Goal: Information Seeking & Learning: Learn about a topic

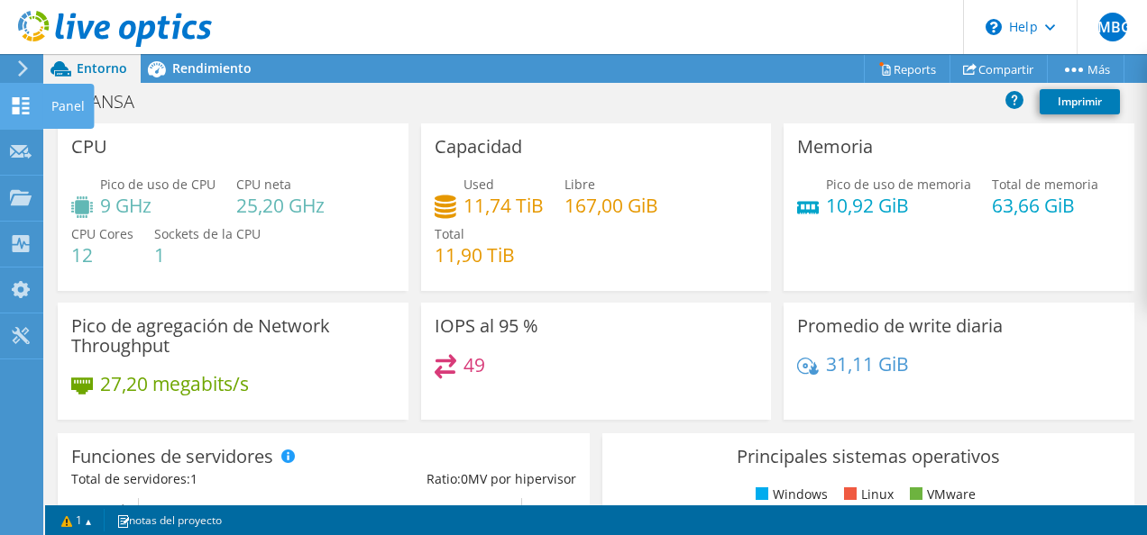
click at [24, 100] on icon at bounding box center [21, 105] width 22 height 17
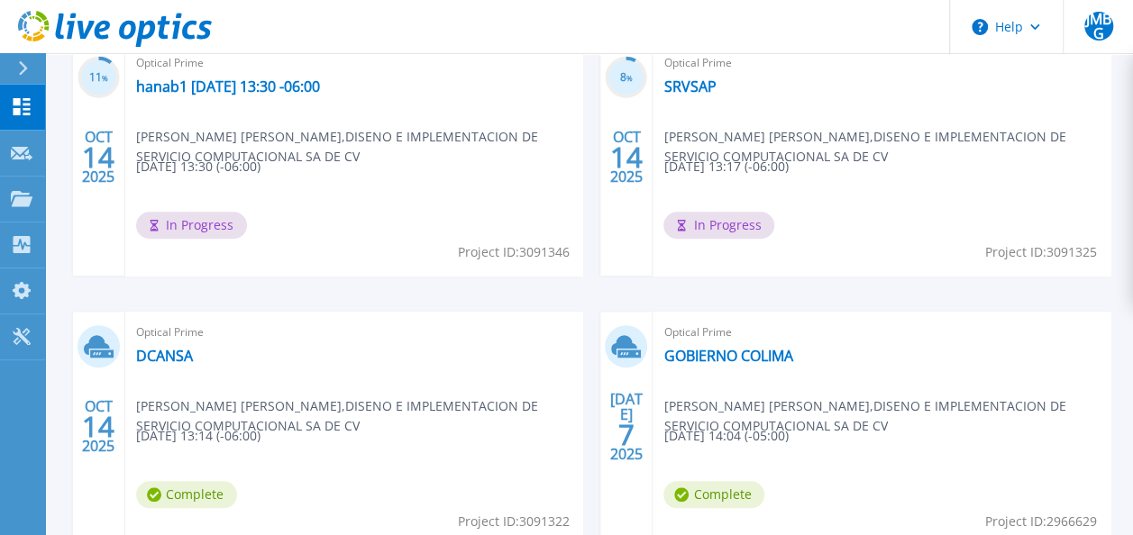
scroll to position [616, 0]
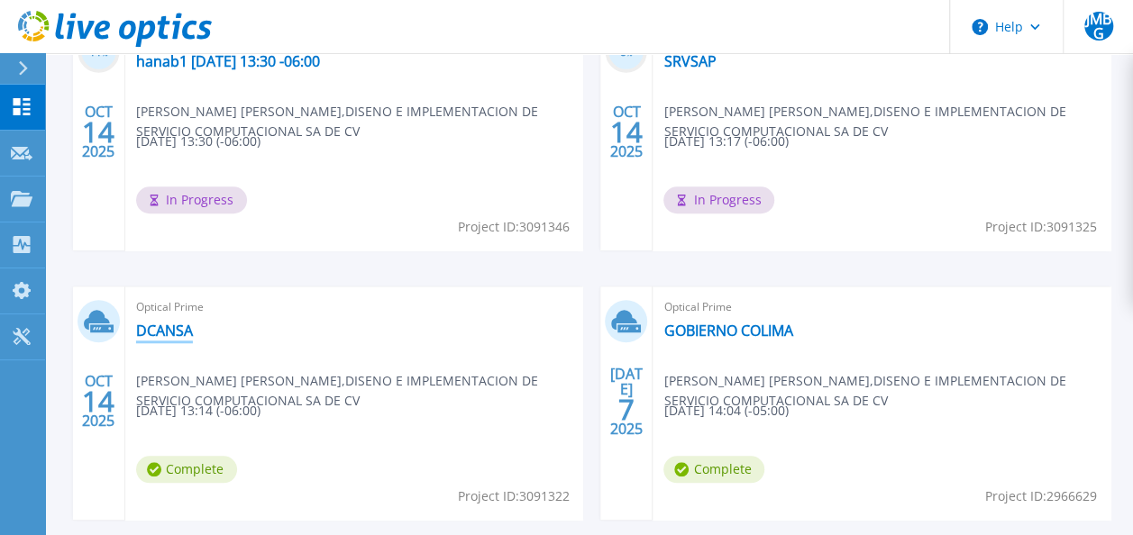
click at [184, 331] on link "DCANSA" at bounding box center [164, 331] width 57 height 18
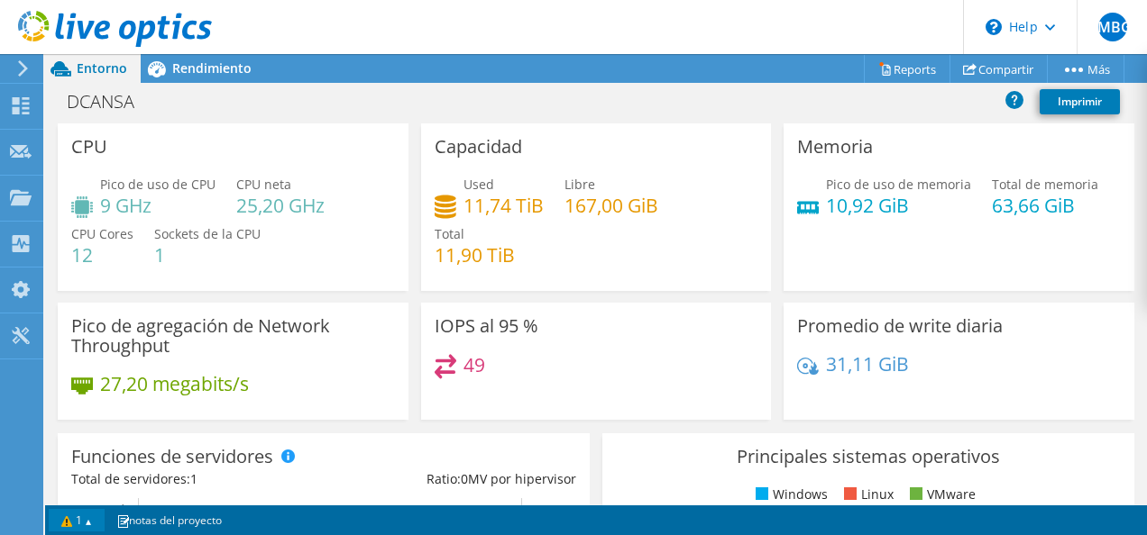
click at [77, 512] on link "1" at bounding box center [77, 520] width 56 height 23
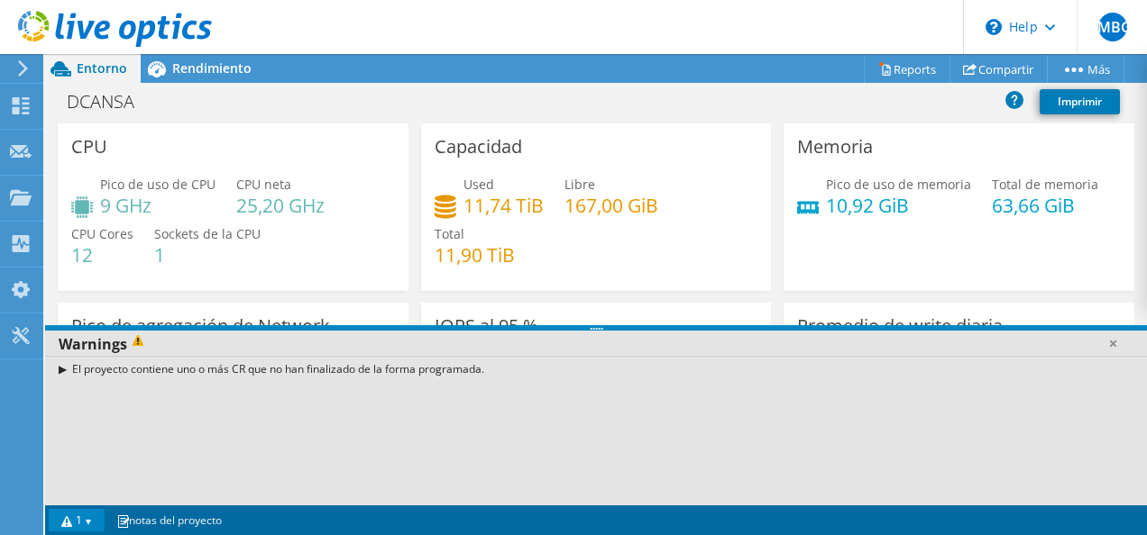
click at [61, 370] on div "El proyecto contiene uno o más CR que no han finalizado de la forma programada." at bounding box center [596, 369] width 1102 height 26
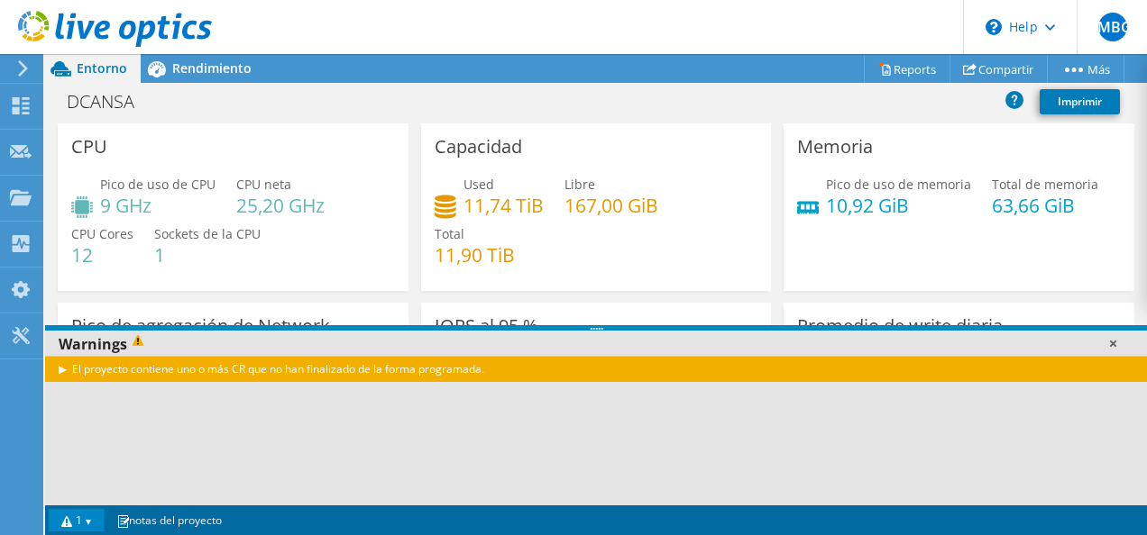
click at [1111, 343] on link at bounding box center [1112, 343] width 18 height 18
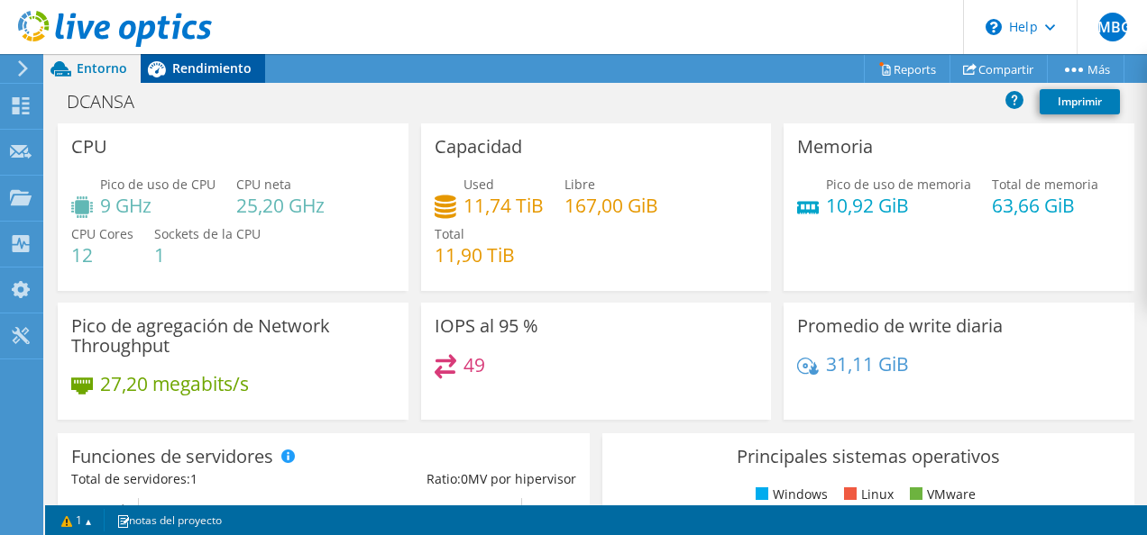
click at [219, 69] on span "Rendimiento" at bounding box center [211, 67] width 79 height 17
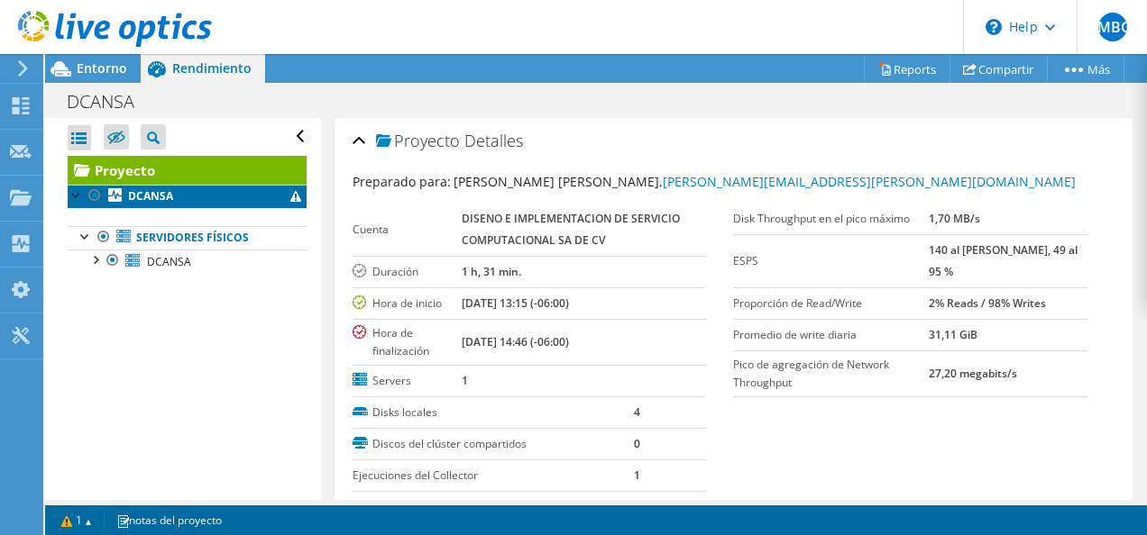
click at [205, 196] on link "DCANSA" at bounding box center [187, 196] width 239 height 23
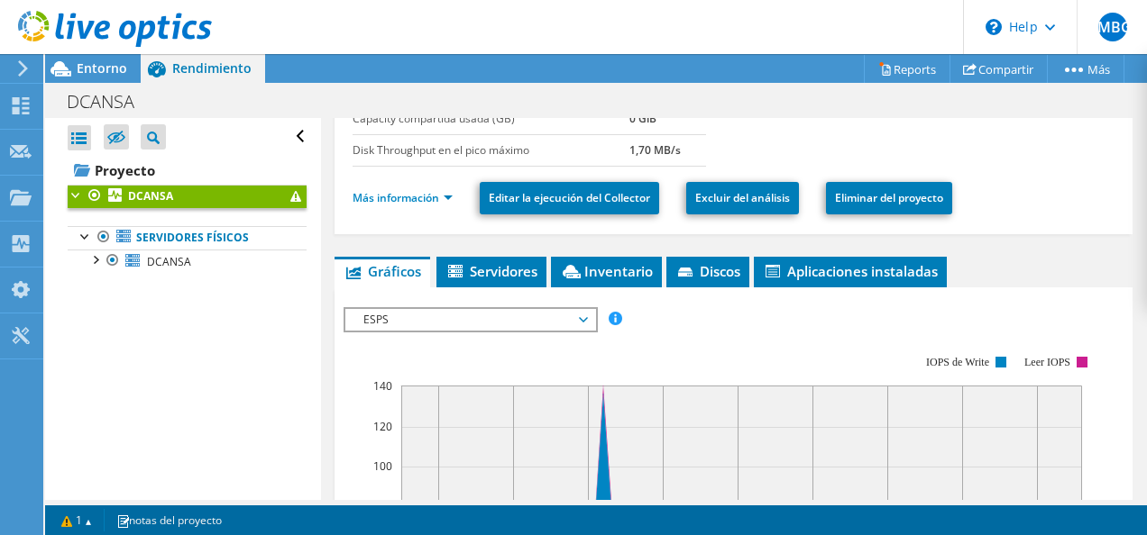
scroll to position [290, 0]
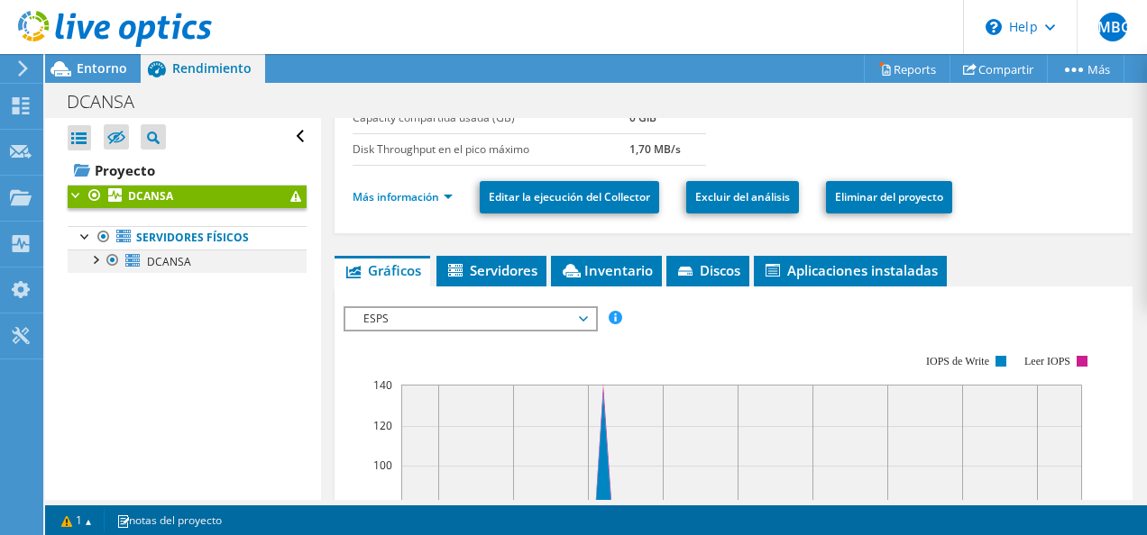
click at [97, 258] on div at bounding box center [95, 259] width 18 height 18
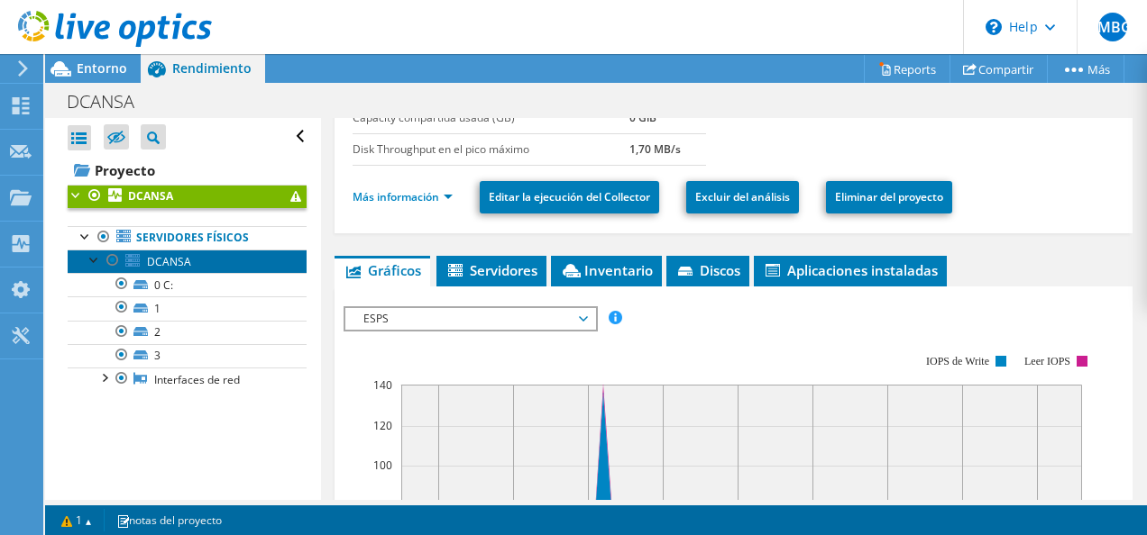
click at [182, 270] on link "DCANSA" at bounding box center [187, 261] width 239 height 23
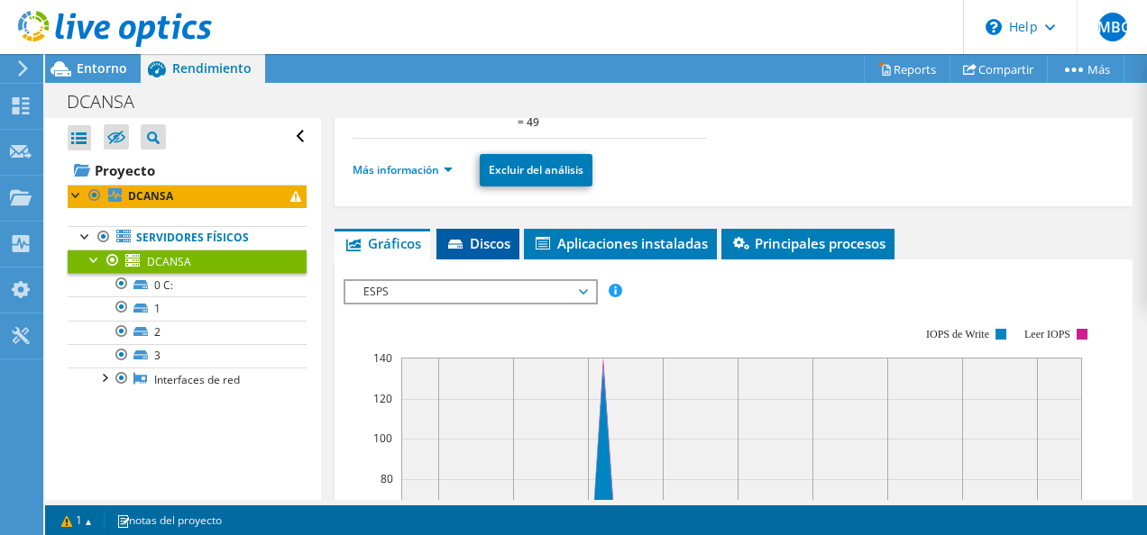
click at [455, 245] on icon at bounding box center [457, 246] width 18 height 12
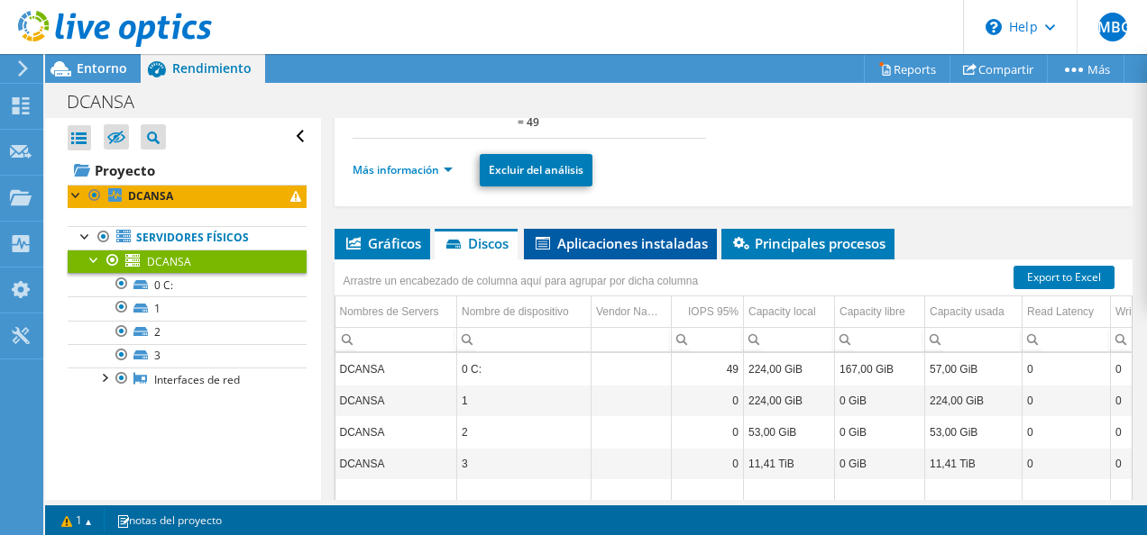
click at [609, 238] on span "Aplicaciones instaladas" at bounding box center [620, 243] width 175 height 18
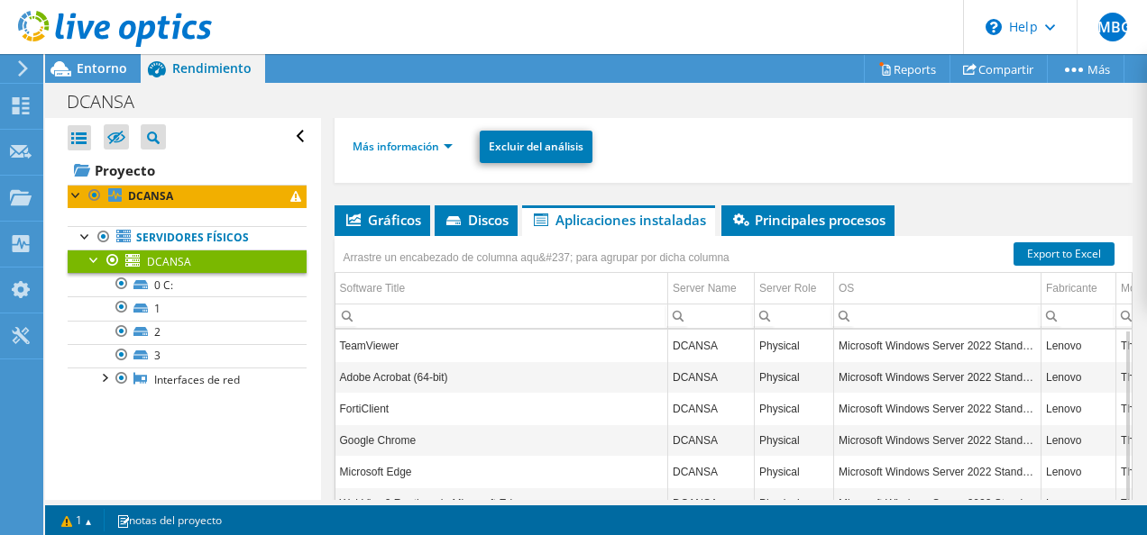
scroll to position [316, 0]
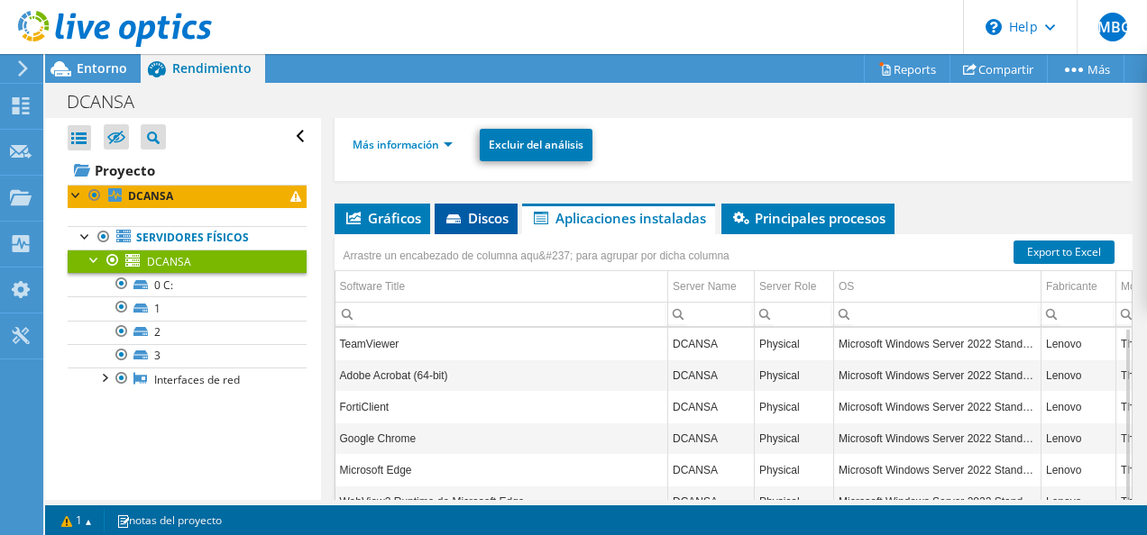
click at [483, 209] on span "Discos" at bounding box center [476, 218] width 65 height 18
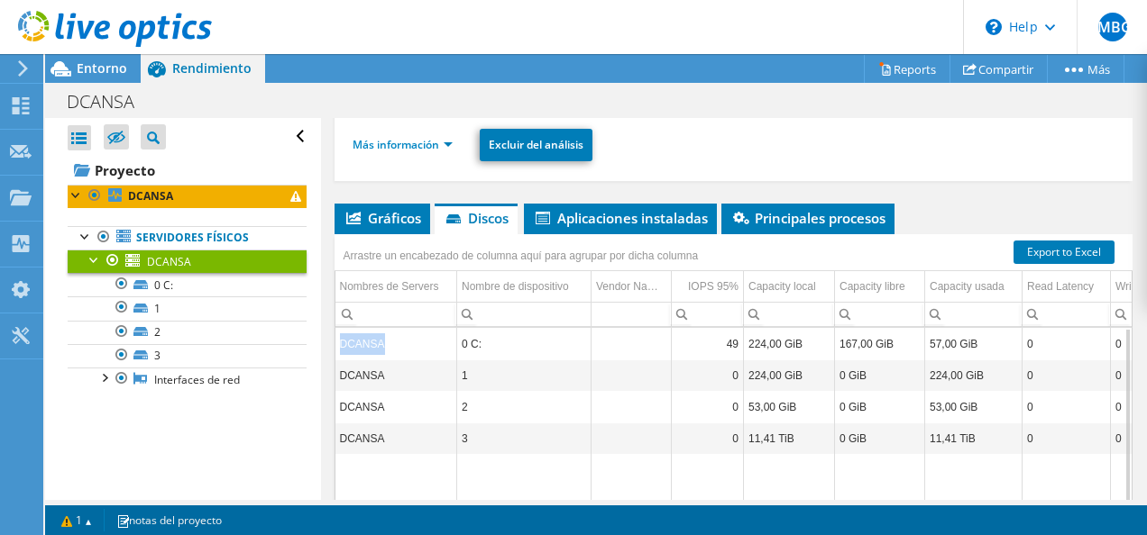
drag, startPoint x: 341, startPoint y: 335, endPoint x: 379, endPoint y: 338, distance: 38.0
click at [379, 338] on td "DCANSA" at bounding box center [396, 344] width 122 height 32
copy td "DCANSA"
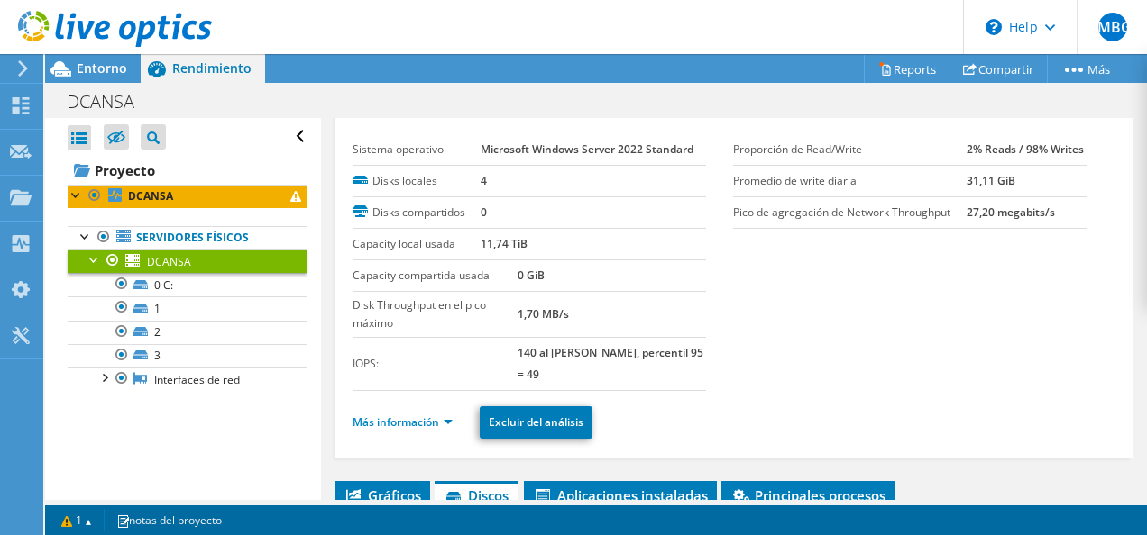
scroll to position [0, 0]
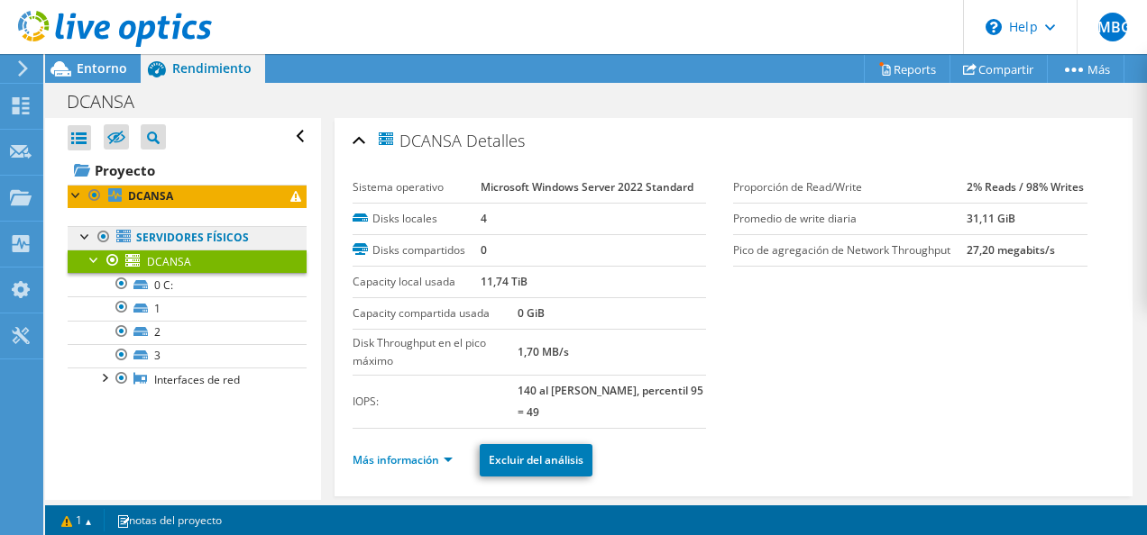
click at [197, 242] on link "Servidores físicos" at bounding box center [187, 237] width 239 height 23
click at [184, 235] on link "Servidores físicos" at bounding box center [187, 237] width 239 height 23
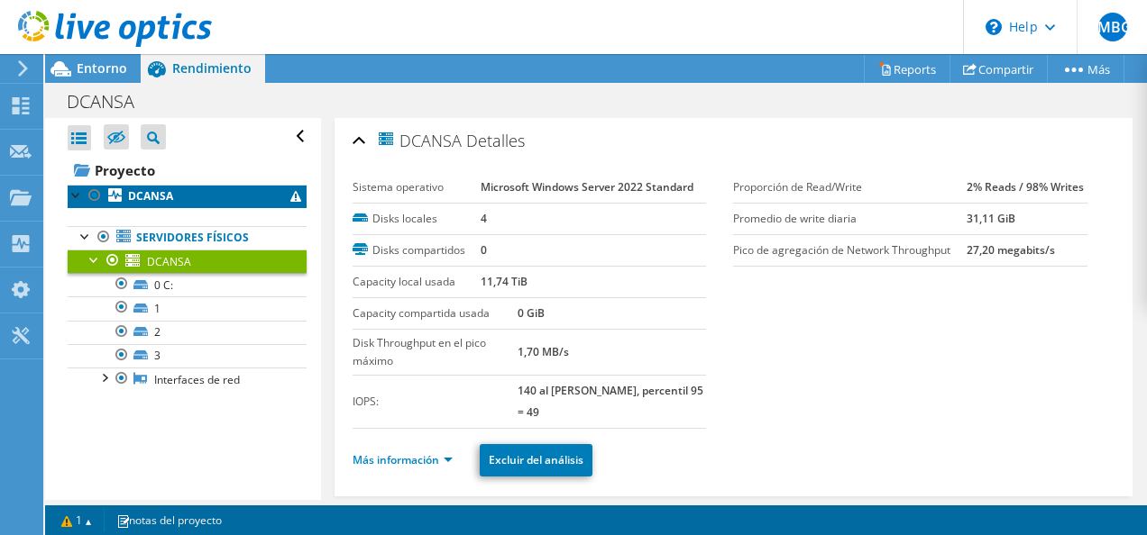
click at [168, 192] on b "DCANSA" at bounding box center [150, 195] width 45 height 15
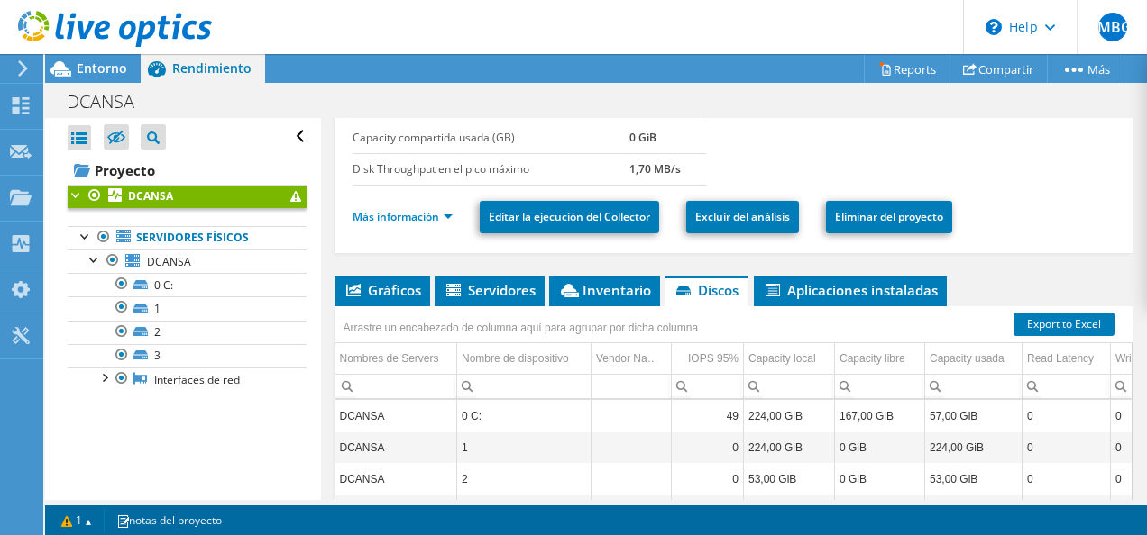
scroll to position [271, 0]
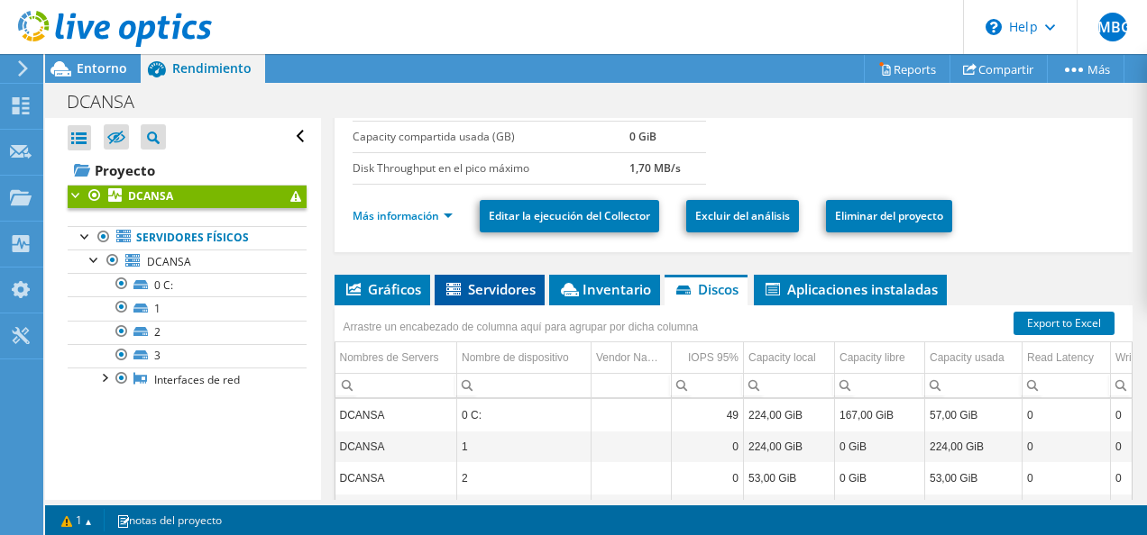
click at [494, 294] on li "Servidores" at bounding box center [490, 290] width 110 height 31
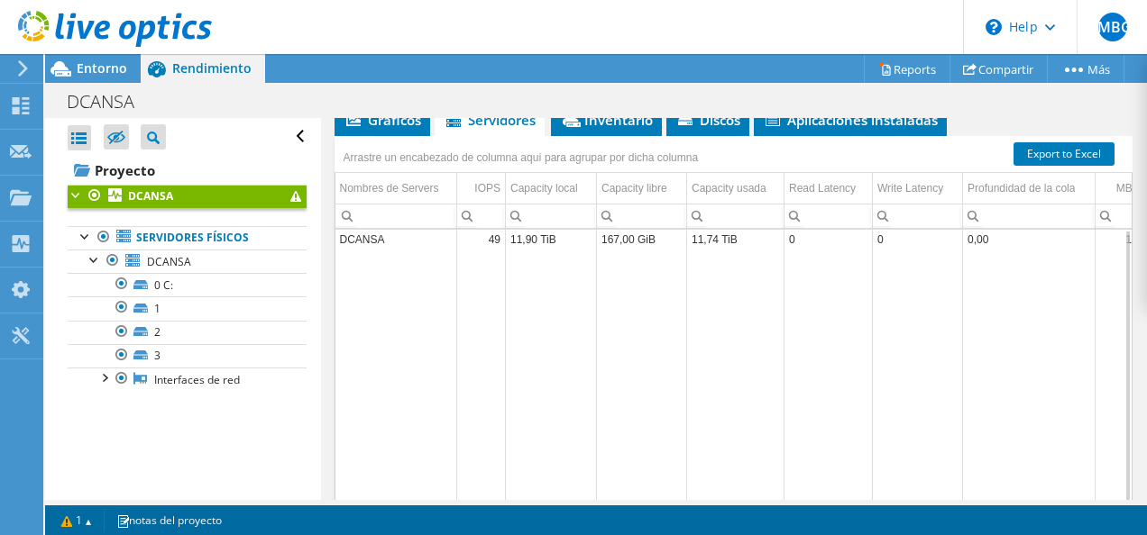
scroll to position [312, 0]
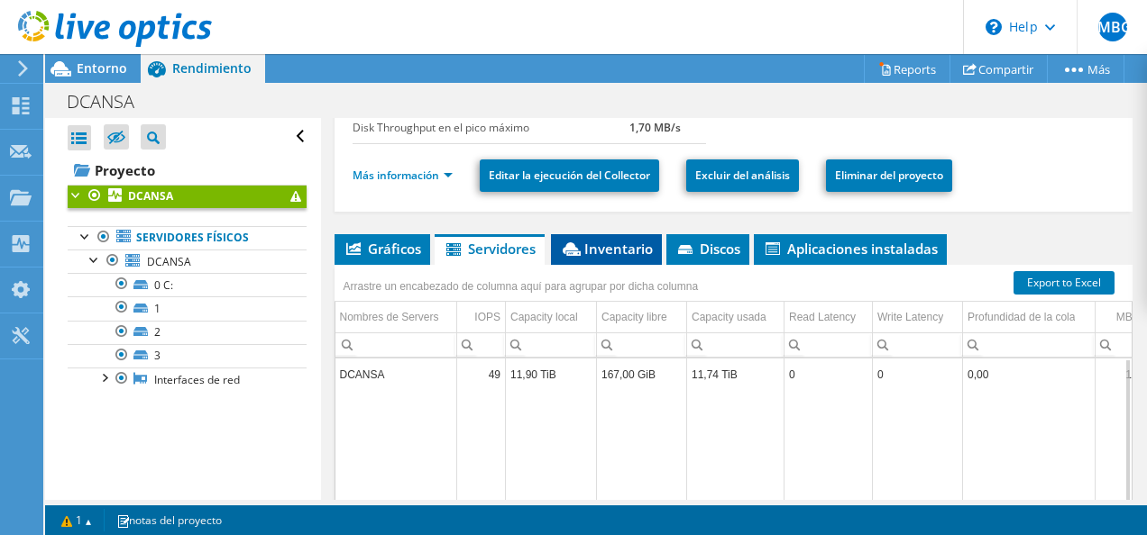
click at [607, 241] on span "Inventario" at bounding box center [606, 249] width 93 height 18
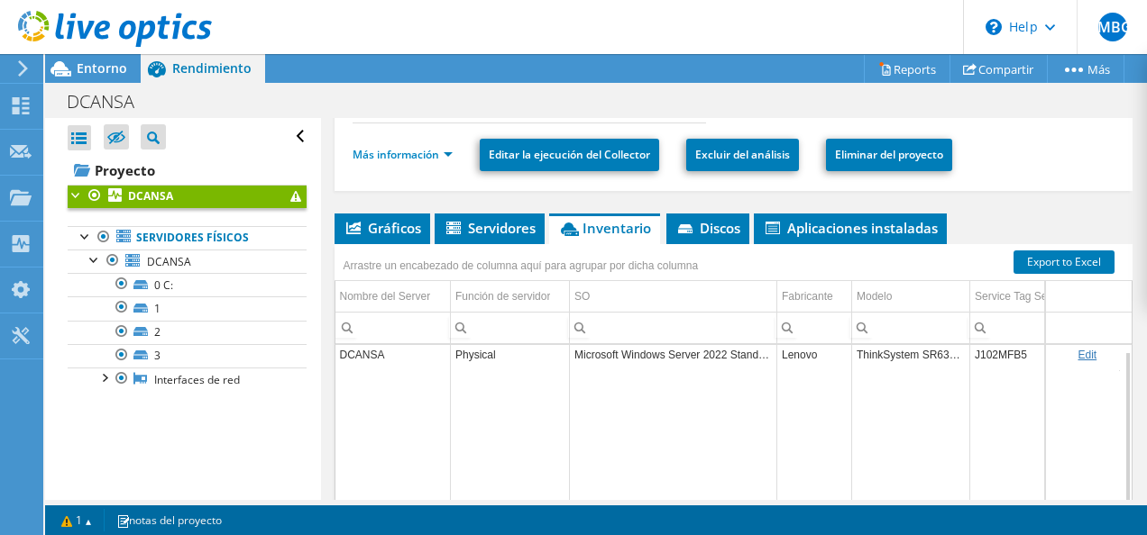
scroll to position [336, 0]
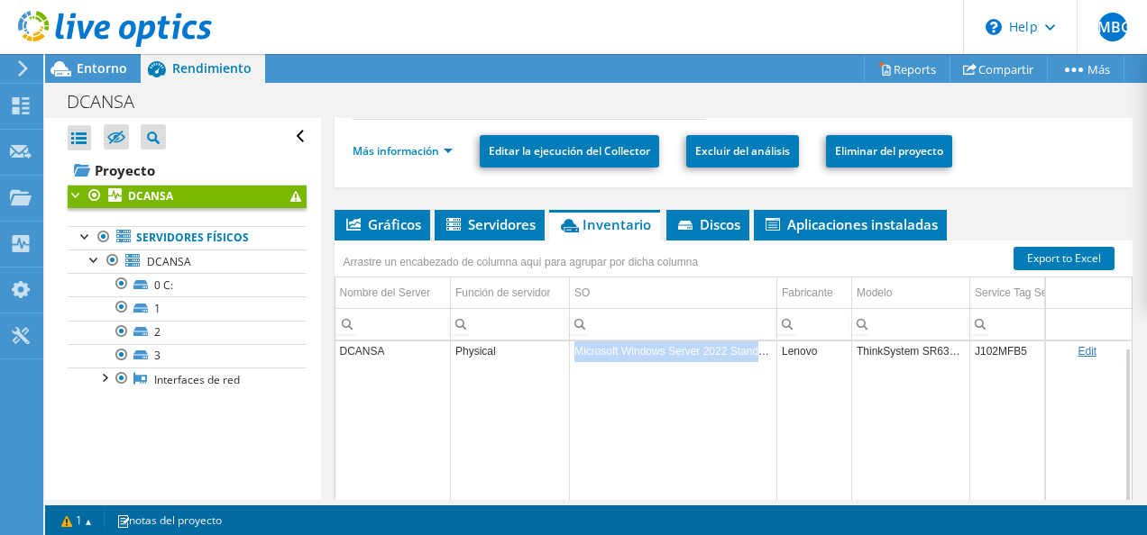
drag, startPoint x: 575, startPoint y: 346, endPoint x: 770, endPoint y: 351, distance: 194.8
click at [770, 351] on td "Microsoft Windows Server 2022 Standard" at bounding box center [673, 351] width 207 height 32
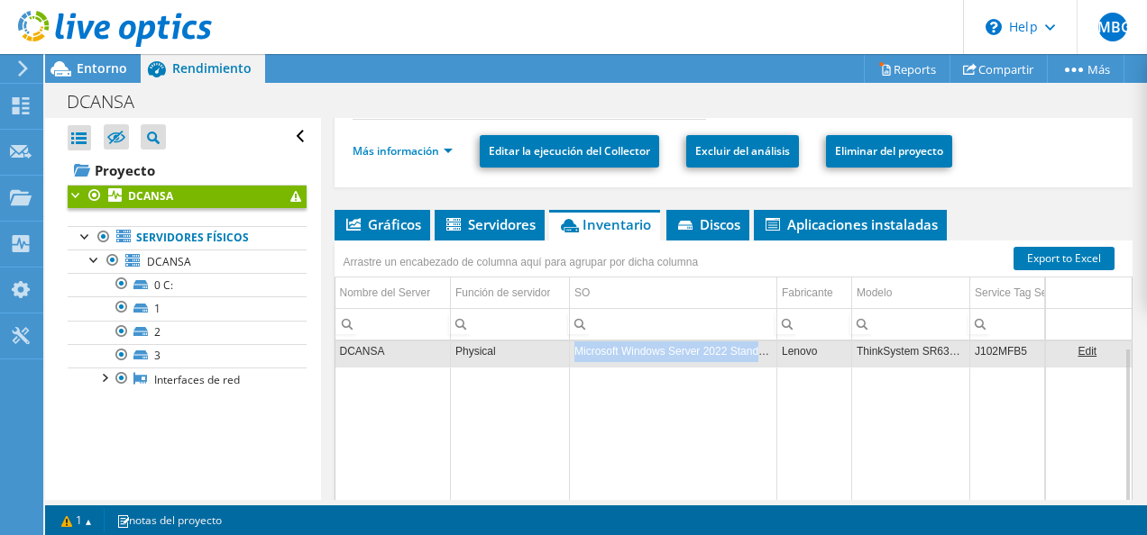
copy td "Microsoft Windows Server 2022 Standard"
drag, startPoint x: 780, startPoint y: 344, endPoint x: 819, endPoint y: 347, distance: 38.9
click at [819, 347] on td "Lenovo" at bounding box center [814, 351] width 75 height 32
copy td "Lenovo"
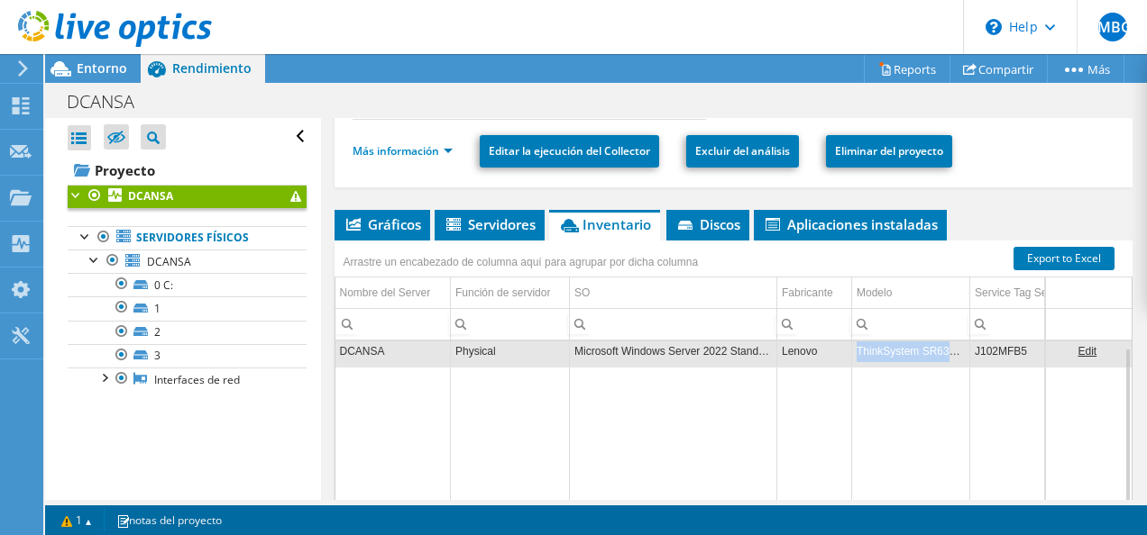
drag, startPoint x: 856, startPoint y: 343, endPoint x: 964, endPoint y: 345, distance: 107.3
click at [964, 345] on td "ThinkSystem SR630 V2" at bounding box center [911, 351] width 118 height 32
copy td "ThinkSystem SR630 V2"
drag, startPoint x: 975, startPoint y: 344, endPoint x: 1009, endPoint y: 346, distance: 33.4
click at [1009, 346] on td "J102MFB5" at bounding box center [1045, 351] width 150 height 32
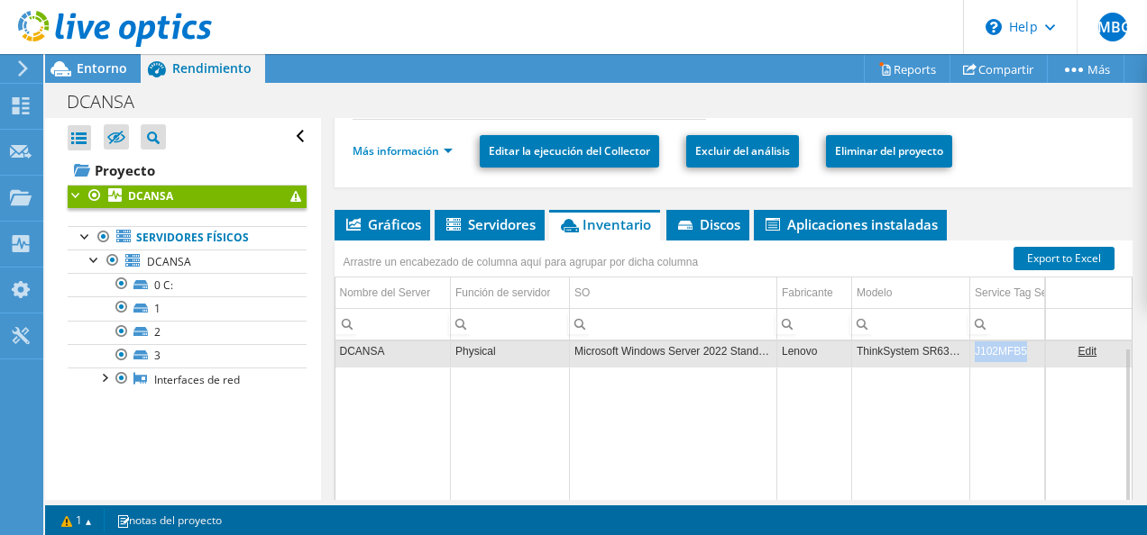
drag, startPoint x: 1009, startPoint y: 346, endPoint x: 1022, endPoint y: 344, distance: 13.6
click at [1022, 344] on td "J102MFB5" at bounding box center [1045, 351] width 150 height 32
copy td "J102MFB5"
click at [702, 218] on span "Discos" at bounding box center [707, 224] width 65 height 18
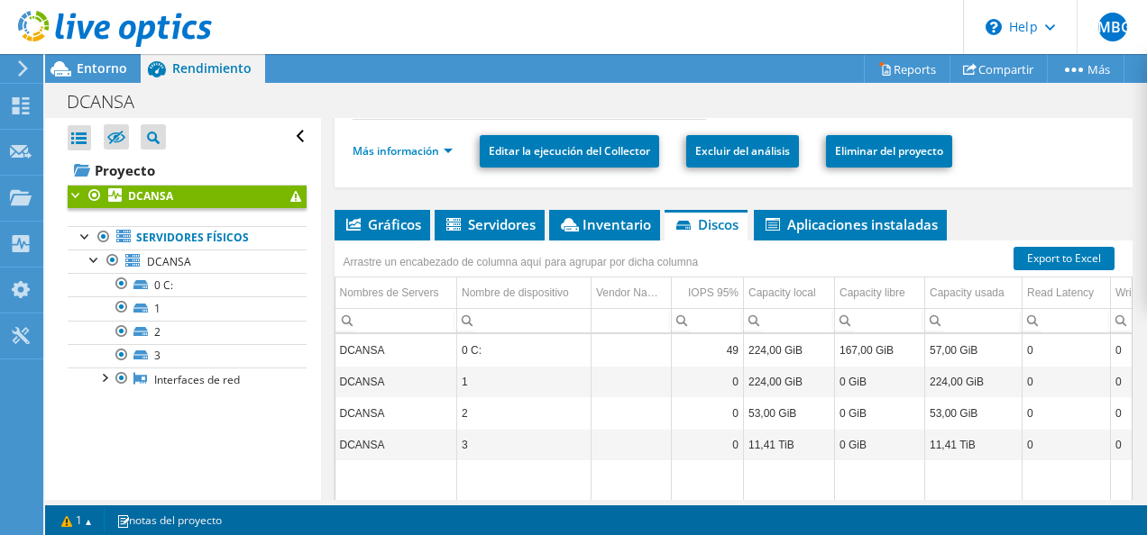
click at [755, 343] on td "224,00 GiB" at bounding box center [789, 350] width 91 height 32
drag, startPoint x: 750, startPoint y: 343, endPoint x: 798, endPoint y: 343, distance: 47.8
click at [798, 343] on td "224,00 GiB" at bounding box center [789, 350] width 91 height 32
copy td "224,00 GiB"
drag, startPoint x: 747, startPoint y: 375, endPoint x: 800, endPoint y: 379, distance: 52.4
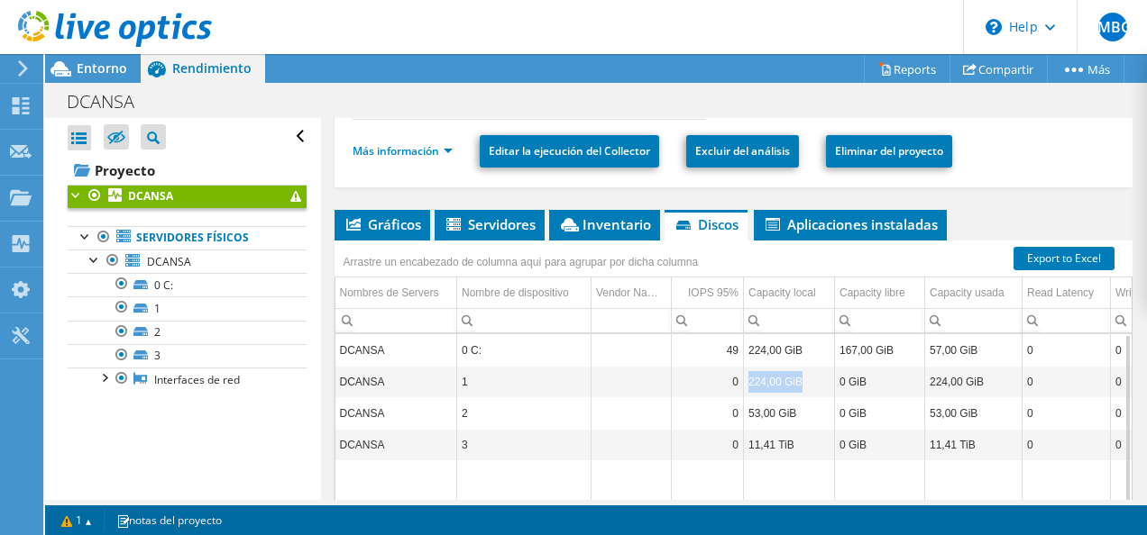
click at [800, 379] on td "224,00 GiB" at bounding box center [789, 382] width 91 height 32
copy td "224,00 GiB"
drag, startPoint x: 747, startPoint y: 406, endPoint x: 799, endPoint y: 407, distance: 51.4
click at [799, 407] on td "53,00 GiB" at bounding box center [789, 414] width 91 height 32
copy td "53,00 GiB"
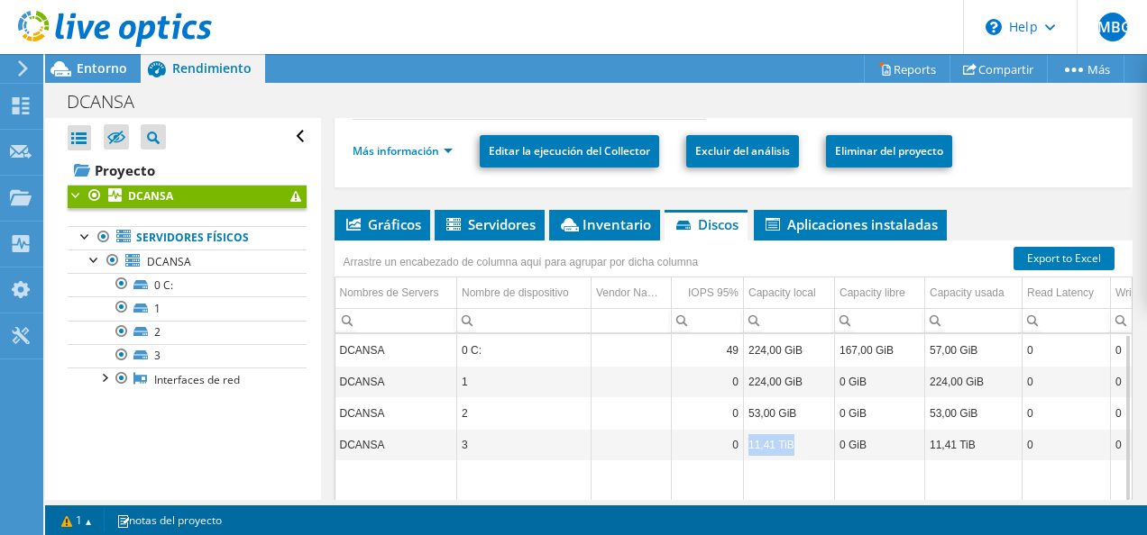
drag, startPoint x: 747, startPoint y: 436, endPoint x: 793, endPoint y: 442, distance: 46.3
click at [793, 442] on td "11,41 TiB" at bounding box center [789, 445] width 91 height 32
copy td "11,41 TiB"
click at [30, 101] on icon at bounding box center [21, 105] width 22 height 17
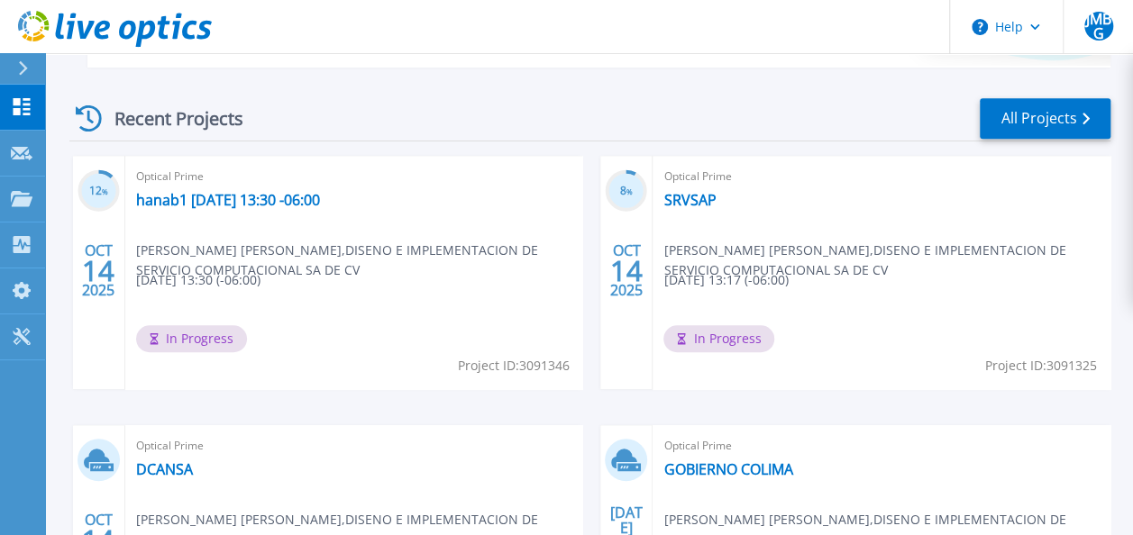
scroll to position [447, 0]
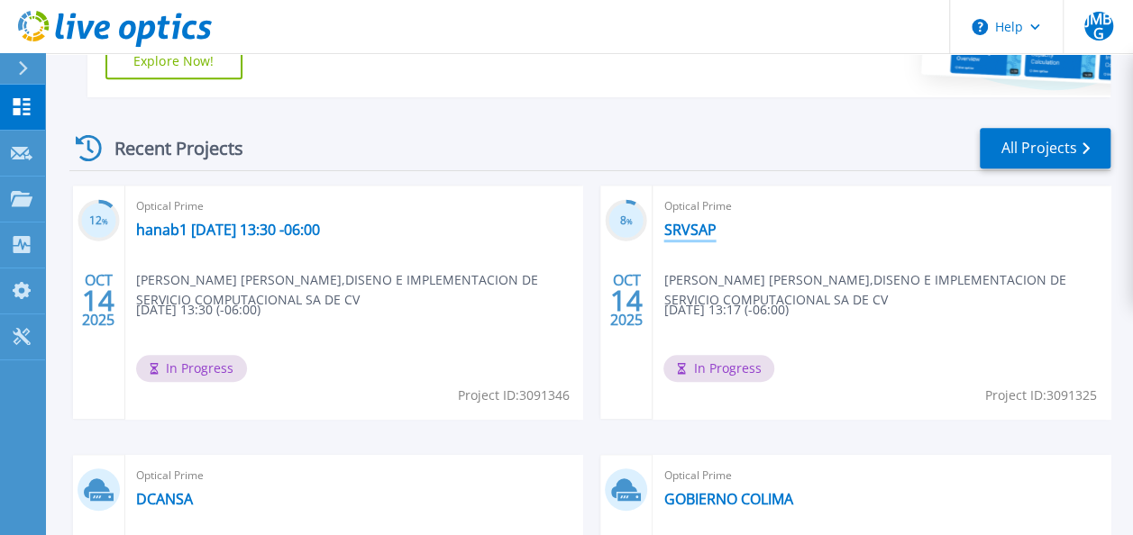
click at [683, 228] on link "SRVSAP" at bounding box center [689, 230] width 52 height 18
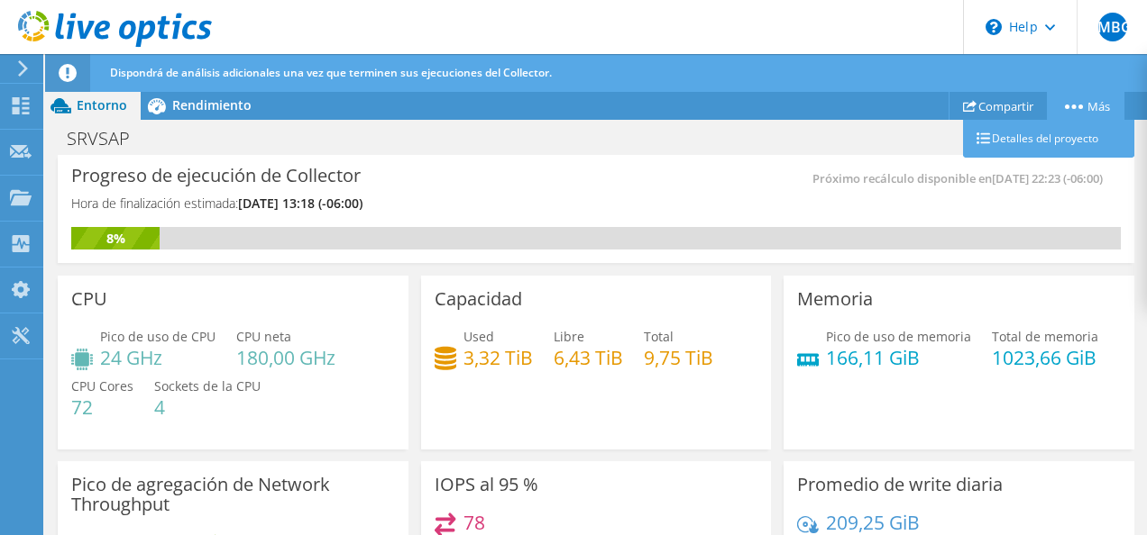
click at [1083, 105] on link "Más" at bounding box center [1086, 106] width 78 height 28
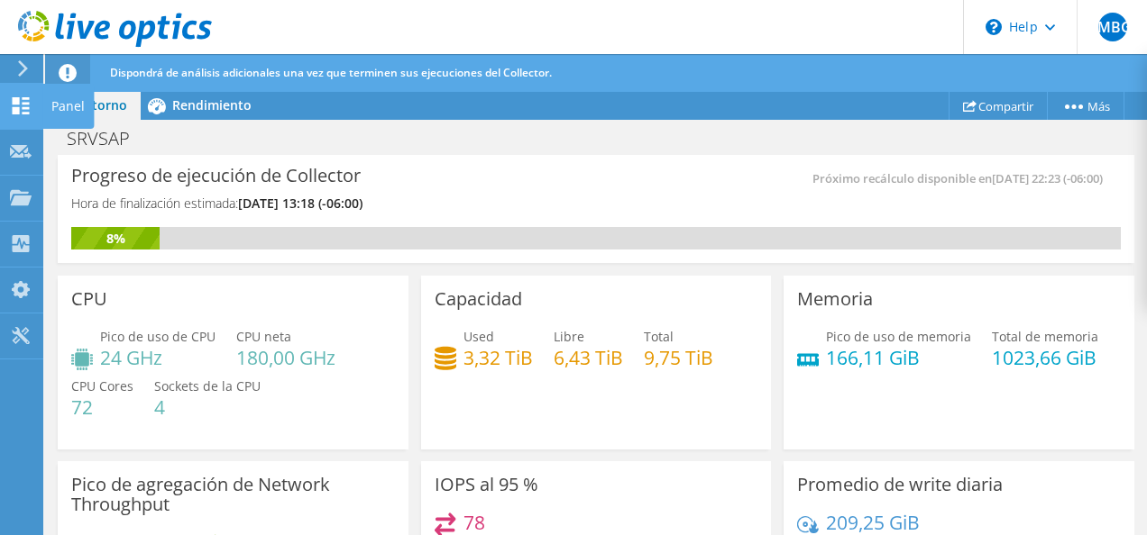
click at [22, 106] on icon at bounding box center [21, 105] width 22 height 17
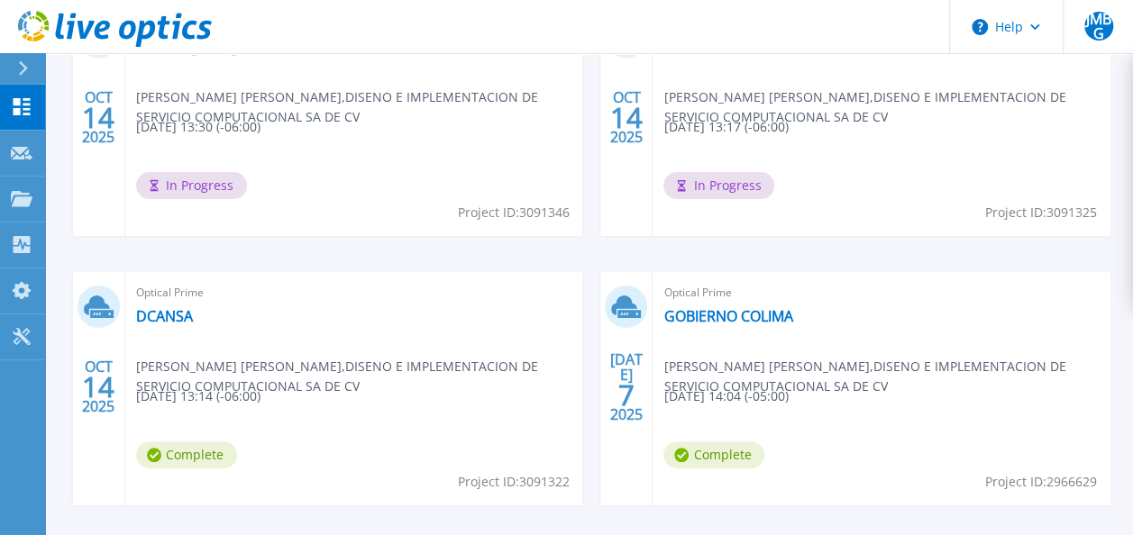
scroll to position [636, 0]
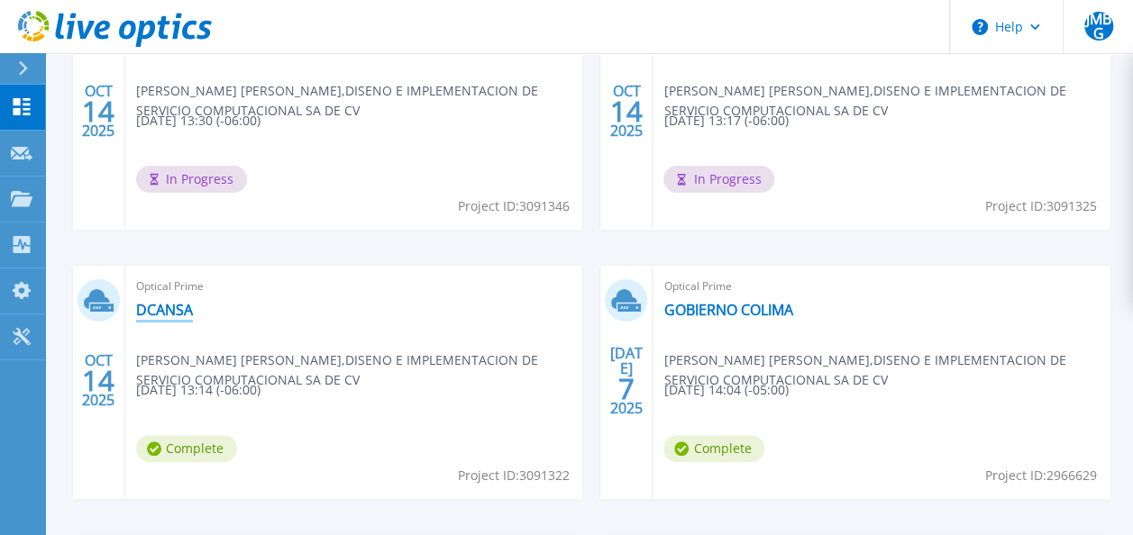
click at [169, 310] on link "DCANSA" at bounding box center [164, 310] width 57 height 18
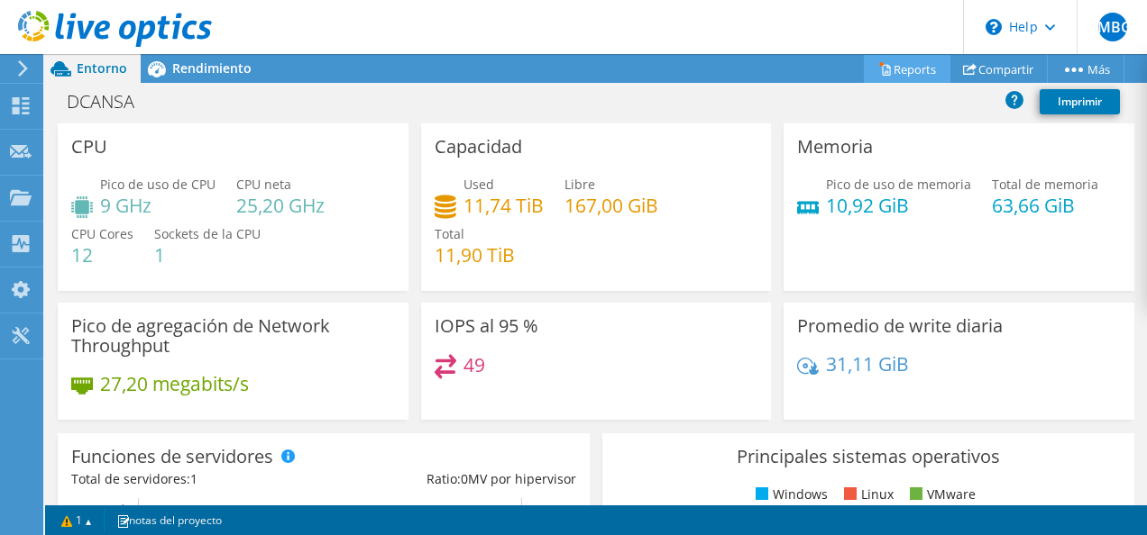
click at [903, 74] on link "Reports" at bounding box center [907, 69] width 87 height 28
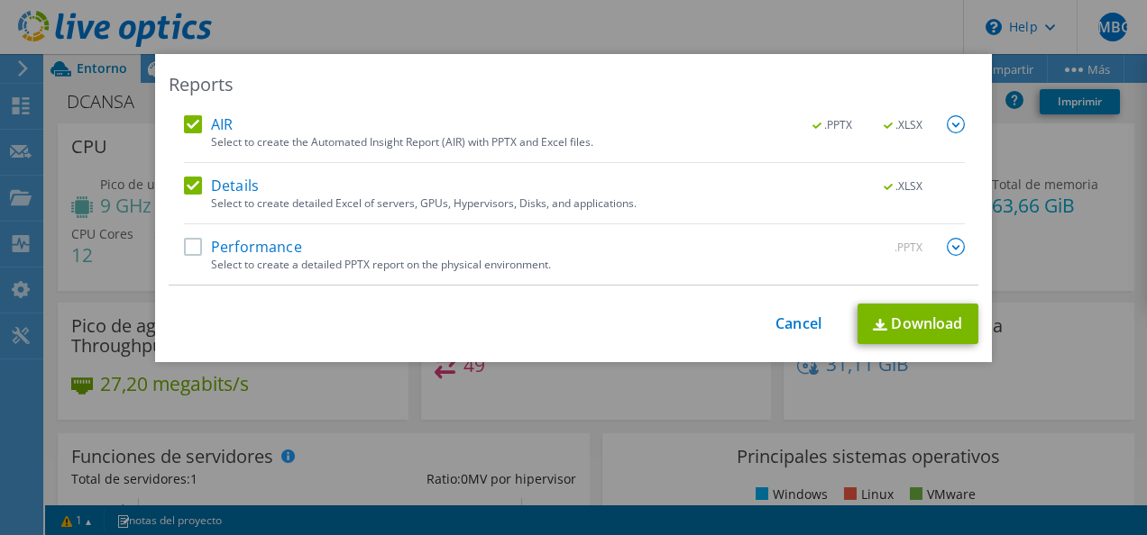
click at [200, 129] on label "AIR" at bounding box center [208, 124] width 49 height 18
click at [0, 0] on input "AIR" at bounding box center [0, 0] width 0 height 0
click at [908, 318] on link "Download" at bounding box center [917, 324] width 121 height 41
click at [799, 322] on link "Cancel" at bounding box center [798, 324] width 46 height 17
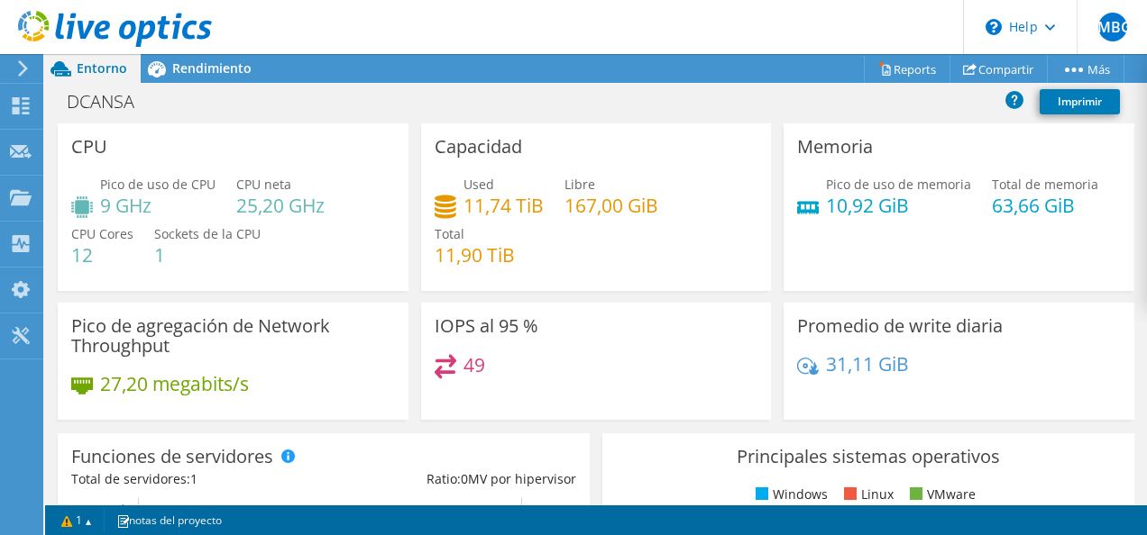
click at [23, 70] on icon at bounding box center [23, 68] width 14 height 16
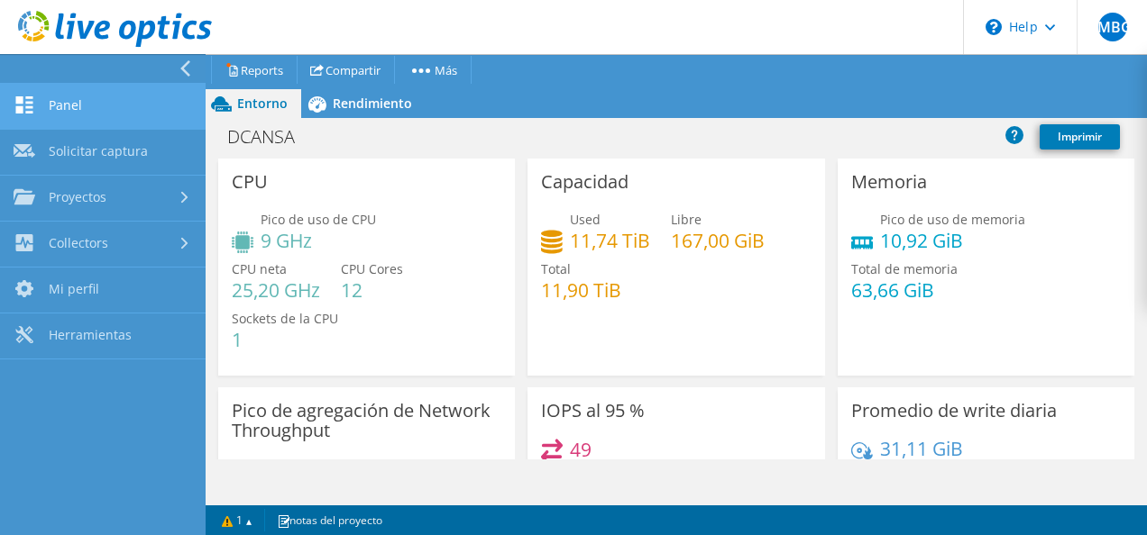
click at [54, 104] on link "Panel" at bounding box center [103, 107] width 206 height 46
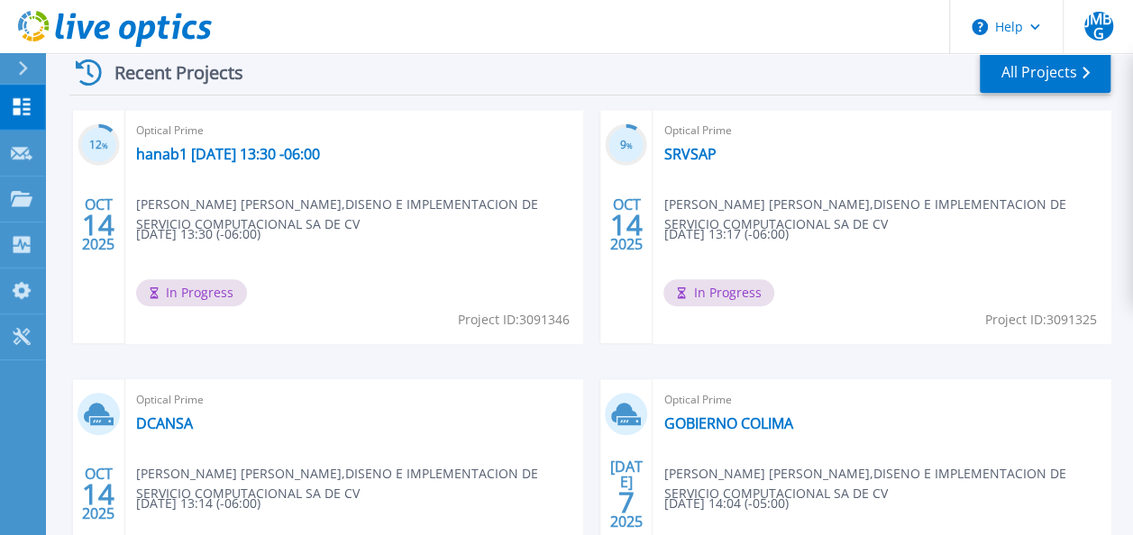
scroll to position [524, 0]
click at [694, 148] on link "SRVSAP" at bounding box center [689, 153] width 52 height 18
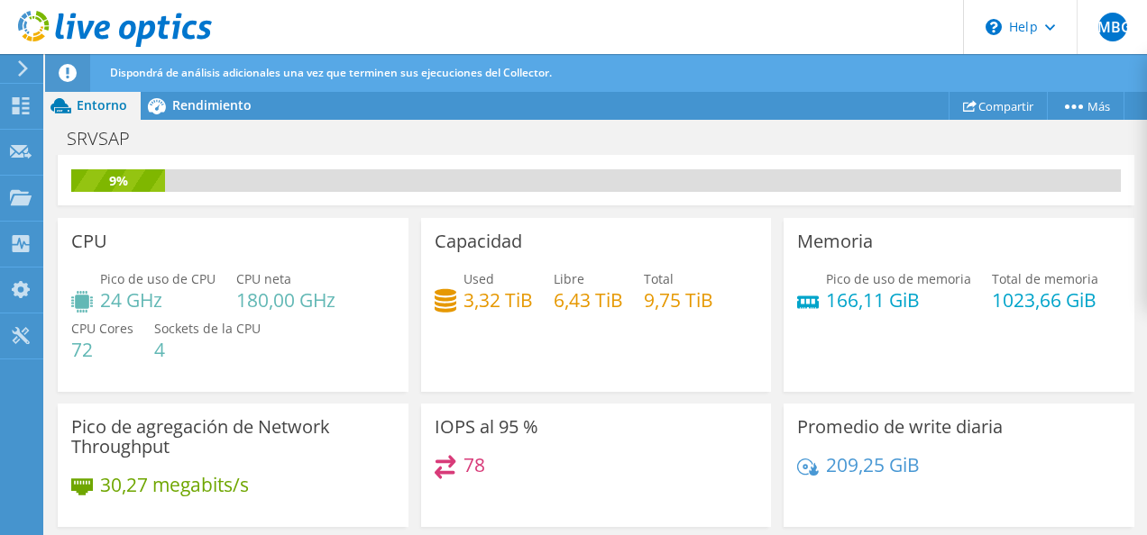
scroll to position [57, 0]
click at [189, 98] on span "Rendimiento" at bounding box center [211, 104] width 79 height 17
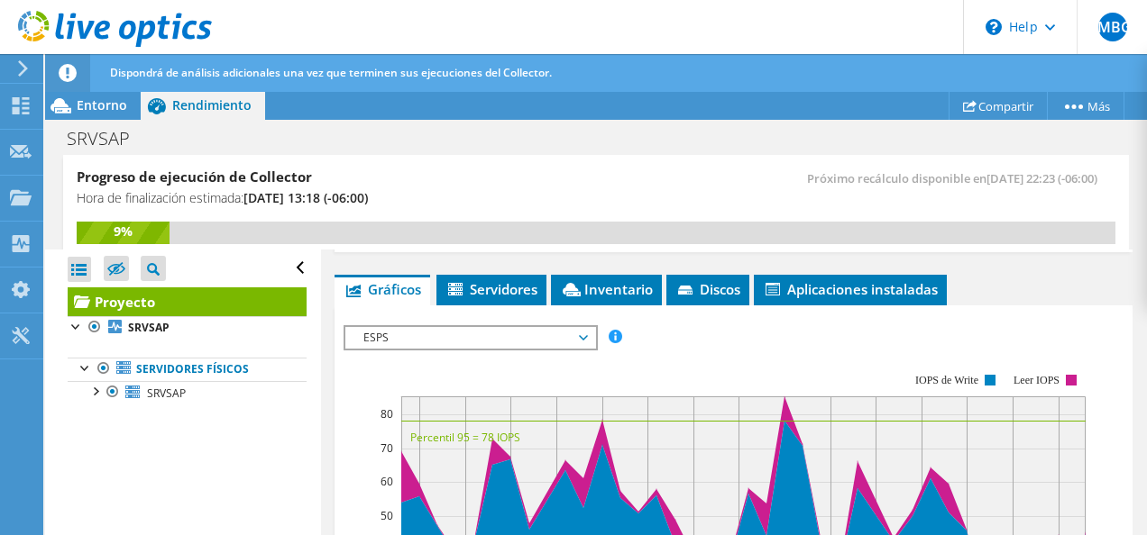
scroll to position [490, 0]
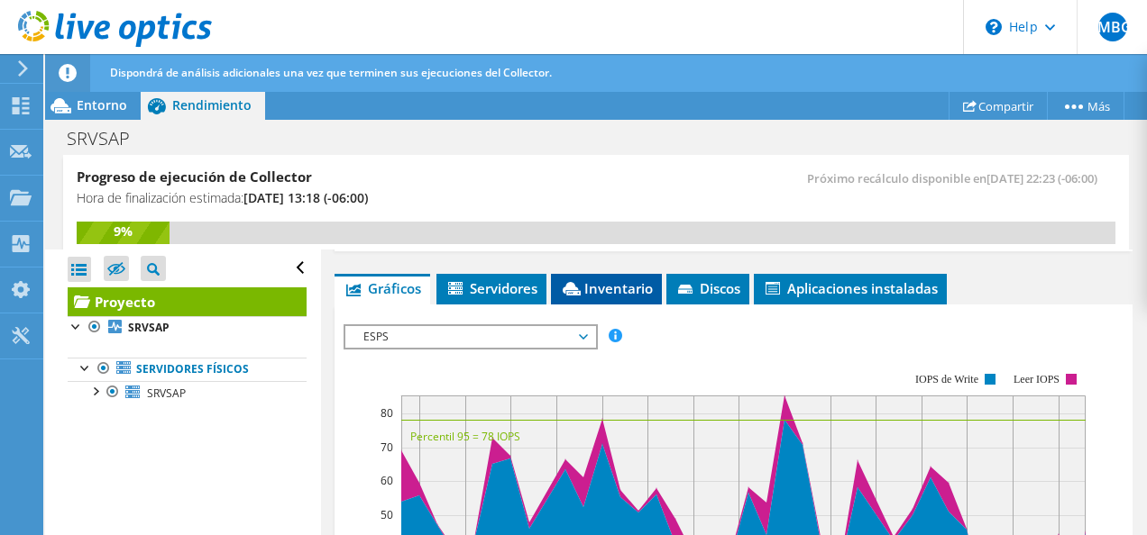
click at [603, 289] on span "Inventario" at bounding box center [606, 288] width 93 height 18
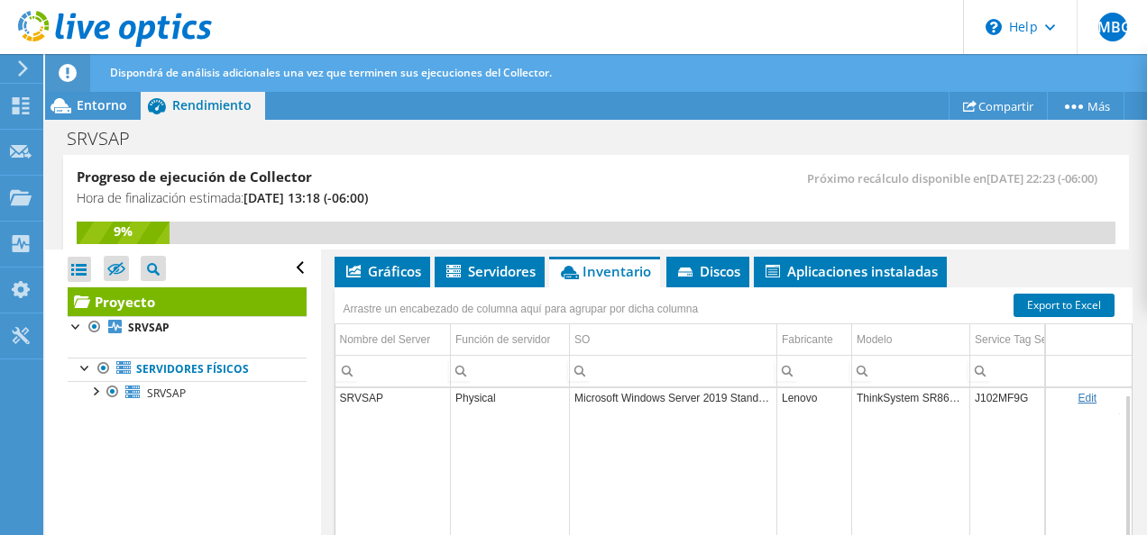
scroll to position [510, 0]
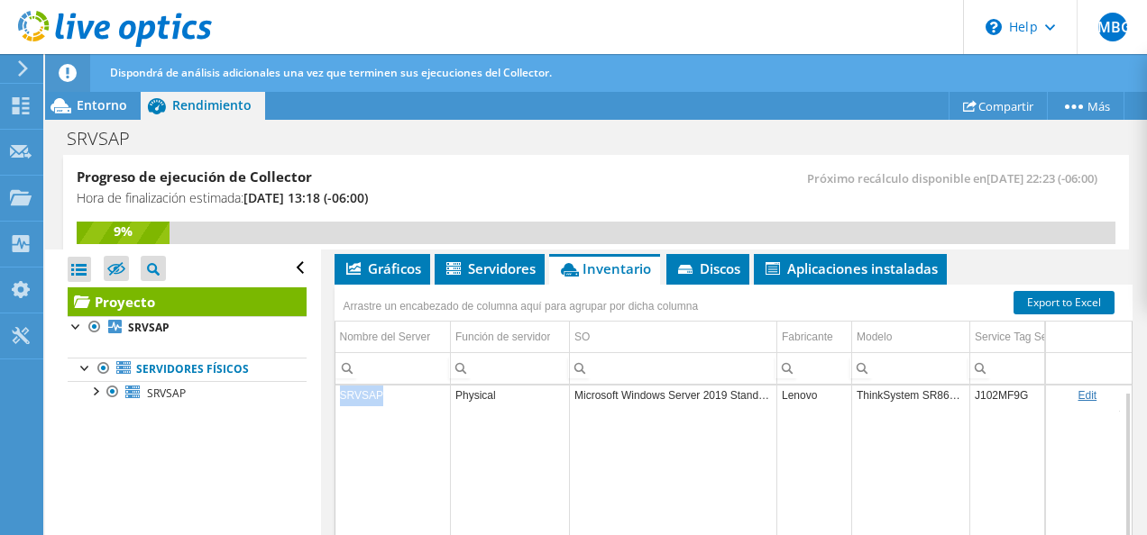
drag, startPoint x: 339, startPoint y: 385, endPoint x: 380, endPoint y: 391, distance: 41.9
click at [380, 391] on td "SRVSAP" at bounding box center [392, 396] width 115 height 32
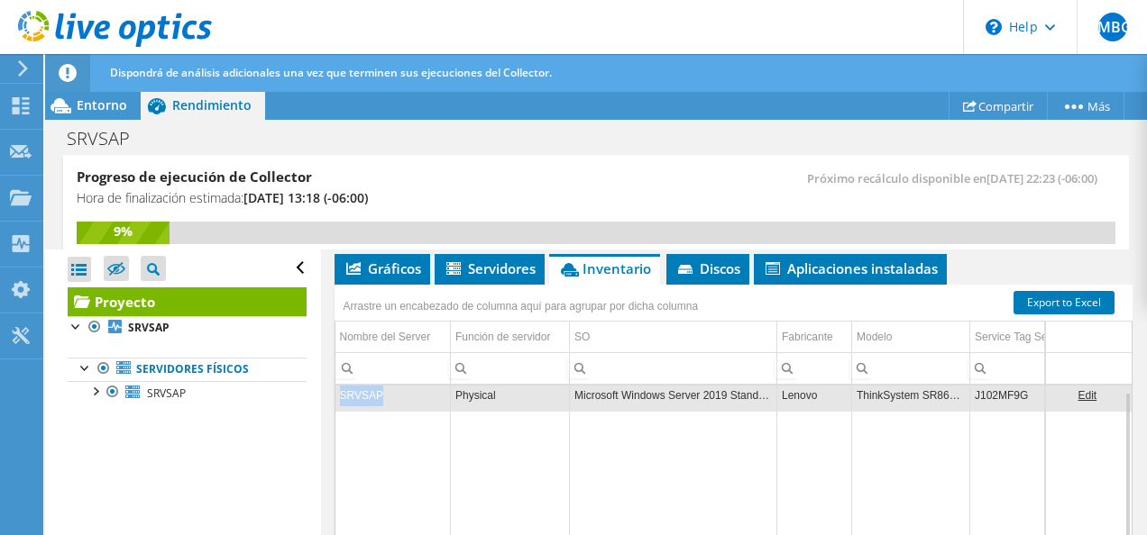
copy td "SRVSAP"
drag, startPoint x: 575, startPoint y: 390, endPoint x: 771, endPoint y: 393, distance: 195.6
click at [771, 393] on td "Microsoft Windows Server 2019 Standard" at bounding box center [673, 396] width 207 height 32
copy td "Microsoft Windows Server 2019 Standard"
drag, startPoint x: 858, startPoint y: 385, endPoint x: 956, endPoint y: 394, distance: 97.8
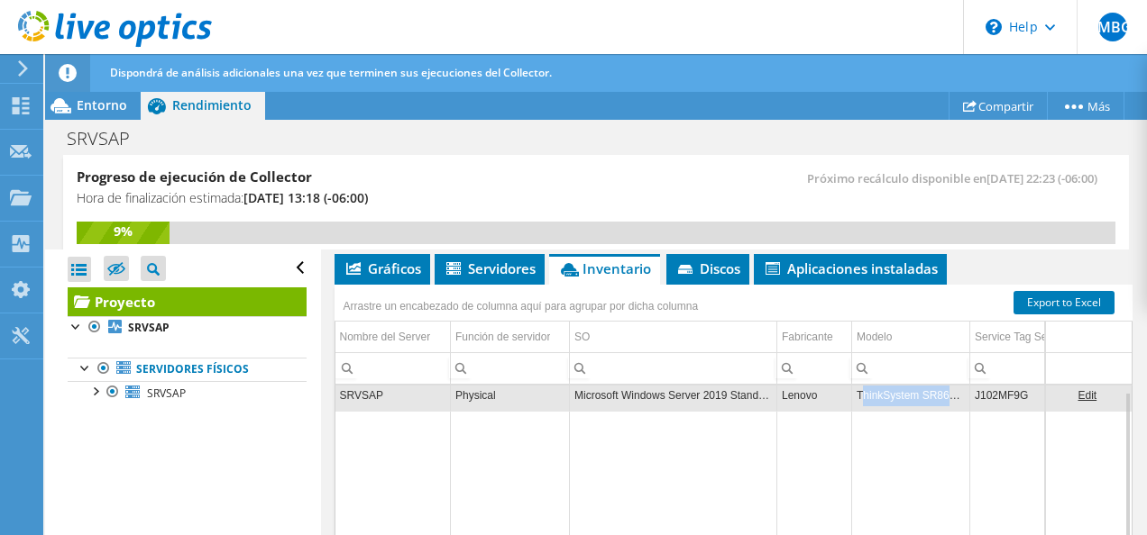
click at [956, 394] on td "ThinkSystem SR860 V2" at bounding box center [911, 396] width 118 height 32
click at [864, 395] on td "ThinkSystem SR860 V2" at bounding box center [911, 396] width 118 height 32
drag, startPoint x: 857, startPoint y: 387, endPoint x: 962, endPoint y: 390, distance: 104.6
click at [962, 390] on td "ThinkSystem SR860 V2" at bounding box center [911, 396] width 118 height 32
copy td "ThinkSystem SR860 V2"
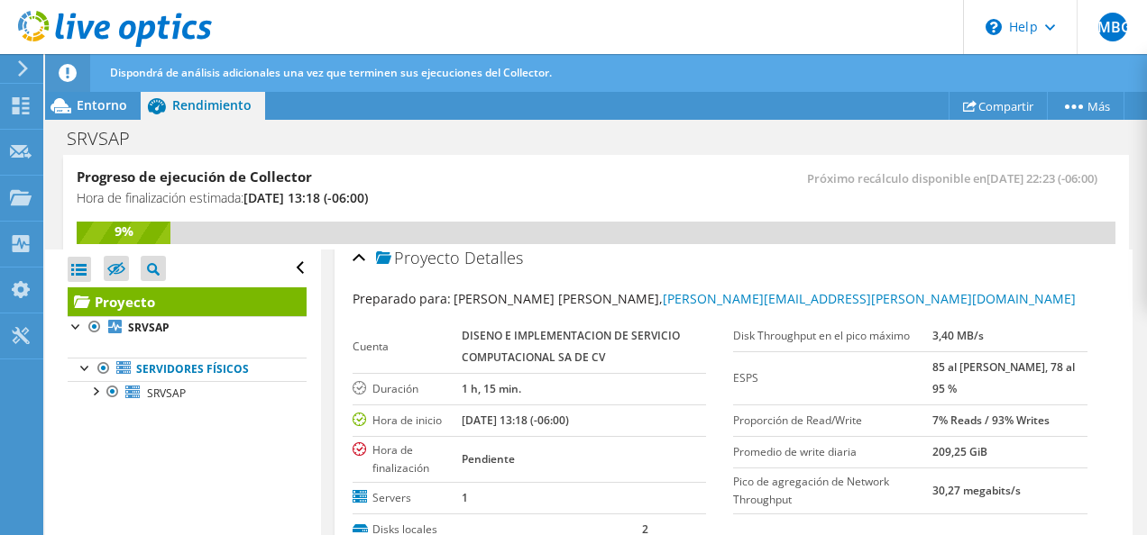
scroll to position [2, 0]
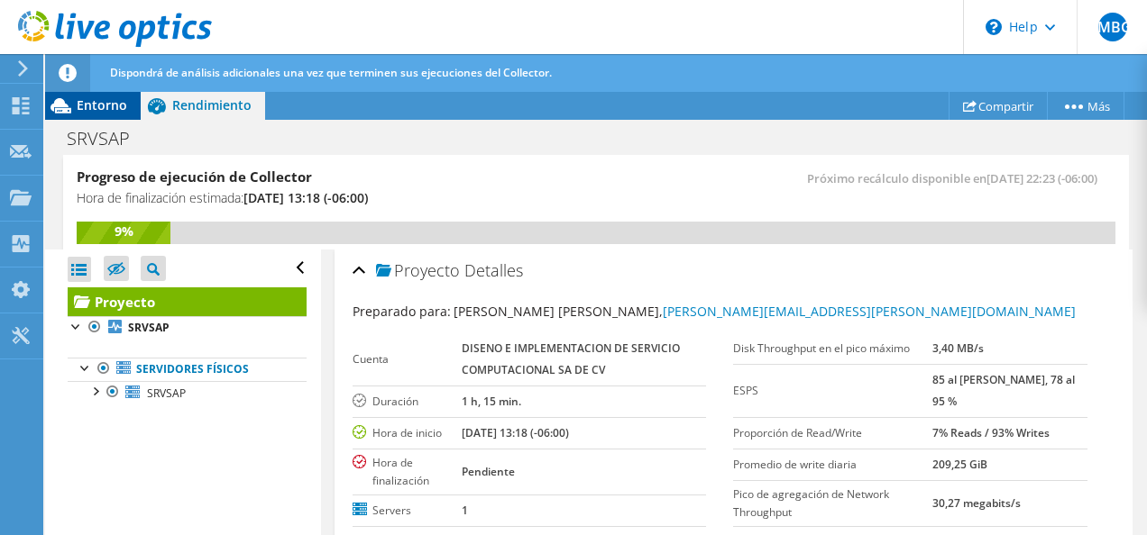
click at [105, 114] on div "Entorno" at bounding box center [93, 105] width 96 height 29
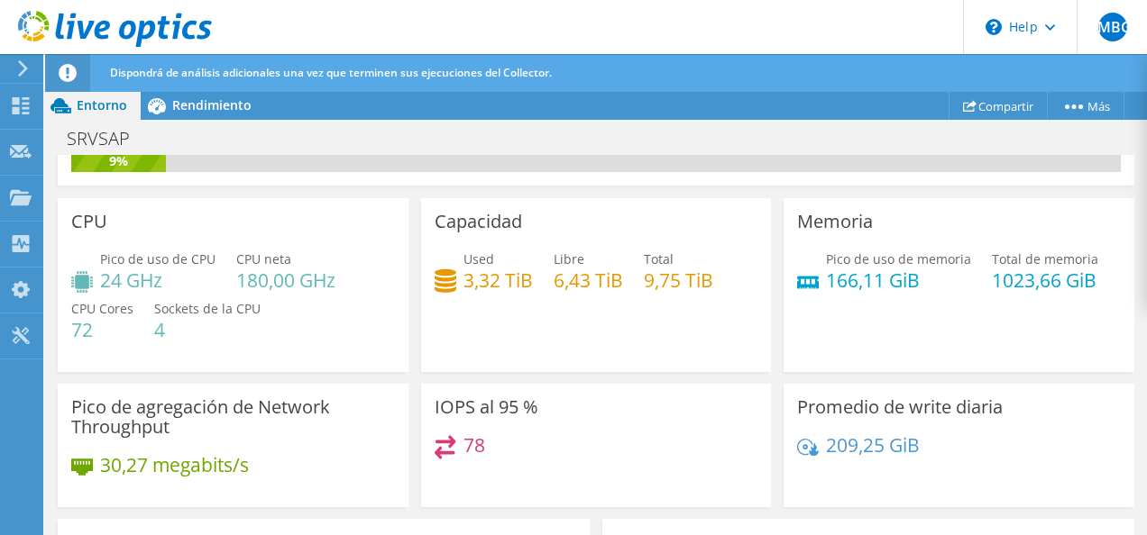
scroll to position [78, 0]
drag, startPoint x: 169, startPoint y: 326, endPoint x: 155, endPoint y: 326, distance: 13.5
click at [155, 326] on h4 "4" at bounding box center [207, 329] width 106 height 20
copy h4 "4"
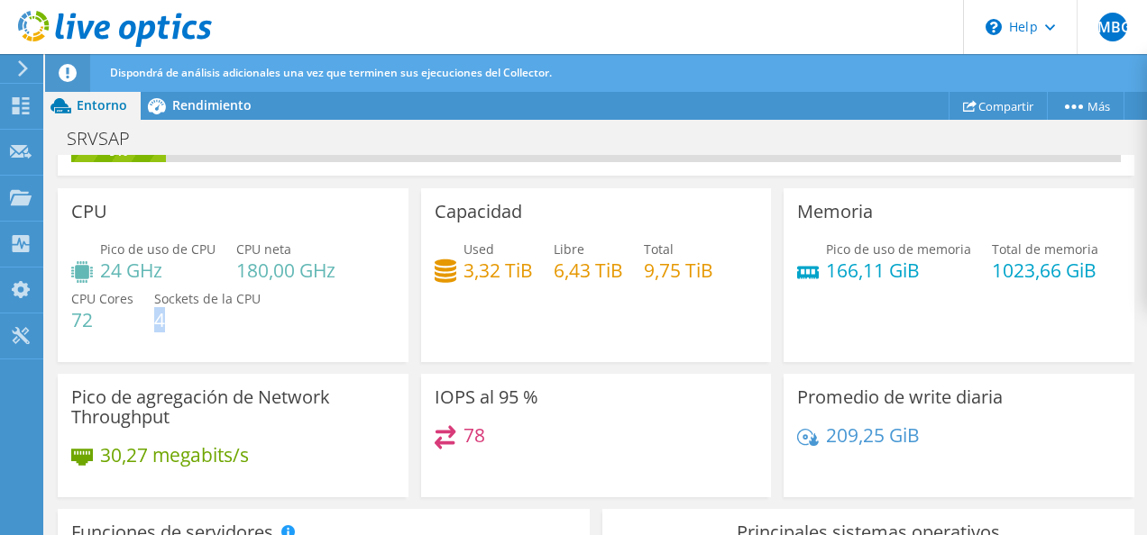
scroll to position [0, 0]
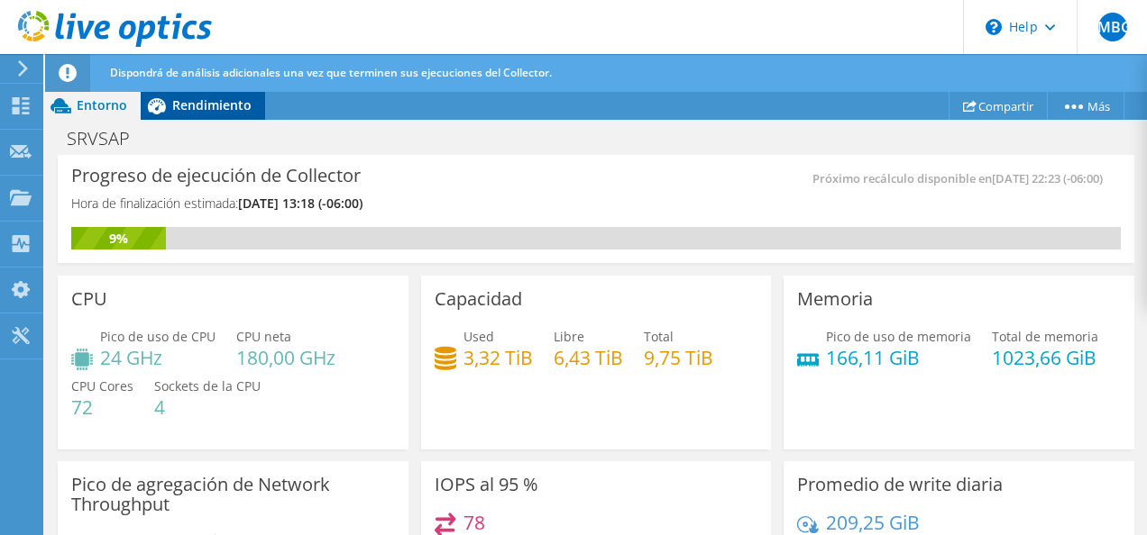
click at [176, 96] on div "Rendimiento" at bounding box center [203, 105] width 124 height 29
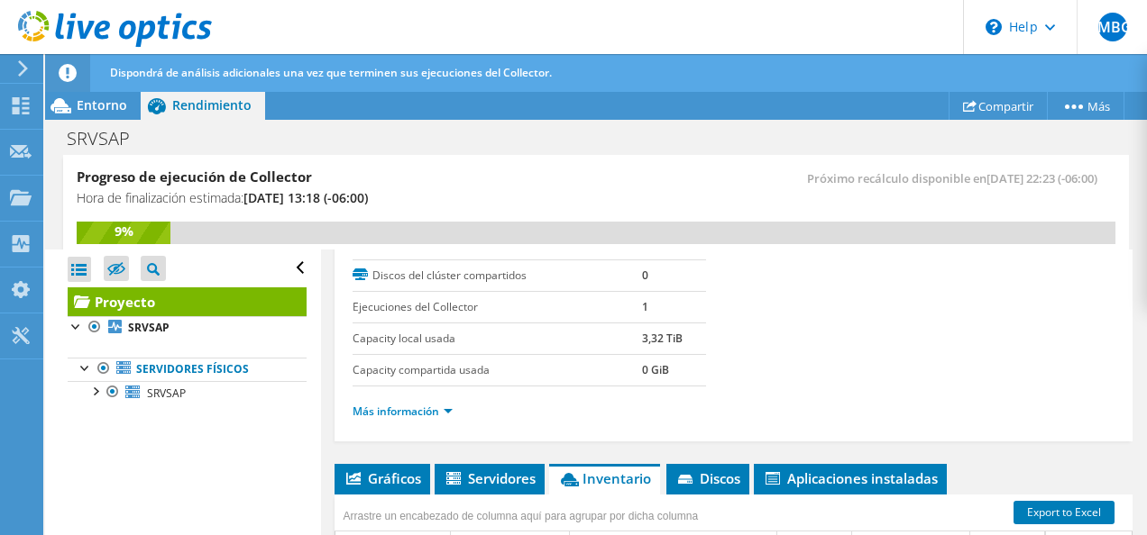
scroll to position [342, 0]
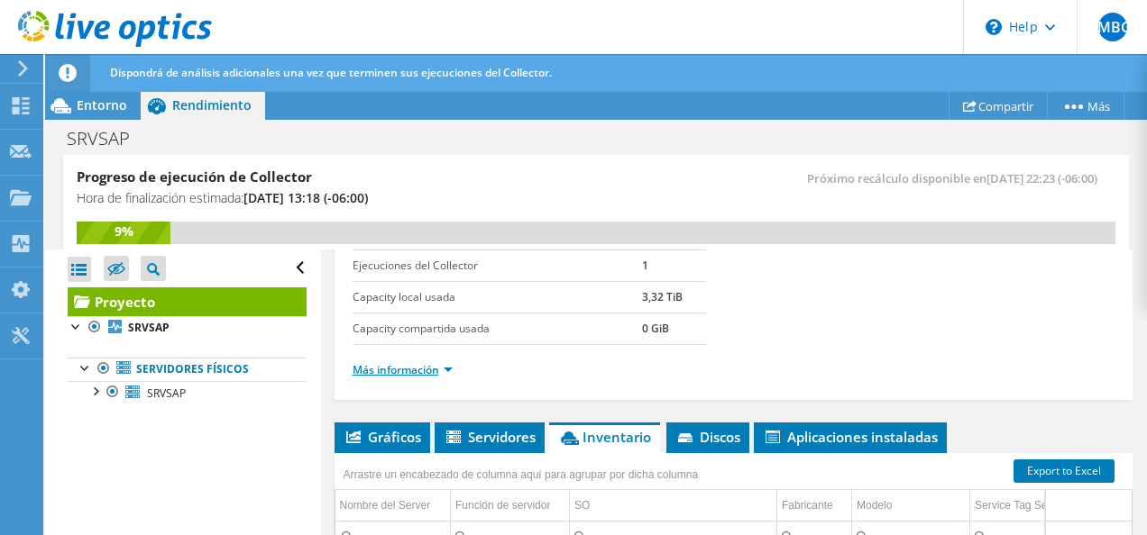
click at [435, 369] on link "Más información" at bounding box center [402, 369] width 100 height 15
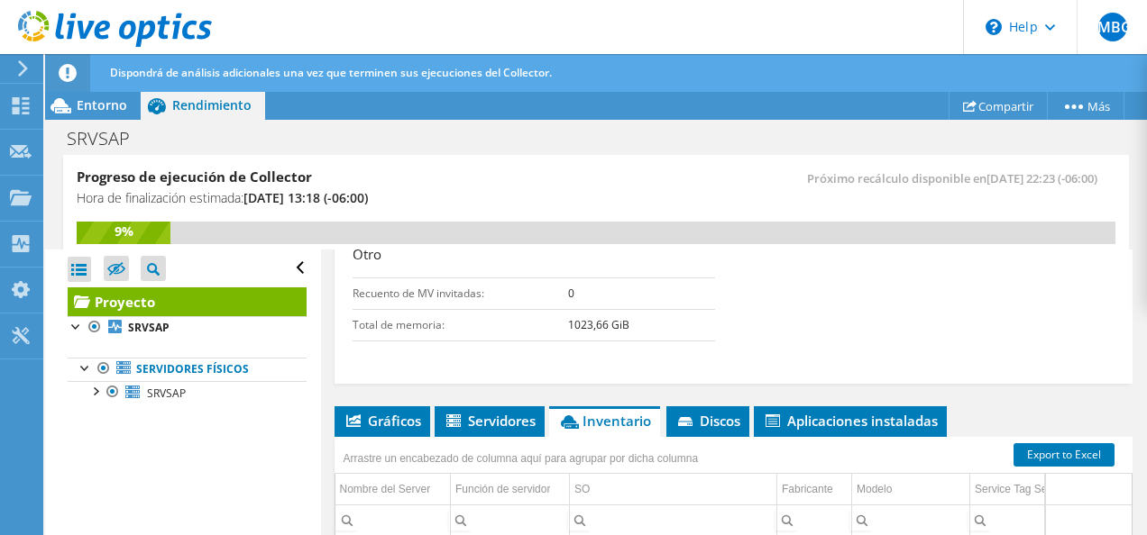
scroll to position [913, 0]
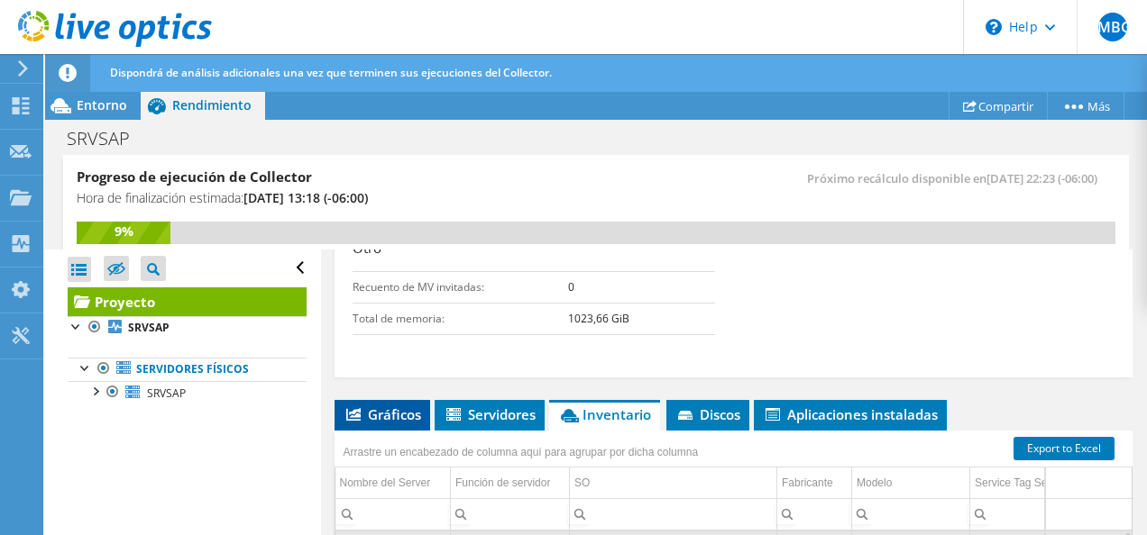
click at [413, 406] on span "Gráficos" at bounding box center [382, 415] width 78 height 18
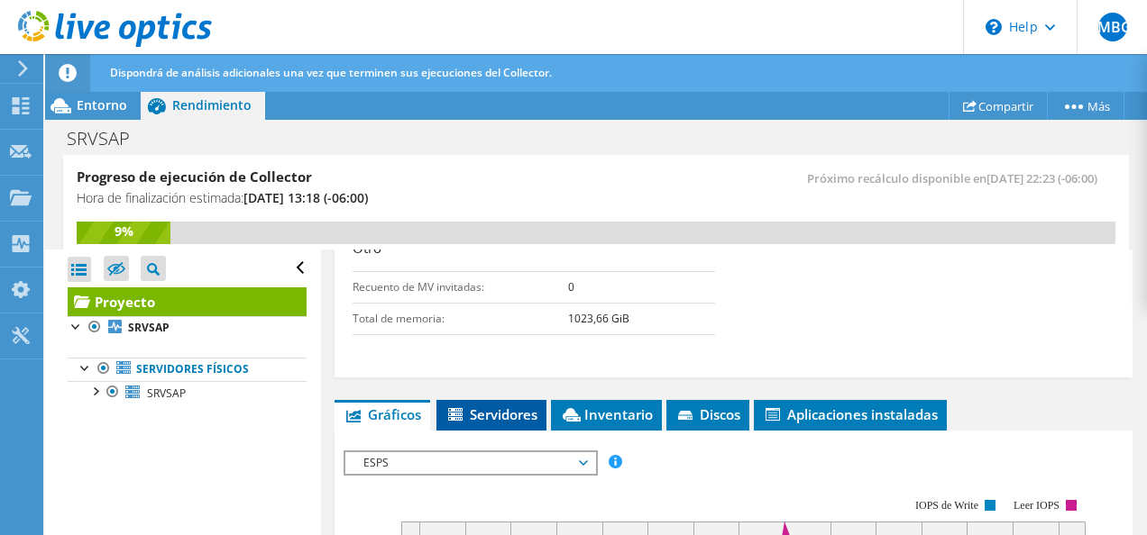
click at [480, 415] on li "Servidores" at bounding box center [491, 415] width 110 height 31
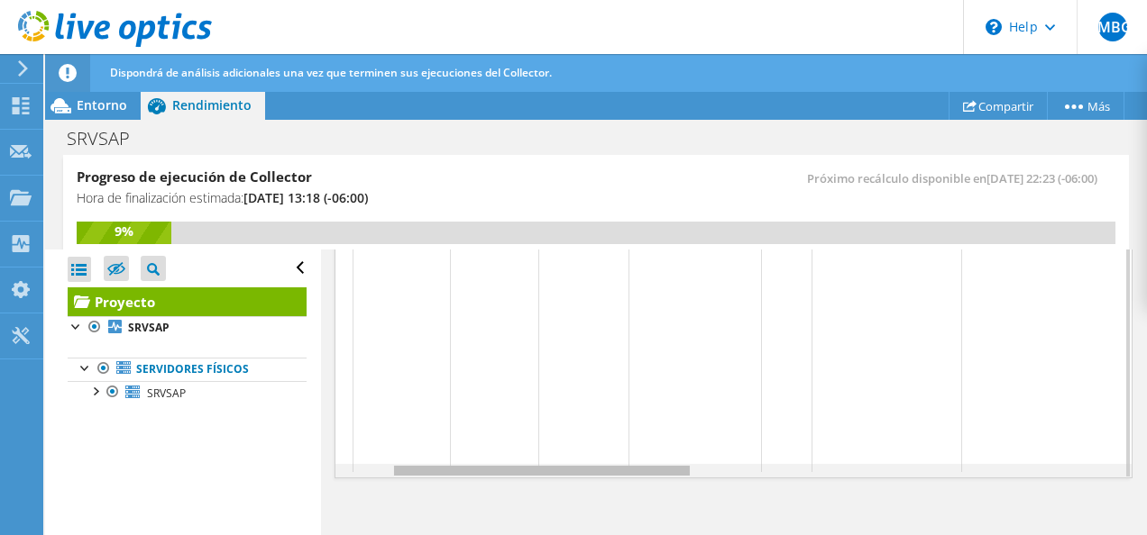
scroll to position [0, 494]
drag, startPoint x: 627, startPoint y: 462, endPoint x: 824, endPoint y: 474, distance: 197.8
click at [824, 474] on body "JMBG Usuario final Juan Manuel Bautista Gutierrez juan.bautista@hddisc.com.mx D…" at bounding box center [573, 267] width 1147 height 535
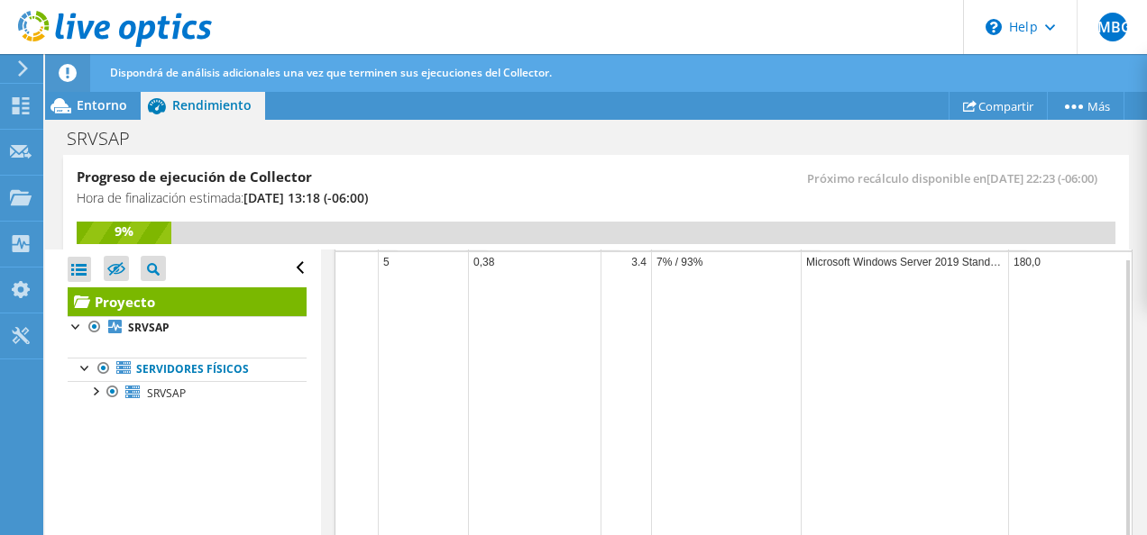
scroll to position [1194, 0]
drag, startPoint x: 756, startPoint y: 515, endPoint x: 788, endPoint y: 516, distance: 31.6
click at [788, 516] on div "SRVSAP 78 9,75 TiB 6,43 TiB 3,32 TiB 1 5 0,38 3.4 7% / 93% Microsoft Windows Se…" at bounding box center [733, 388] width 797 height 289
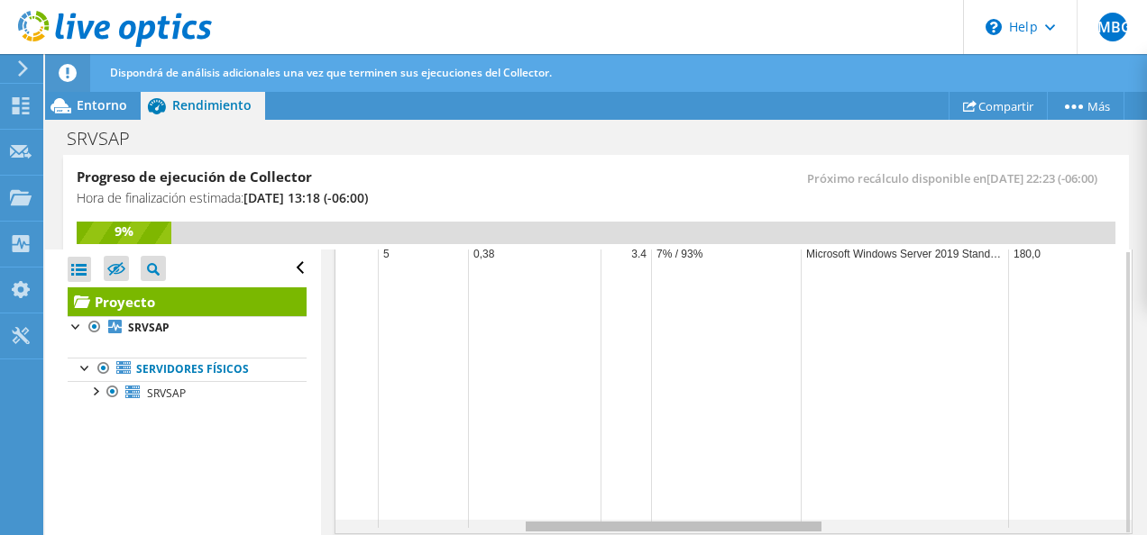
scroll to position [0, 0]
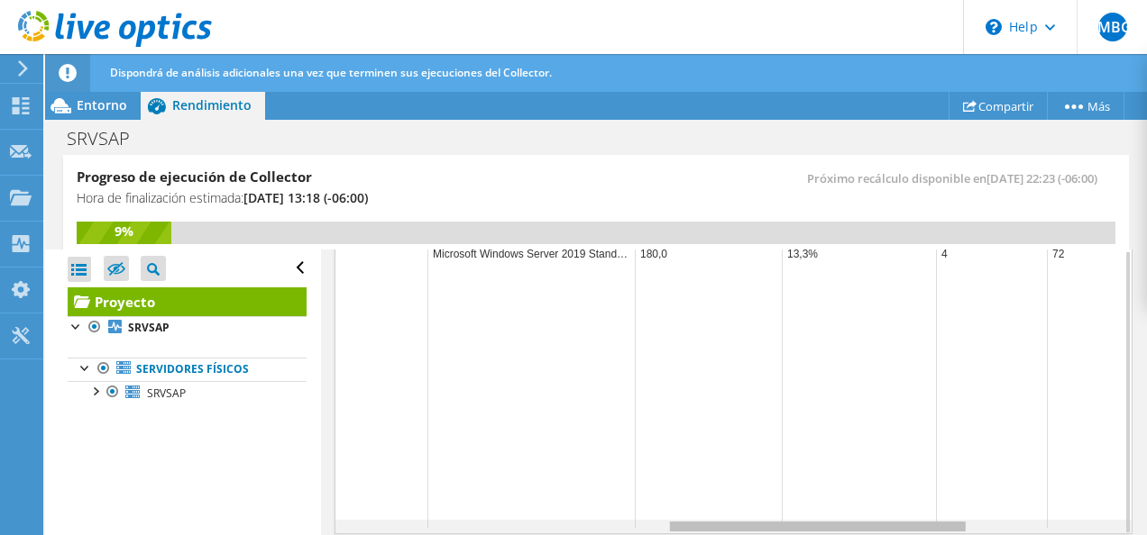
drag, startPoint x: 791, startPoint y: 521, endPoint x: 945, endPoint y: 526, distance: 153.3
click at [945, 526] on body "JMBG Usuario final [PERSON_NAME] Gutierrez [EMAIL_ADDRESS][PERSON_NAME][DOMAIN_…" at bounding box center [573, 267] width 1147 height 535
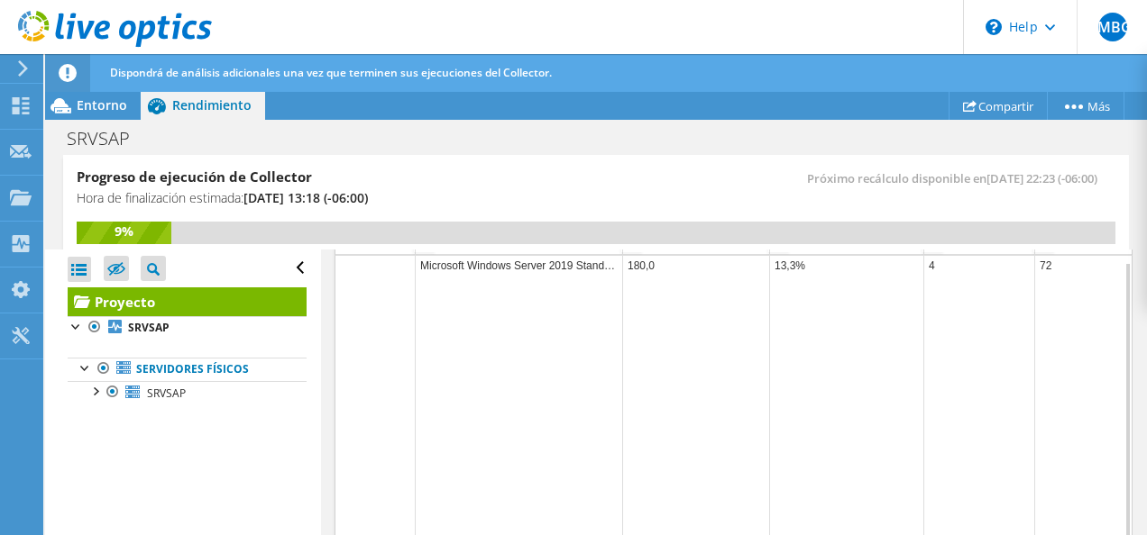
click at [807, 485] on td "Data grid" at bounding box center [847, 410] width 154 height 258
drag, startPoint x: 847, startPoint y: 528, endPoint x: 981, endPoint y: 535, distance: 133.6
click at [981, 535] on html "JMBG Usuario final Juan Manuel Bautista Gutierrez juan.bautista@hddisc.com.mx D…" at bounding box center [573, 267] width 1147 height 535
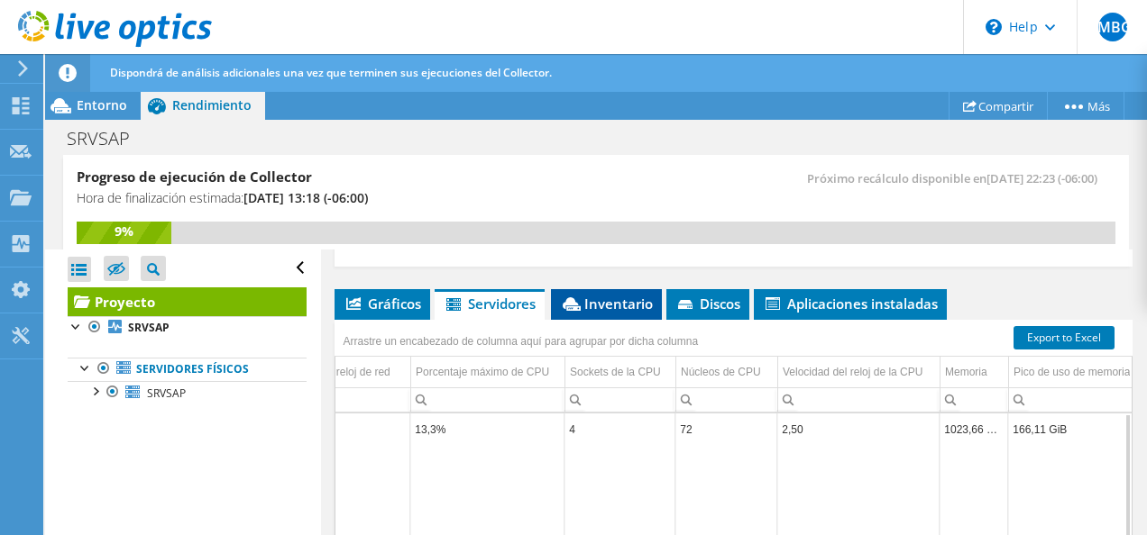
click at [576, 295] on span "Inventario" at bounding box center [606, 304] width 93 height 18
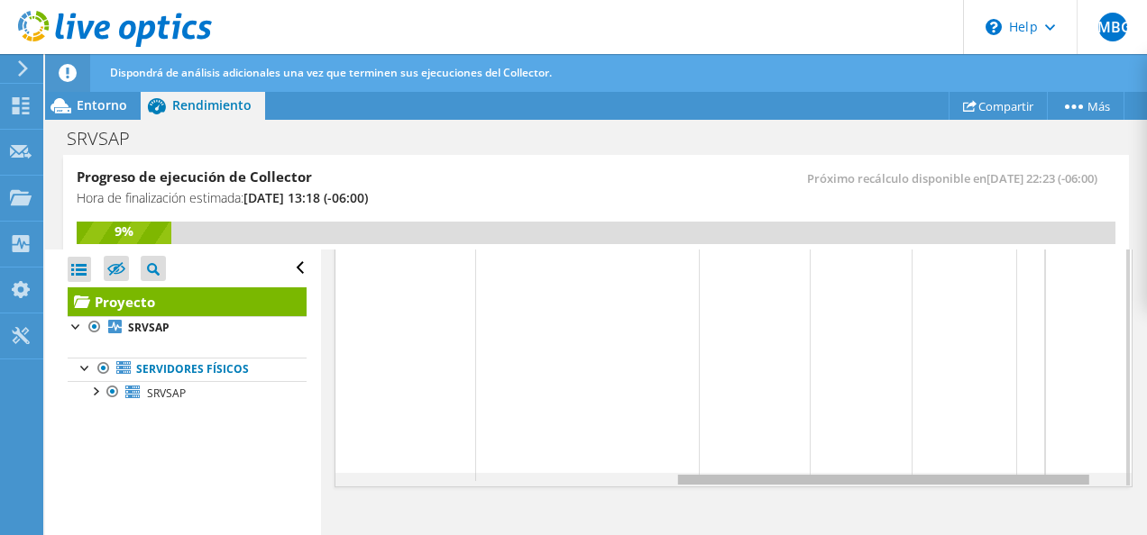
drag, startPoint x: 725, startPoint y: 472, endPoint x: 1075, endPoint y: 503, distance: 352.0
click at [1075, 503] on body "JMBG Usuario final Juan Manuel Bautista Gutierrez juan.bautista@hddisc.com.mx D…" at bounding box center [573, 267] width 1147 height 535
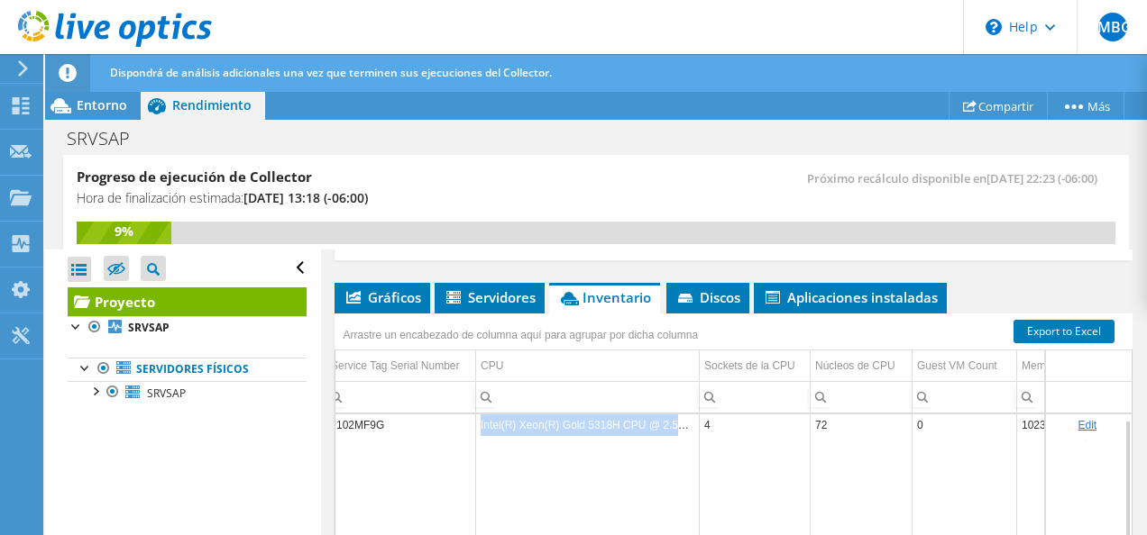
drag, startPoint x: 480, startPoint y: 415, endPoint x: 700, endPoint y: 417, distance: 220.9
click at [700, 417] on tr "SRVSAP Physical Microsoft Windows Server 2019 Standard Lenovo ThinkSystem SR860…" at bounding box center [432, 425] width 1480 height 32
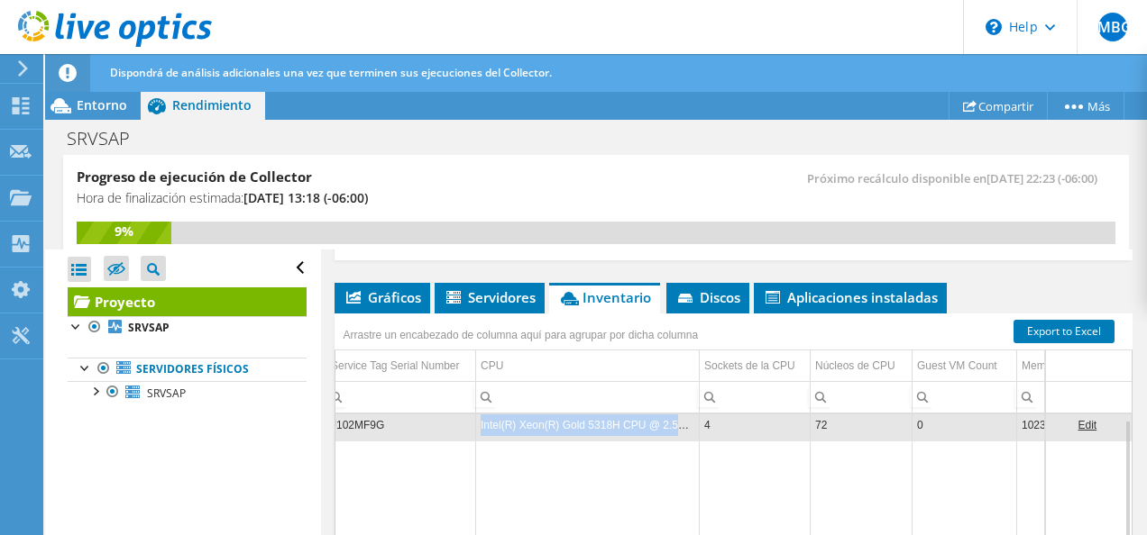
copy td "Intel(R) Xeon(R) Gold 5318H CPU @ 2.50GHz"
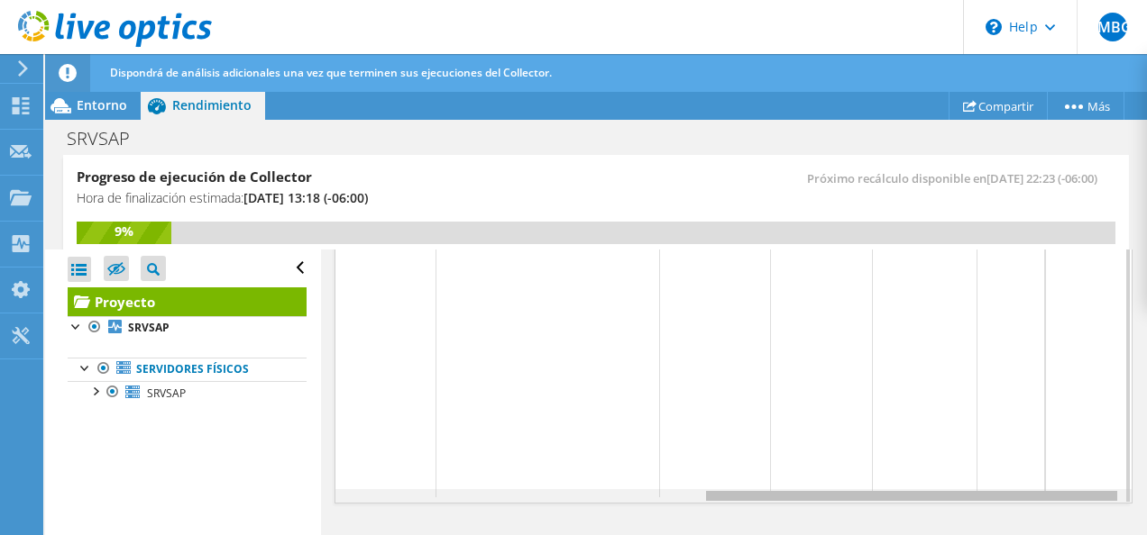
drag, startPoint x: 819, startPoint y: 485, endPoint x: 937, endPoint y: 494, distance: 117.5
click at [937, 494] on body "JMBG Usuario final Juan Manuel Bautista Gutierrez juan.bautista@hddisc.com.mx D…" at bounding box center [573, 267] width 1147 height 535
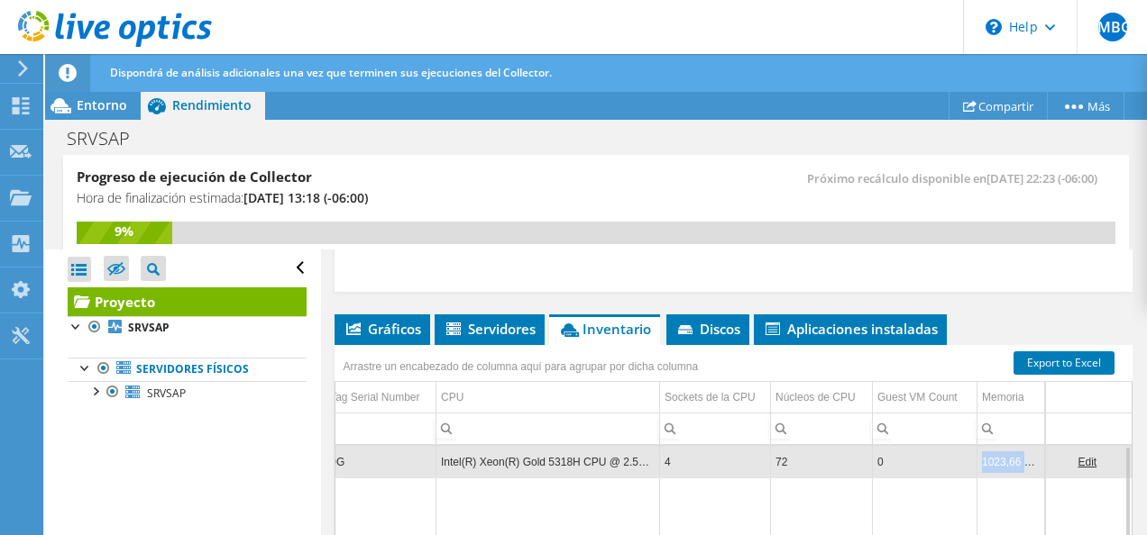
drag, startPoint x: 970, startPoint y: 453, endPoint x: 1006, endPoint y: 457, distance: 36.2
click at [1006, 457] on td "1023,66 GiB" at bounding box center [1011, 462] width 69 height 32
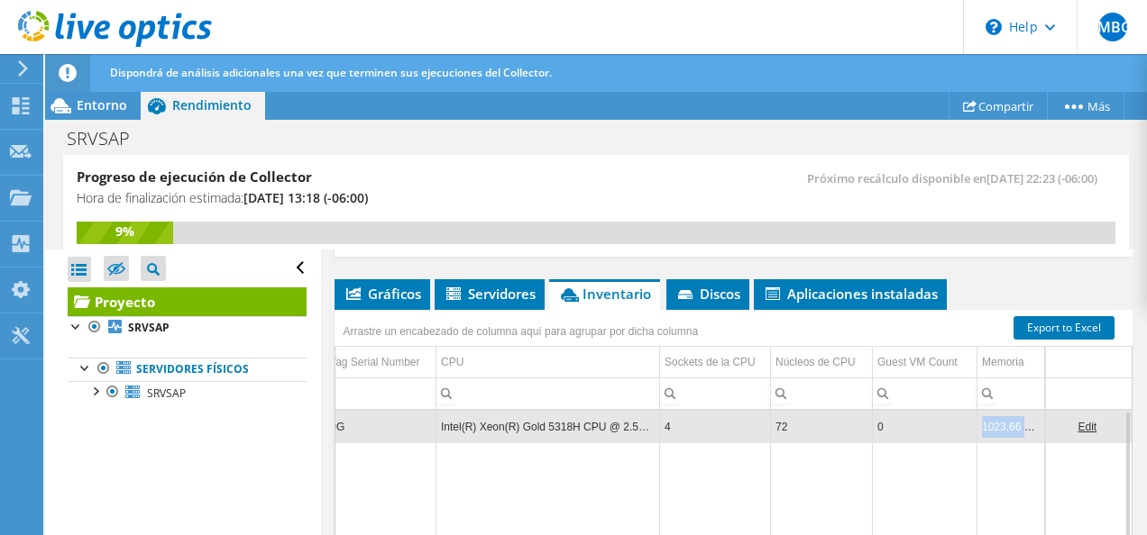
scroll to position [1033, 0]
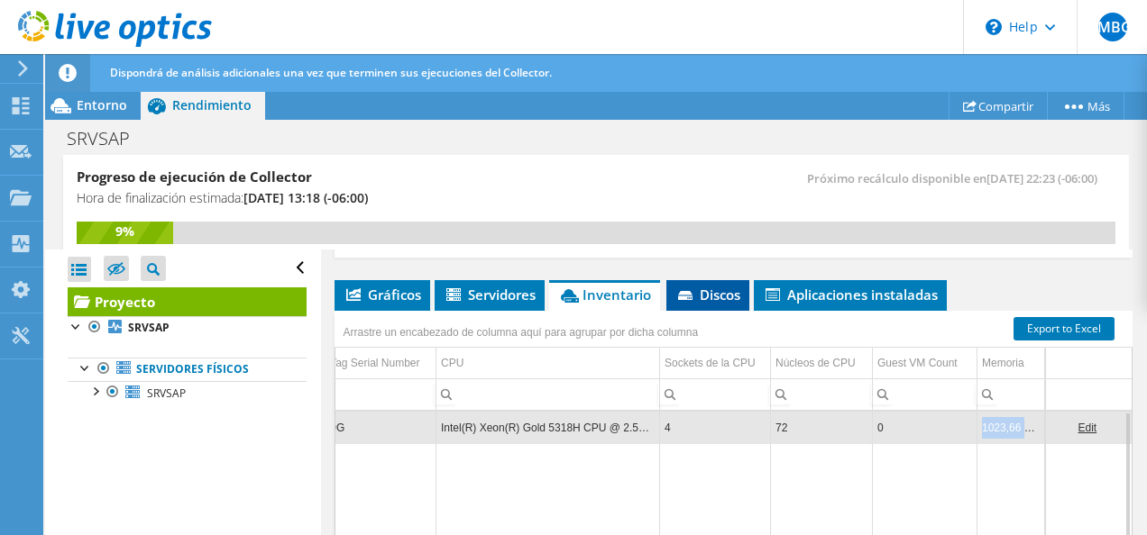
click at [721, 288] on span "Discos" at bounding box center [707, 295] width 65 height 18
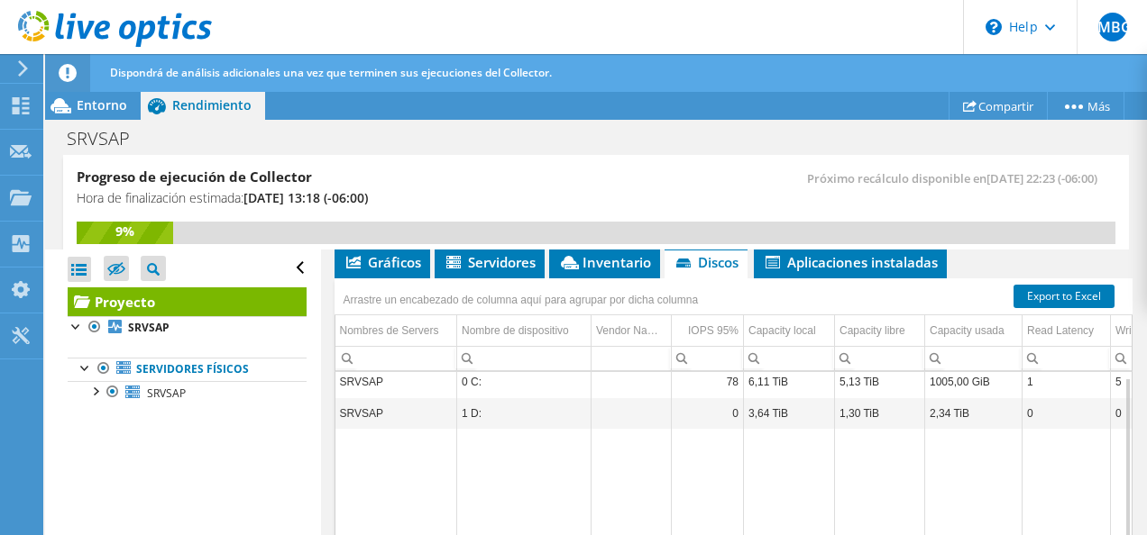
scroll to position [0, 0]
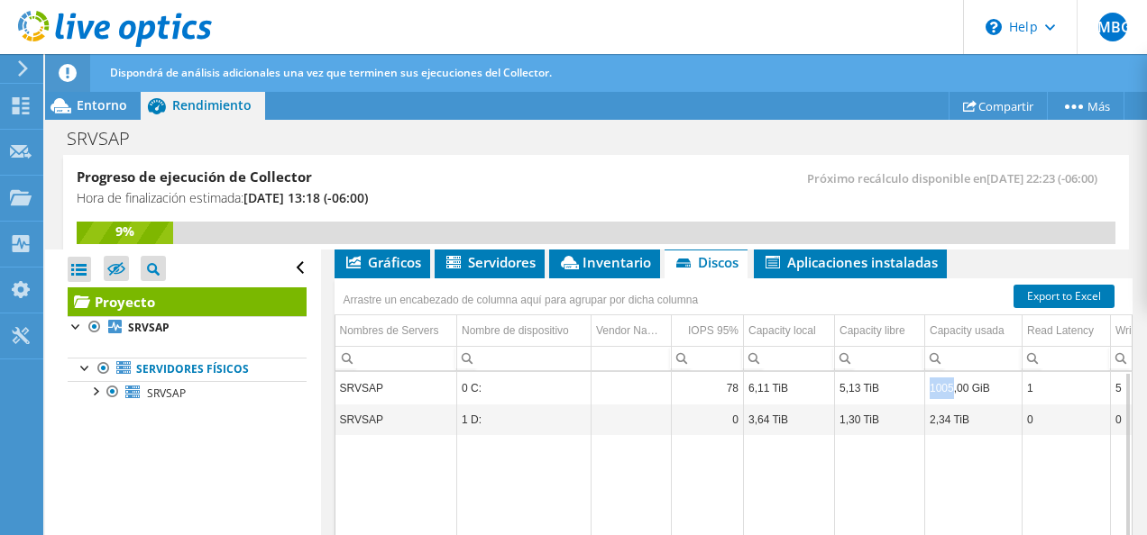
drag, startPoint x: 930, startPoint y: 374, endPoint x: 953, endPoint y: 377, distance: 22.7
click at [953, 377] on td "1005,00 GiB" at bounding box center [973, 388] width 97 height 32
copy td "1005"
click at [97, 104] on span "Entorno" at bounding box center [102, 104] width 50 height 17
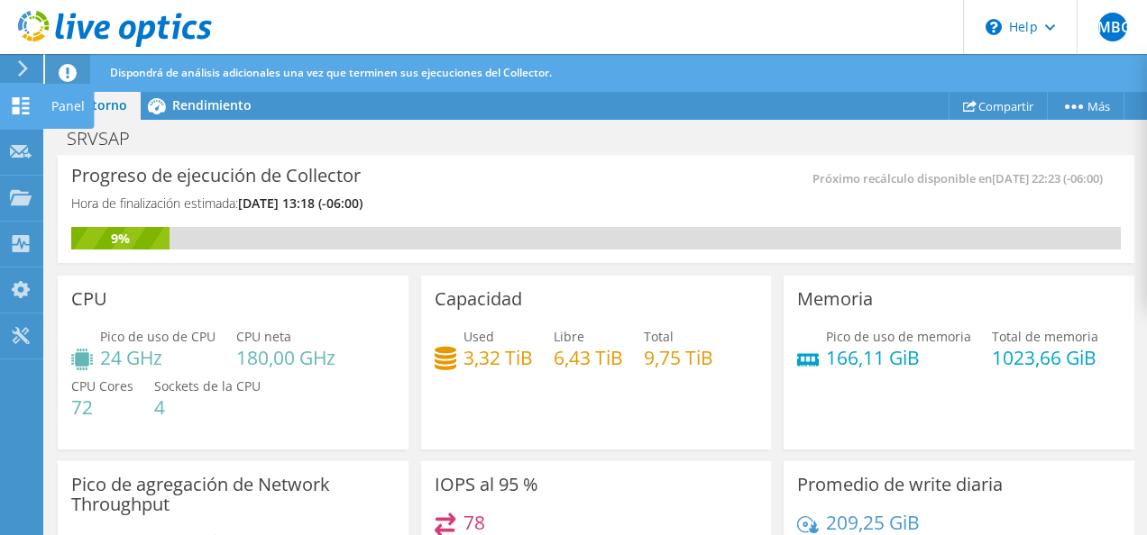
click at [18, 109] on use at bounding box center [21, 105] width 17 height 17
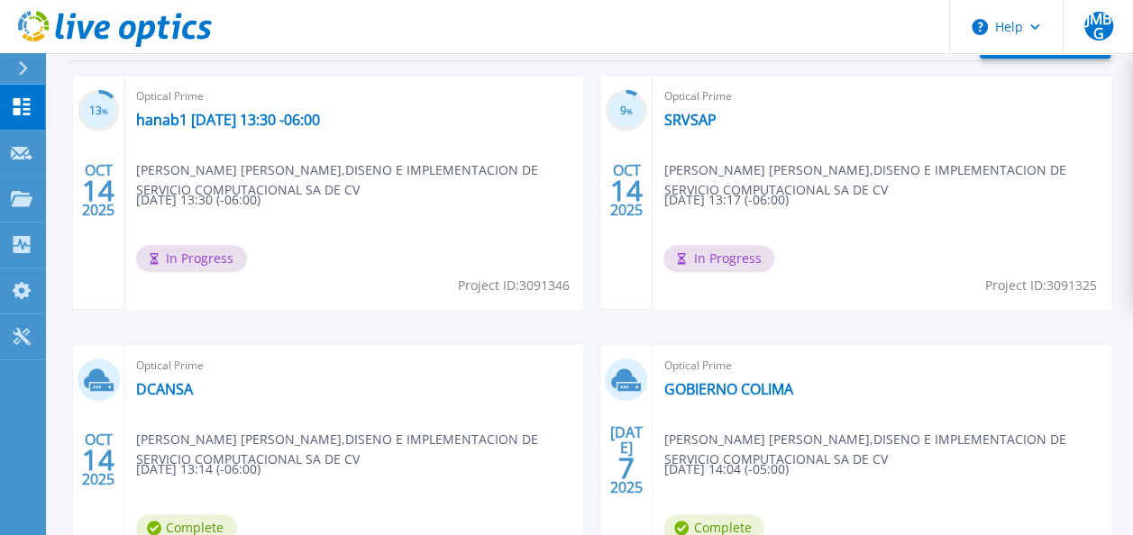
scroll to position [558, 0]
click at [177, 387] on link "DCANSA" at bounding box center [164, 389] width 57 height 18
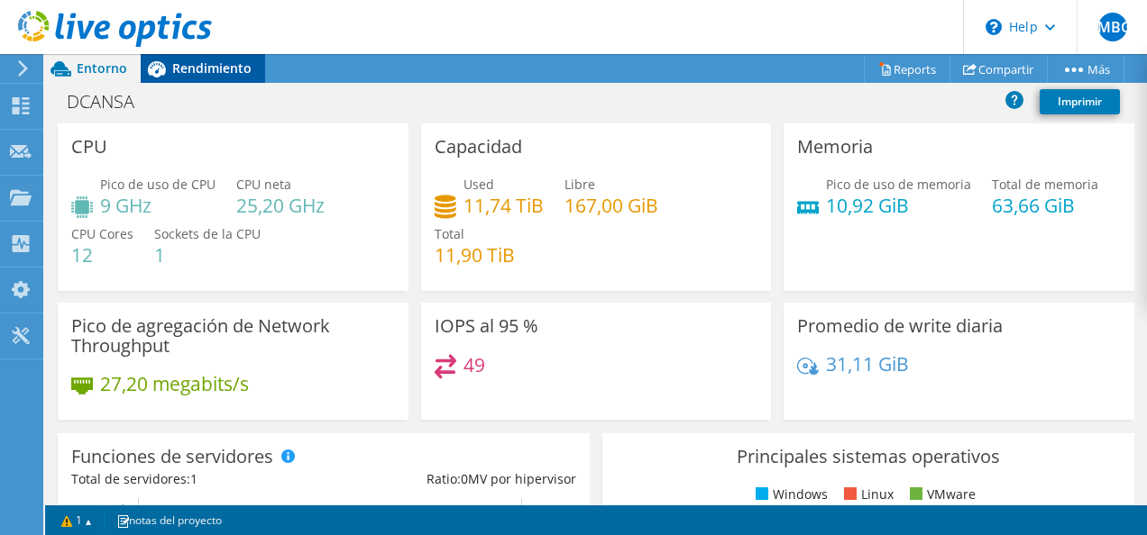
click at [187, 64] on span "Rendimiento" at bounding box center [211, 67] width 79 height 17
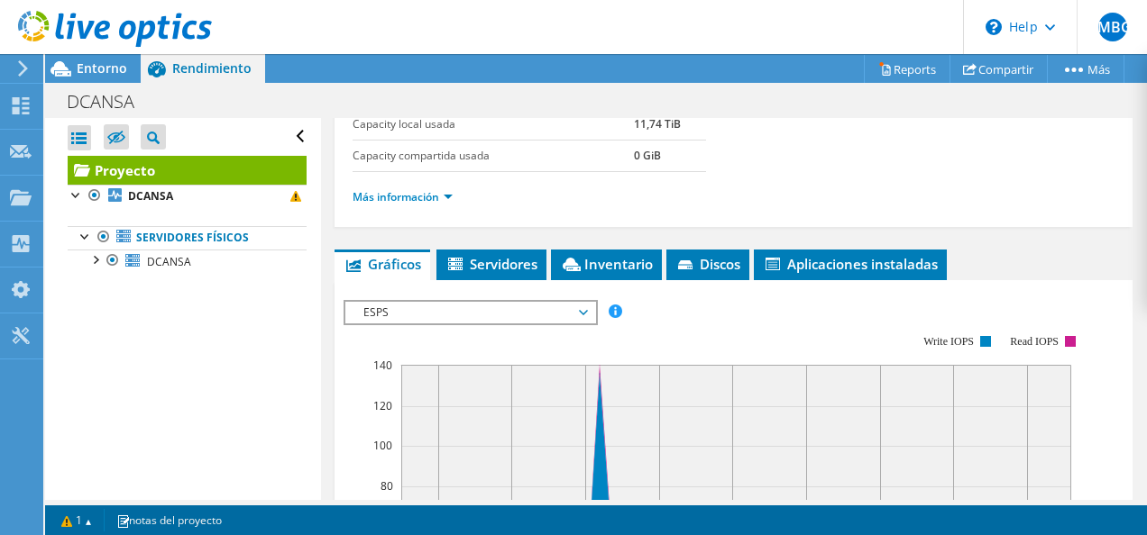
scroll to position [385, 0]
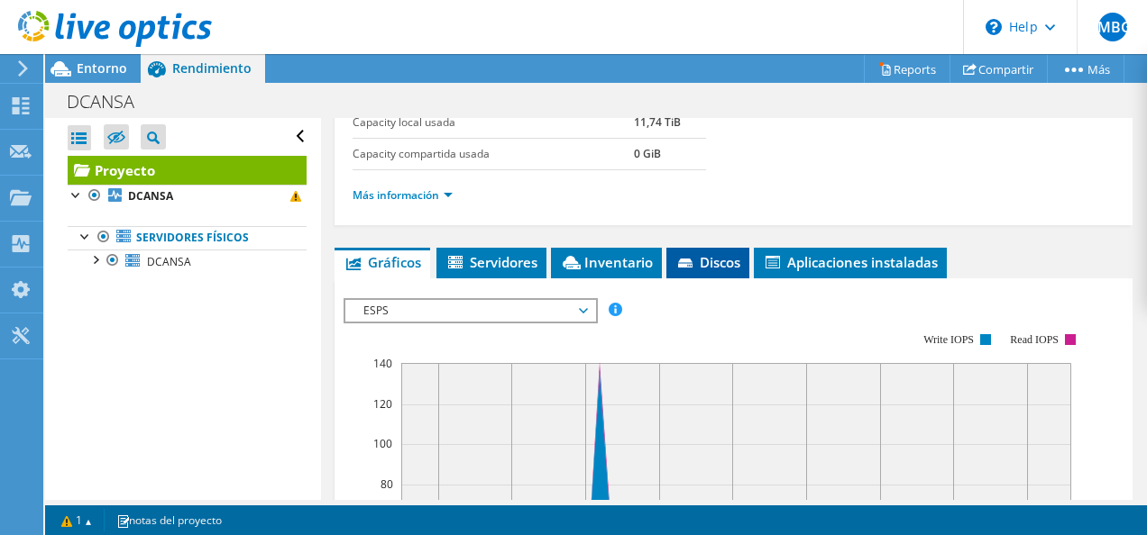
click at [680, 260] on icon at bounding box center [685, 263] width 14 height 9
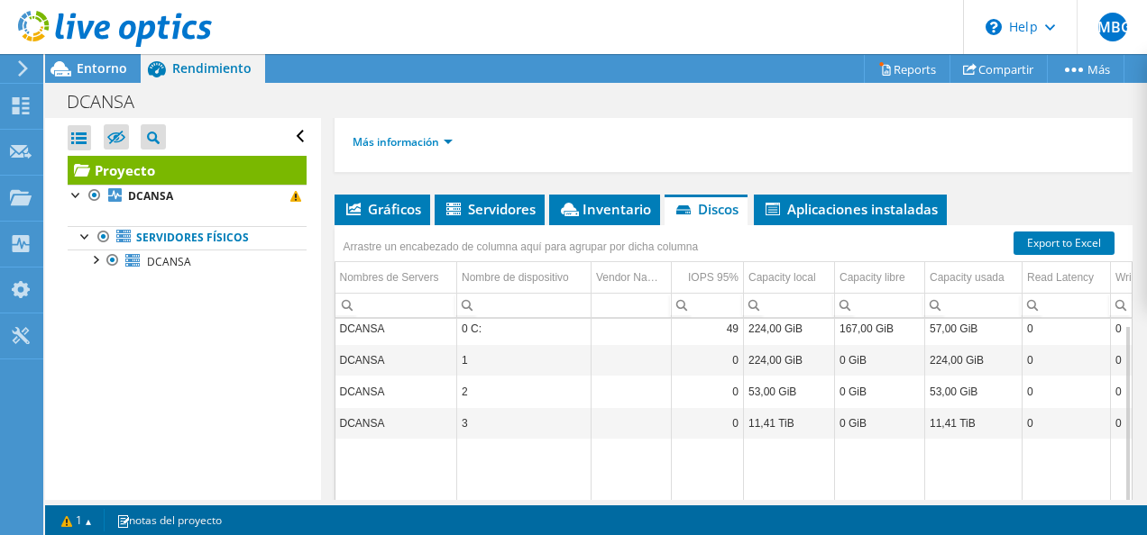
scroll to position [439, 0]
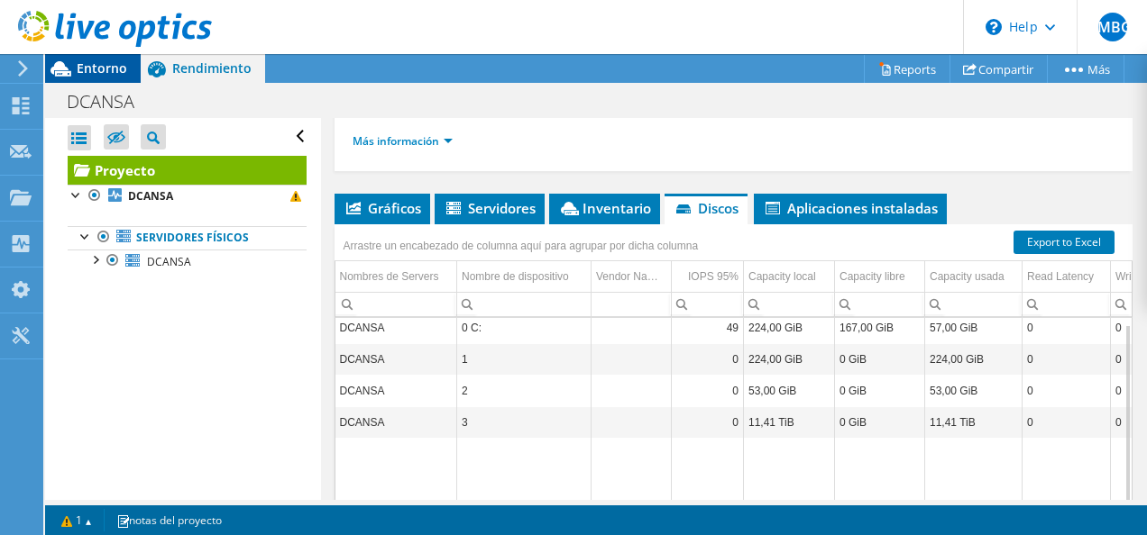
click at [88, 61] on span "Entorno" at bounding box center [102, 67] width 50 height 17
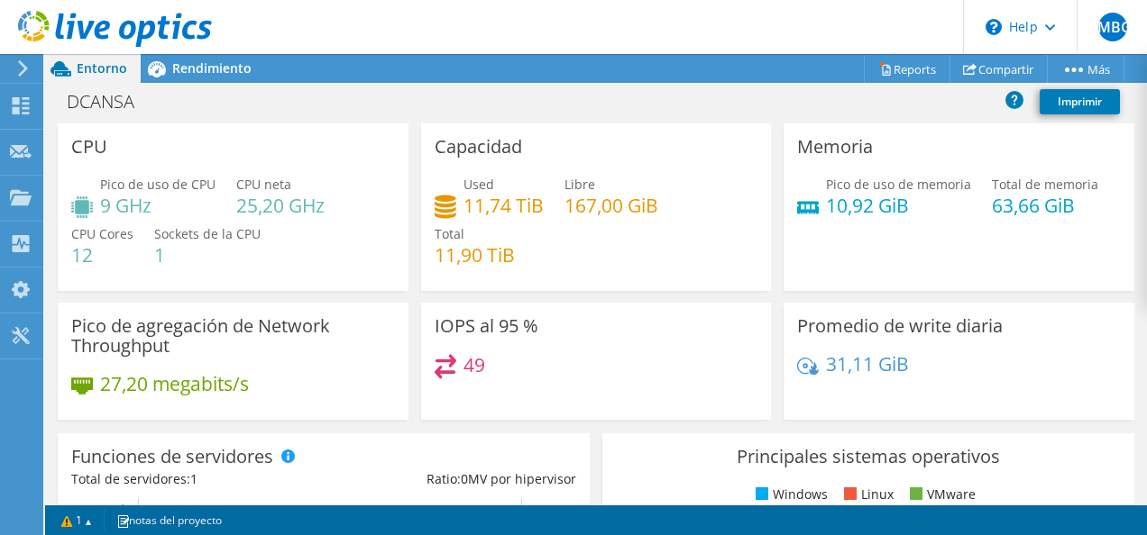
click at [26, 70] on use at bounding box center [23, 68] width 10 height 16
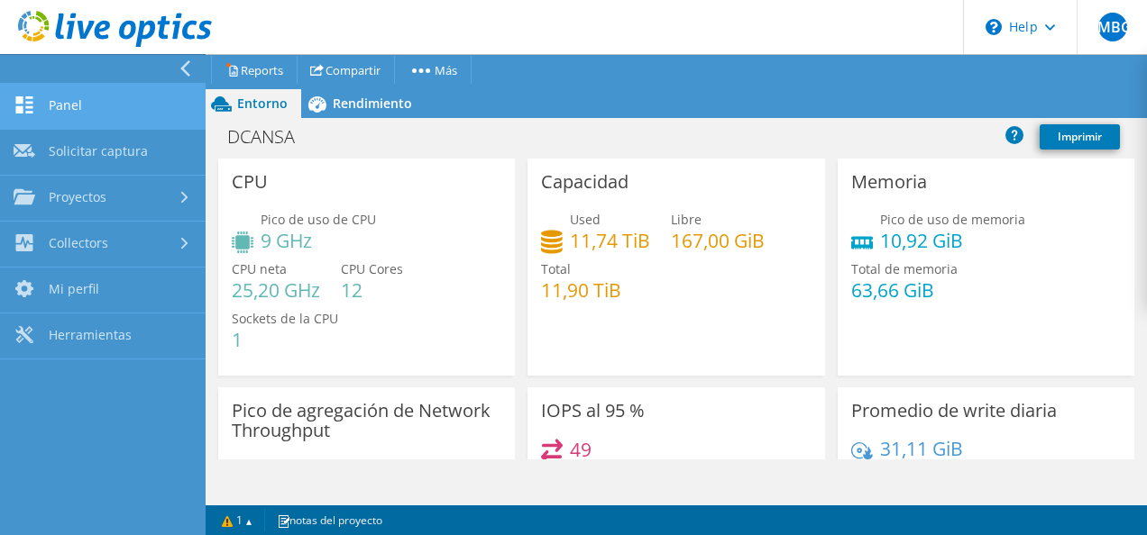
click at [97, 115] on link "Panel" at bounding box center [103, 107] width 206 height 46
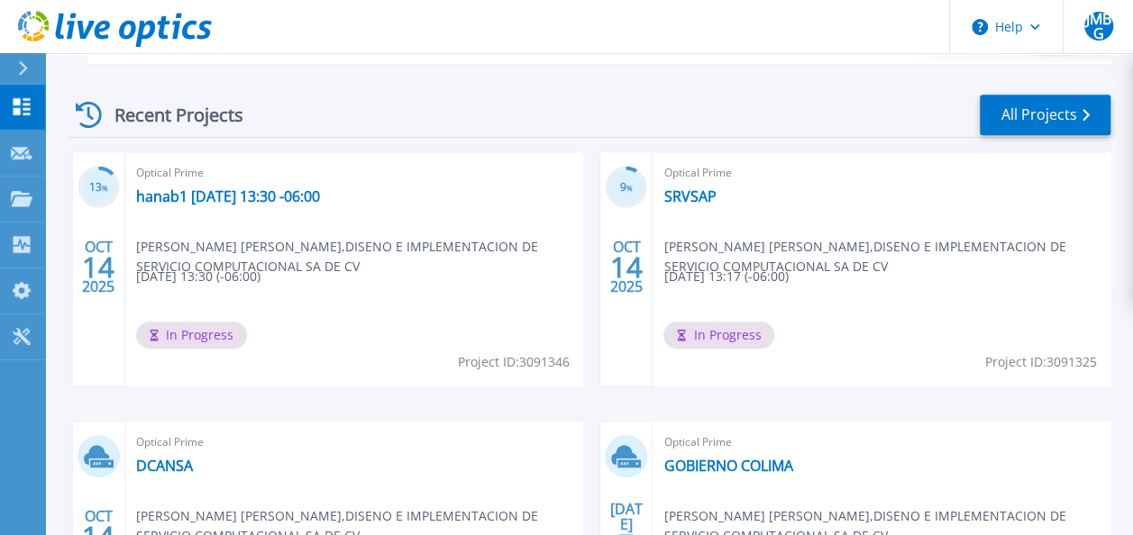
scroll to position [489, 0]
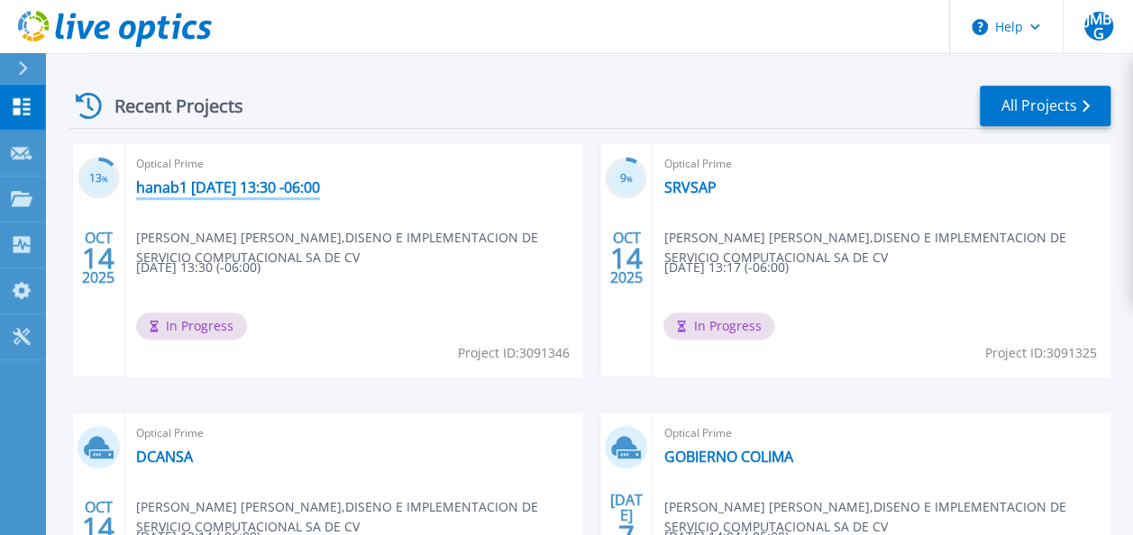
click at [256, 186] on link "hanab1 [DATE] 13:30 -06:00" at bounding box center [228, 187] width 184 height 18
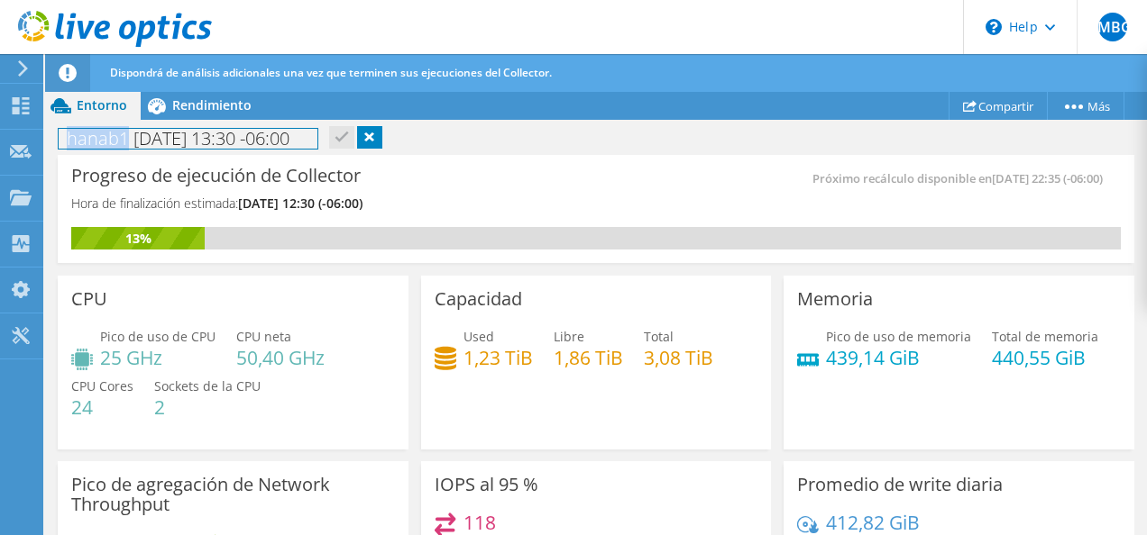
drag, startPoint x: 66, startPoint y: 141, endPoint x: 124, endPoint y: 148, distance: 59.0
click at [124, 148] on h1 "hanab1 2025-10-14 13:30 -06:00" at bounding box center [188, 139] width 259 height 20
copy h1 "hanab1"
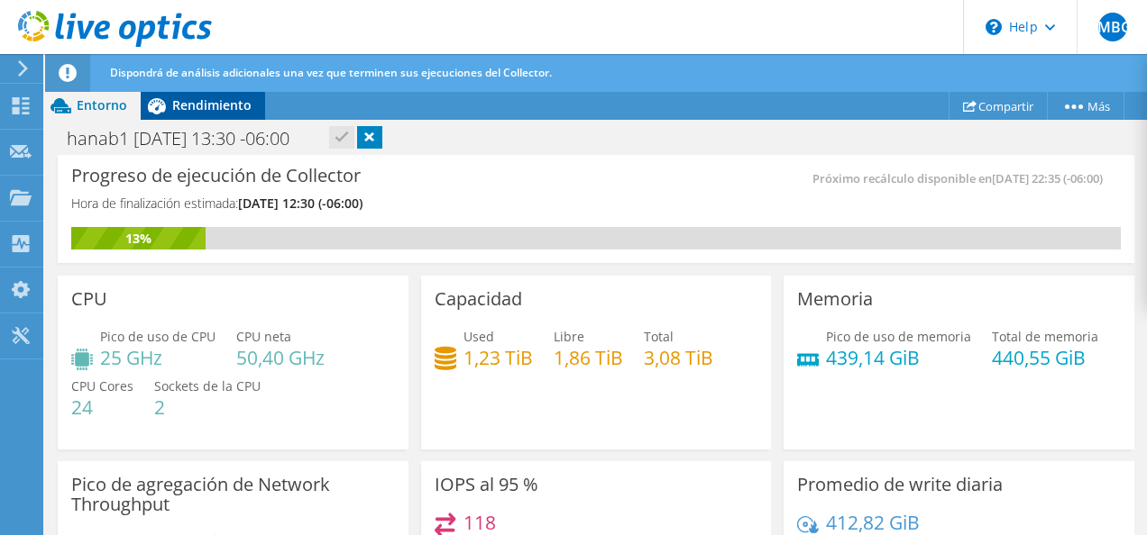
click at [191, 108] on span "Rendimiento" at bounding box center [211, 104] width 79 height 17
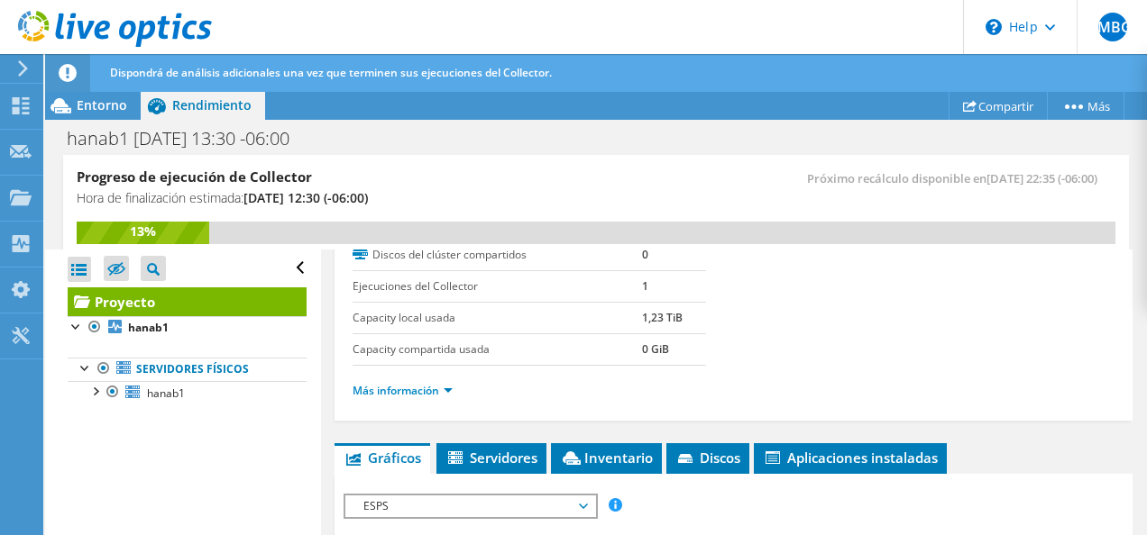
scroll to position [390, 0]
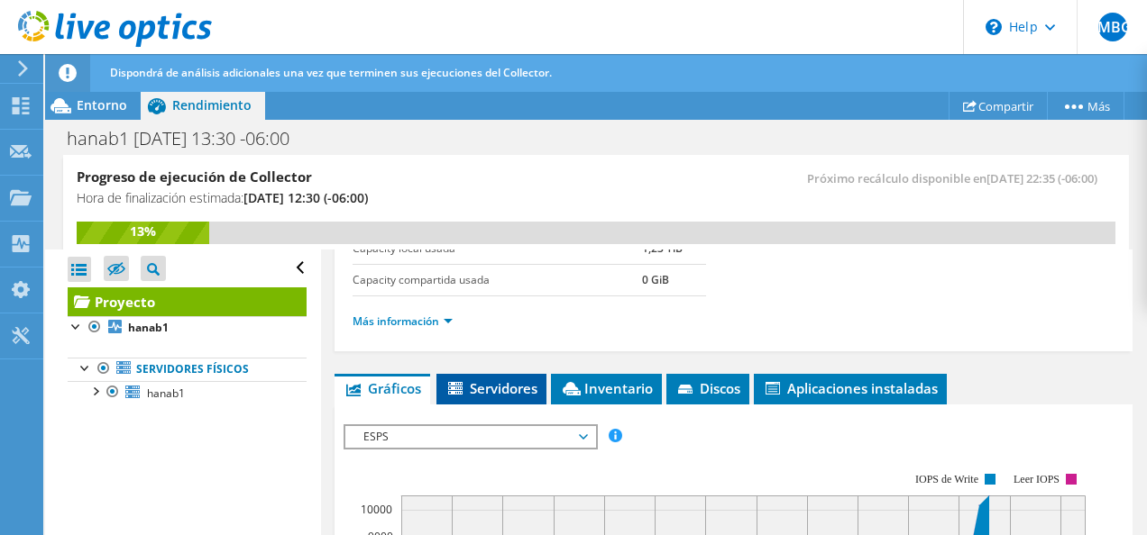
click at [481, 374] on li "Servidores" at bounding box center [491, 389] width 110 height 31
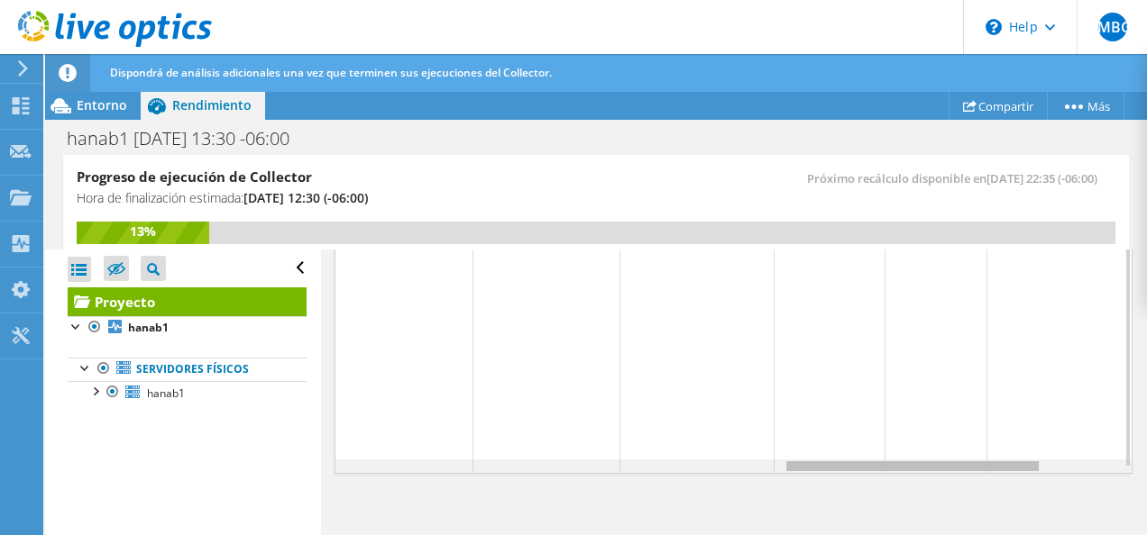
scroll to position [0, 0]
drag, startPoint x: 560, startPoint y: 462, endPoint x: 1042, endPoint y: 481, distance: 482.7
click at [1042, 481] on body "JMBG Usuario final [PERSON_NAME] Gutierrez [EMAIL_ADDRESS][PERSON_NAME][DOMAIN_…" at bounding box center [573, 267] width 1147 height 535
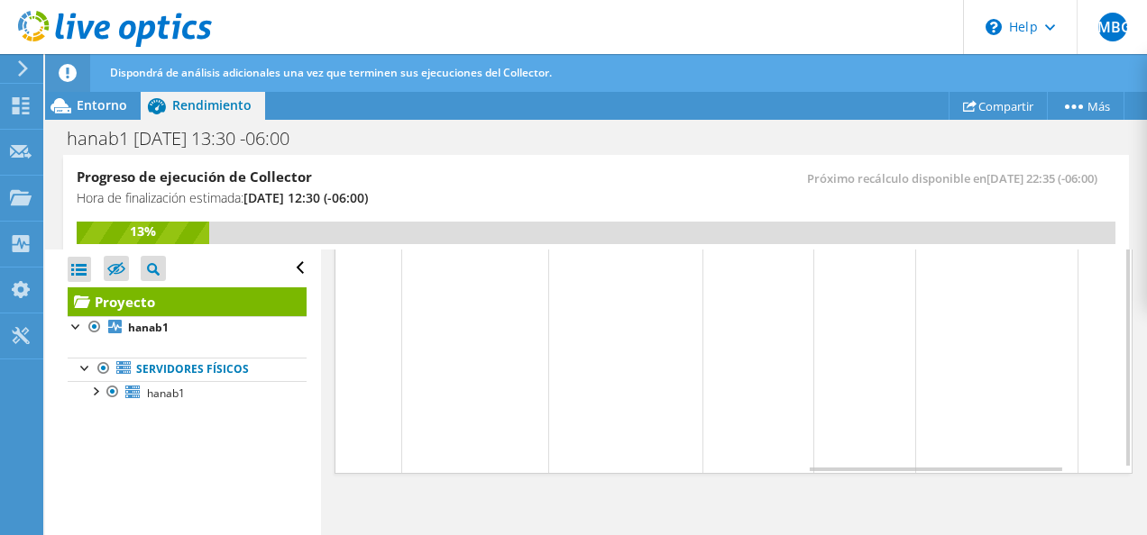
drag, startPoint x: 1013, startPoint y: 458, endPoint x: 1082, endPoint y: 460, distance: 68.5
click at [1082, 460] on div "hanab1 118 3,08 TiB 1,86 TiB 1,23 TiB 1 0 0,00 7.4 35% / 65% Linux version 5.3.…" at bounding box center [733, 328] width 797 height 289
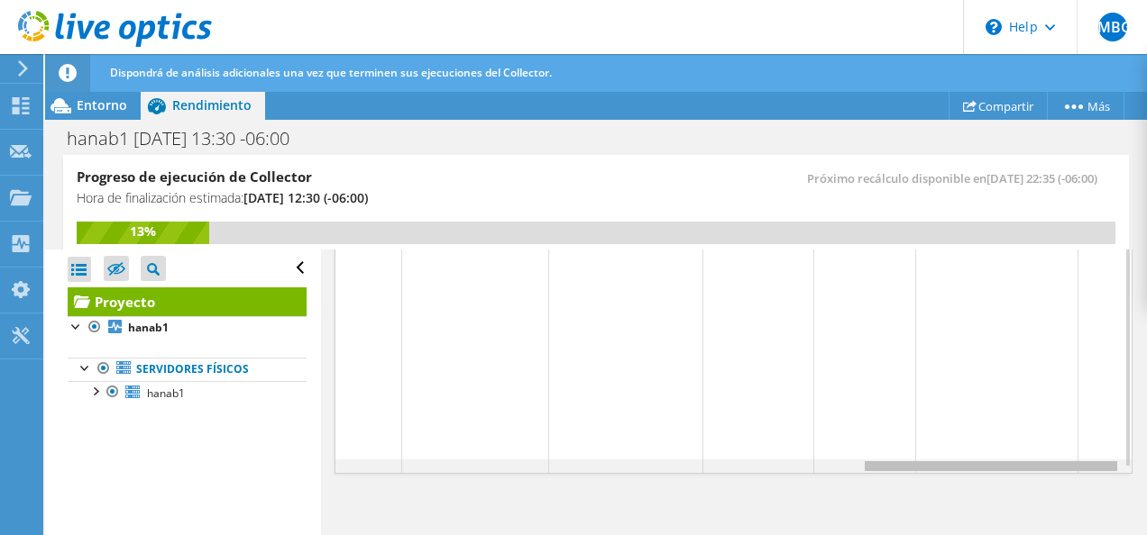
click at [1082, 460] on div "Data grid" at bounding box center [733, 467] width 797 height 14
drag, startPoint x: 891, startPoint y: 464, endPoint x: 755, endPoint y: 462, distance: 135.2
click at [755, 462] on body "JMBG Usuario final Juan Manuel Bautista Gutierrez juan.bautista@hddisc.com.mx D…" at bounding box center [573, 267] width 1147 height 535
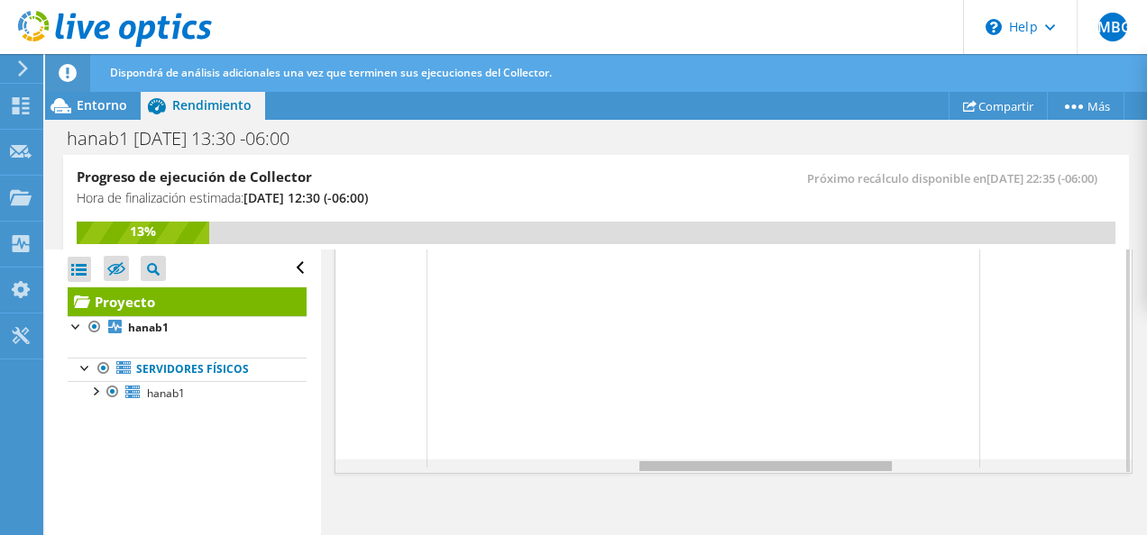
drag, startPoint x: 790, startPoint y: 460, endPoint x: 651, endPoint y: 454, distance: 138.9
click at [651, 454] on body "JMBG Usuario final Juan Manuel Bautista Gutierrez juan.bautista@hddisc.com.mx D…" at bounding box center [573, 267] width 1147 height 535
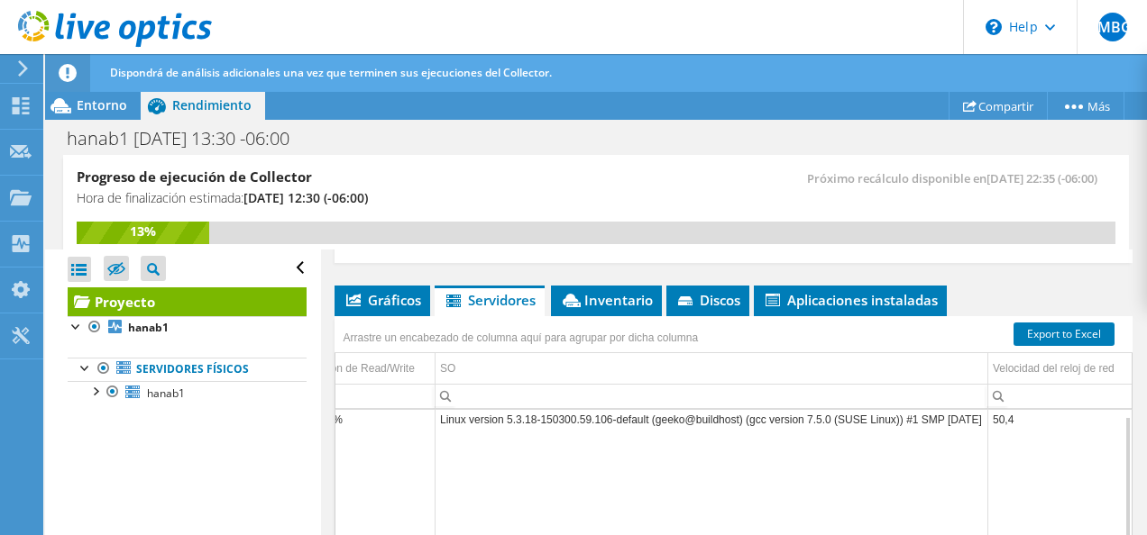
click at [441, 409] on td "Linux version 5.3.18-150300.59.106-default (geeko@buildhost) (gcc version 7.5.0…" at bounding box center [711, 420] width 553 height 32
drag, startPoint x: 442, startPoint y: 411, endPoint x: 984, endPoint y: 418, distance: 542.7
click at [984, 418] on td "Linux version 5.3.18-150300.59.106-default (geeko@buildhost) (gcc version 7.5.0…" at bounding box center [711, 420] width 553 height 32
copy td "Linux version 5.3.18-150300.59.106-default (geeko@buildhost) (gcc version 7.5.0…"
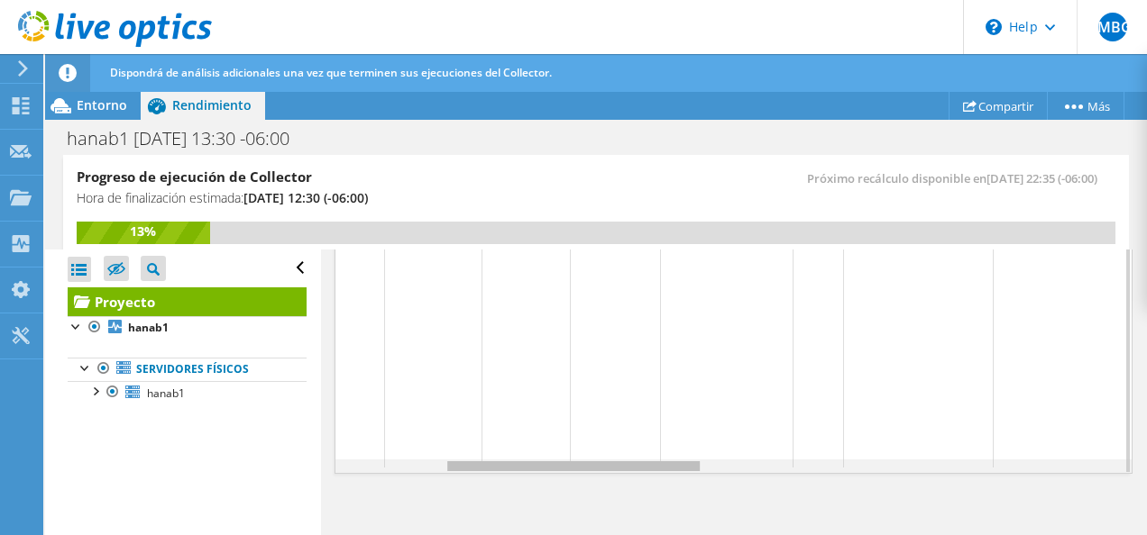
drag, startPoint x: 645, startPoint y: 463, endPoint x: 452, endPoint y: 453, distance: 193.2
click at [452, 453] on body "JMBG Usuario final Juan Manuel Bautista Gutierrez juan.bautista@hddisc.com.mx D…" at bounding box center [573, 267] width 1147 height 535
click at [452, 460] on div "Data grid" at bounding box center [562, 467] width 256 height 14
drag, startPoint x: 508, startPoint y: 469, endPoint x: 420, endPoint y: 469, distance: 88.3
click at [420, 469] on body "JMBG Usuario final Juan Manuel Bautista Gutierrez juan.bautista@hddisc.com.mx D…" at bounding box center [573, 267] width 1147 height 535
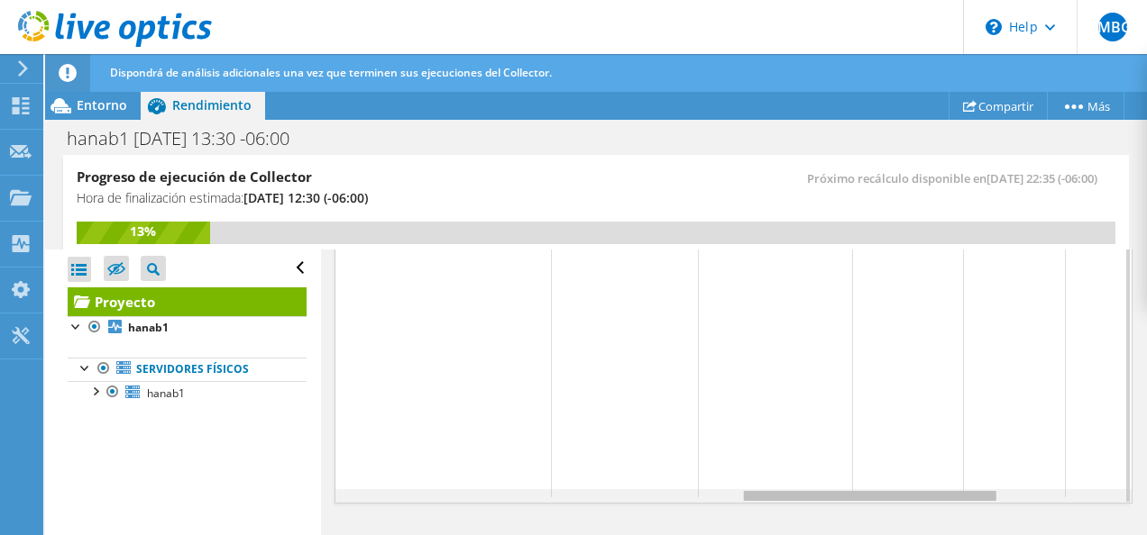
drag, startPoint x: 487, startPoint y: 492, endPoint x: 899, endPoint y: 504, distance: 412.1
click at [899, 504] on body "JMBG Usuario final Juan Manuel Bautista Gutierrez juan.bautista@hddisc.com.mx D…" at bounding box center [573, 267] width 1147 height 535
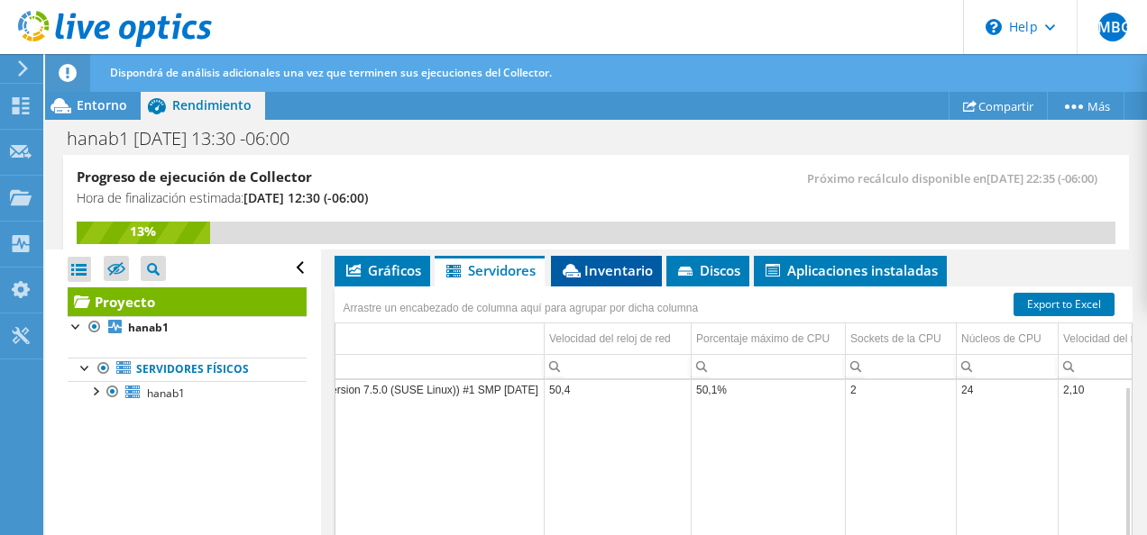
click at [605, 265] on span "Inventario" at bounding box center [606, 270] width 93 height 18
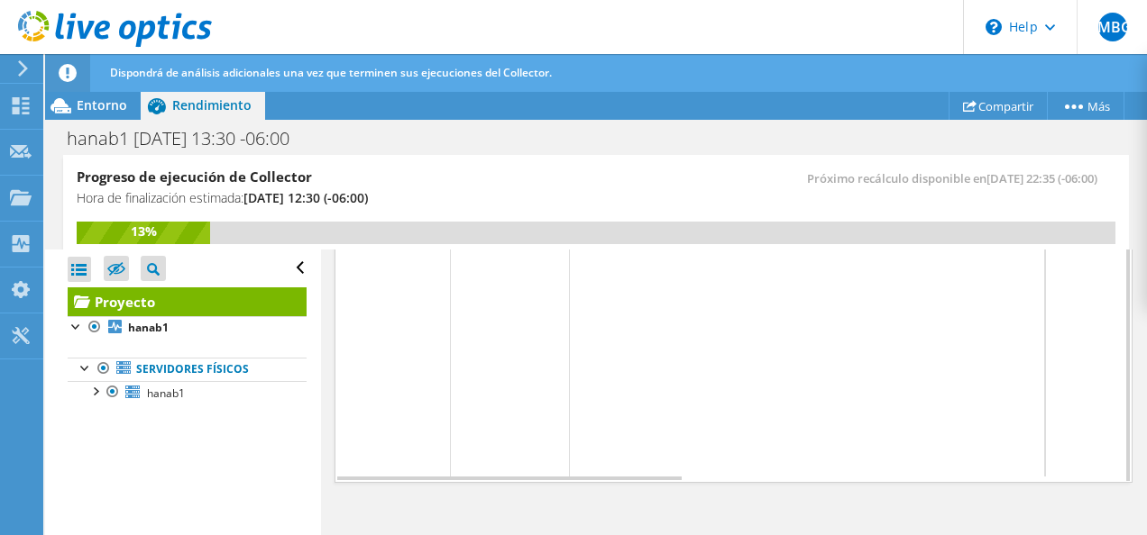
click at [693, 480] on div "Gráficos Servidores Inventario Hipervisor Discos Disks del clúster ESPS" at bounding box center [733, 294] width 799 height 451
click at [806, 473] on div "Data grid" at bounding box center [733, 476] width 797 height 14
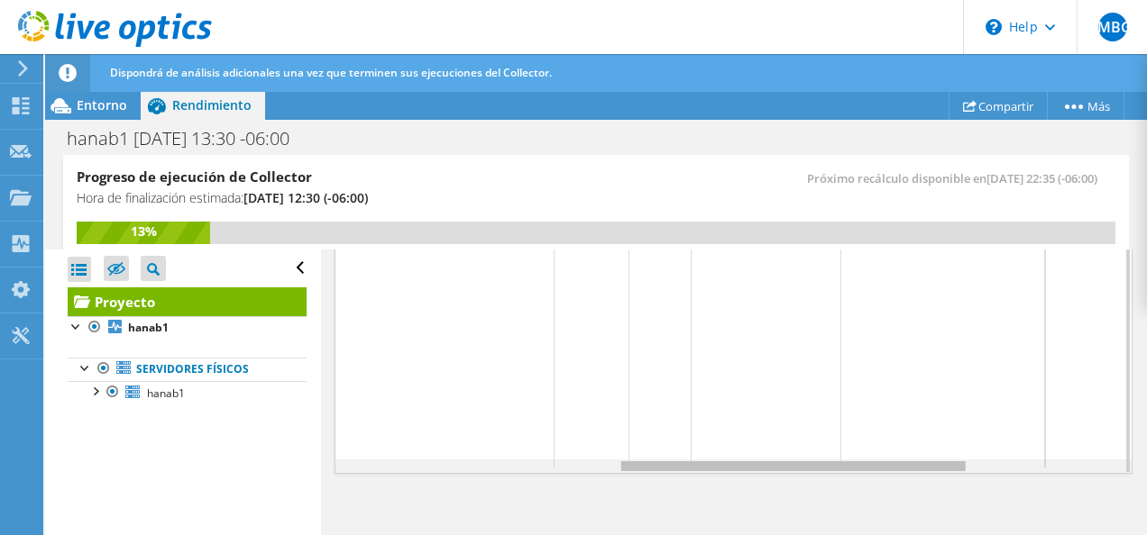
drag, startPoint x: 754, startPoint y: 462, endPoint x: 589, endPoint y: 457, distance: 165.1
click at [589, 457] on body "JMBG Usuario final Juan Manuel Bautista Gutierrez juan.bautista@hddisc.com.mx D…" at bounding box center [573, 267] width 1147 height 535
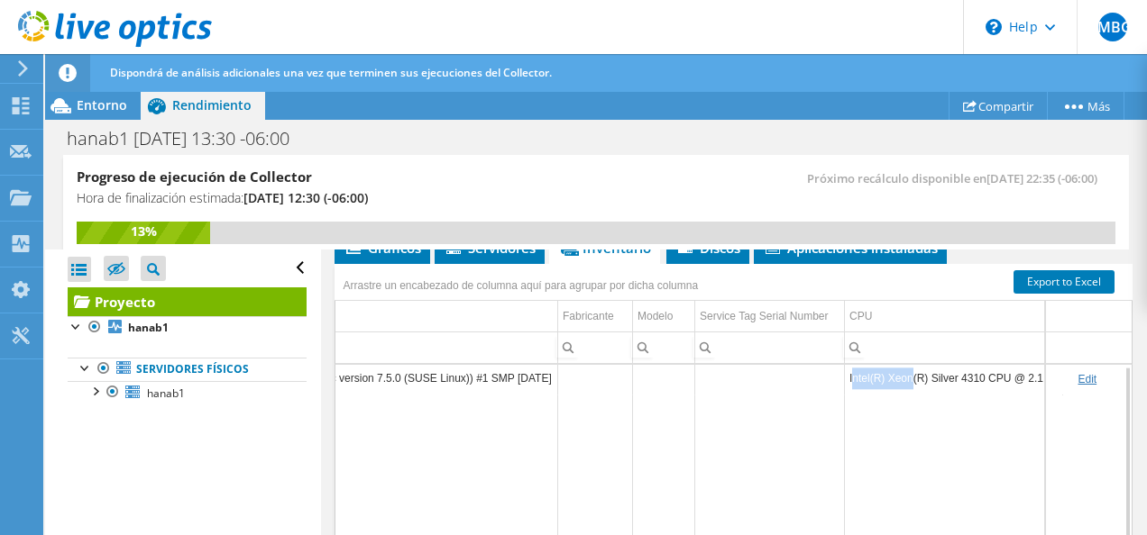
drag, startPoint x: 850, startPoint y: 373, endPoint x: 909, endPoint y: 375, distance: 58.6
click at [909, 375] on td "Intel(R) Xeon(R) Silver 4310 CPU @ 2.10GHz" at bounding box center [954, 379] width 218 height 32
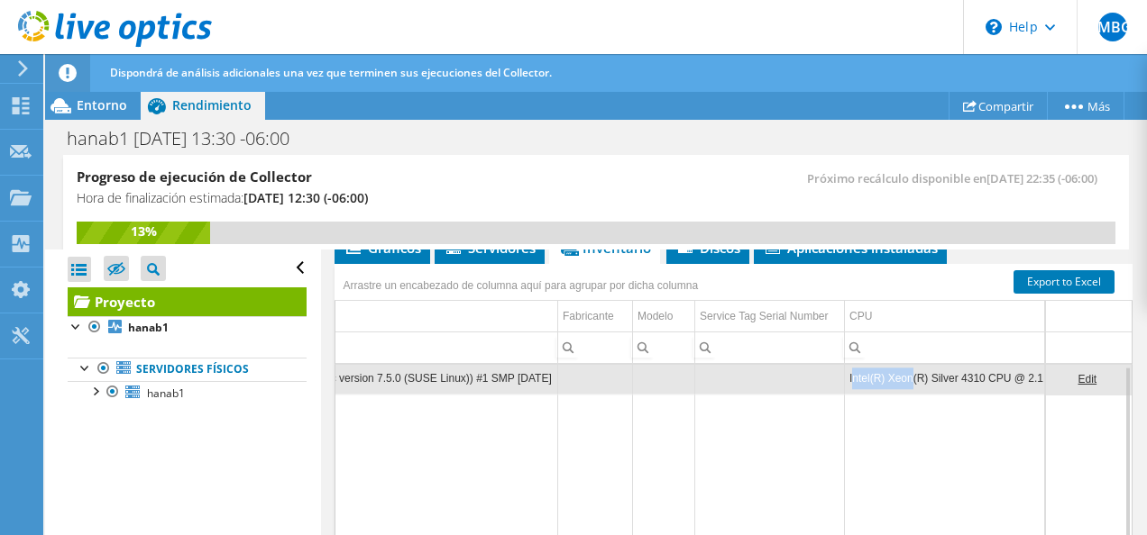
drag, startPoint x: 909, startPoint y: 375, endPoint x: 868, endPoint y: 376, distance: 40.6
click at [868, 376] on td "Intel(R) Xeon(R) Silver 4310 CPU @ 2.10GHz" at bounding box center [954, 379] width 218 height 32
click at [851, 375] on td "Intel(R) Xeon(R) Silver 4310 CPU @ 2.10GHz" at bounding box center [954, 379] width 218 height 32
click at [850, 371] on td "Intel(R) Xeon(R) Silver 4310 CPU @ 2.10GHz" at bounding box center [954, 377] width 218 height 32
drag, startPoint x: 850, startPoint y: 371, endPoint x: 932, endPoint y: 374, distance: 82.1
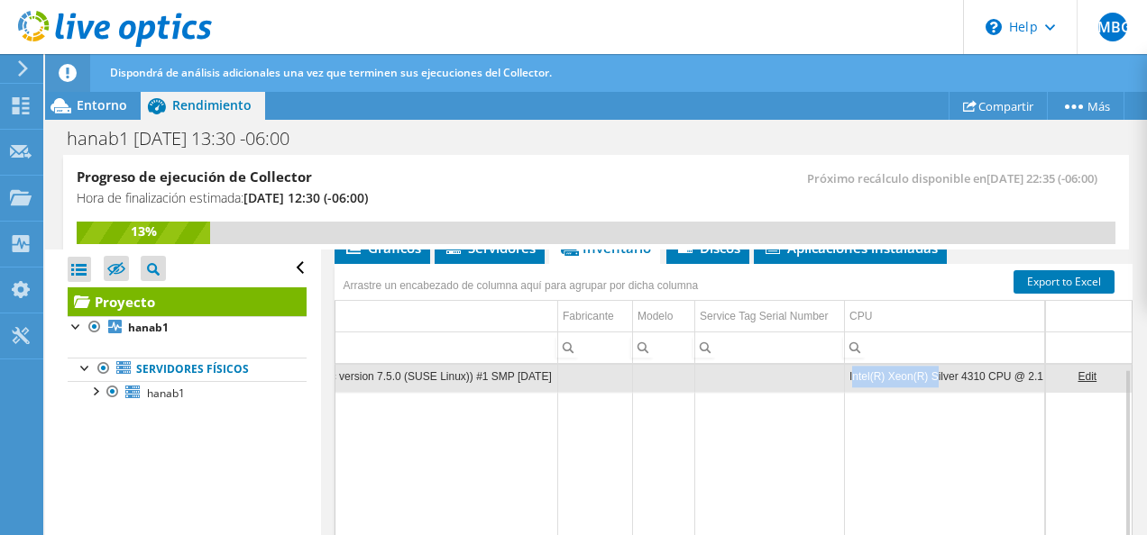
click at [932, 374] on td "Intel(R) Xeon(R) Silver 4310 CPU @ 2.10GHz" at bounding box center [954, 377] width 218 height 32
drag, startPoint x: 932, startPoint y: 374, endPoint x: 892, endPoint y: 370, distance: 39.9
click at [892, 370] on td "Intel(R) Xeon(R) Silver 4310 CPU @ 2.10GHz" at bounding box center [954, 377] width 218 height 32
drag, startPoint x: 847, startPoint y: 370, endPoint x: 1031, endPoint y: 371, distance: 183.9
click at [1031, 371] on div "hanab1 Physical Linux version 5.3.18-150300.59.106-default (geeko@buildhost) (g…" at bounding box center [733, 506] width 799 height 284
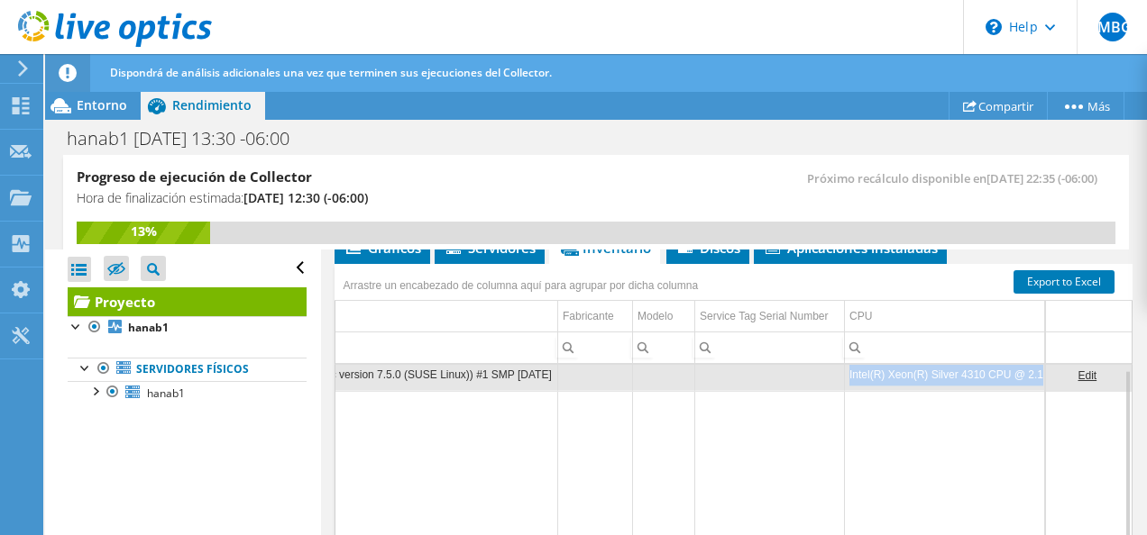
copy div "Intel(R) Xeon(R) Silver 4310 CPU @ 2.10GHz 2 24 0 440,55 GiB"
click at [883, 391] on td "Data grid" at bounding box center [954, 516] width 218 height 251
click at [856, 367] on td "Intel(R) Xeon(R) Silver 4310 CPU @ 2.10GHz" at bounding box center [954, 376] width 218 height 32
click at [856, 367] on td "Intel(R) Xeon(R) Silver 4310 CPU @ 2.10GHz" at bounding box center [954, 375] width 218 height 32
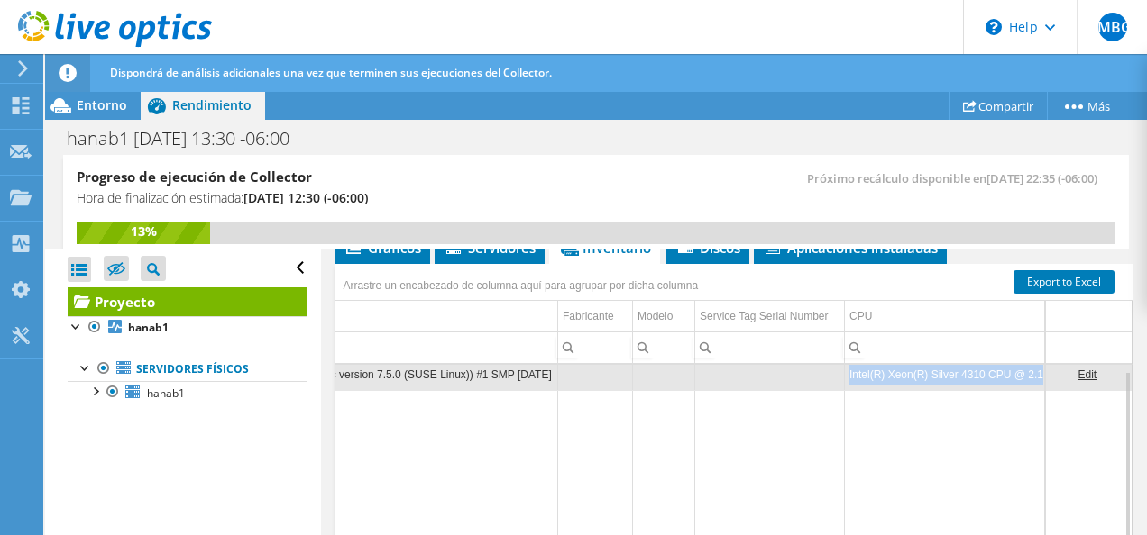
copy td "Intel(R) Xeon(R) Silver 4310 CPU @ 2.10GHz"
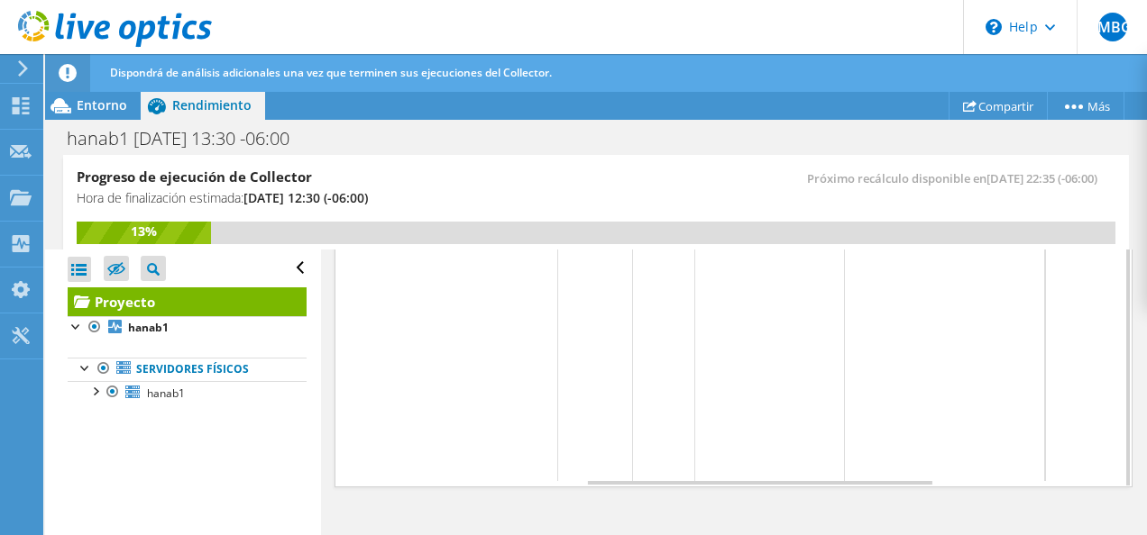
drag, startPoint x: 873, startPoint y: 471, endPoint x: 912, endPoint y: 471, distance: 39.7
click at [912, 471] on td "Data grid" at bounding box center [954, 355] width 218 height 251
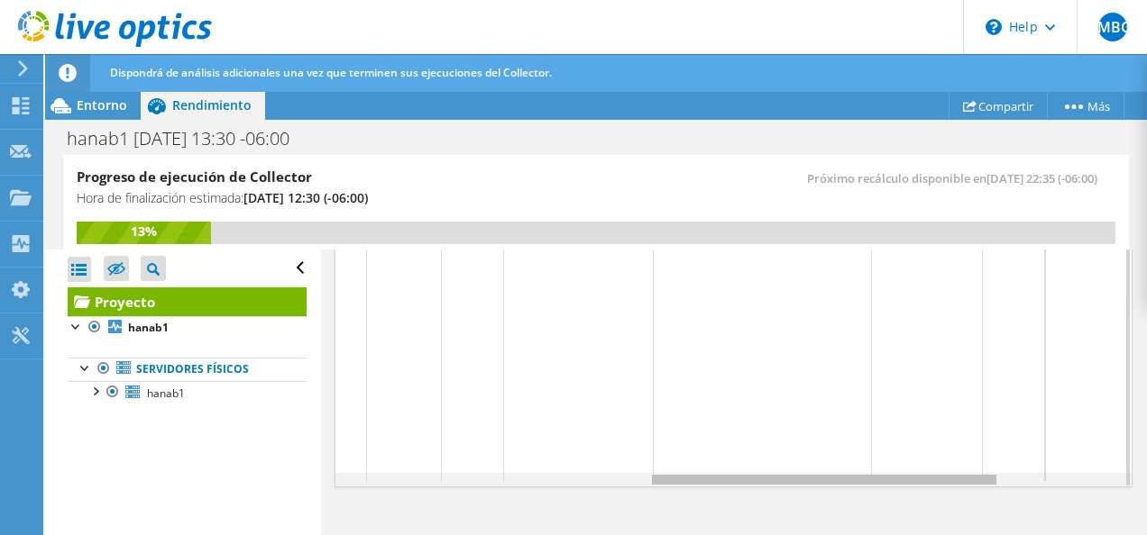
drag, startPoint x: 919, startPoint y: 472, endPoint x: 1022, endPoint y: 476, distance: 103.7
click at [1022, 476] on body "JMBG Usuario final Juan Manuel Bautista Gutierrez juan.bautista@hddisc.com.mx D…" at bounding box center [573, 267] width 1147 height 535
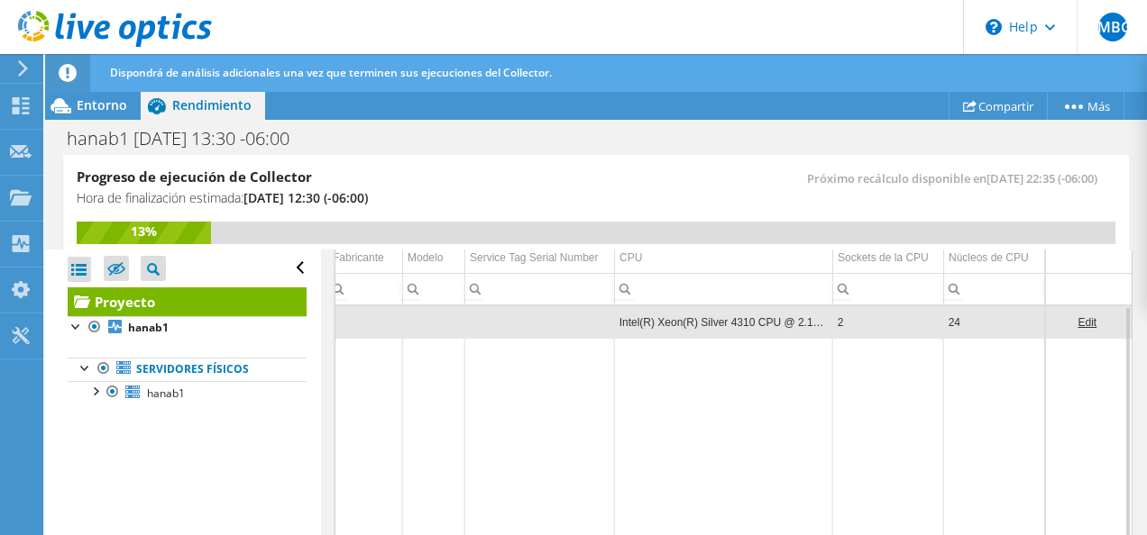
scroll to position [574, 0]
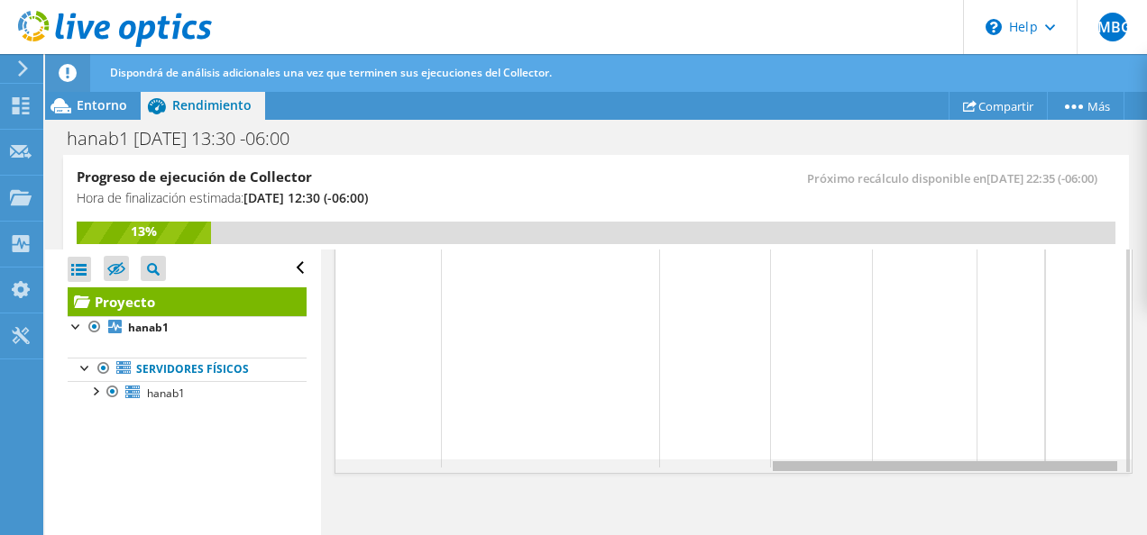
drag, startPoint x: 990, startPoint y: 460, endPoint x: 1103, endPoint y: 463, distance: 113.6
click at [1103, 463] on body "JMBG Usuario final Juan Manuel Bautista Gutierrez juan.bautista@hddisc.com.mx D…" at bounding box center [573, 267] width 1147 height 535
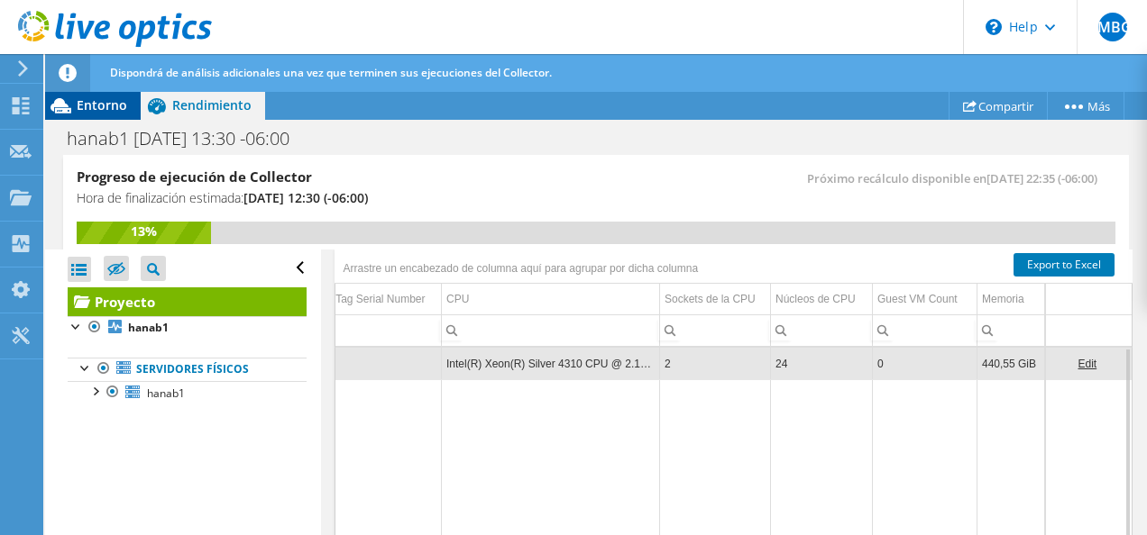
click at [115, 117] on div "Entorno" at bounding box center [93, 105] width 96 height 29
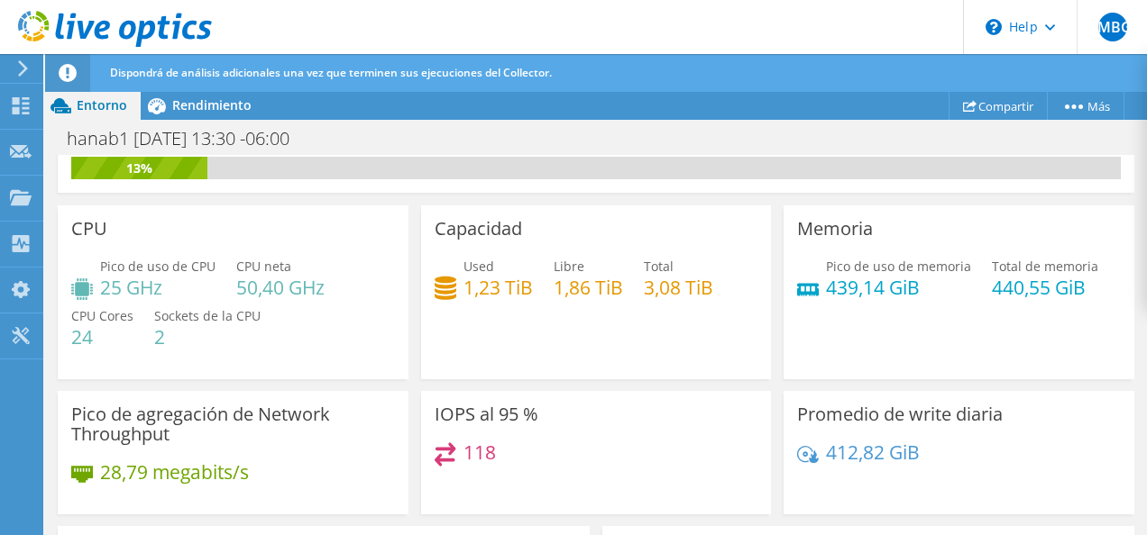
scroll to position [0, 0]
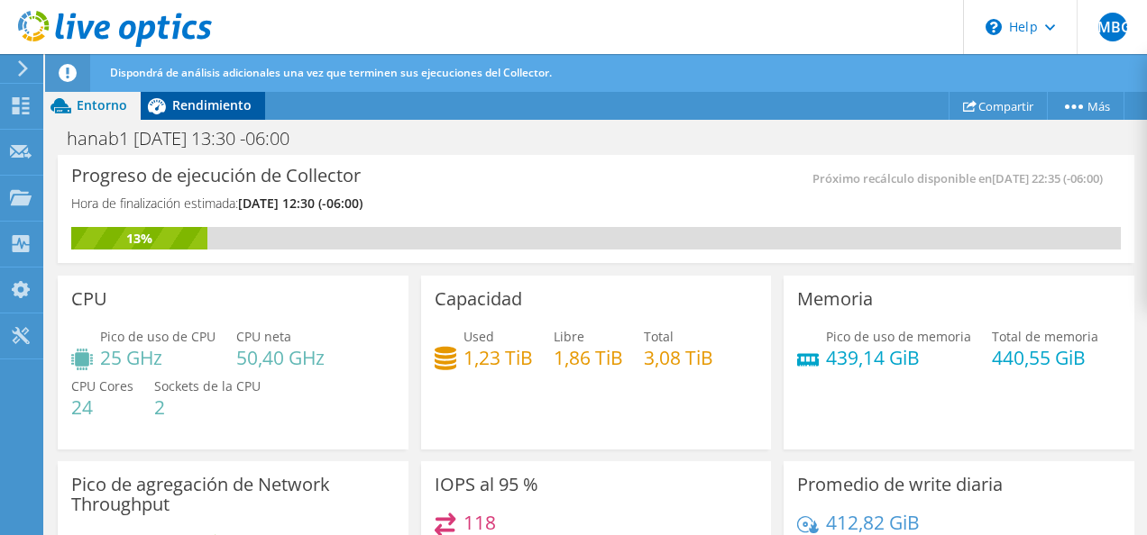
click at [215, 97] on span "Rendimiento" at bounding box center [211, 104] width 79 height 17
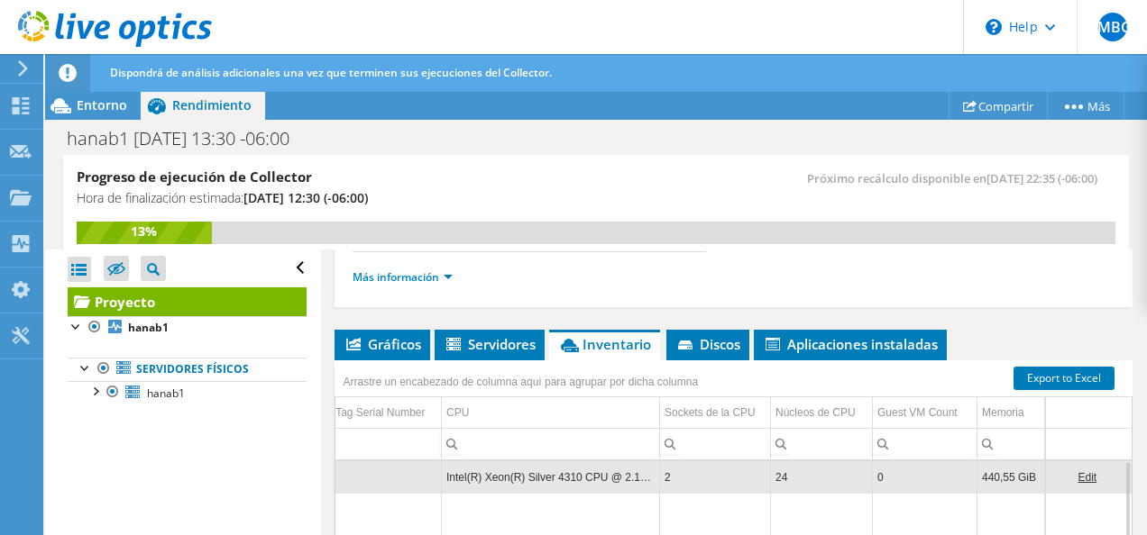
scroll to position [432, 0]
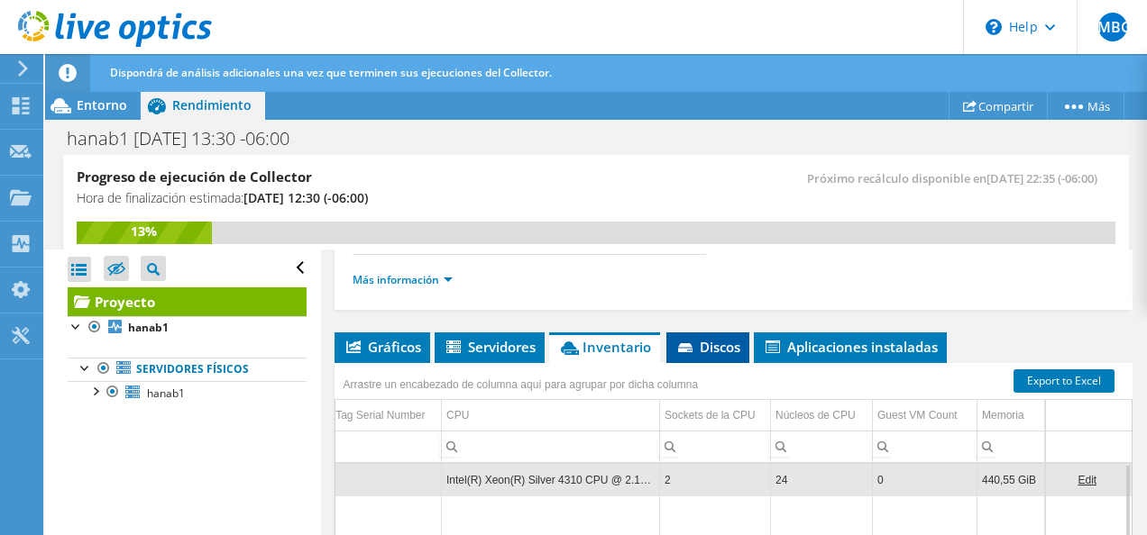
click at [698, 339] on span "Discos" at bounding box center [707, 347] width 65 height 18
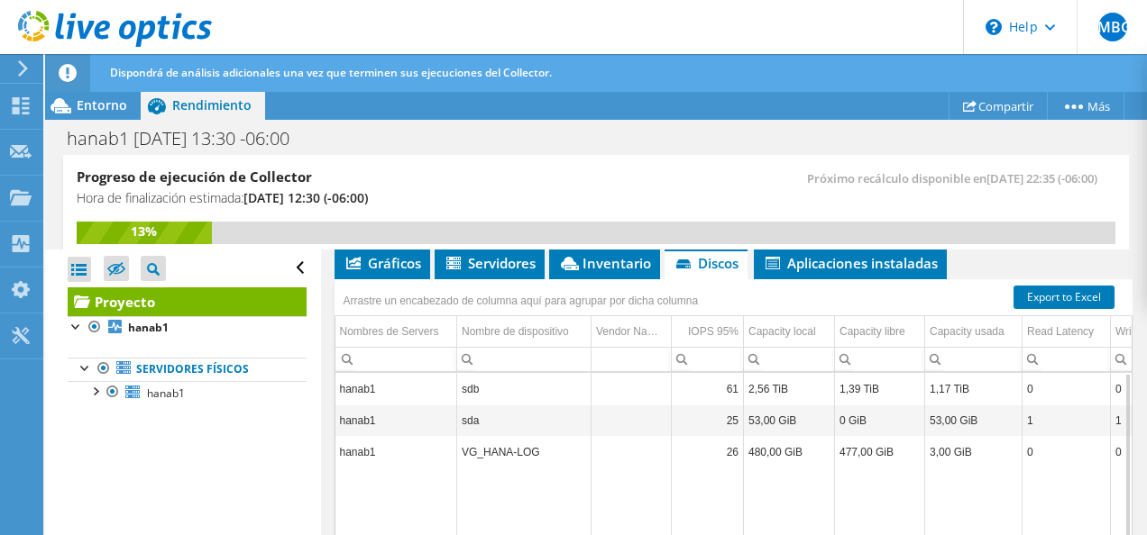
scroll to position [515, 0]
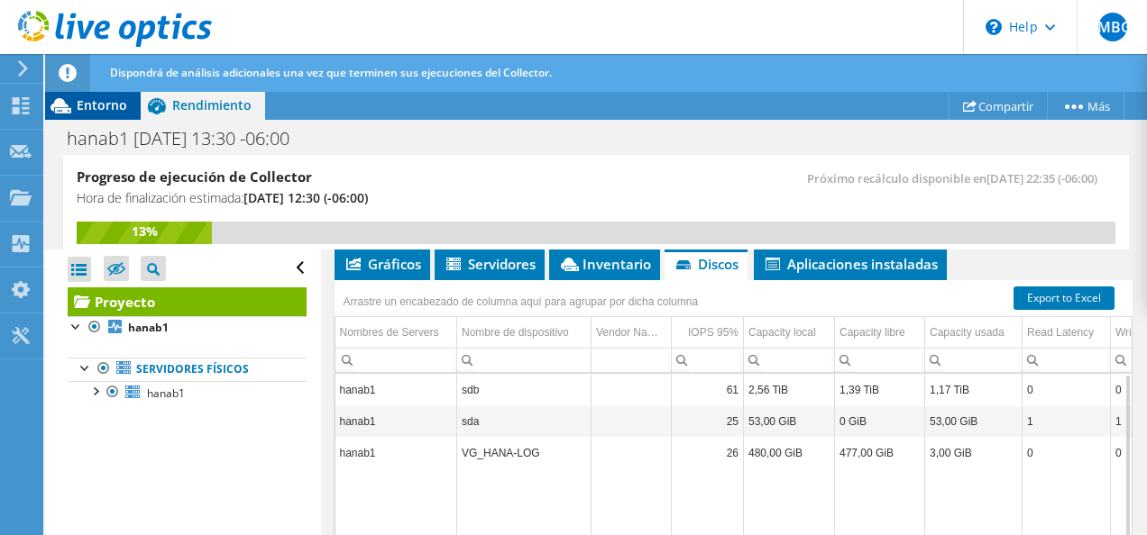
click at [105, 106] on span "Entorno" at bounding box center [102, 104] width 50 height 17
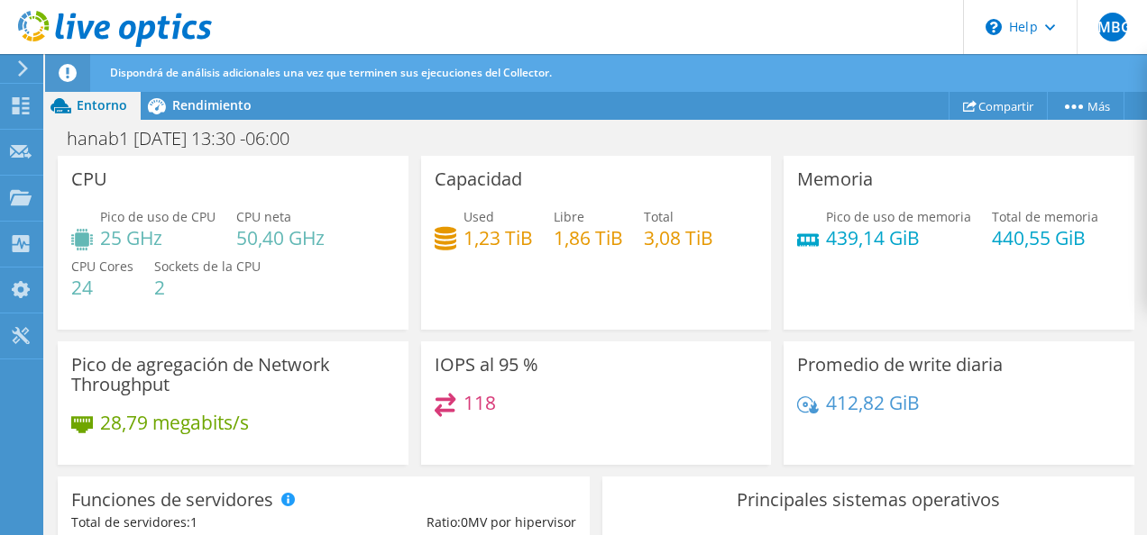
scroll to position [0, 0]
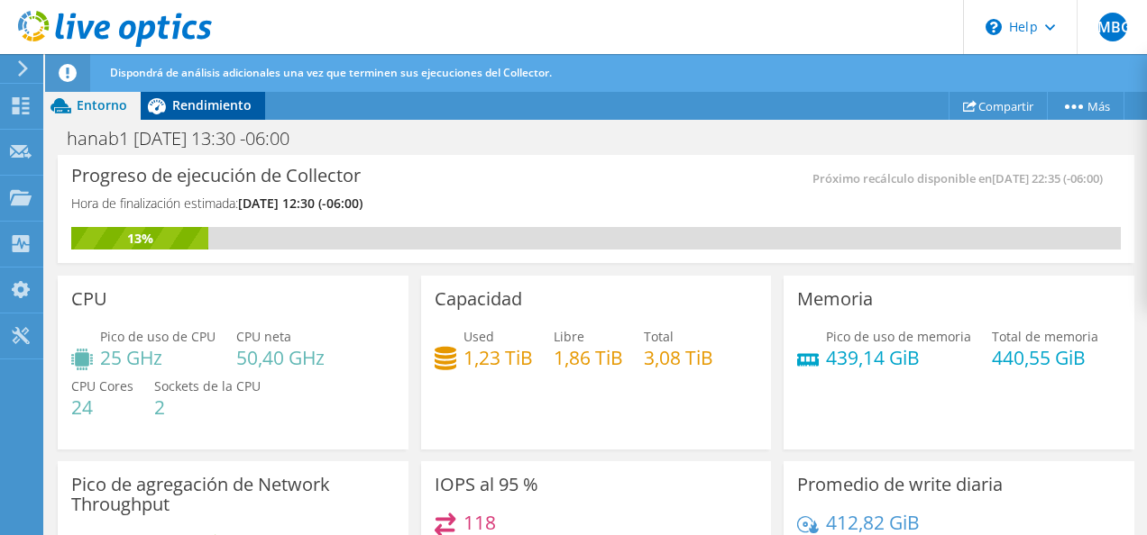
click at [177, 117] on div "Rendimiento" at bounding box center [203, 105] width 124 height 29
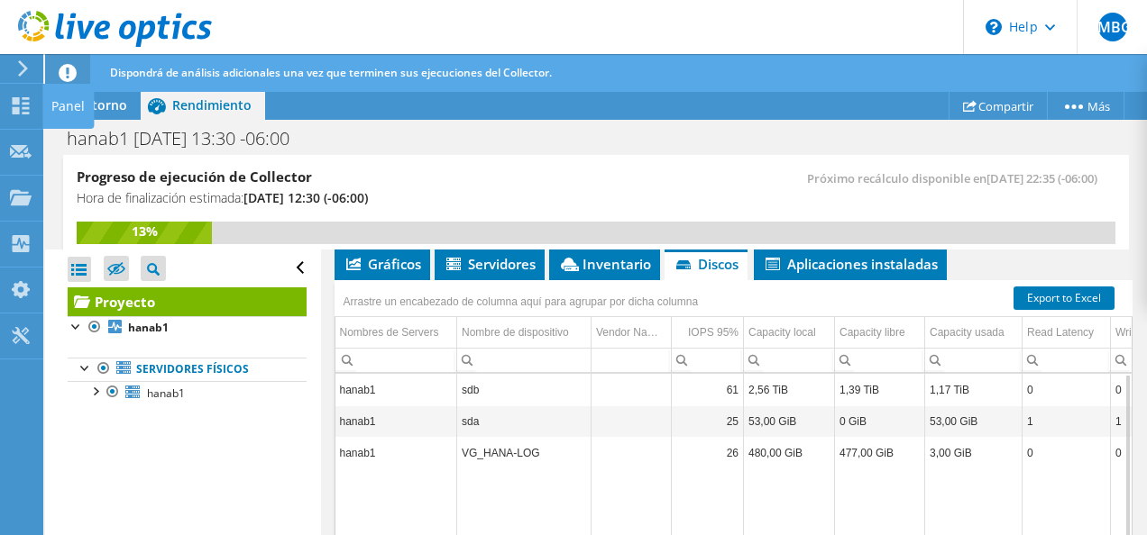
click at [14, 74] on div at bounding box center [20, 68] width 20 height 16
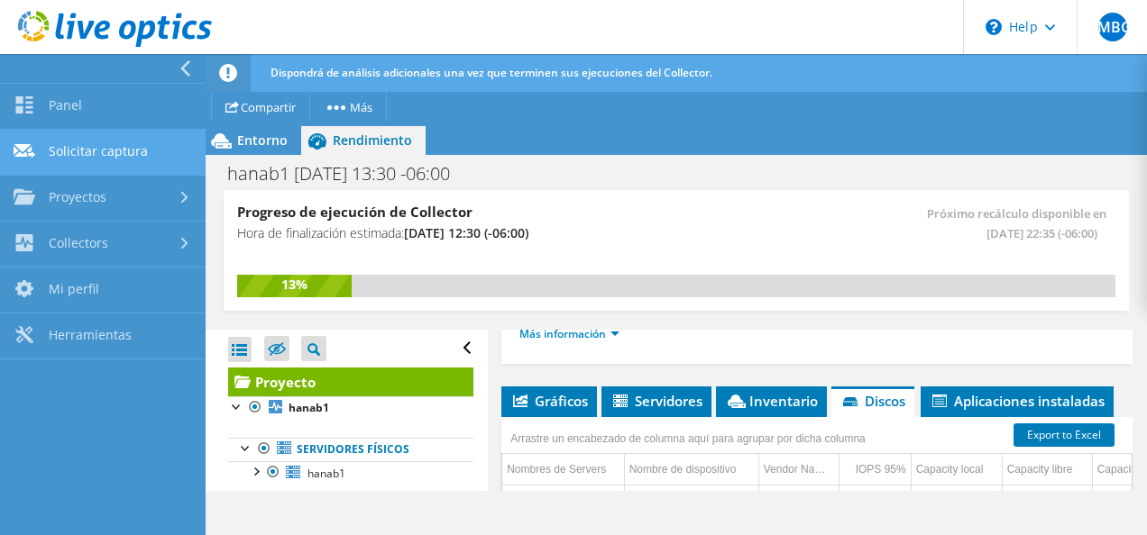
click at [86, 159] on link "Solicitar captura" at bounding box center [103, 153] width 206 height 46
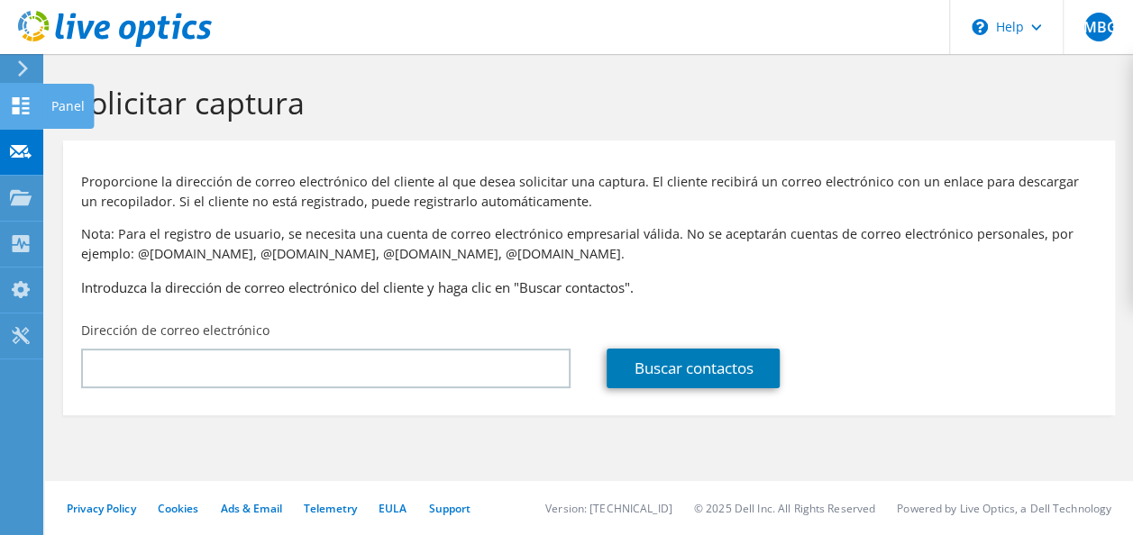
click at [25, 101] on icon at bounding box center [21, 105] width 22 height 17
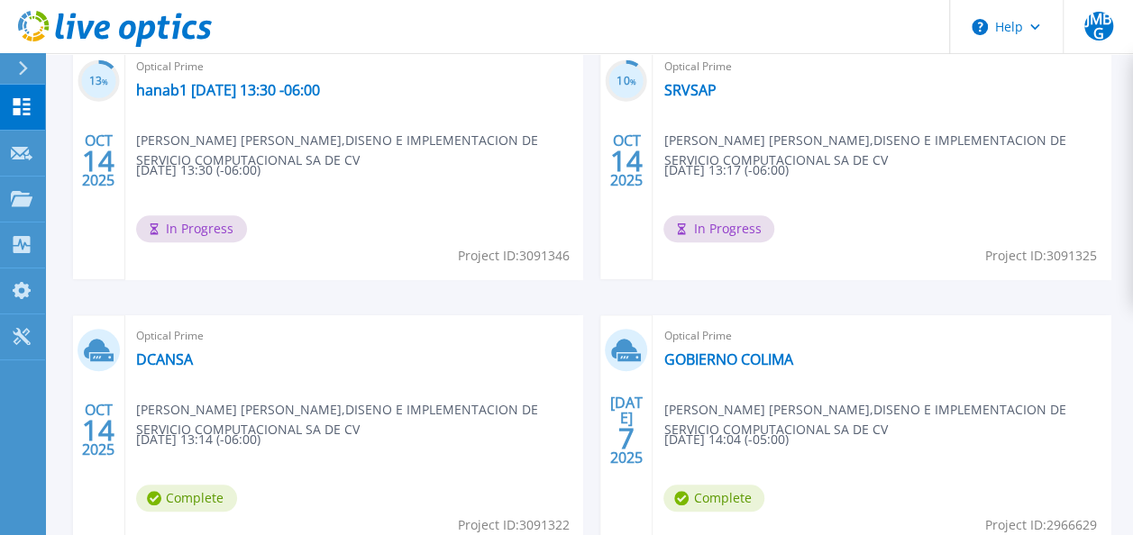
scroll to position [625, 0]
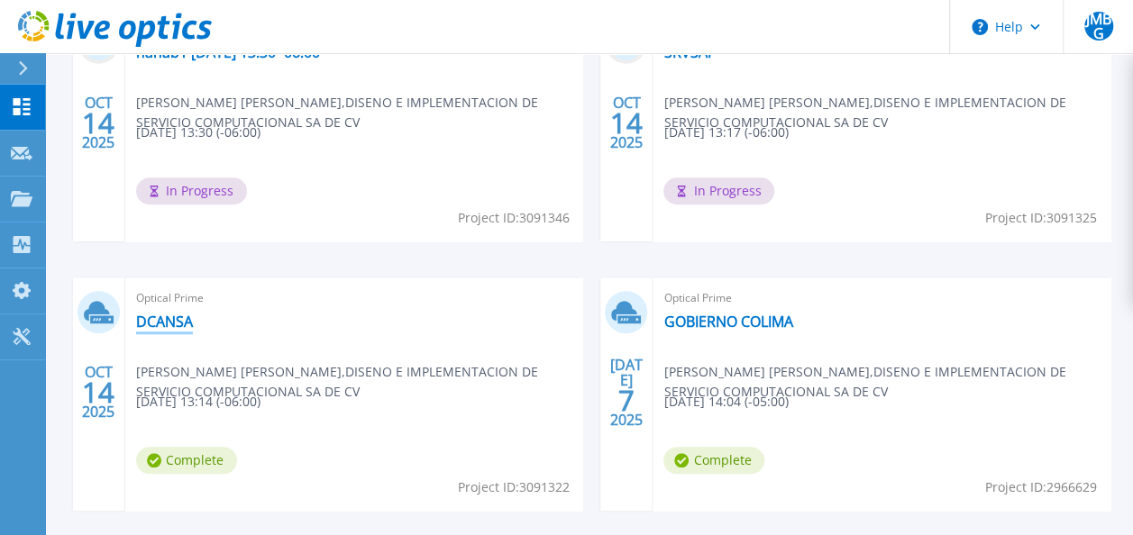
click at [166, 324] on link "DCANSA" at bounding box center [164, 322] width 57 height 18
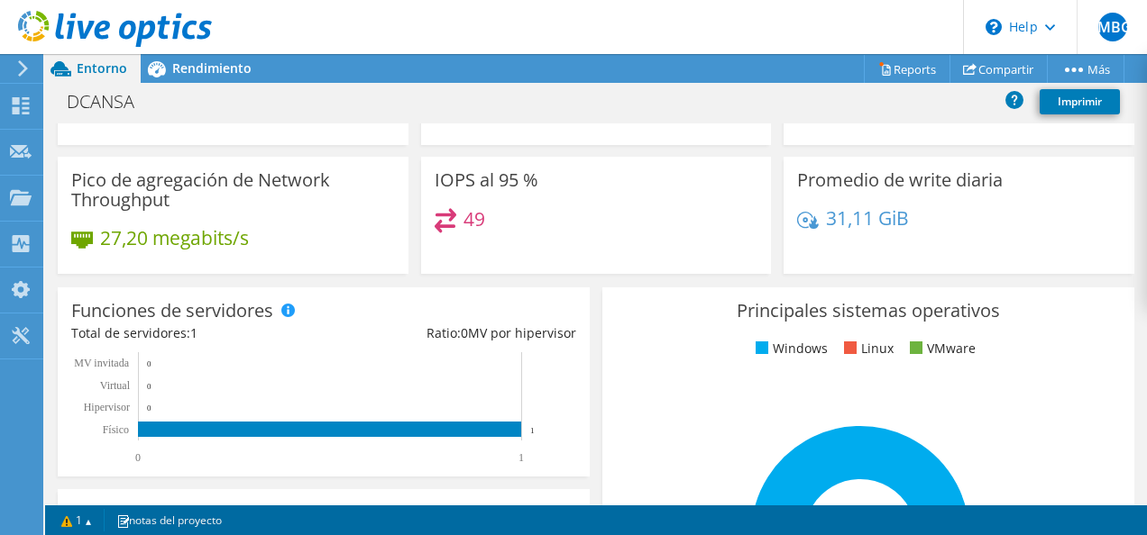
scroll to position [144, 0]
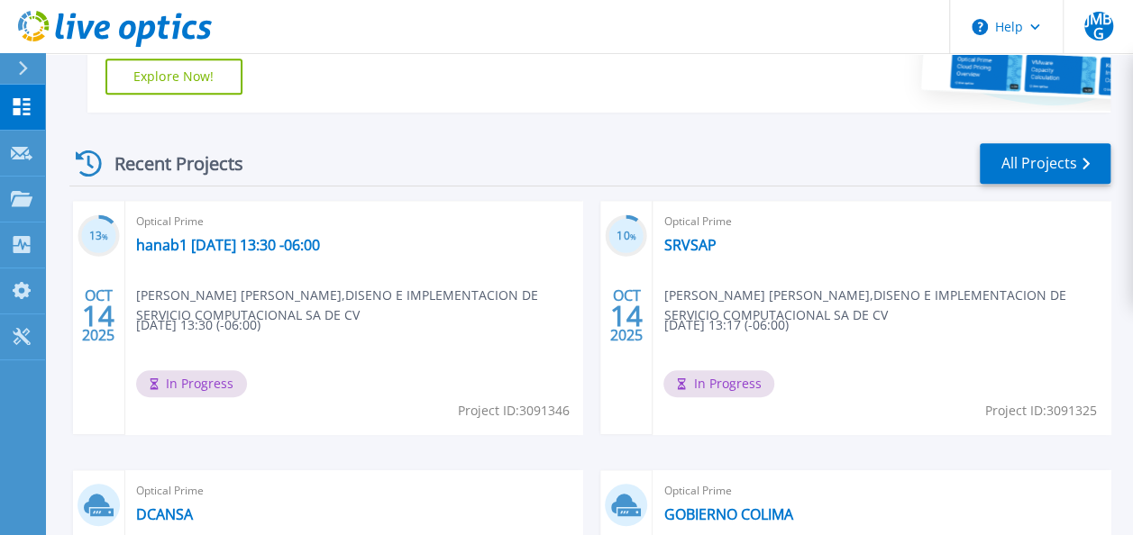
scroll to position [441, 0]
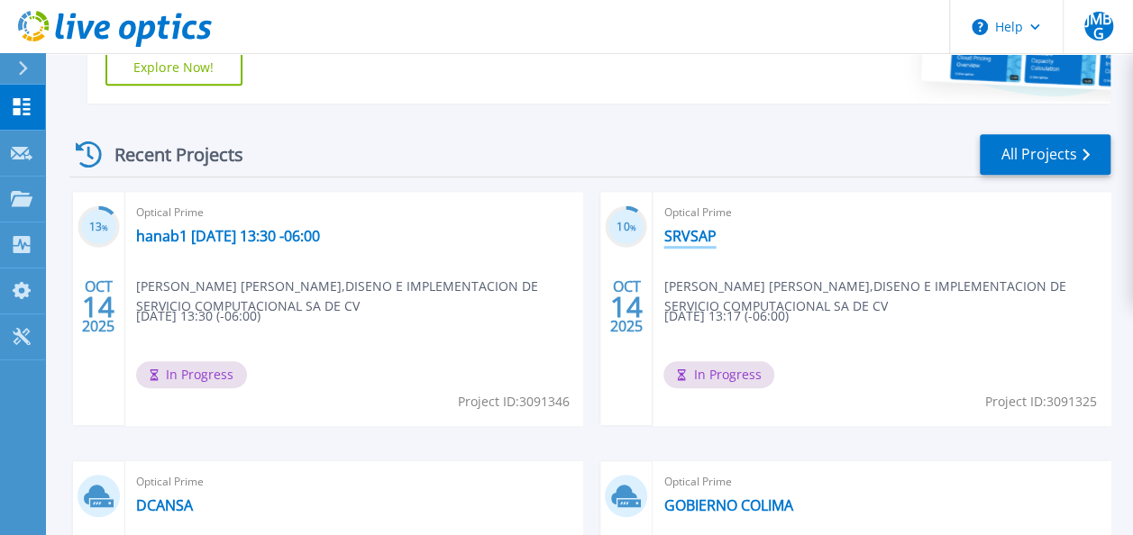
click at [699, 239] on link "SRVSAP" at bounding box center [689, 236] width 52 height 18
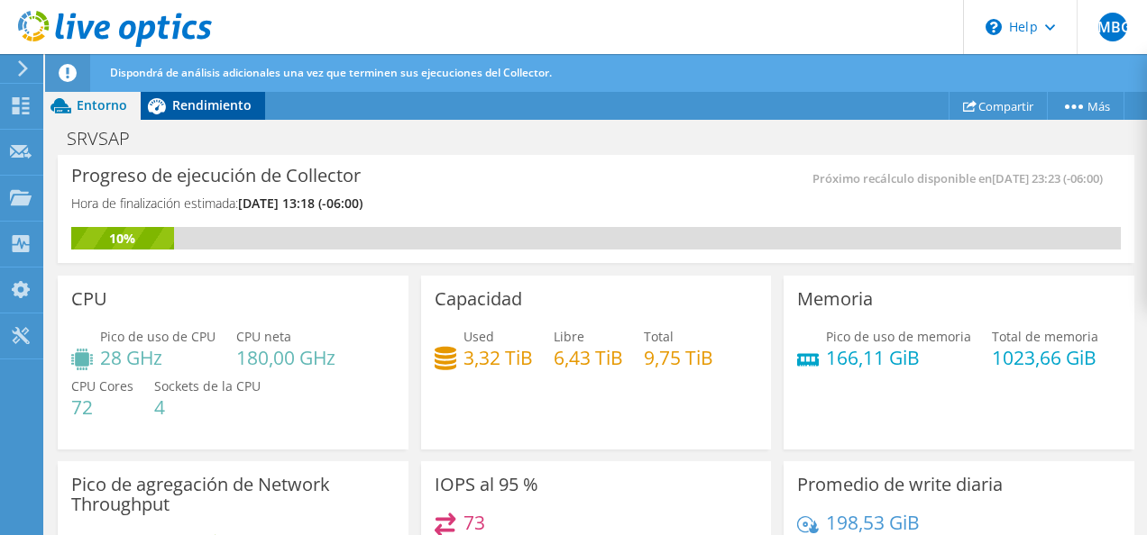
click at [186, 112] on span "Rendimiento" at bounding box center [211, 104] width 79 height 17
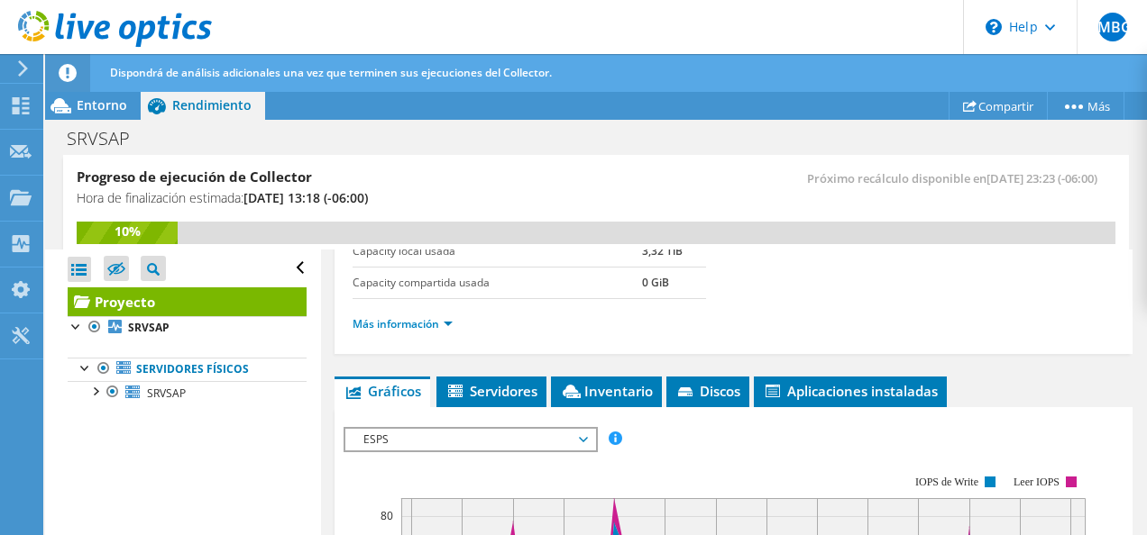
scroll to position [400, 0]
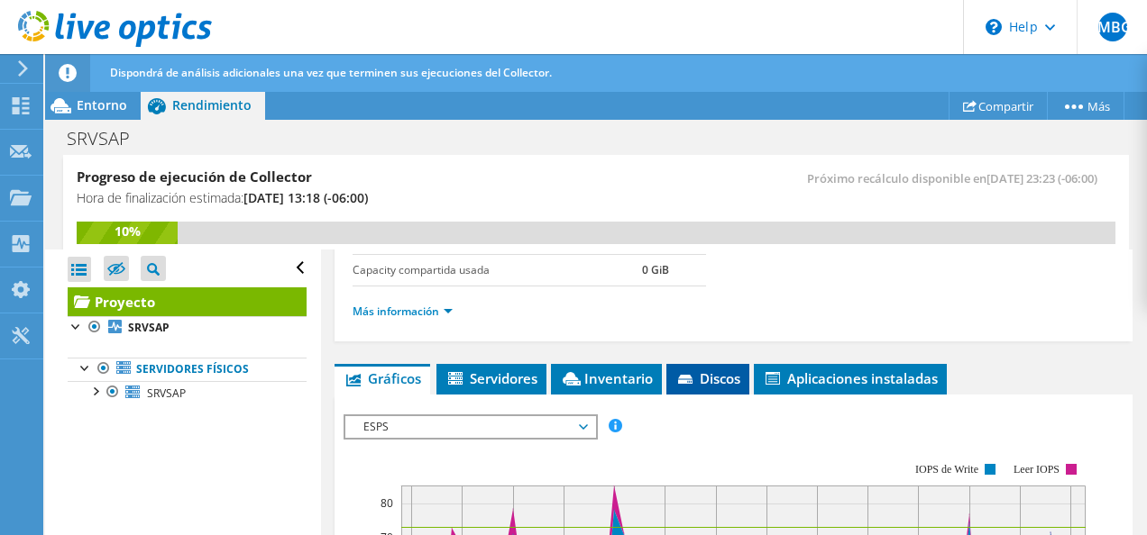
click at [718, 384] on li "Discos" at bounding box center [707, 379] width 83 height 31
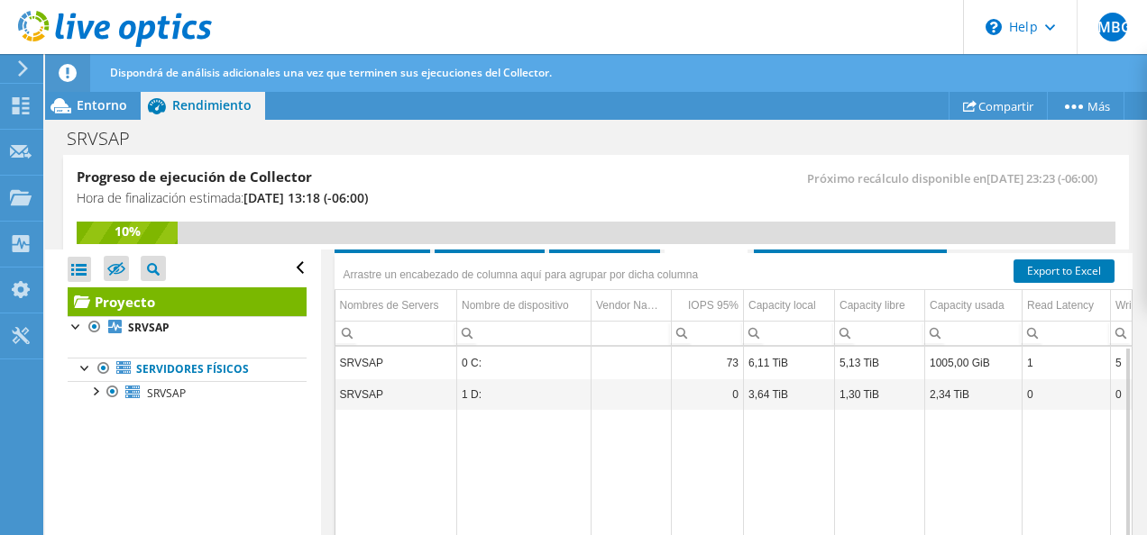
scroll to position [541, 0]
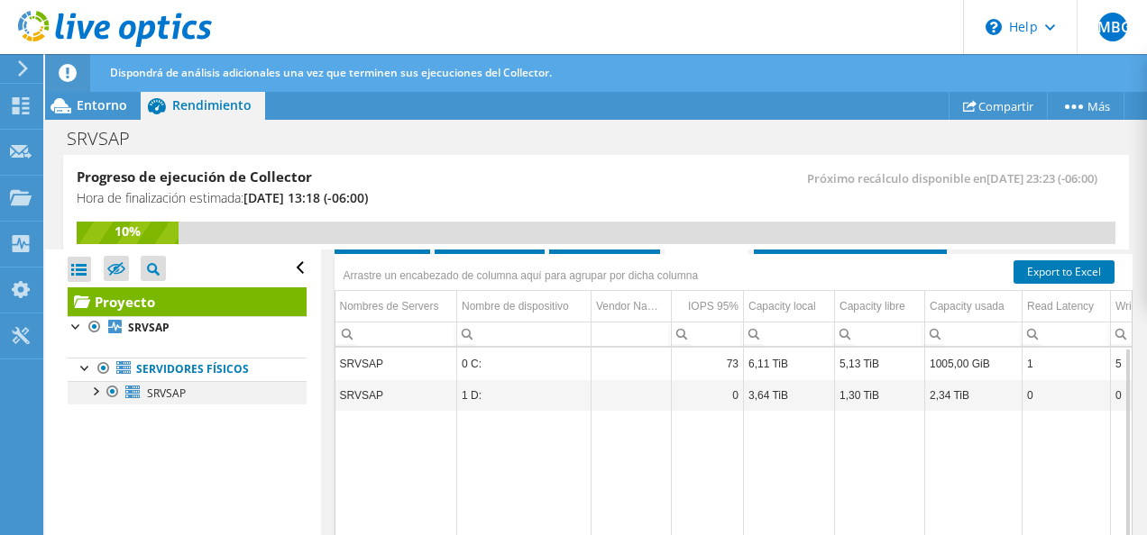
click at [94, 390] on div at bounding box center [95, 390] width 18 height 18
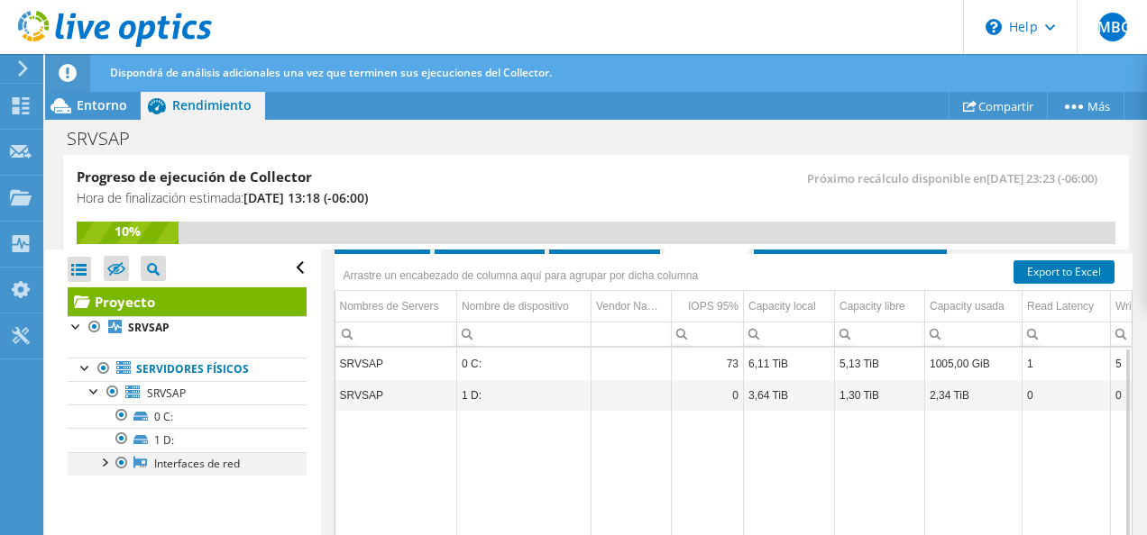
click at [107, 460] on div at bounding box center [104, 462] width 18 height 18
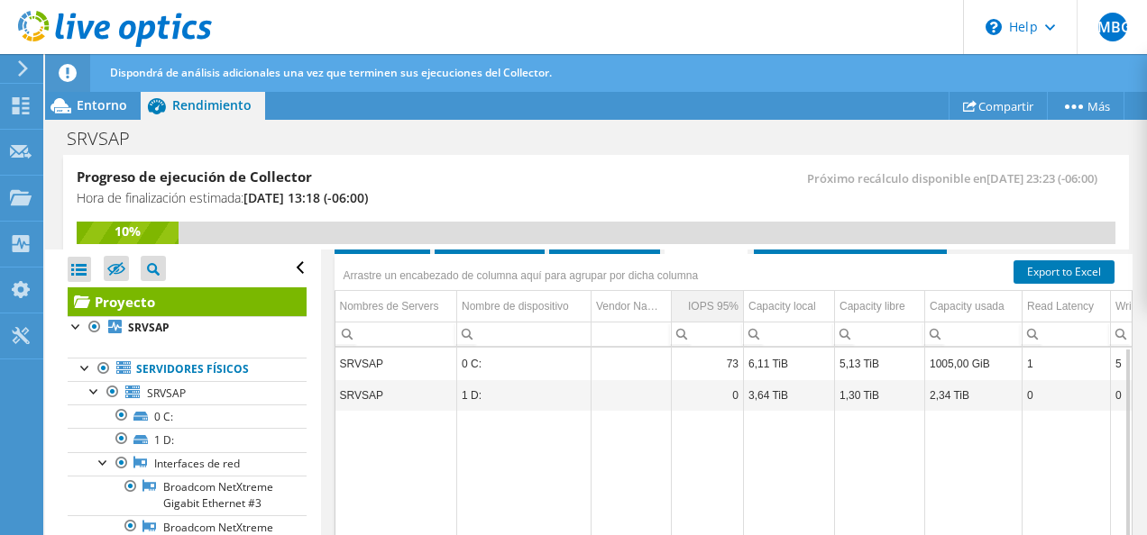
scroll to position [663, 0]
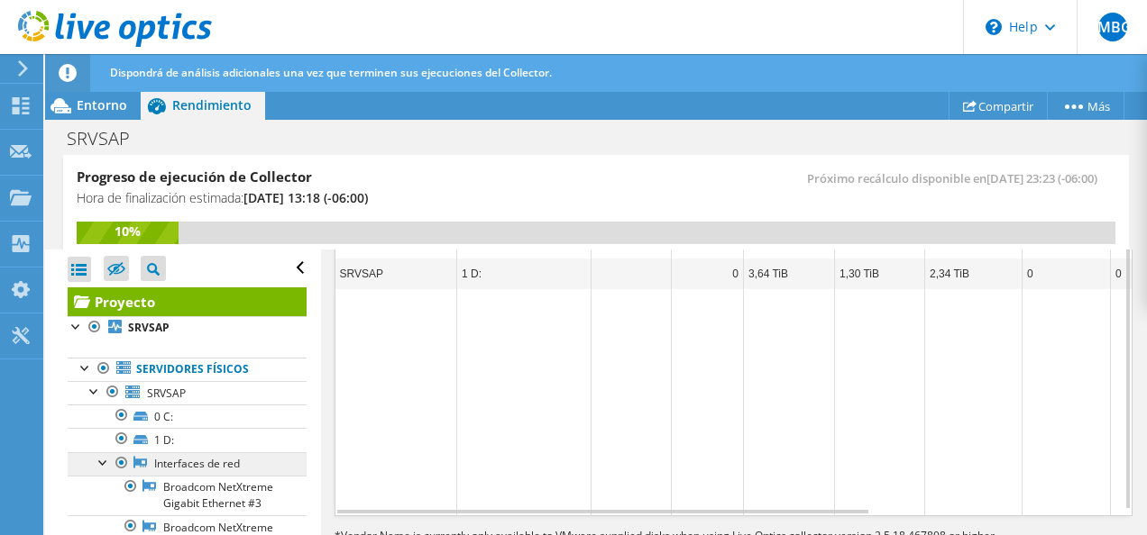
click at [255, 456] on link "Interfaces de red" at bounding box center [187, 464] width 239 height 23
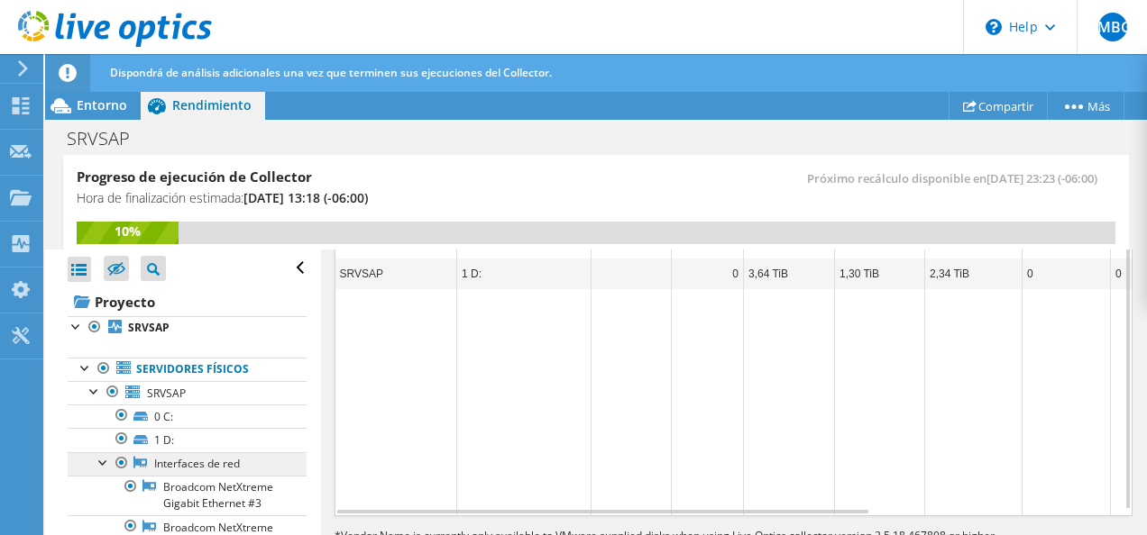
click at [188, 465] on link "Interfaces de red" at bounding box center [187, 464] width 239 height 23
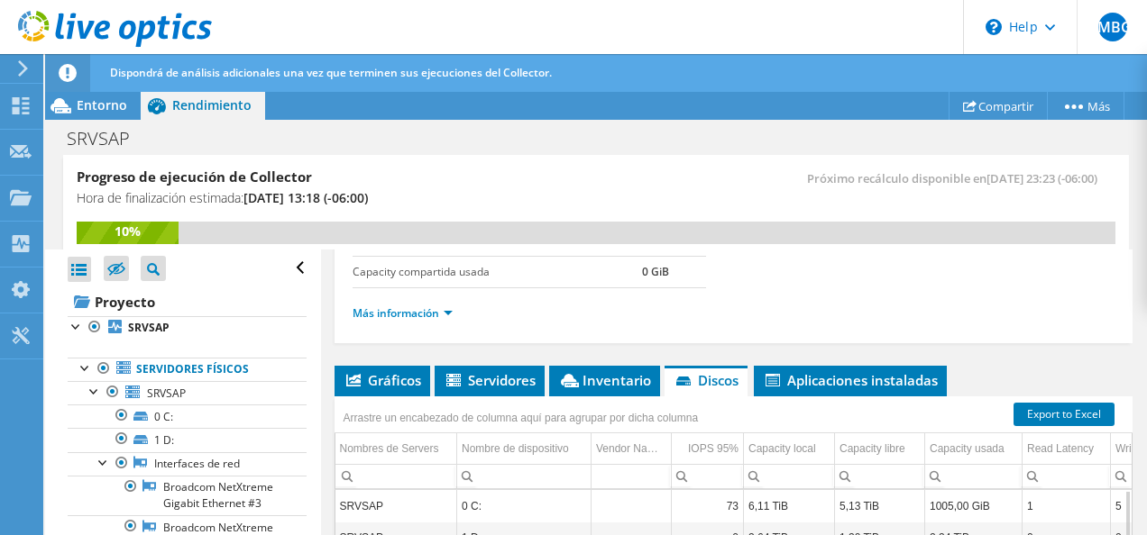
scroll to position [399, 0]
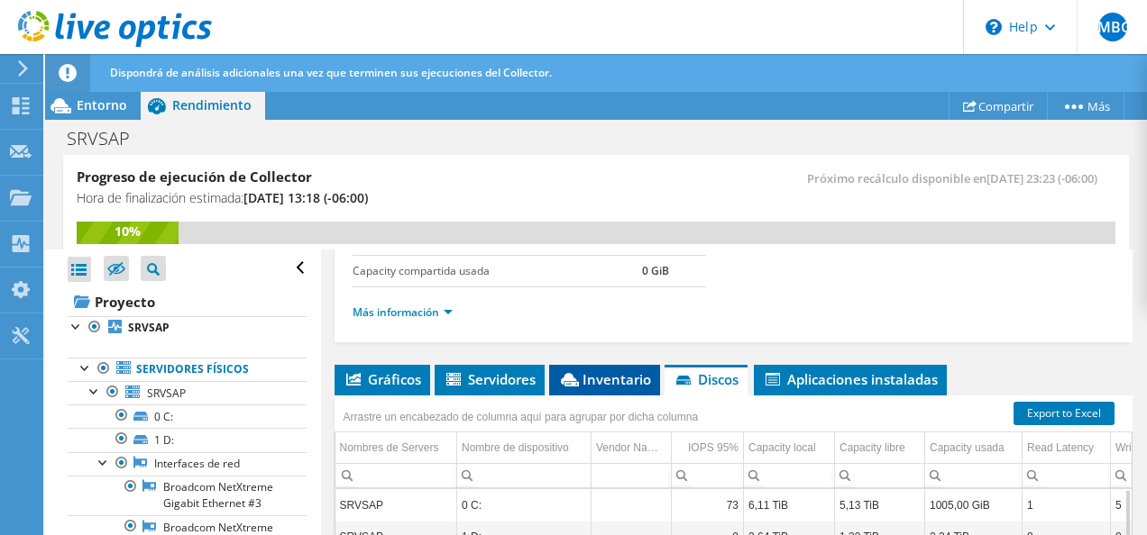
click at [636, 373] on span "Inventario" at bounding box center [604, 380] width 93 height 18
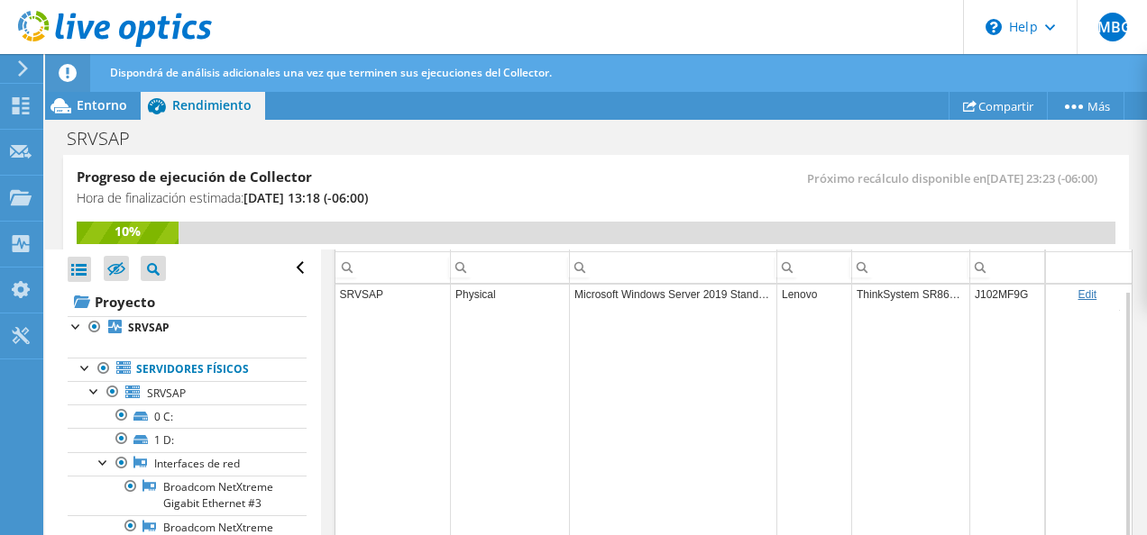
scroll to position [705, 0]
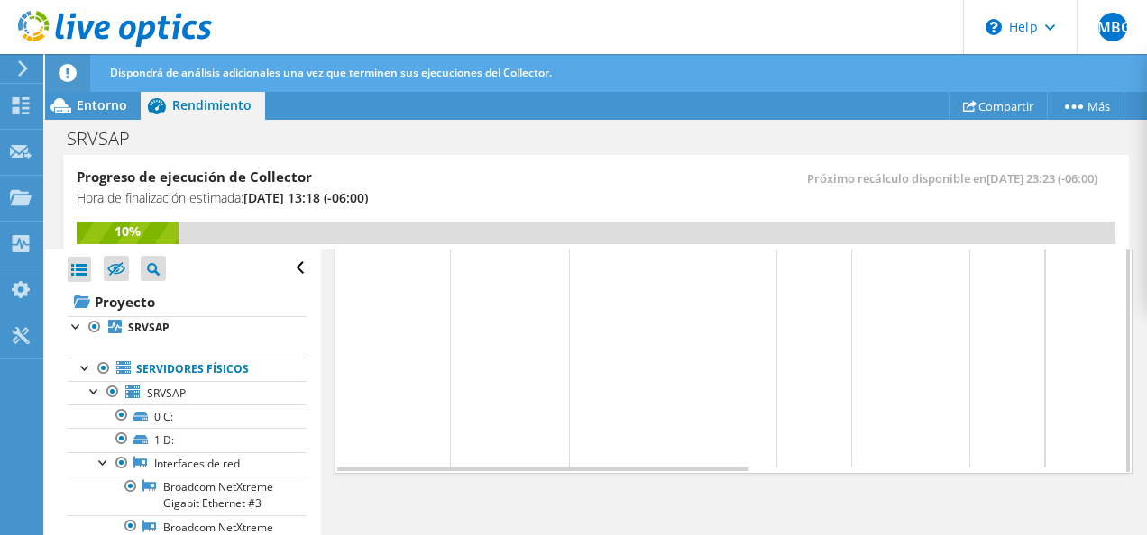
click at [728, 457] on td "Data grid" at bounding box center [673, 341] width 207 height 251
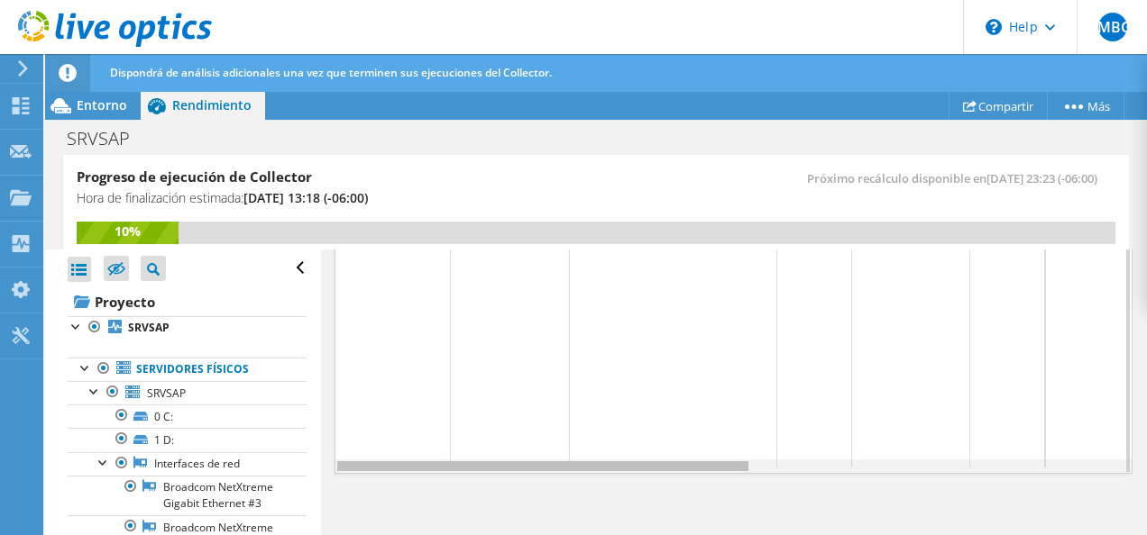
click at [729, 462] on div "Data grid" at bounding box center [542, 467] width 411 height 10
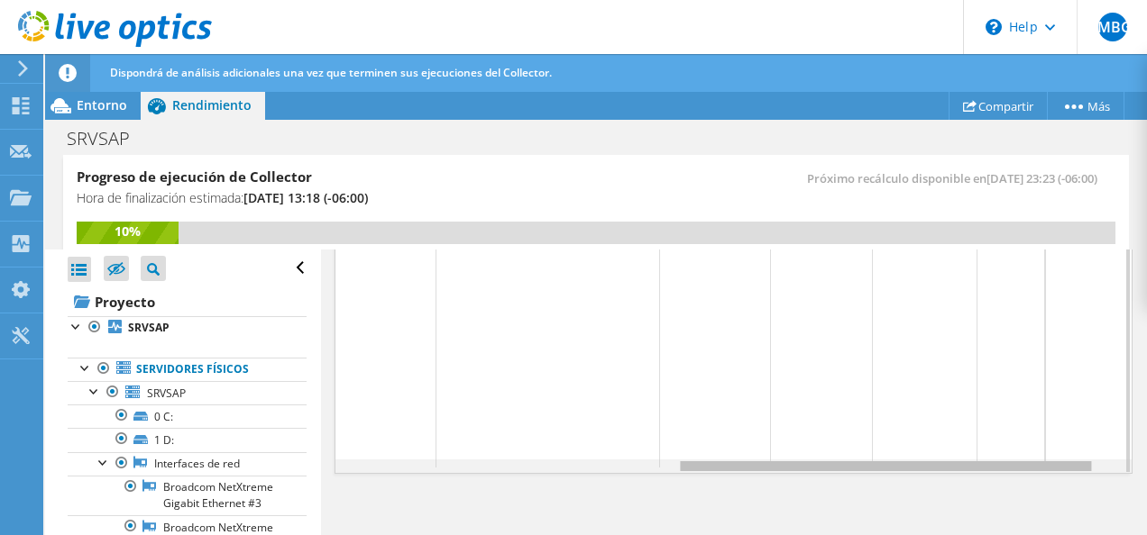
scroll to position [0, 697]
drag, startPoint x: 729, startPoint y: 460, endPoint x: 1146, endPoint y: 517, distance: 420.3
click at [1146, 517] on html "JMBG Usuario final Juan Manuel Bautista Gutierrez juan.bautista@hddisc.com.mx D…" at bounding box center [573, 267] width 1147 height 535
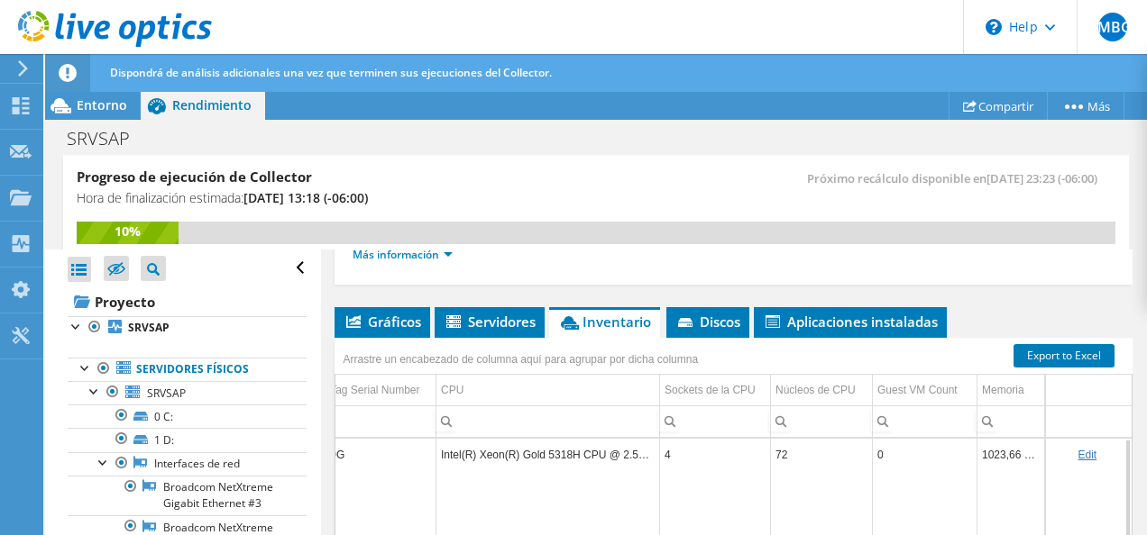
scroll to position [458, 0]
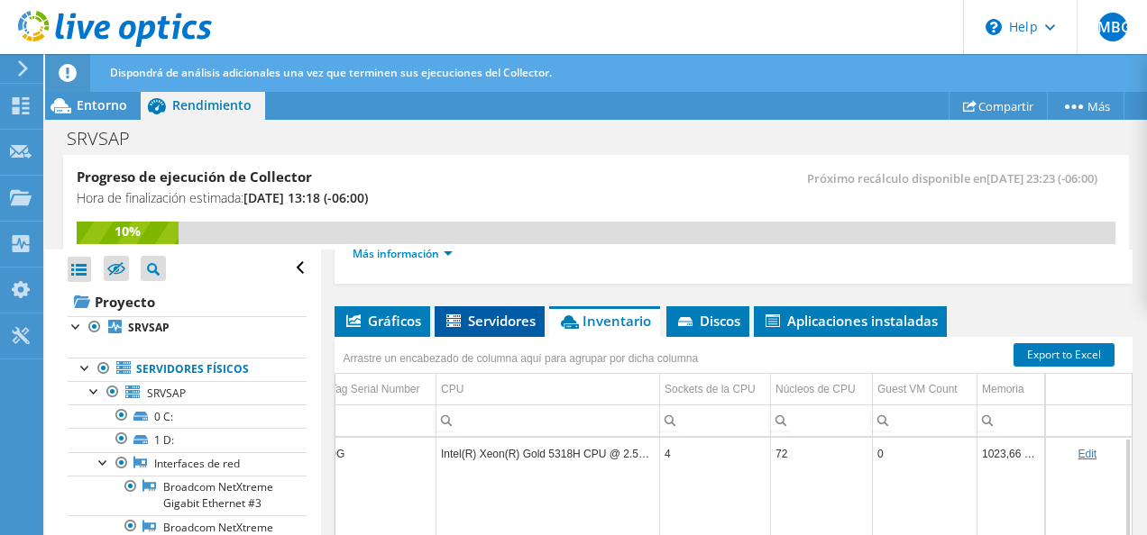
click at [516, 316] on span "Servidores" at bounding box center [490, 321] width 92 height 18
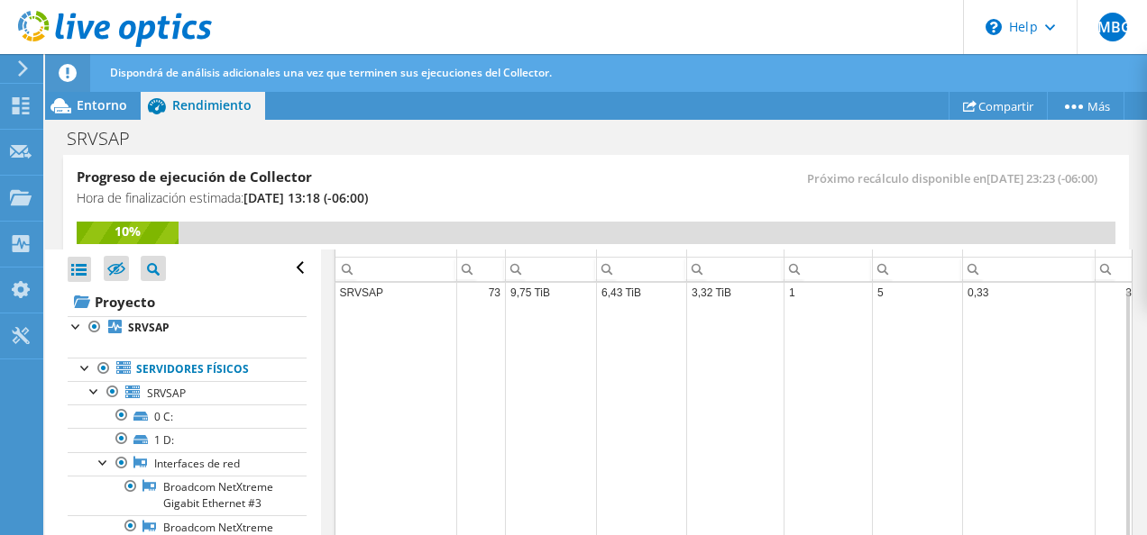
scroll to position [0, 0]
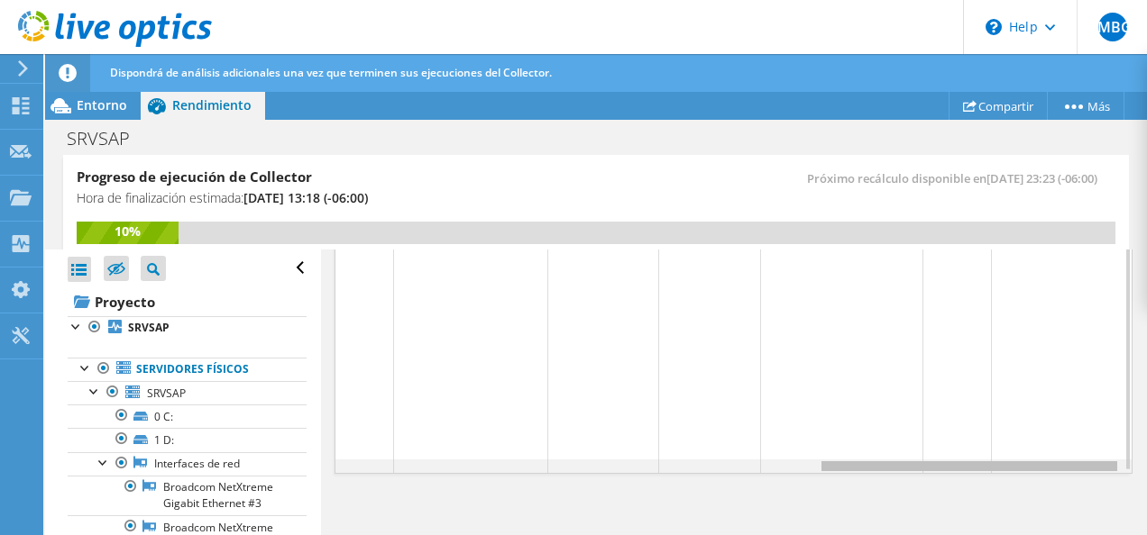
drag, startPoint x: 700, startPoint y: 463, endPoint x: 1013, endPoint y: 488, distance: 314.7
click at [1013, 488] on body "JMBG Usuario final Juan Manuel Bautista Gutierrez juan.bautista@hddisc.com.mx D…" at bounding box center [573, 267] width 1147 height 535
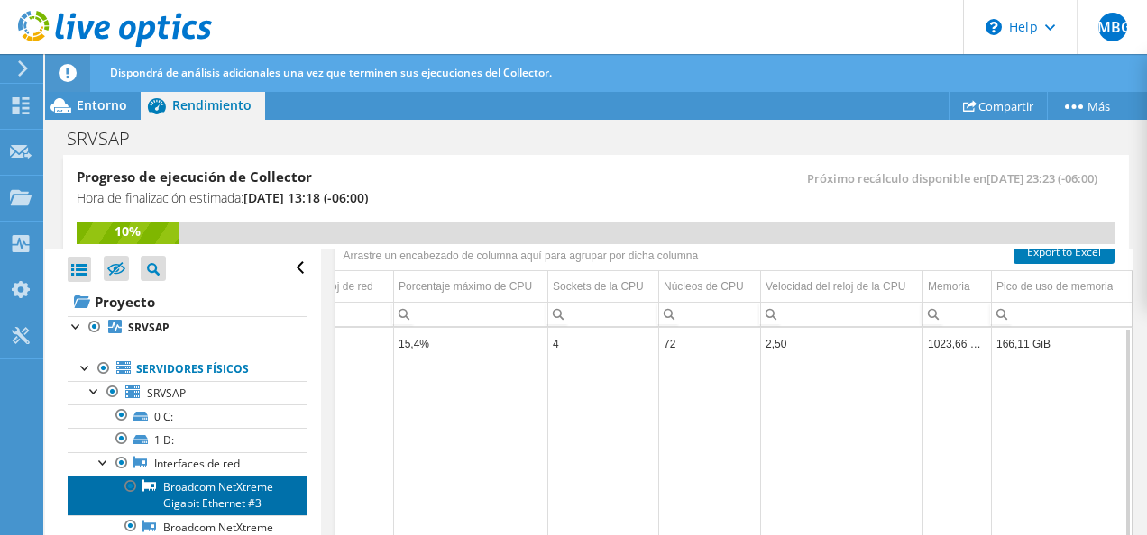
click at [222, 486] on link "Broadcom NetXtreme Gigabit Ethernet #3" at bounding box center [187, 496] width 239 height 40
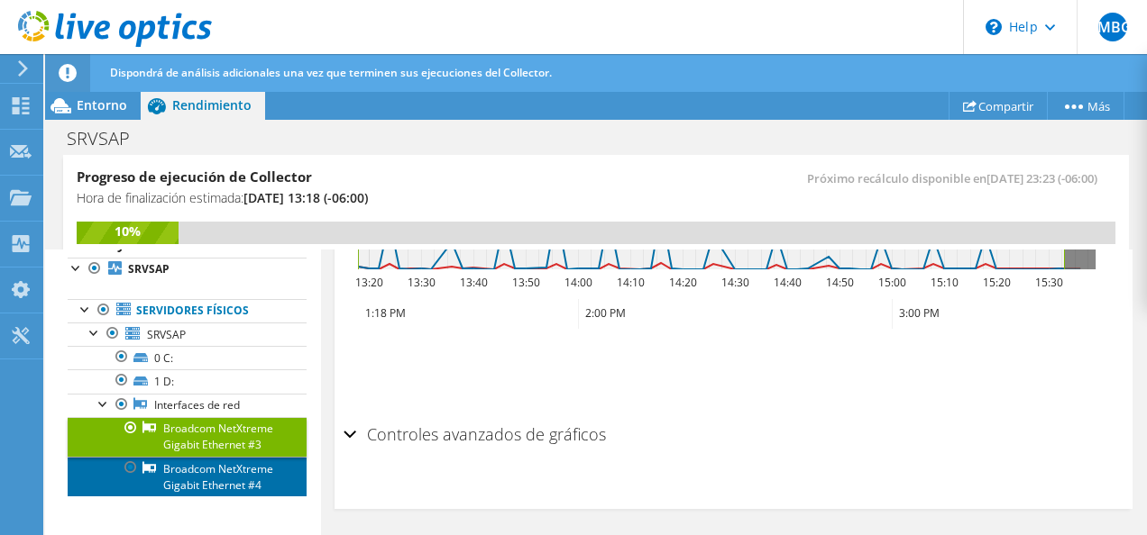
click at [215, 470] on link "Broadcom NetXtreme Gigabit Ethernet #4" at bounding box center [187, 477] width 239 height 40
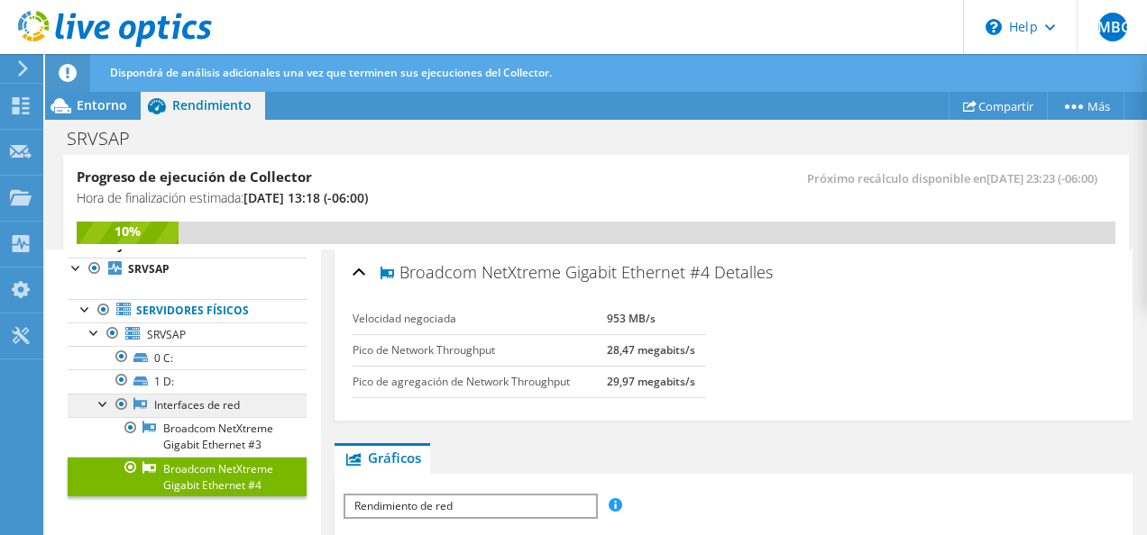
click at [206, 394] on link "Interfaces de red" at bounding box center [187, 405] width 239 height 23
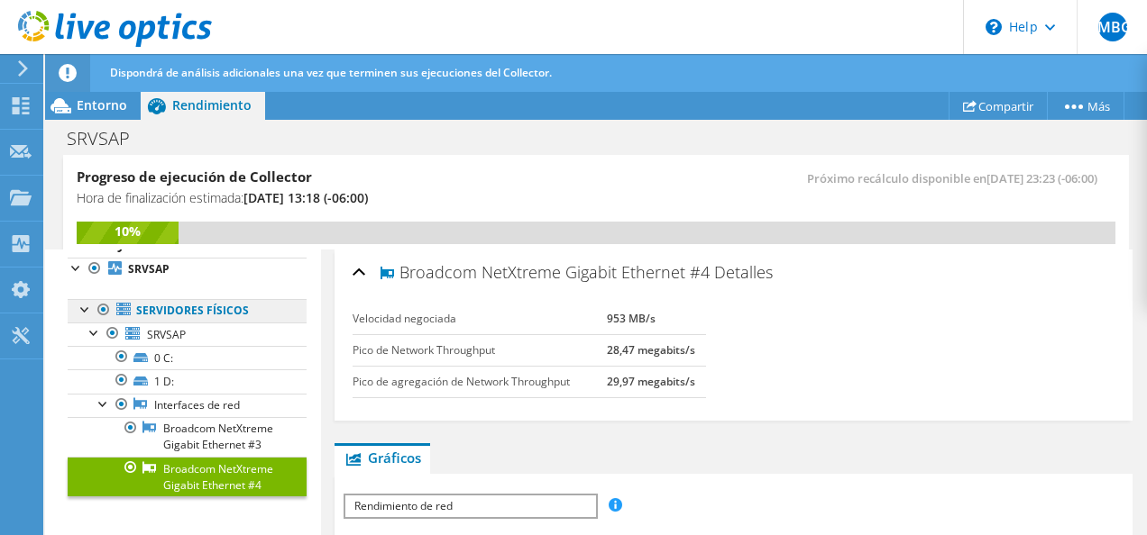
click at [196, 299] on link "Servidores físicos" at bounding box center [187, 310] width 239 height 23
click at [143, 299] on link "Servidores físicos" at bounding box center [187, 310] width 239 height 23
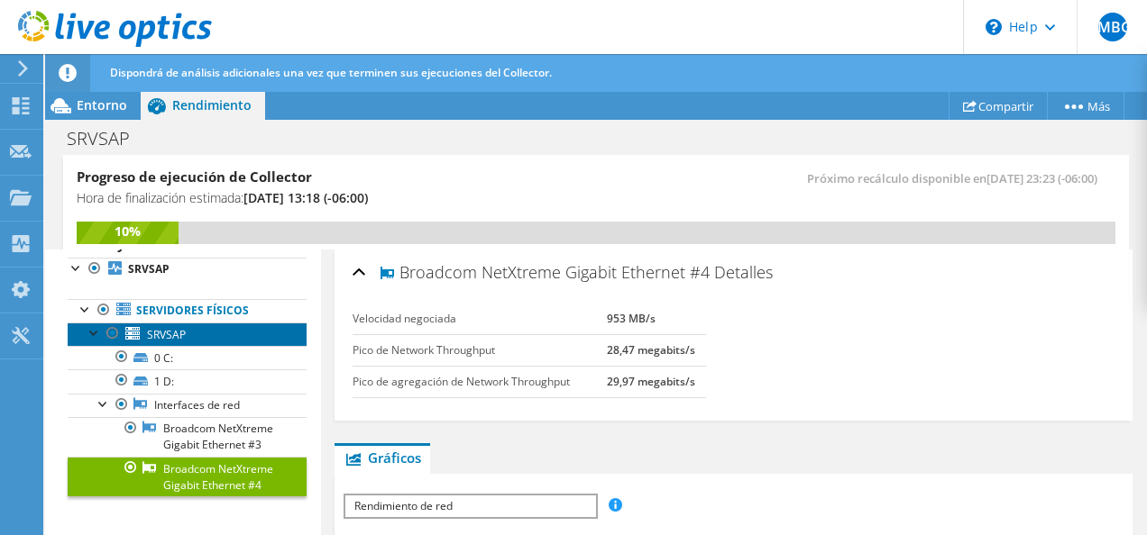
click at [169, 327] on span "SRVSAP" at bounding box center [166, 334] width 39 height 15
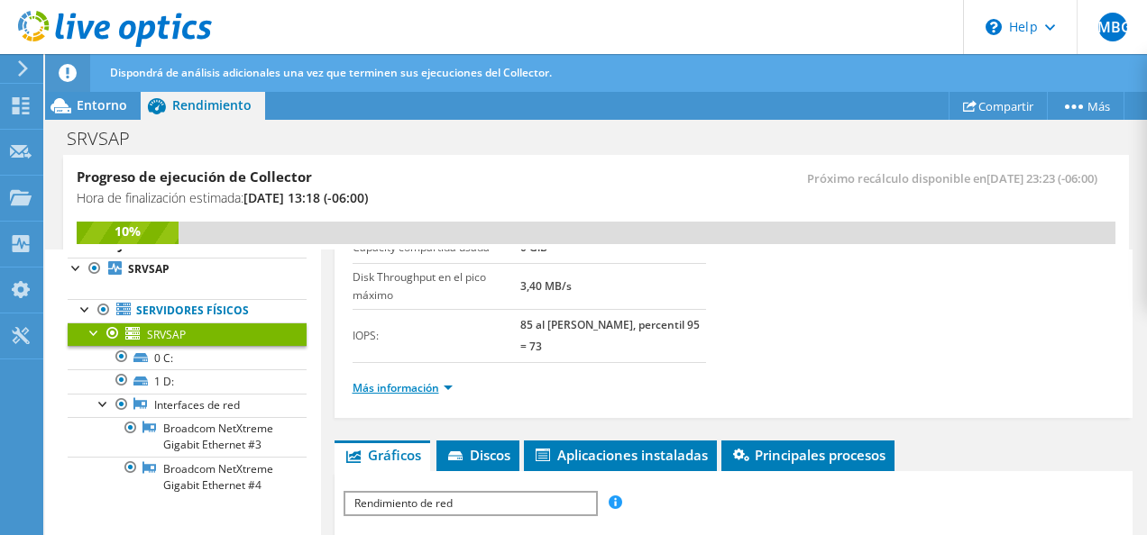
click at [427, 386] on link "Más información" at bounding box center [402, 387] width 100 height 15
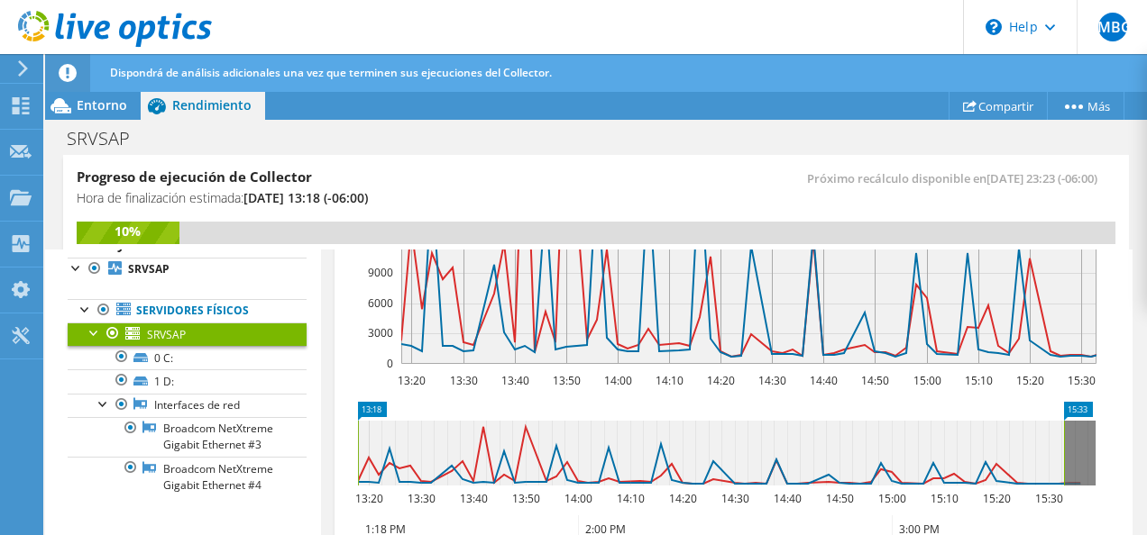
scroll to position [1915, 0]
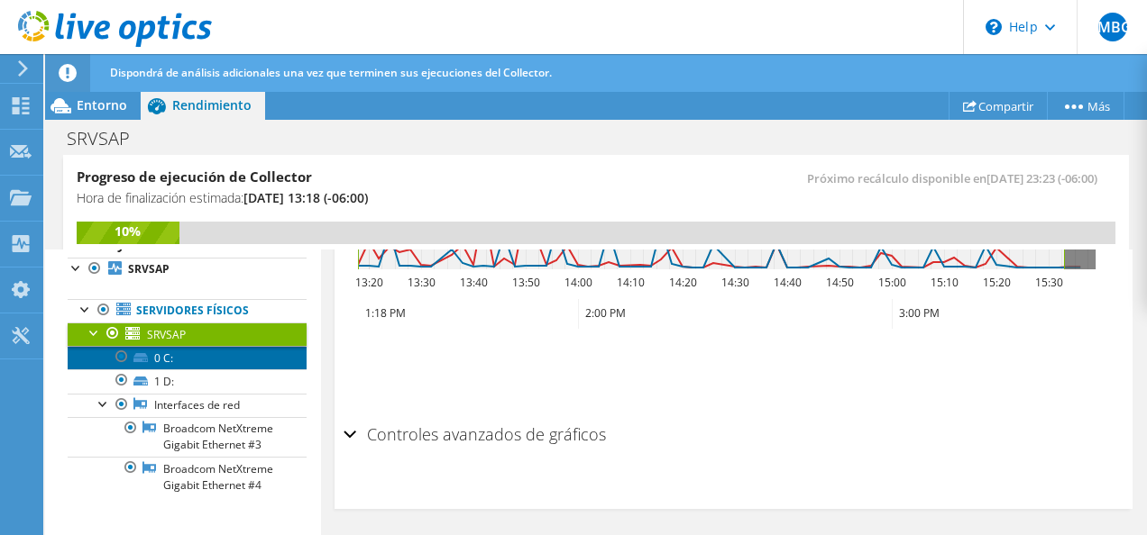
click at [188, 346] on link "0 C:" at bounding box center [187, 357] width 239 height 23
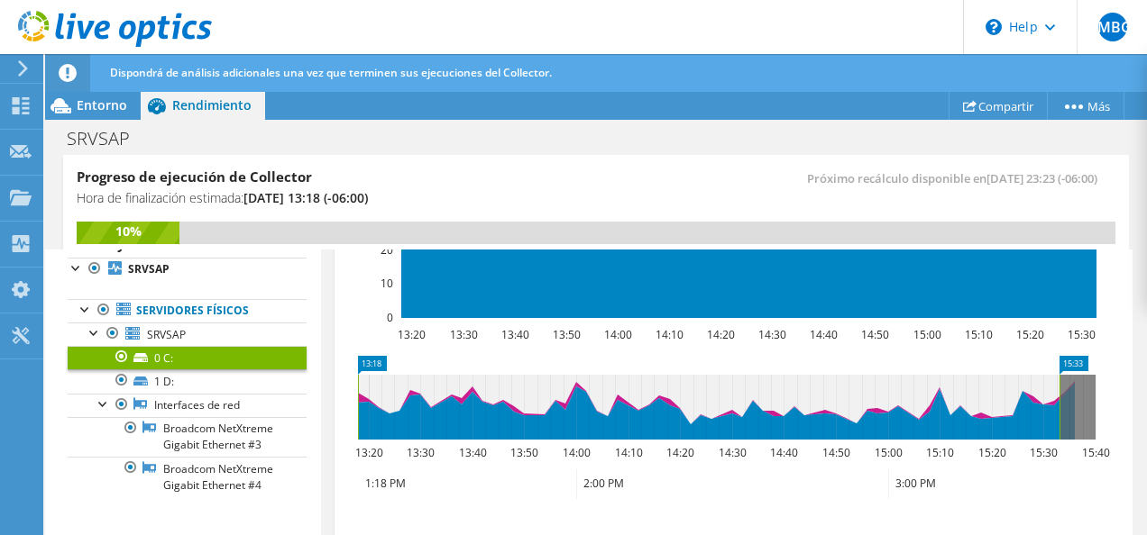
scroll to position [638, 0]
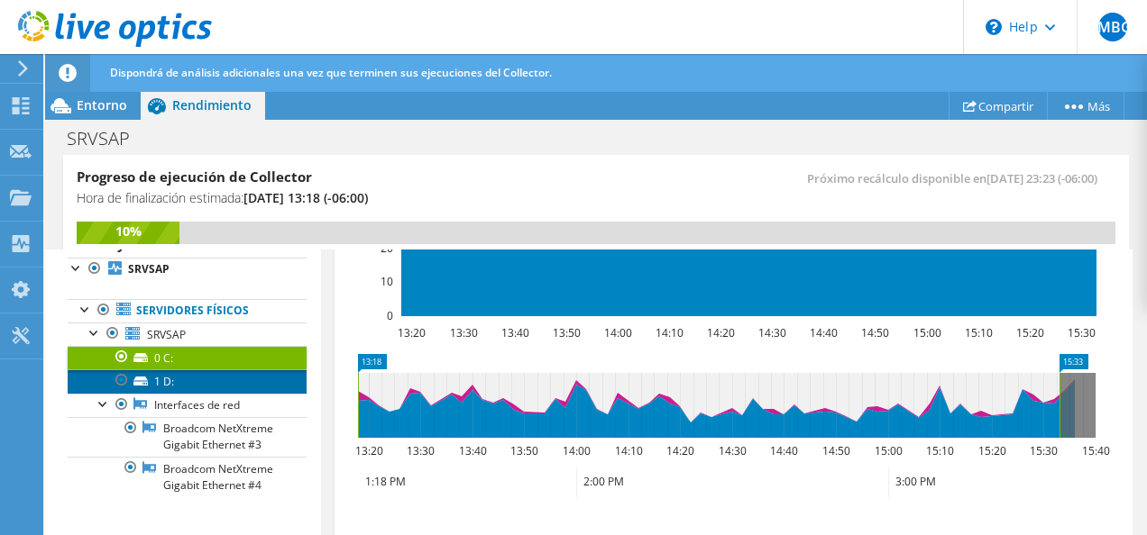
click at [199, 370] on link "1 D:" at bounding box center [187, 381] width 239 height 23
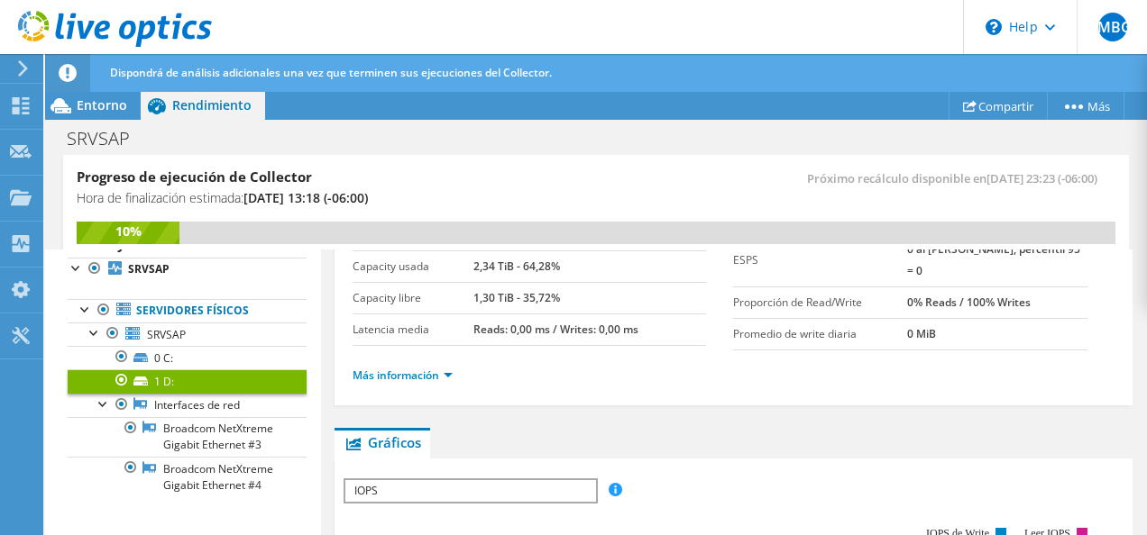
scroll to position [119, 0]
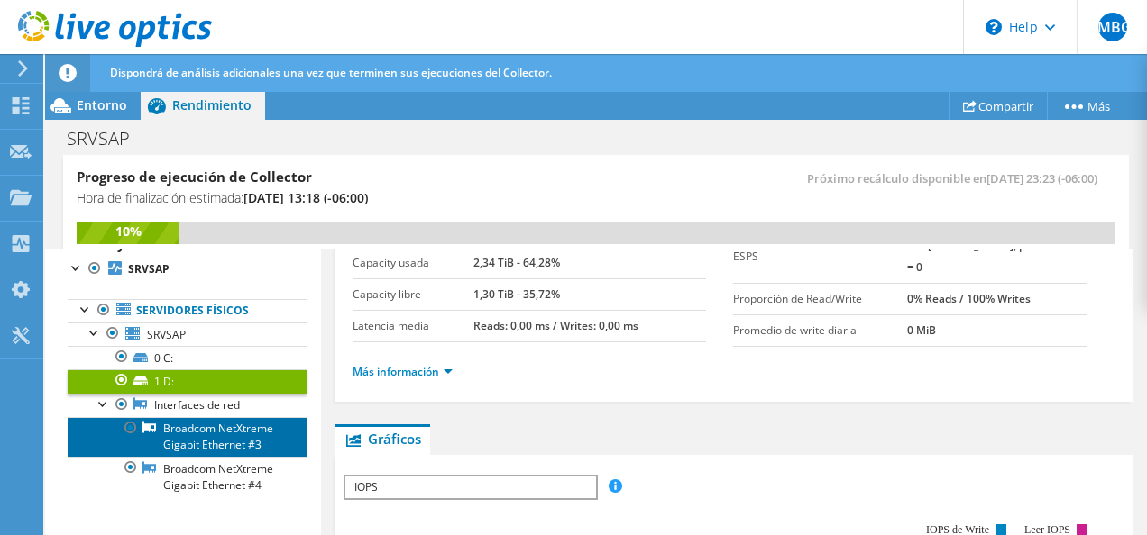
click at [211, 417] on link "Broadcom NetXtreme Gigabit Ethernet #3" at bounding box center [187, 437] width 239 height 40
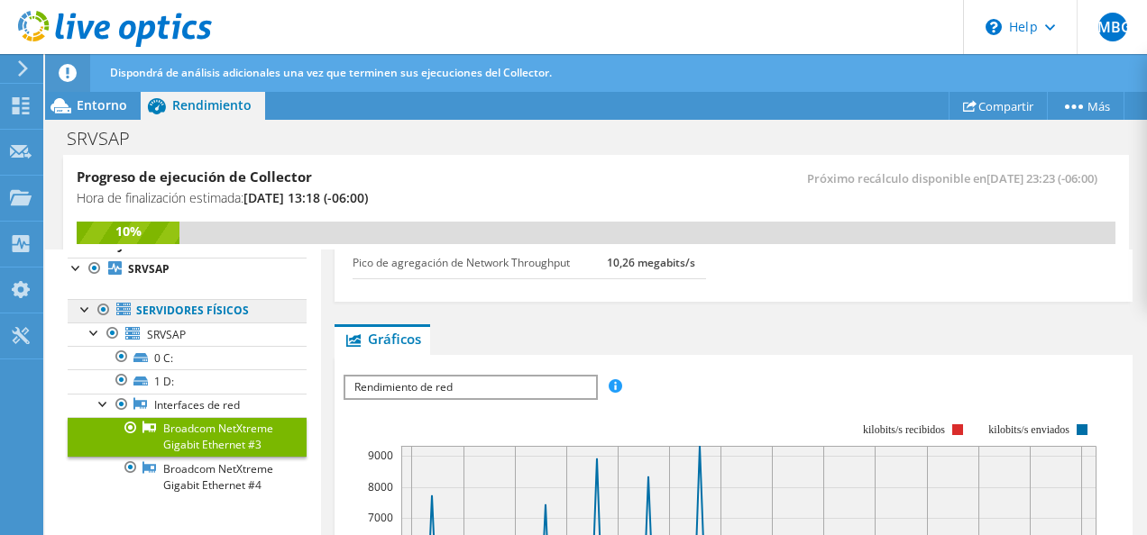
click at [205, 299] on link "Servidores físicos" at bounding box center [187, 310] width 239 height 23
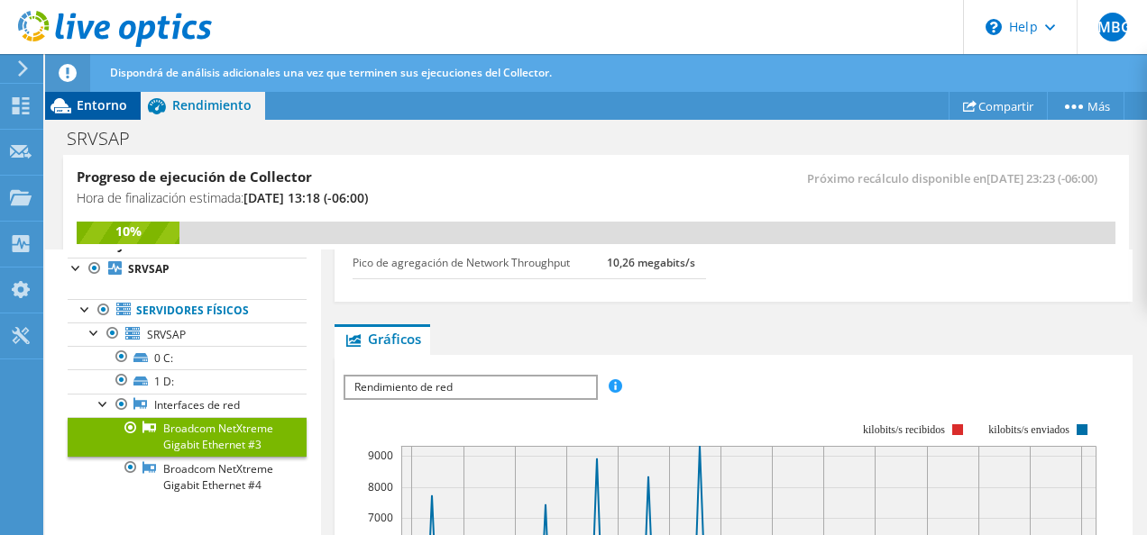
click at [107, 104] on span "Entorno" at bounding box center [102, 104] width 50 height 17
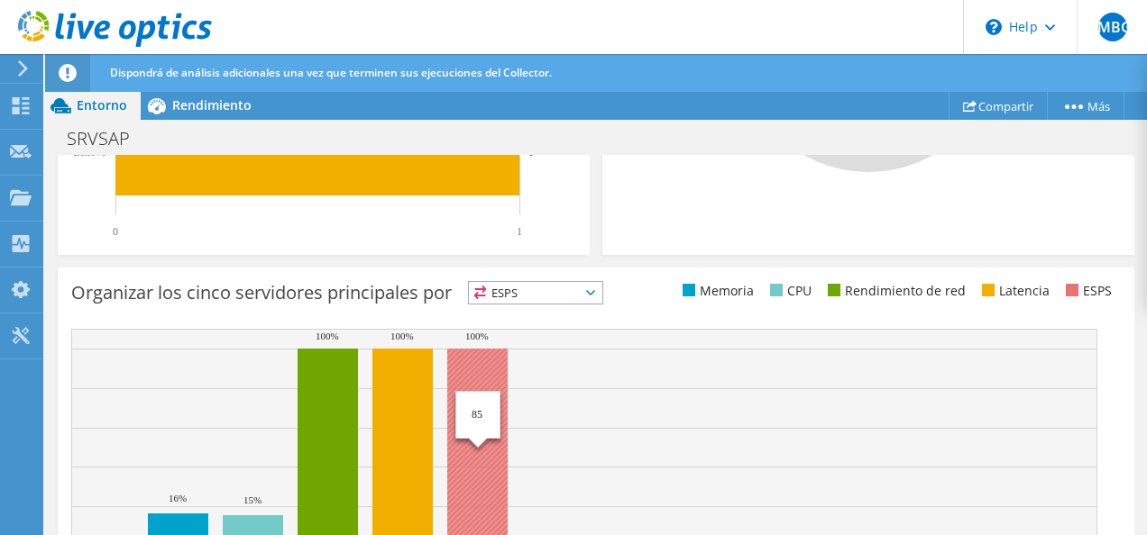
scroll to position [773, 0]
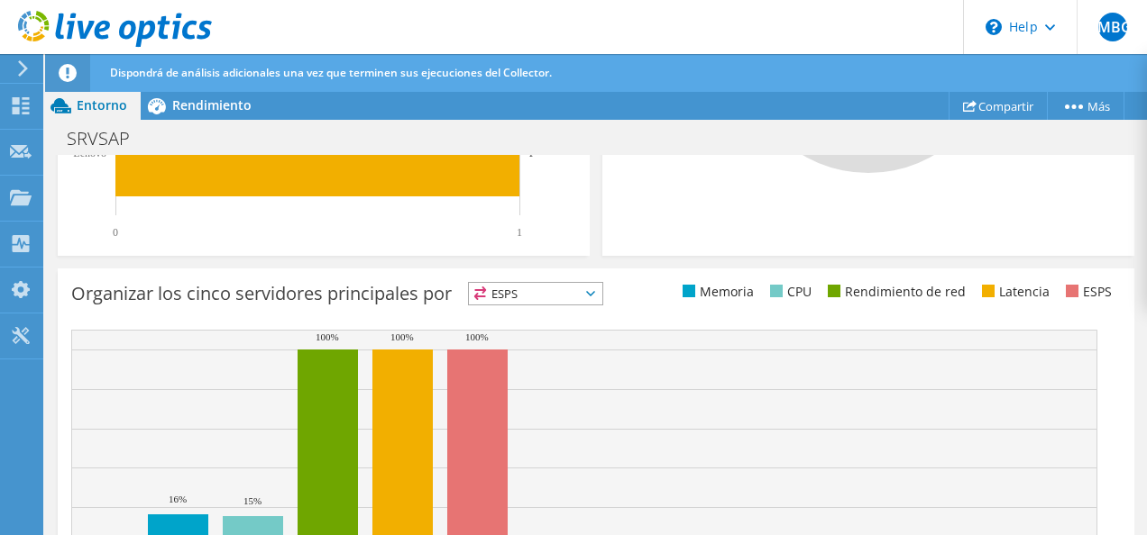
click at [530, 292] on span "ESPS" at bounding box center [535, 294] width 133 height 22
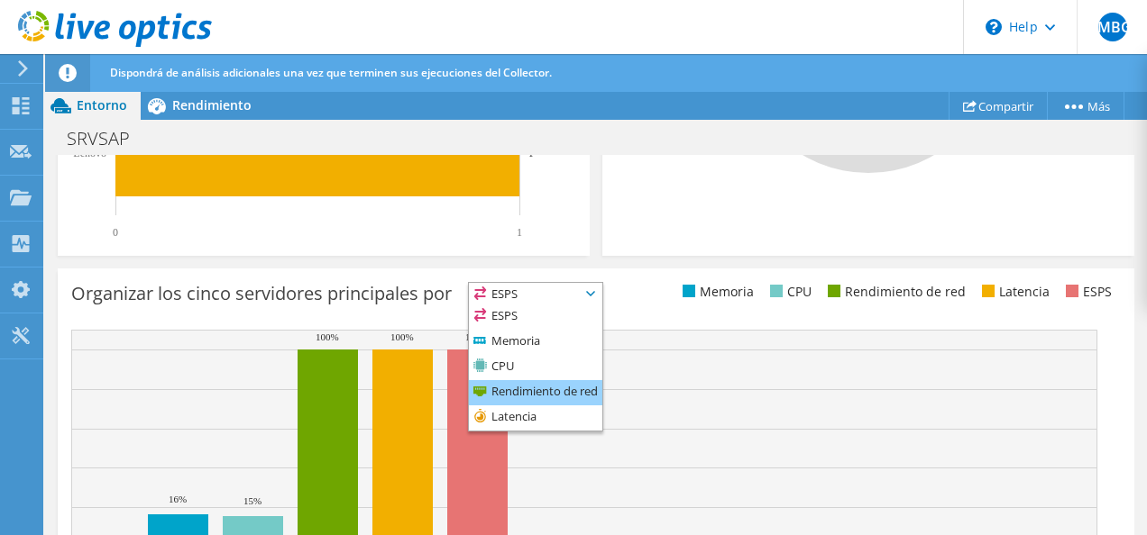
click at [539, 389] on li "Rendimiento de red" at bounding box center [535, 392] width 133 height 25
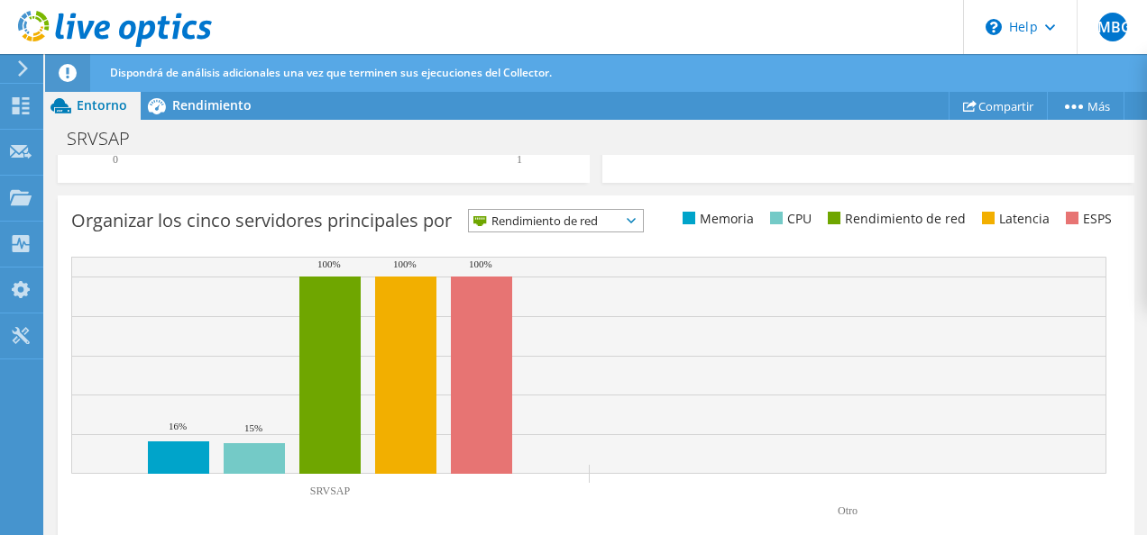
scroll to position [0, 0]
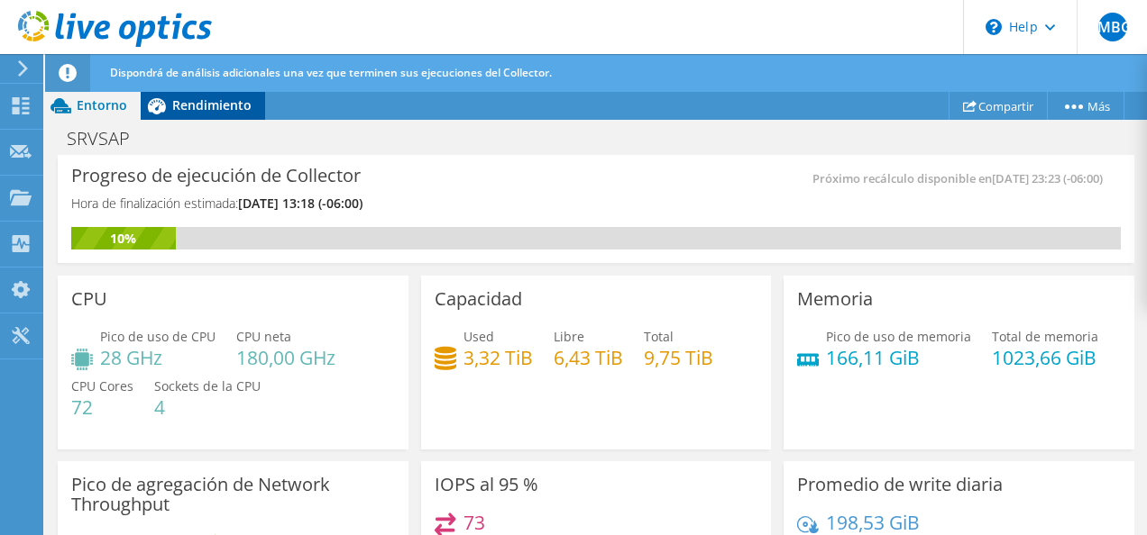
click at [193, 92] on div "Rendimiento" at bounding box center [203, 105] width 124 height 29
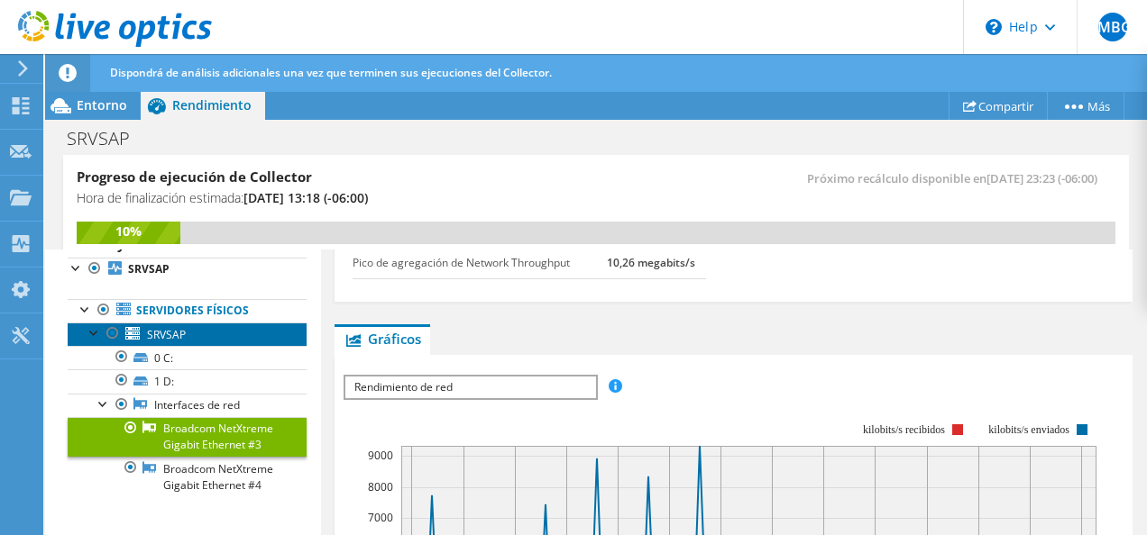
click at [175, 327] on span "SRVSAP" at bounding box center [166, 334] width 39 height 15
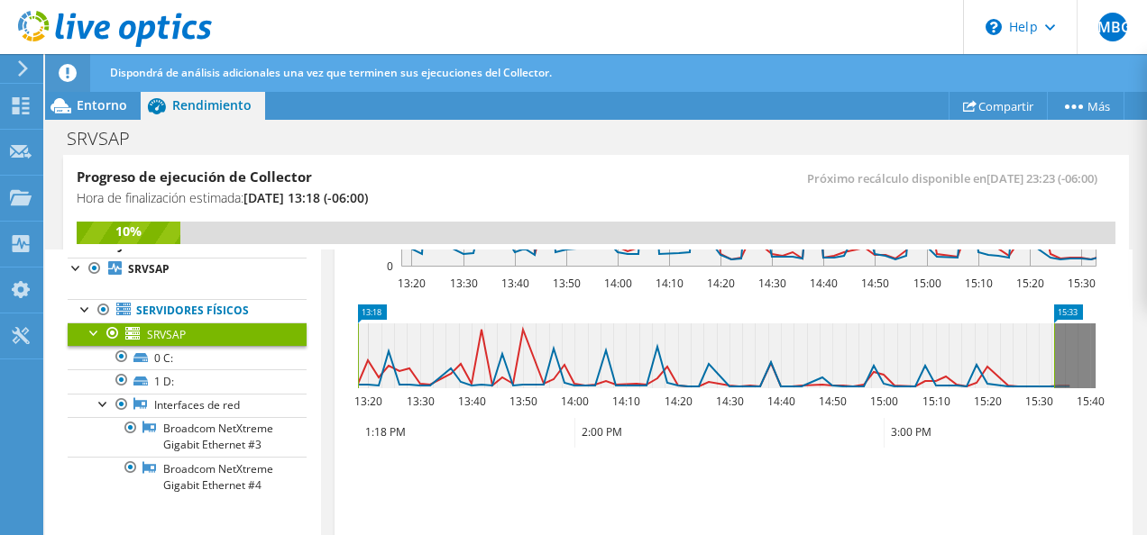
scroll to position [791, 0]
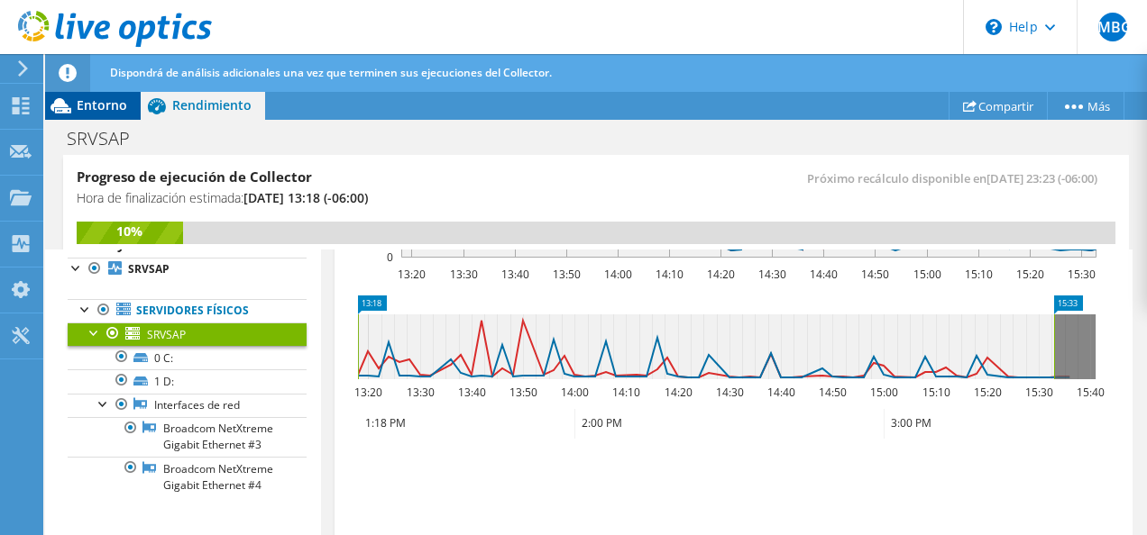
click at [77, 105] on span "Entorno" at bounding box center [102, 104] width 50 height 17
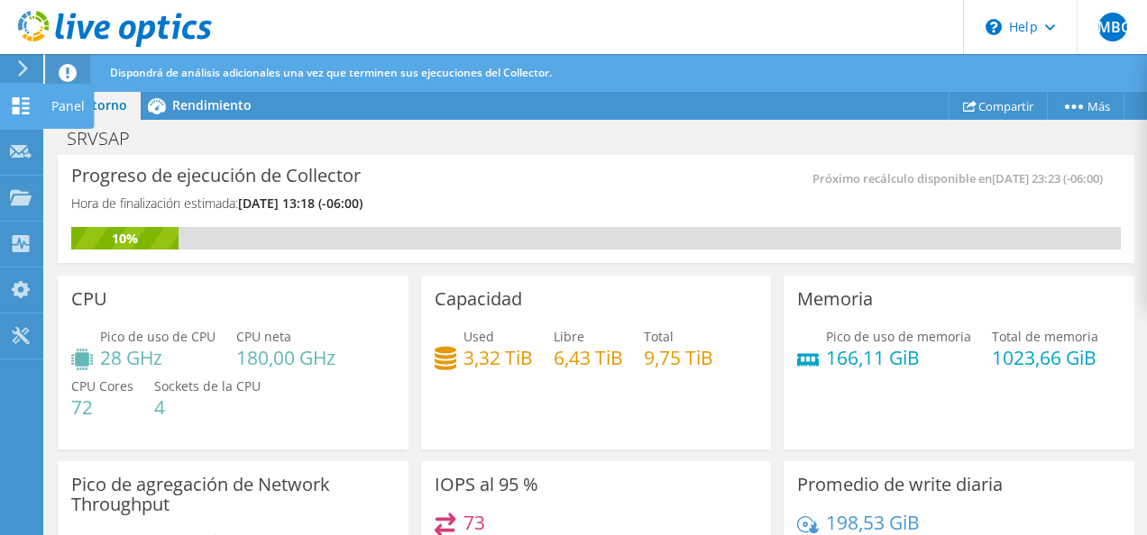
click at [20, 99] on icon at bounding box center [21, 105] width 22 height 17
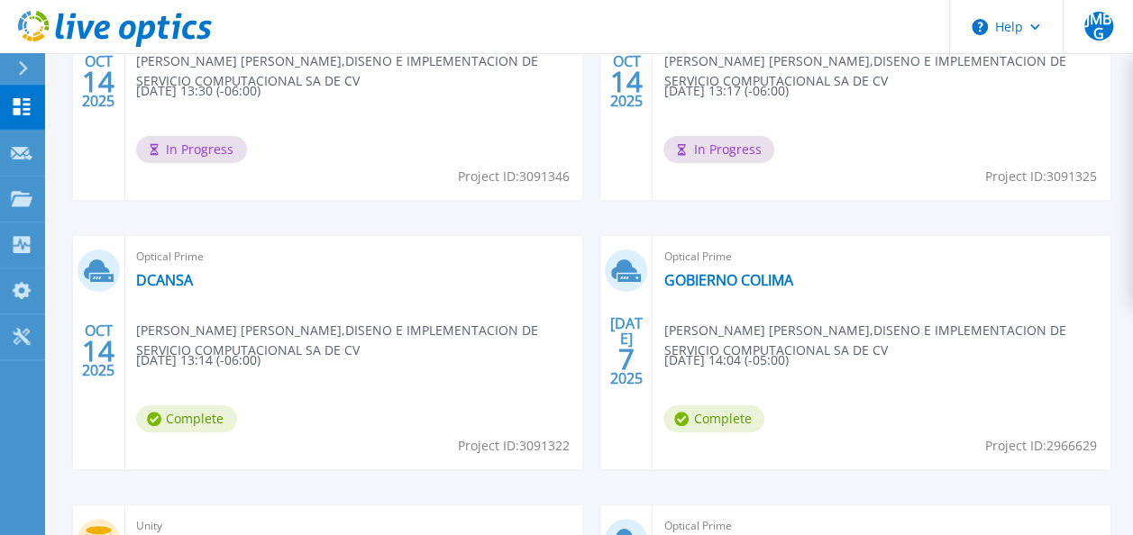
scroll to position [672, 0]
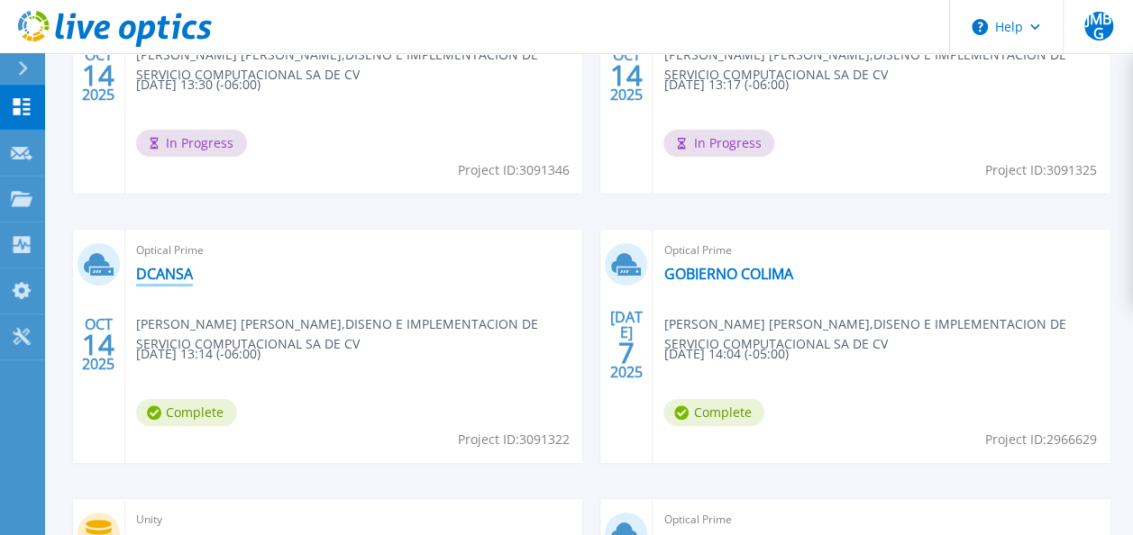
click at [169, 270] on link "DCANSA" at bounding box center [164, 274] width 57 height 18
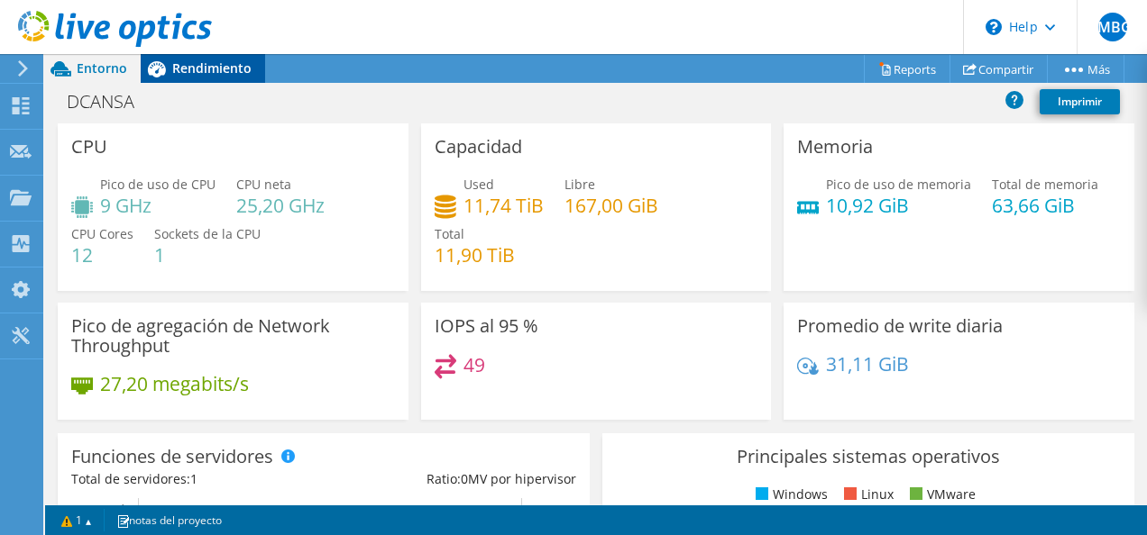
click at [215, 71] on span "Rendimiento" at bounding box center [211, 67] width 79 height 17
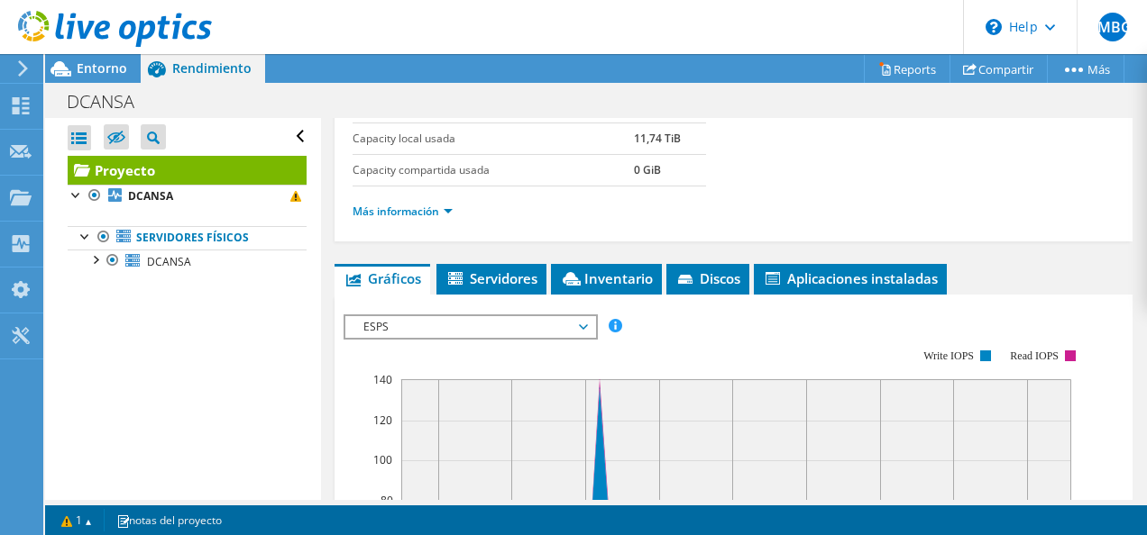
scroll to position [370, 0]
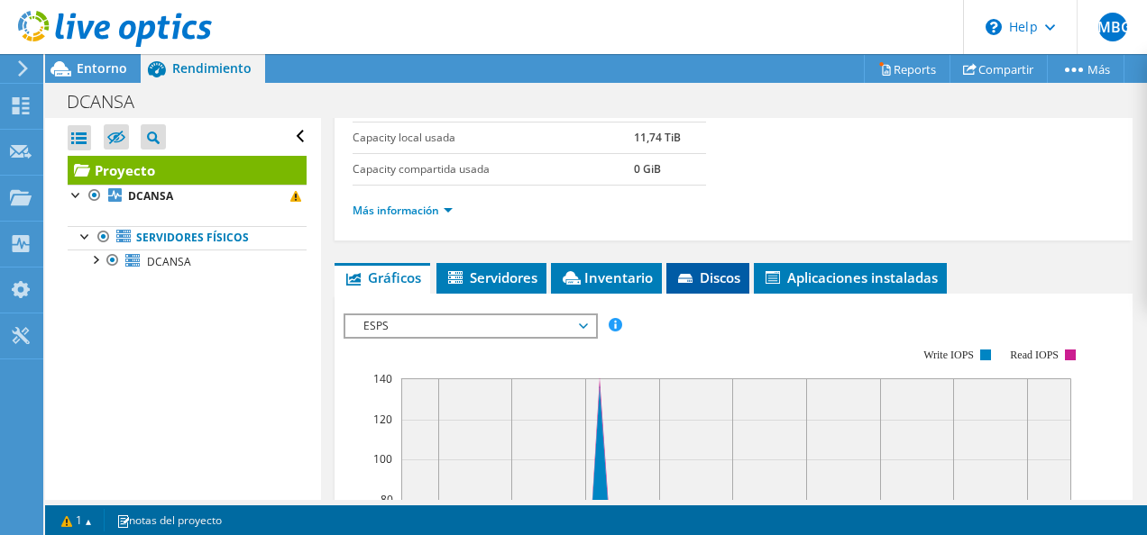
click at [722, 269] on span "Discos" at bounding box center [707, 278] width 65 height 18
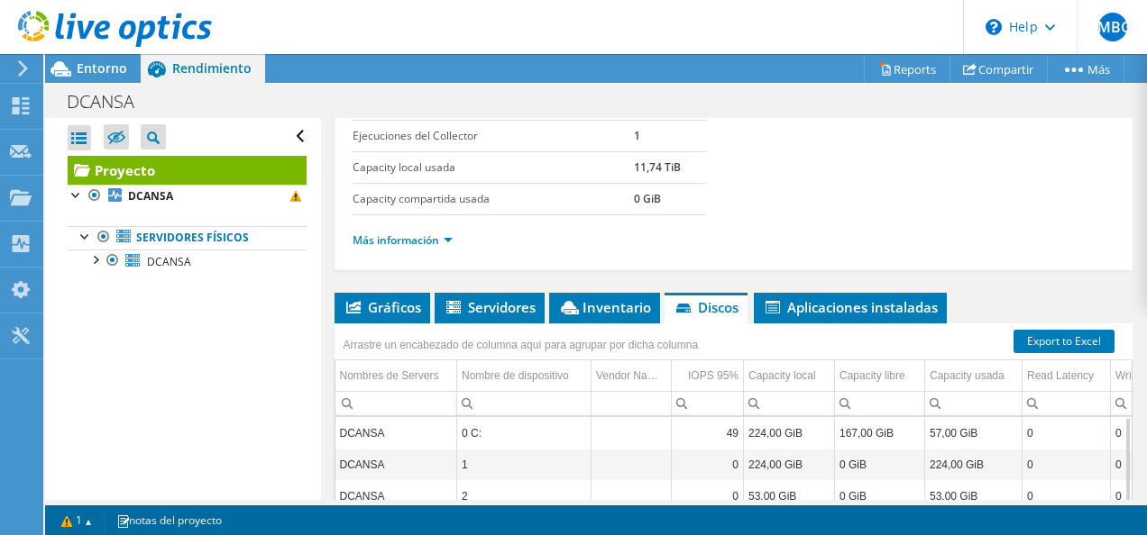
scroll to position [339, 0]
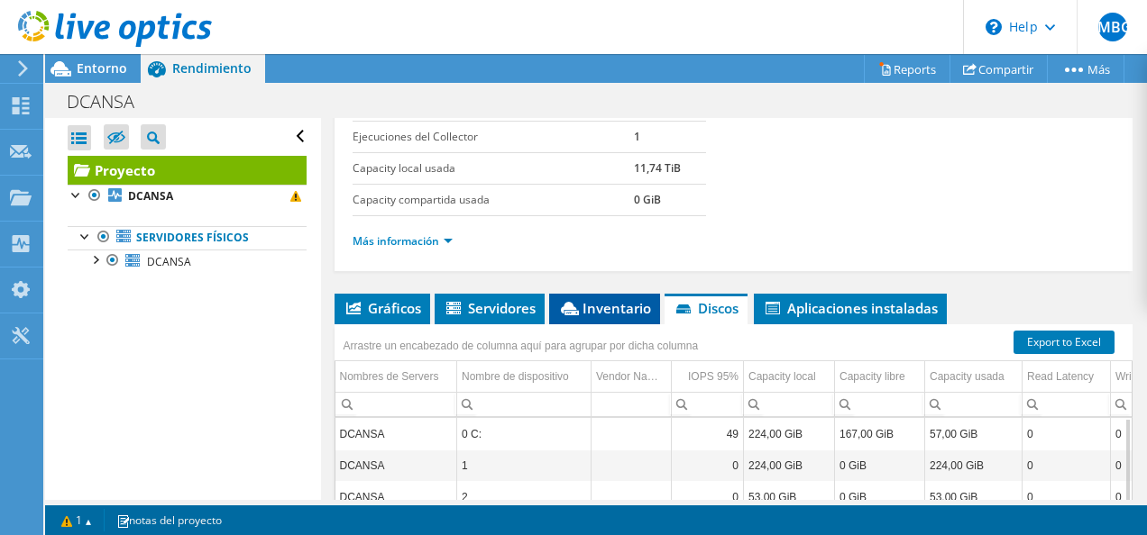
click at [622, 312] on span "Inventario" at bounding box center [604, 308] width 93 height 18
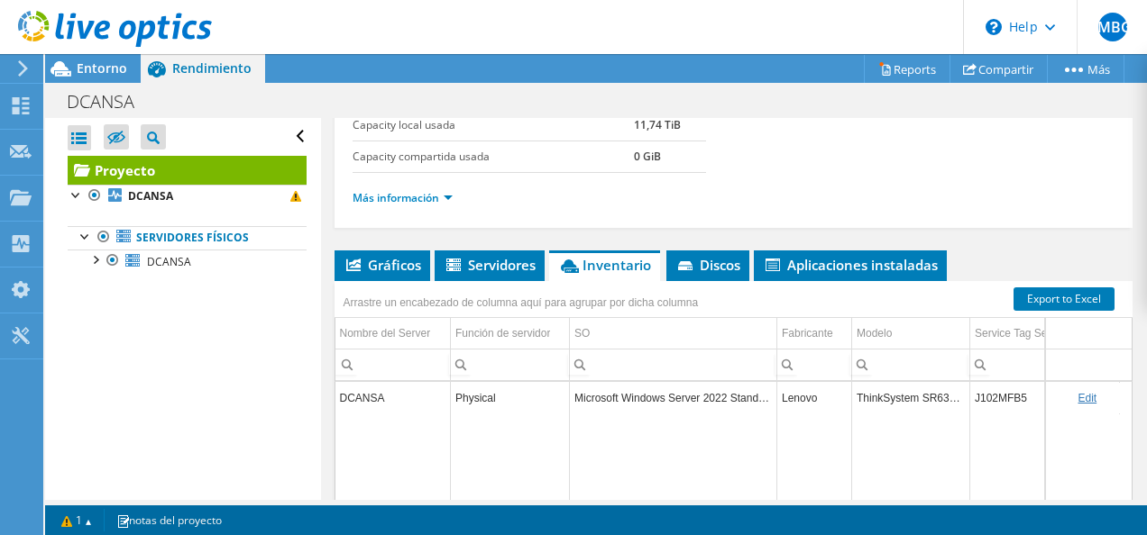
scroll to position [441, 0]
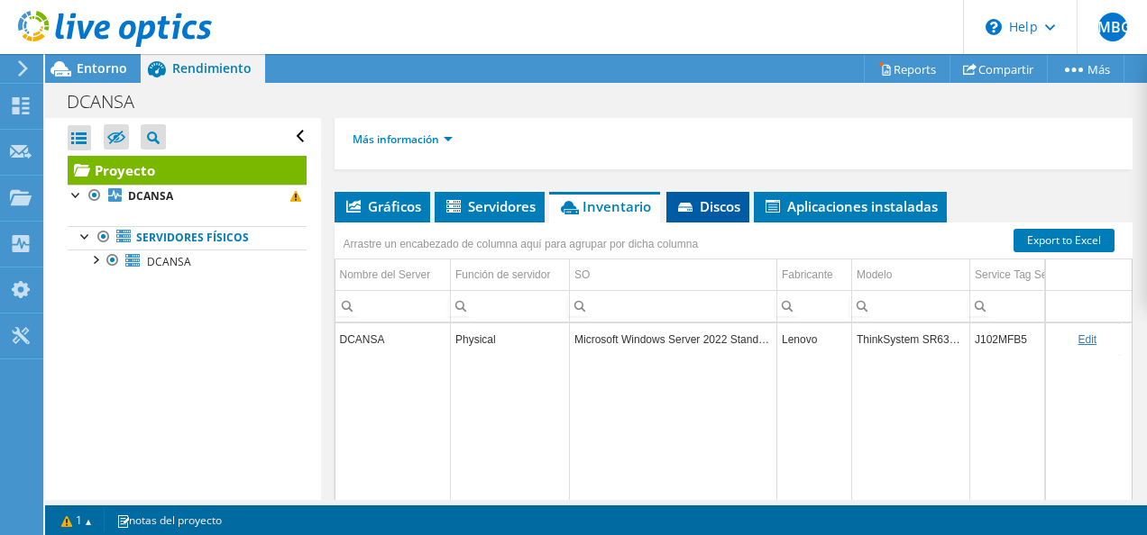
click at [707, 197] on span "Discos" at bounding box center [707, 206] width 65 height 18
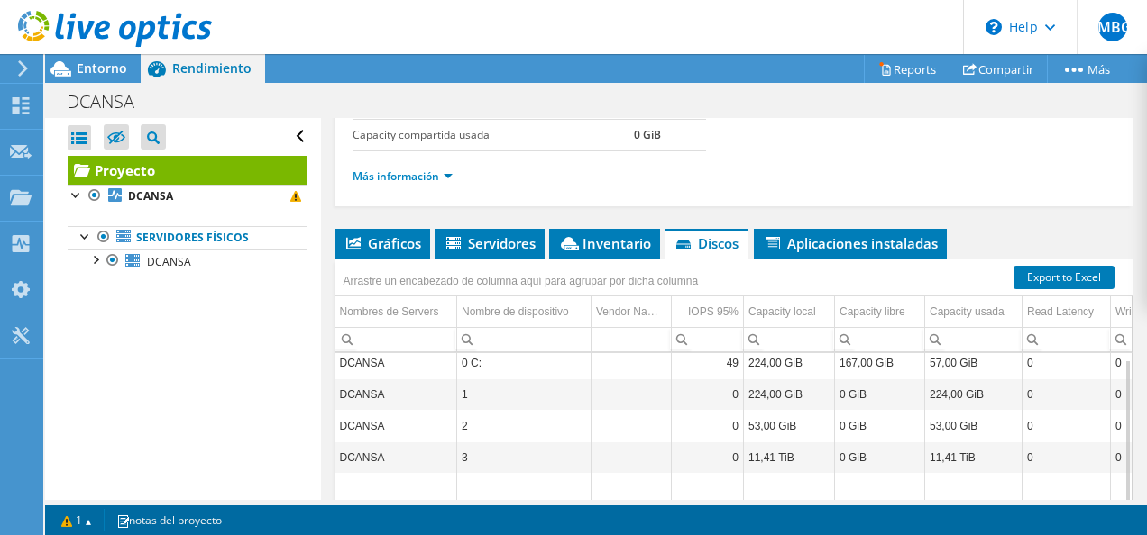
scroll to position [0, 0]
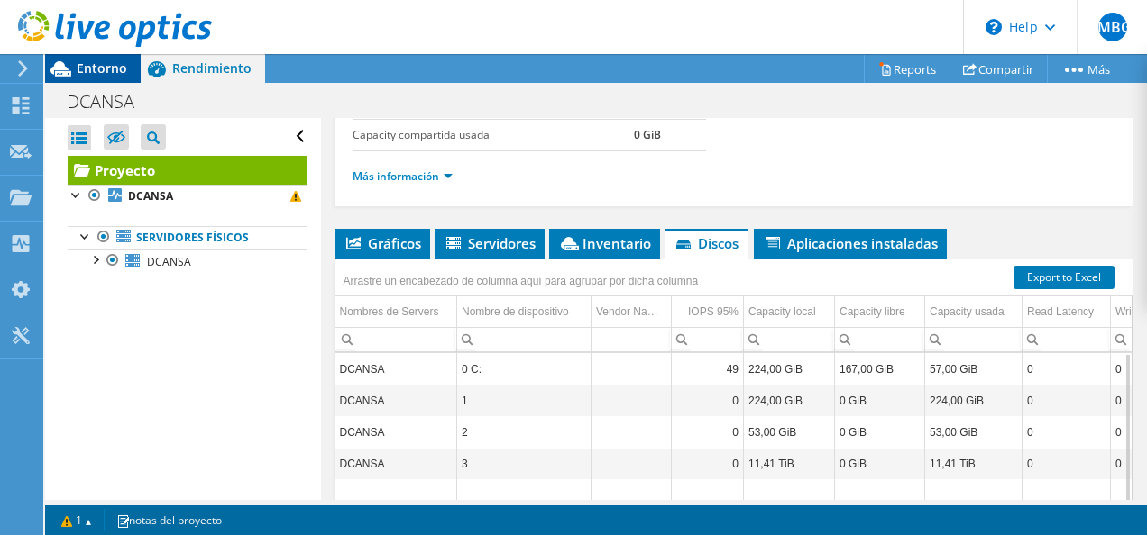
click at [105, 69] on span "Entorno" at bounding box center [102, 67] width 50 height 17
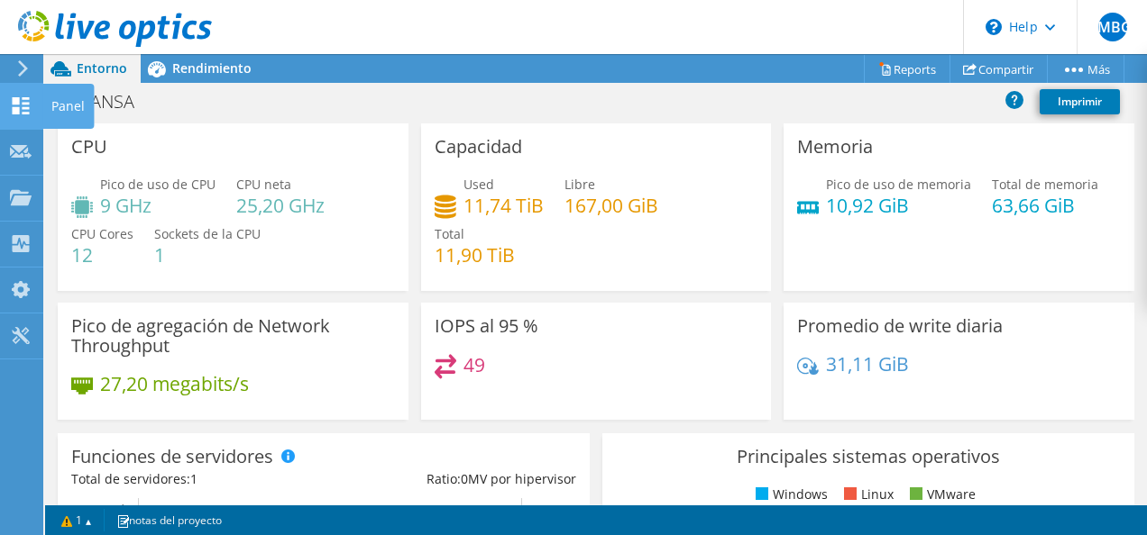
click at [20, 108] on icon at bounding box center [21, 105] width 22 height 17
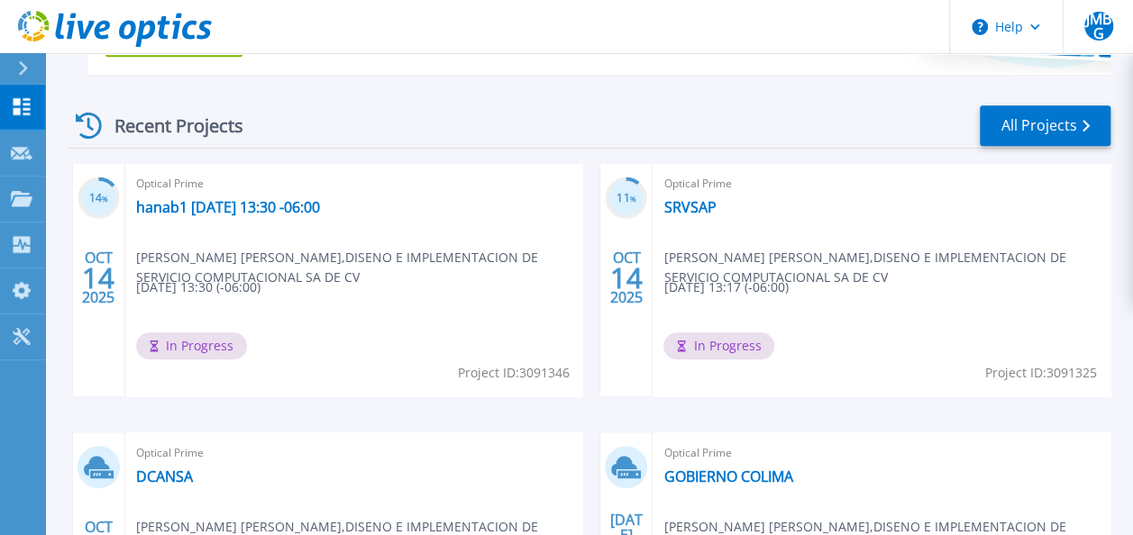
scroll to position [471, 0]
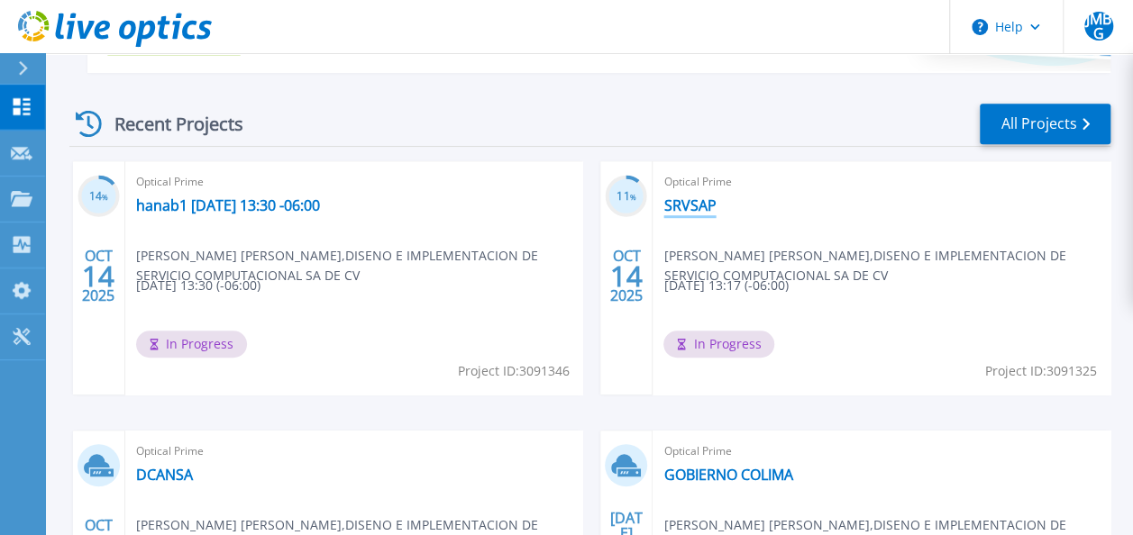
click at [703, 199] on link "SRVSAP" at bounding box center [689, 206] width 52 height 18
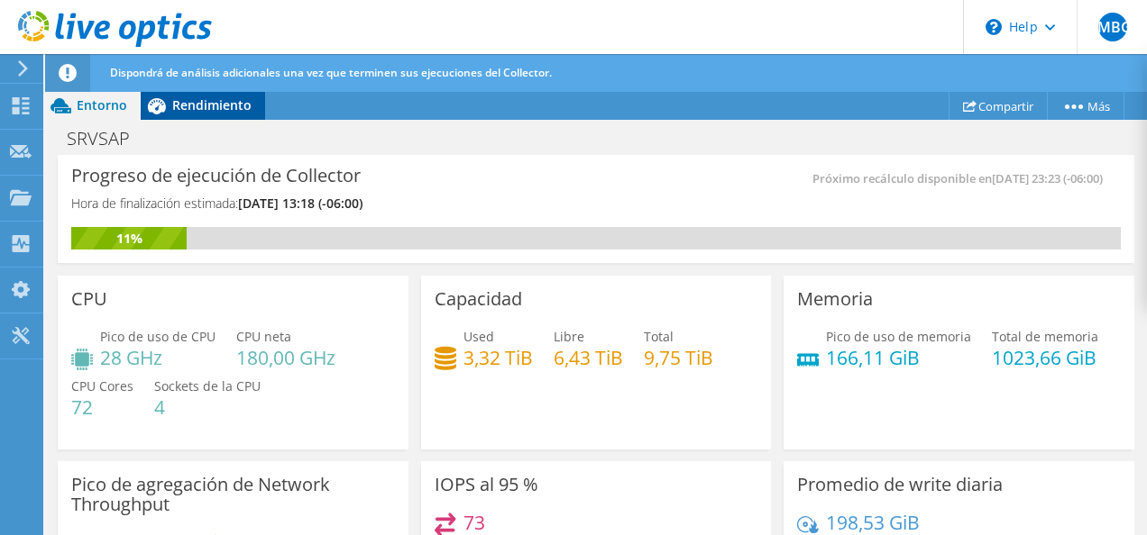
click at [169, 106] on icon at bounding box center [157, 106] width 32 height 32
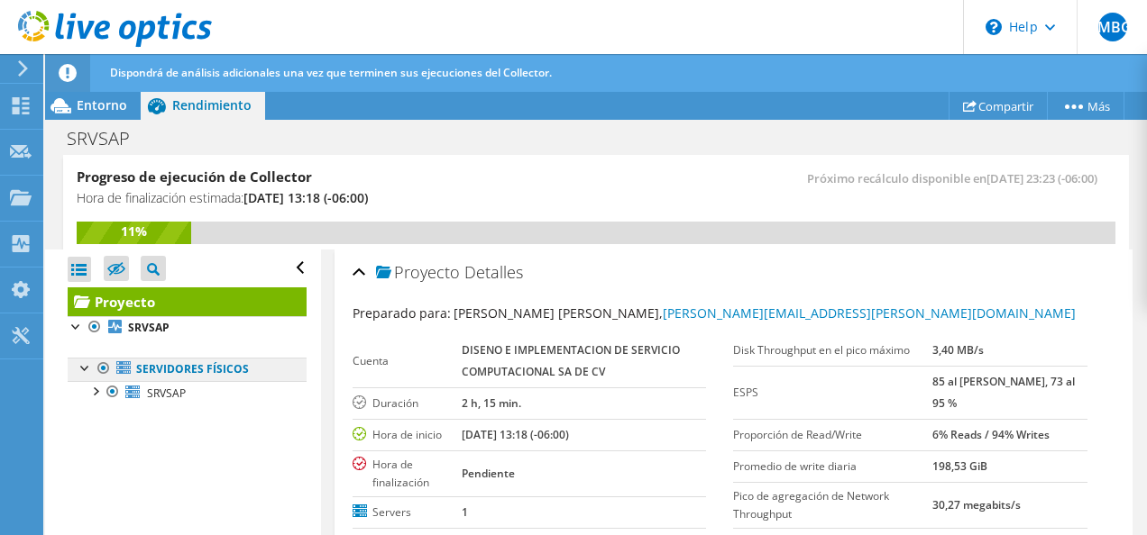
click at [174, 375] on link "Servidores físicos" at bounding box center [187, 369] width 239 height 23
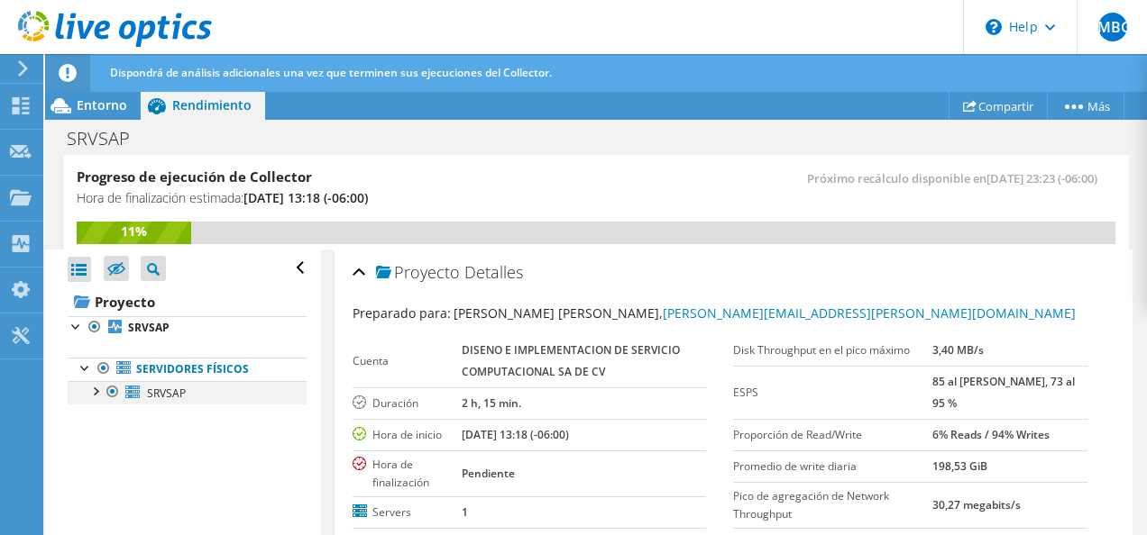
click at [92, 389] on div at bounding box center [95, 390] width 18 height 18
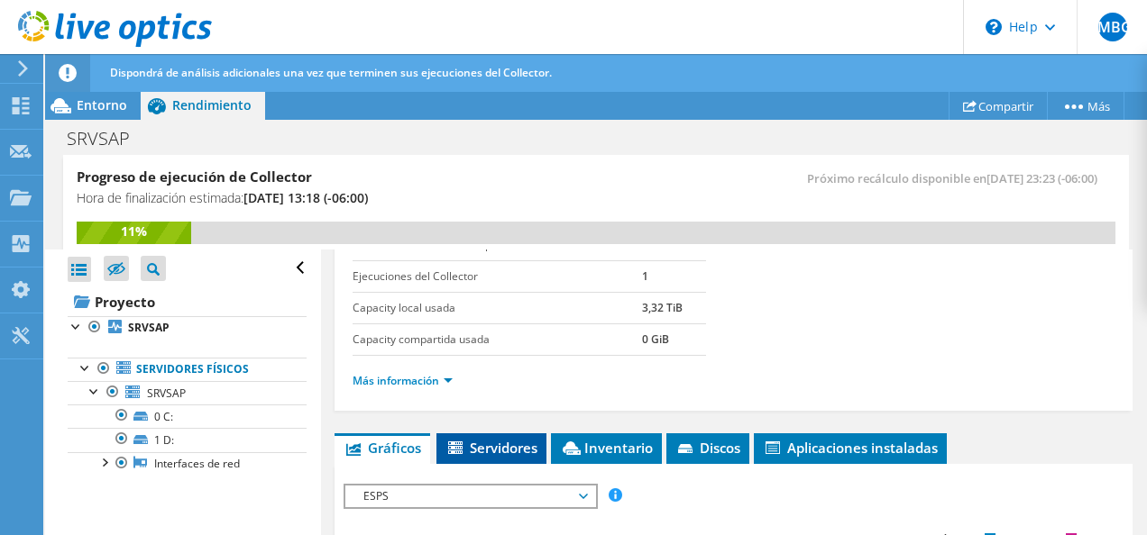
scroll to position [330, 0]
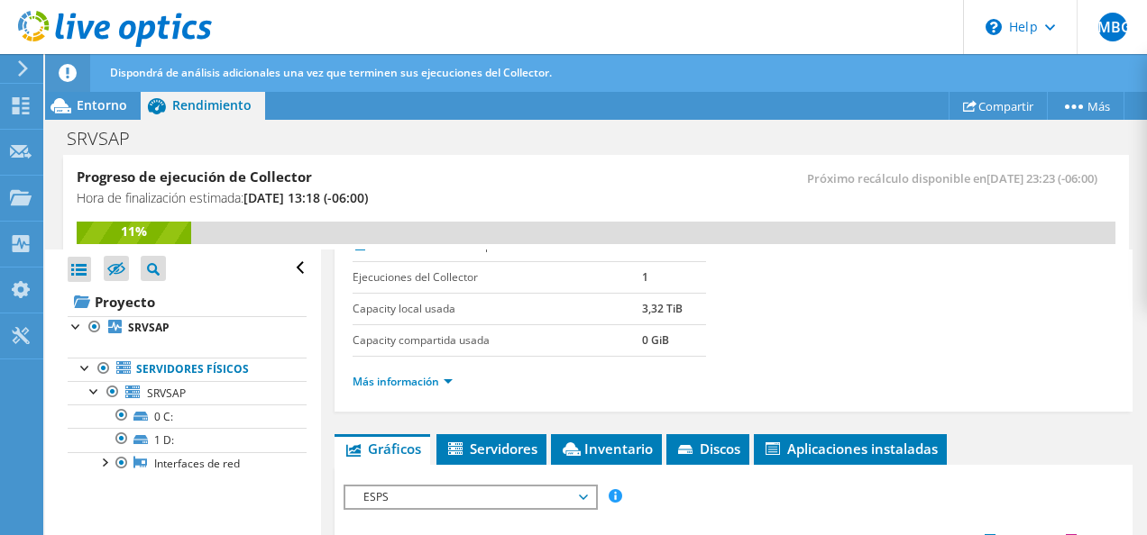
click at [494, 494] on span "ESPS" at bounding box center [470, 498] width 232 height 22
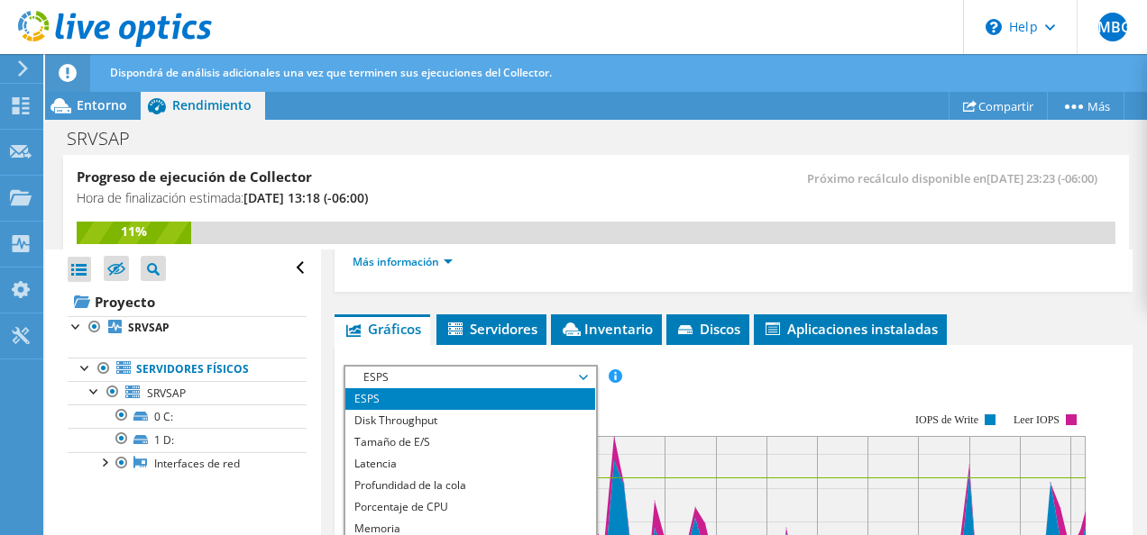
scroll to position [451, 0]
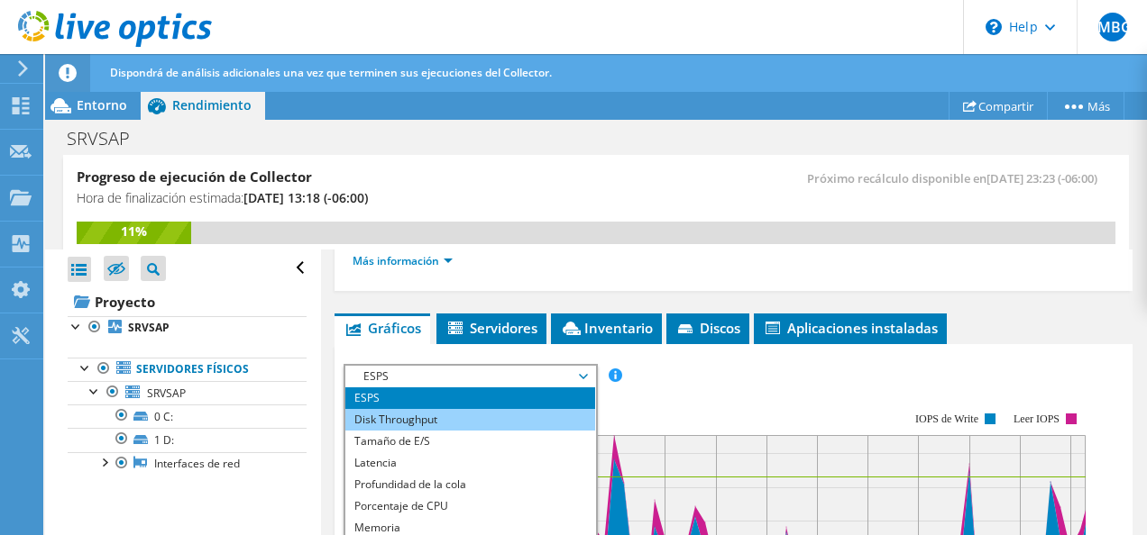
click at [503, 409] on li "Disk Throughput" at bounding box center [470, 420] width 250 height 22
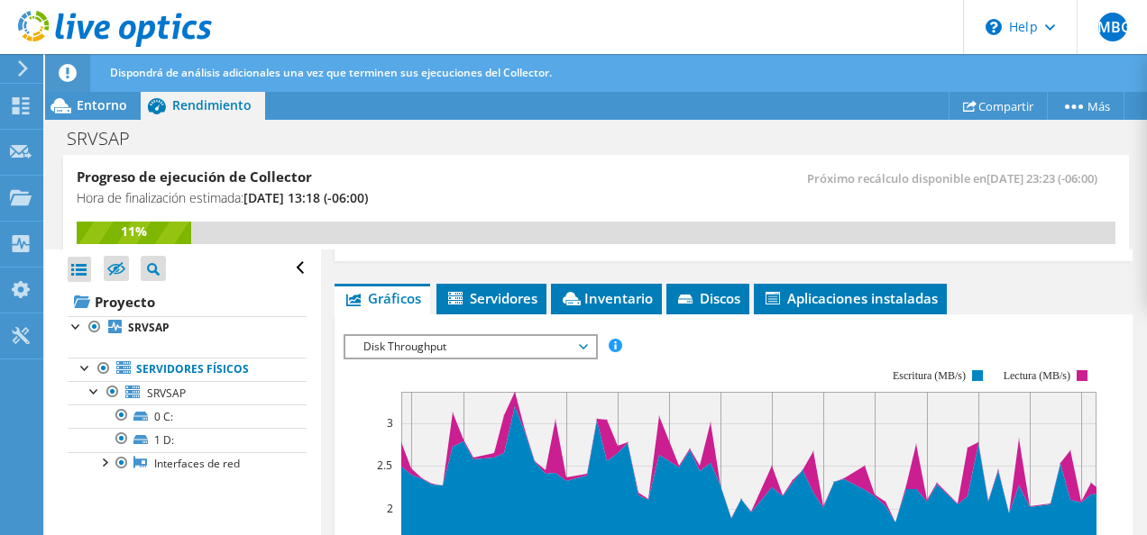
scroll to position [480, 0]
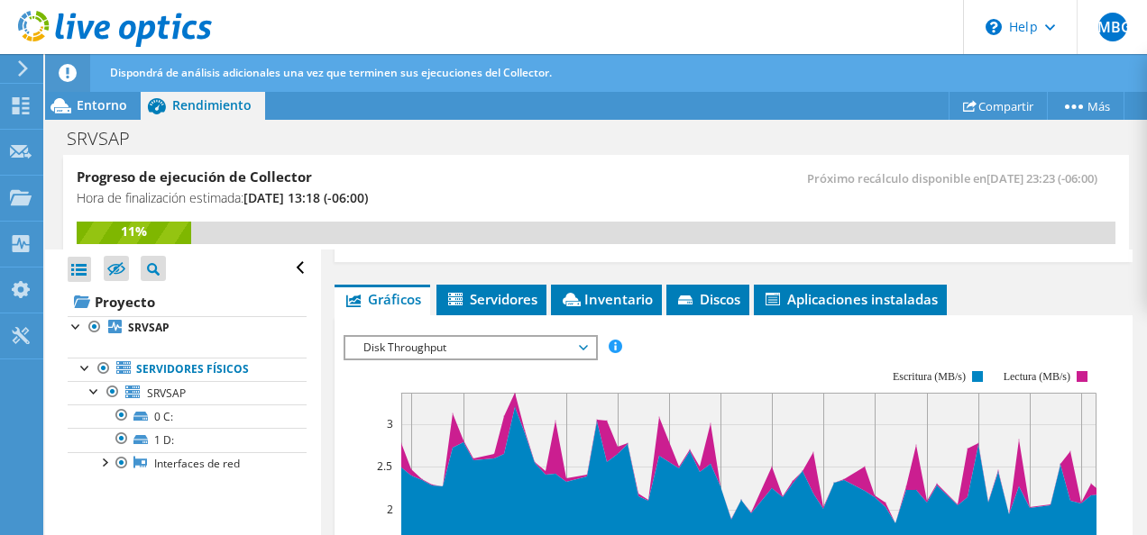
click at [480, 349] on span "Disk Throughput" at bounding box center [470, 348] width 232 height 22
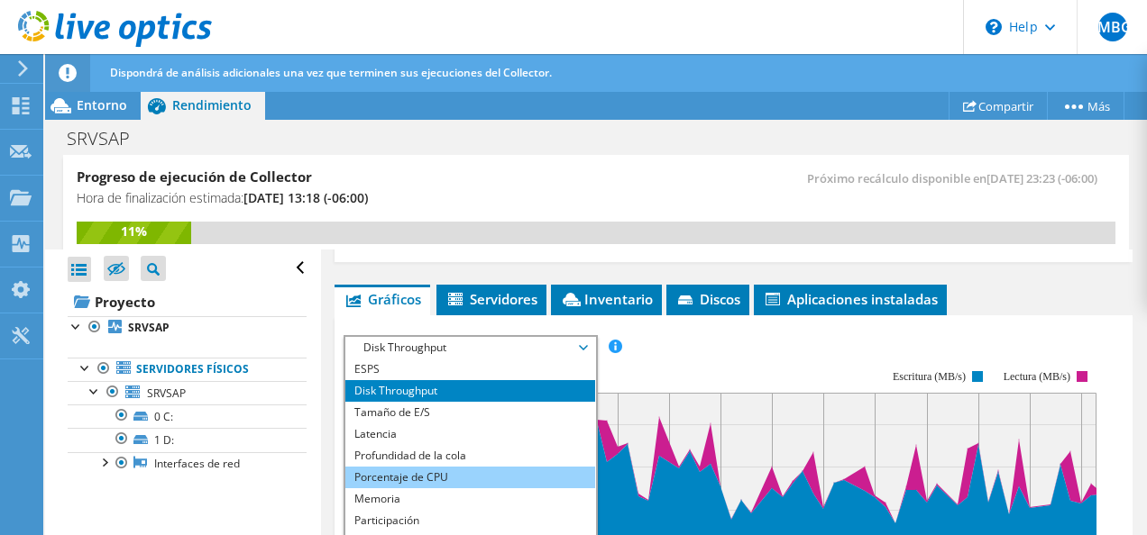
click at [505, 467] on li "Porcentaje de CPU" at bounding box center [470, 478] width 250 height 22
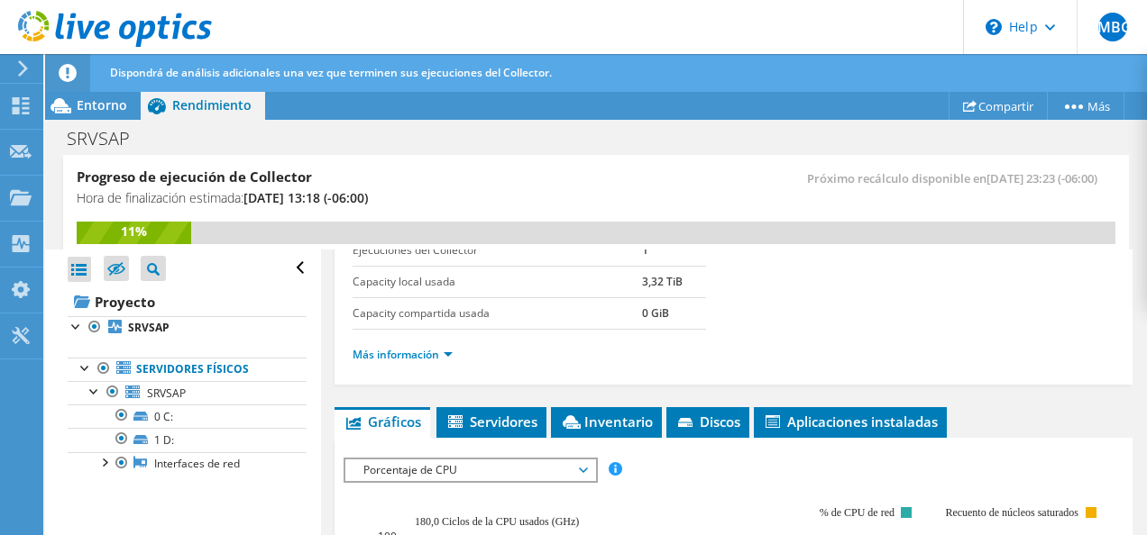
scroll to position [393, 0]
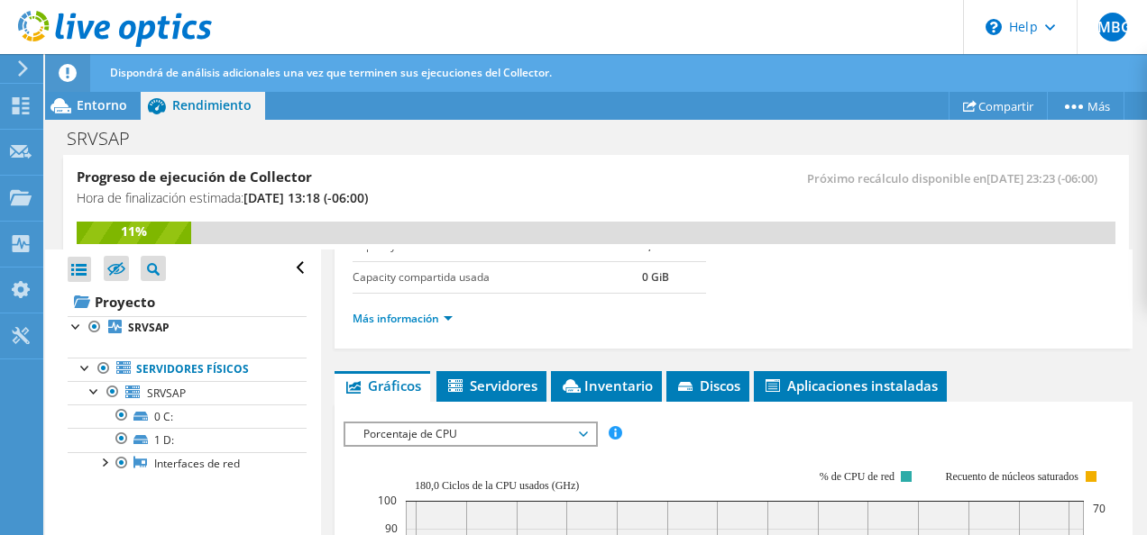
click at [408, 424] on span "Porcentaje de CPU" at bounding box center [470, 435] width 232 height 22
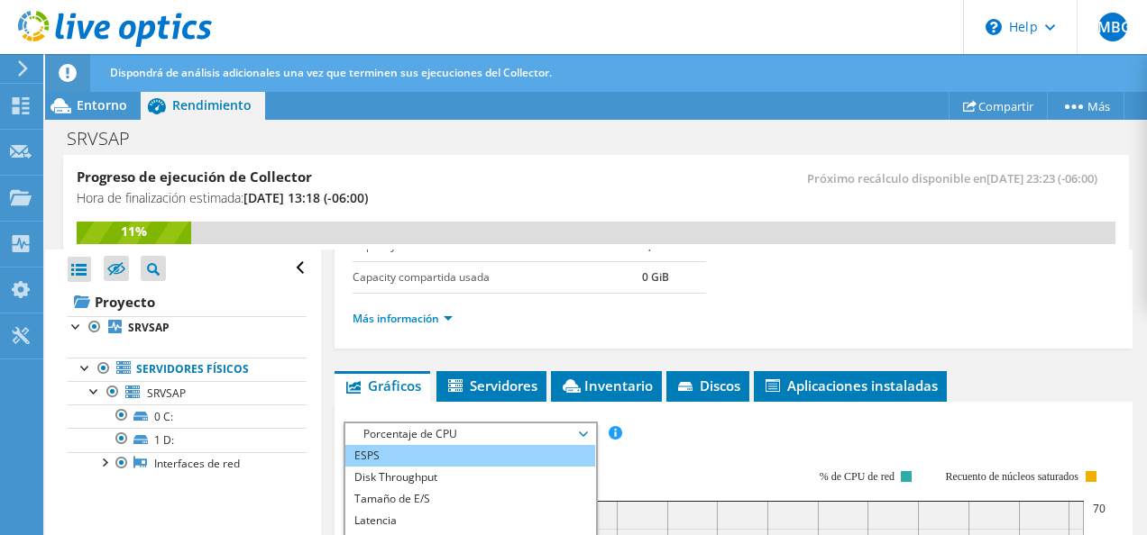
scroll to position [65, 0]
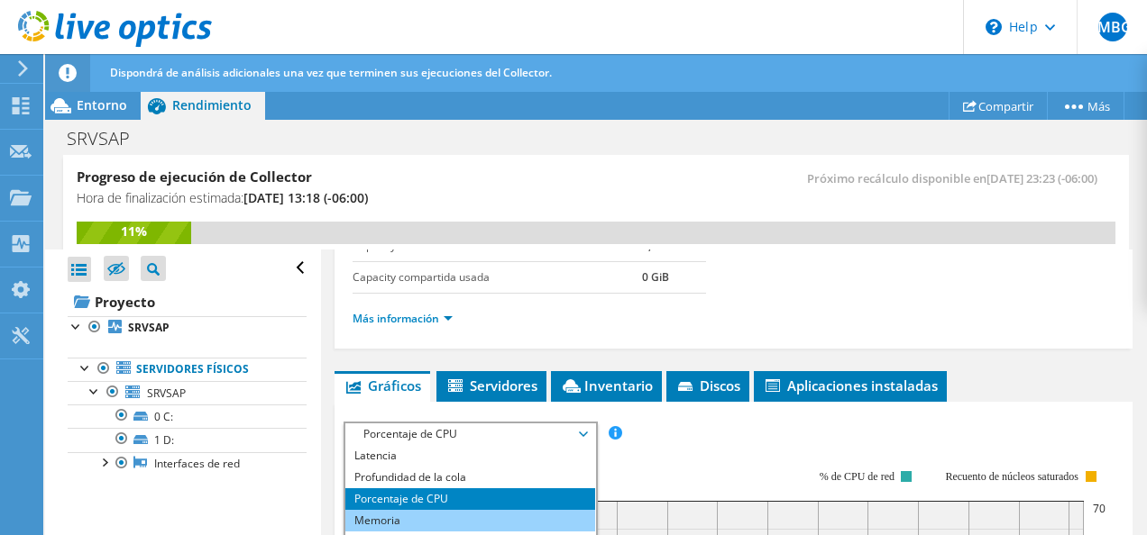
click at [399, 512] on li "Memoria" at bounding box center [470, 521] width 250 height 22
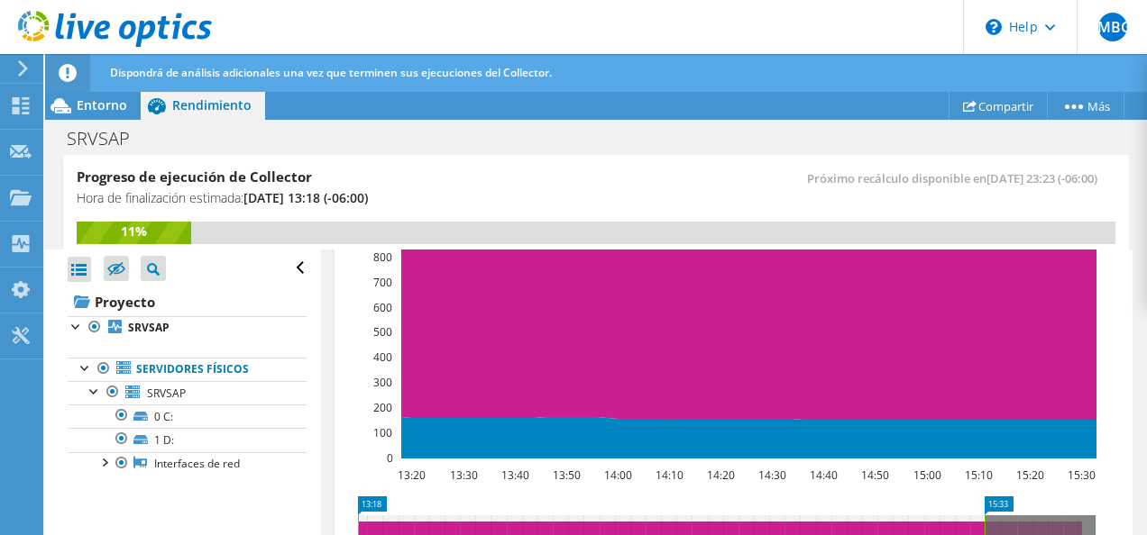
scroll to position [718, 0]
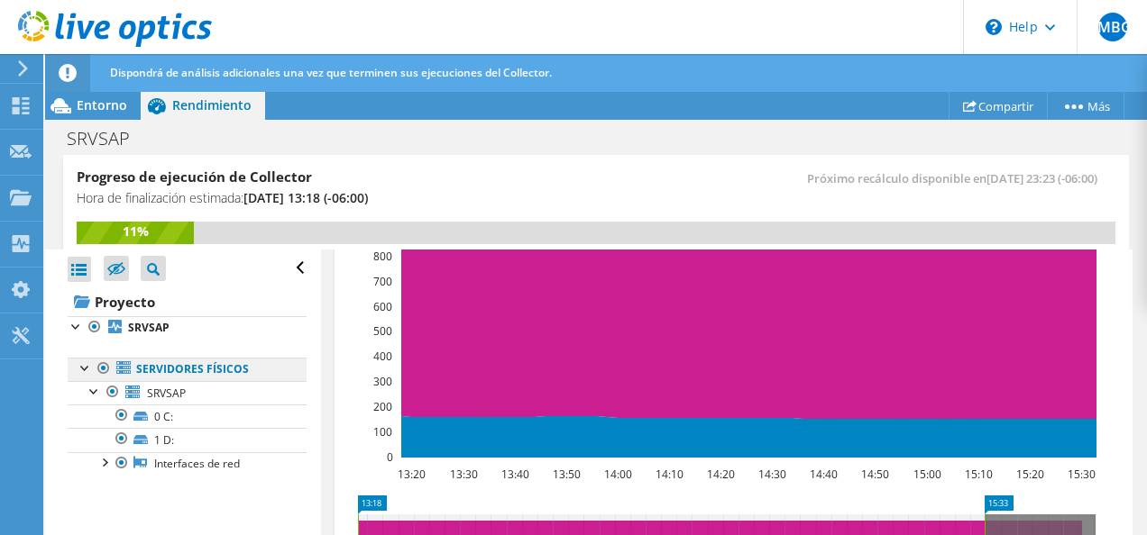
click at [211, 364] on link "Servidores físicos" at bounding box center [187, 369] width 239 height 23
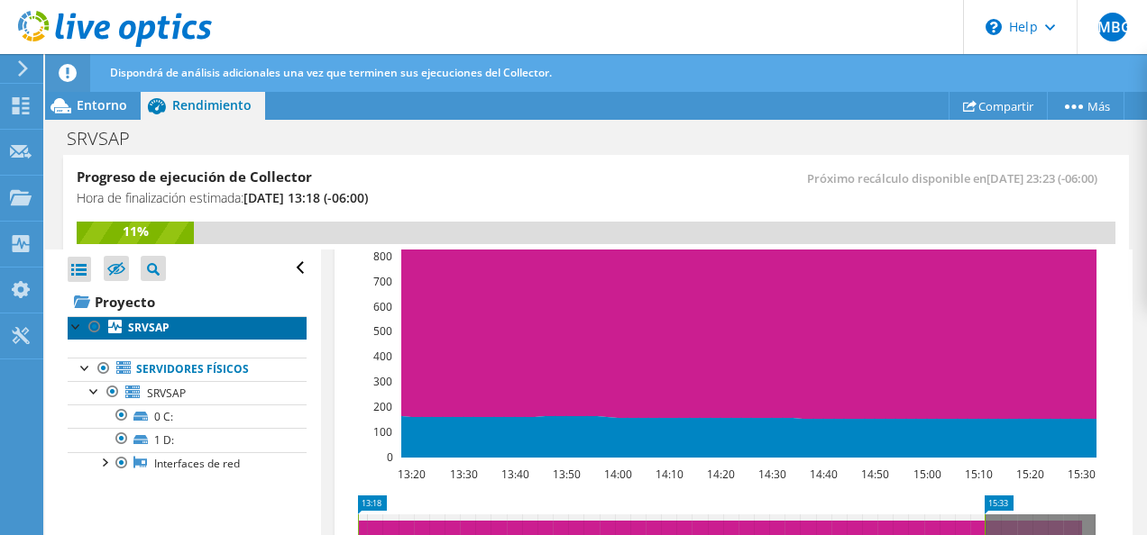
click at [178, 333] on link "SRVSAP" at bounding box center [187, 327] width 239 height 23
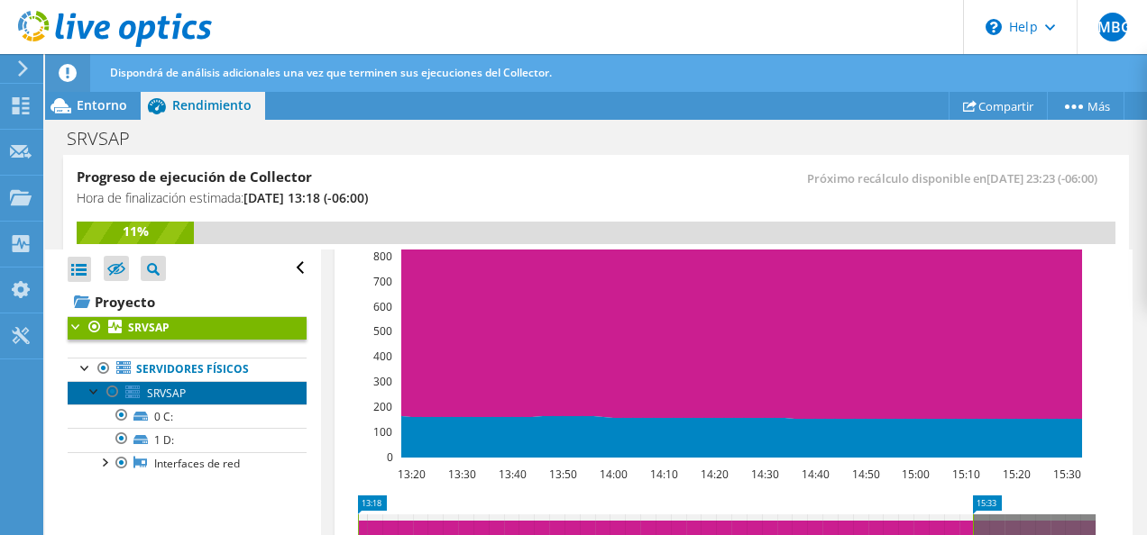
click at [205, 381] on link "SRVSAP" at bounding box center [187, 392] width 239 height 23
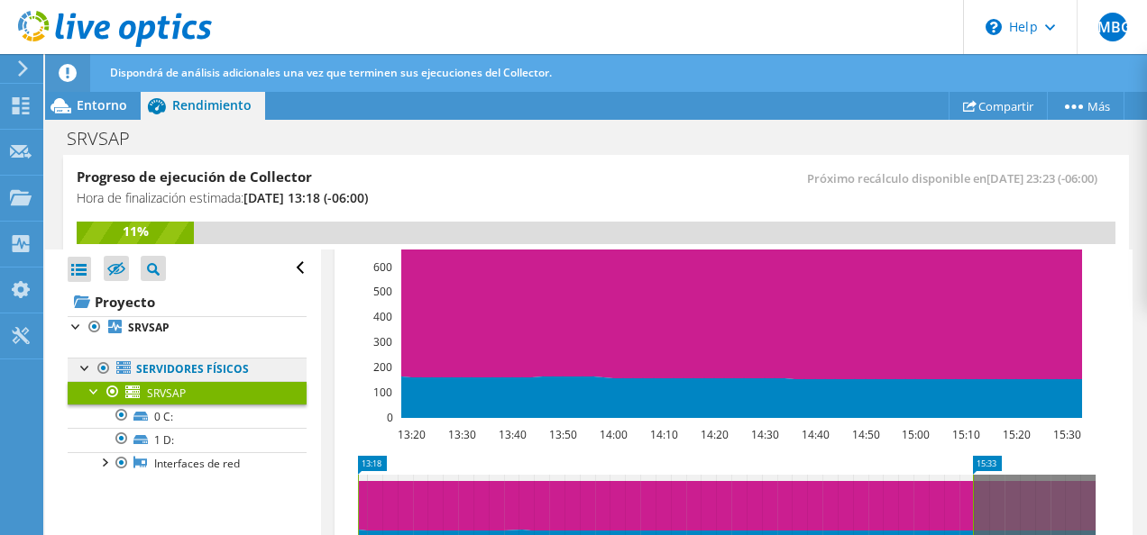
click at [190, 370] on link "Servidores físicos" at bounding box center [187, 369] width 239 height 23
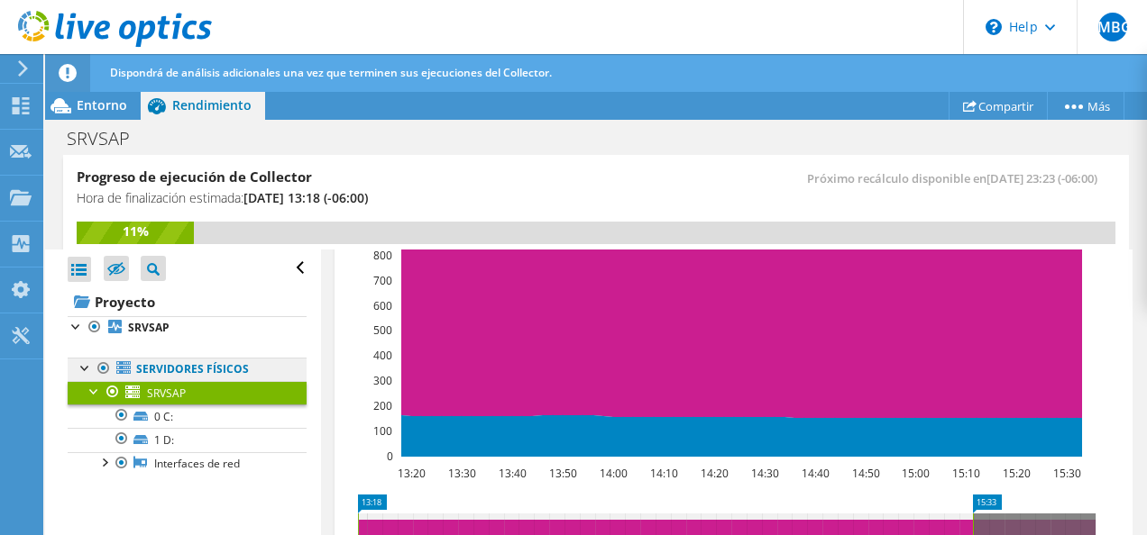
click at [169, 370] on link "Servidores físicos" at bounding box center [187, 369] width 239 height 23
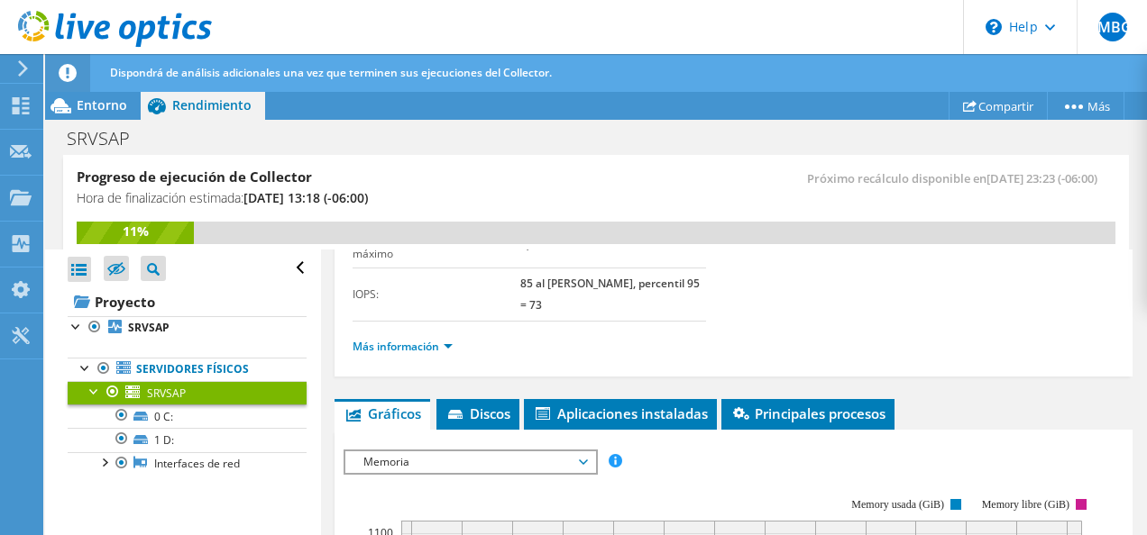
scroll to position [219, 0]
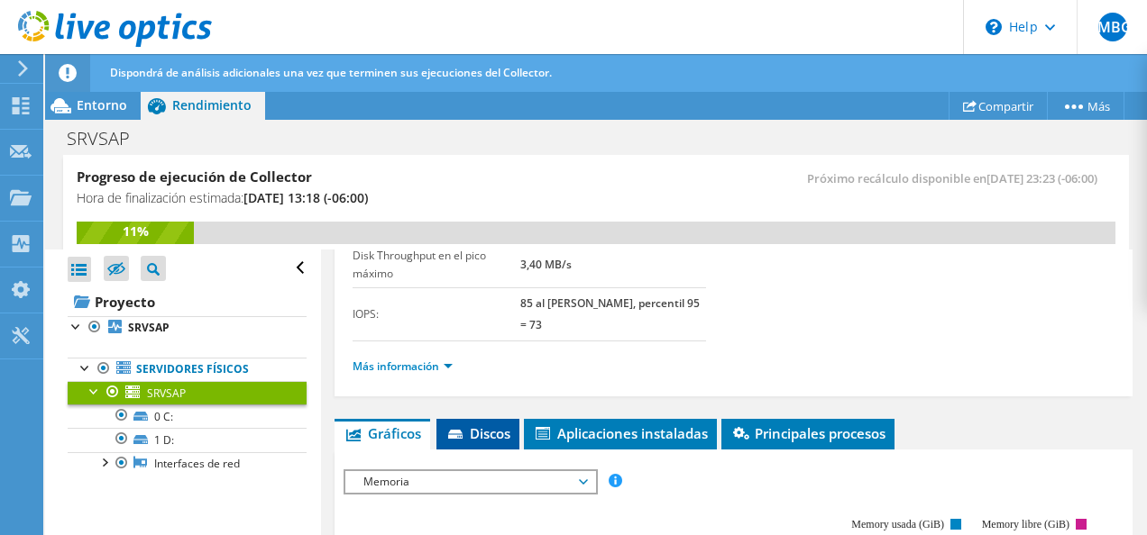
click at [492, 432] on span "Discos" at bounding box center [477, 434] width 65 height 18
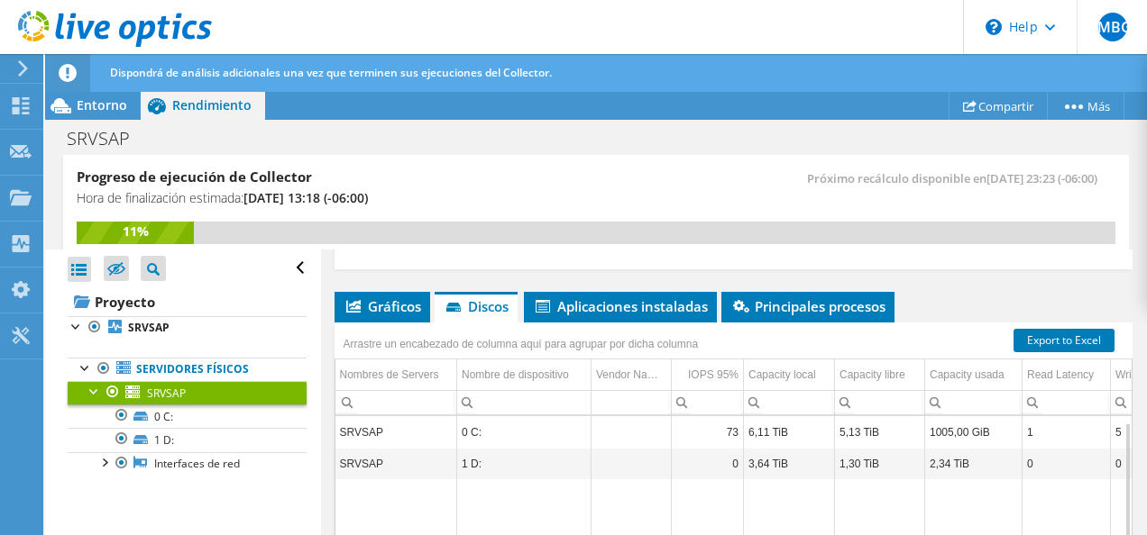
scroll to position [363, 0]
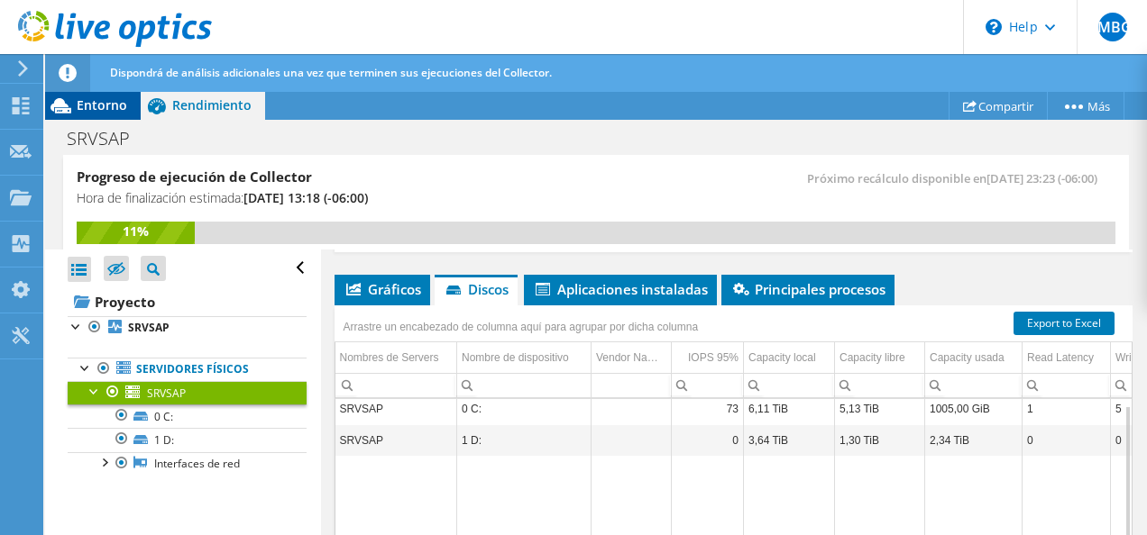
click at [92, 103] on span "Entorno" at bounding box center [102, 104] width 50 height 17
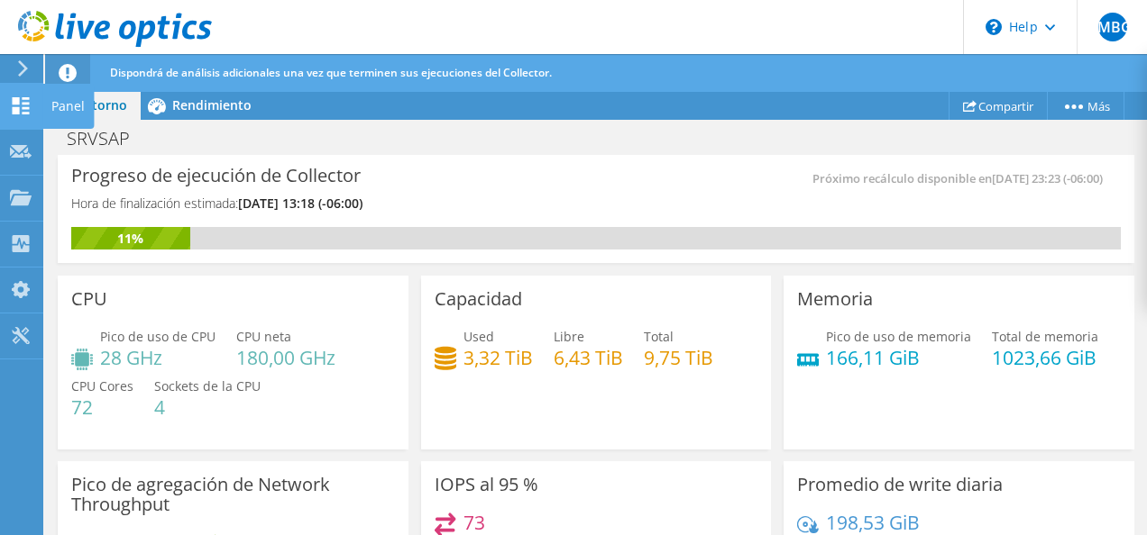
click at [25, 112] on use at bounding box center [21, 105] width 17 height 17
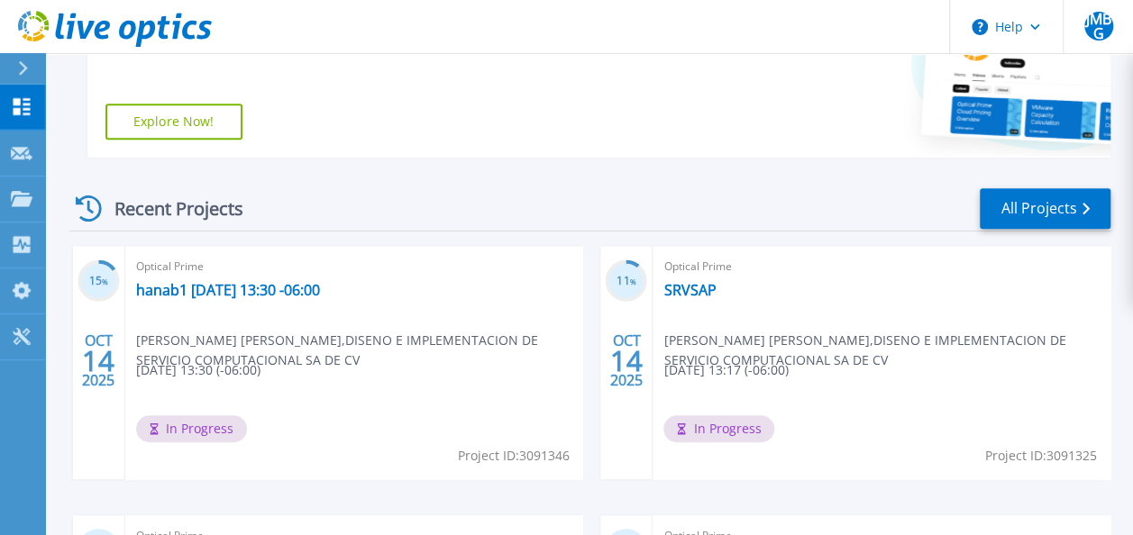
scroll to position [388, 0]
click at [213, 288] on link "hanab1 [DATE] 13:30 -06:00" at bounding box center [228, 289] width 184 height 18
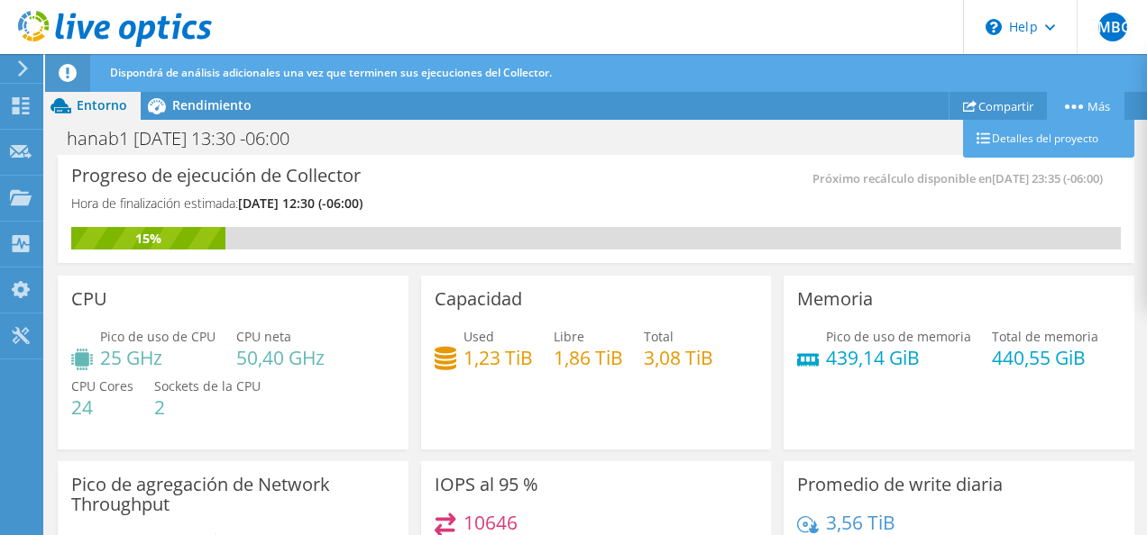
click at [1085, 113] on link "Más" at bounding box center [1086, 106] width 78 height 28
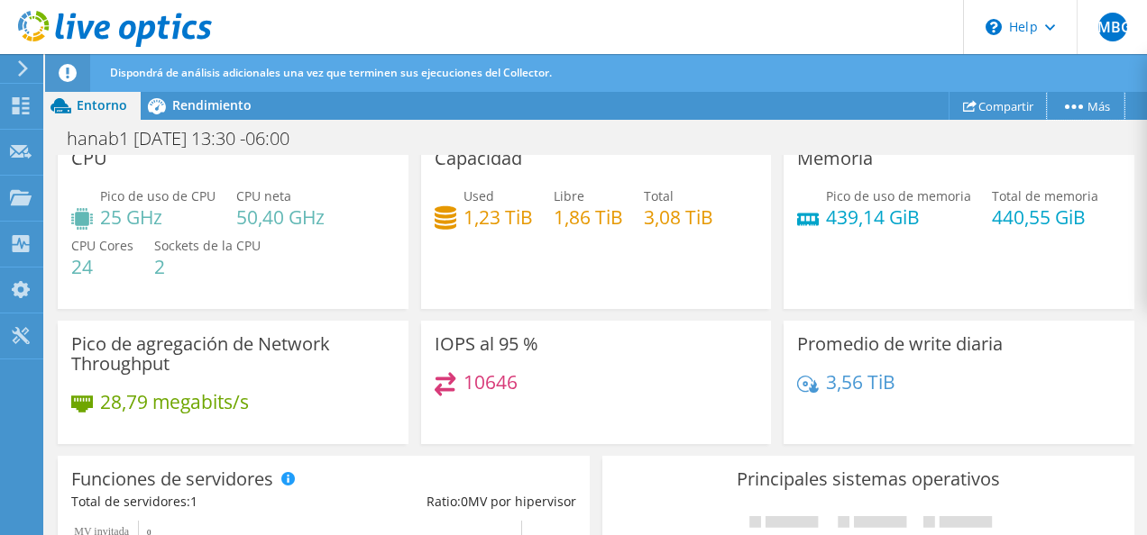
scroll to position [142, 0]
click at [205, 119] on div "Rendimiento" at bounding box center [203, 105] width 124 height 29
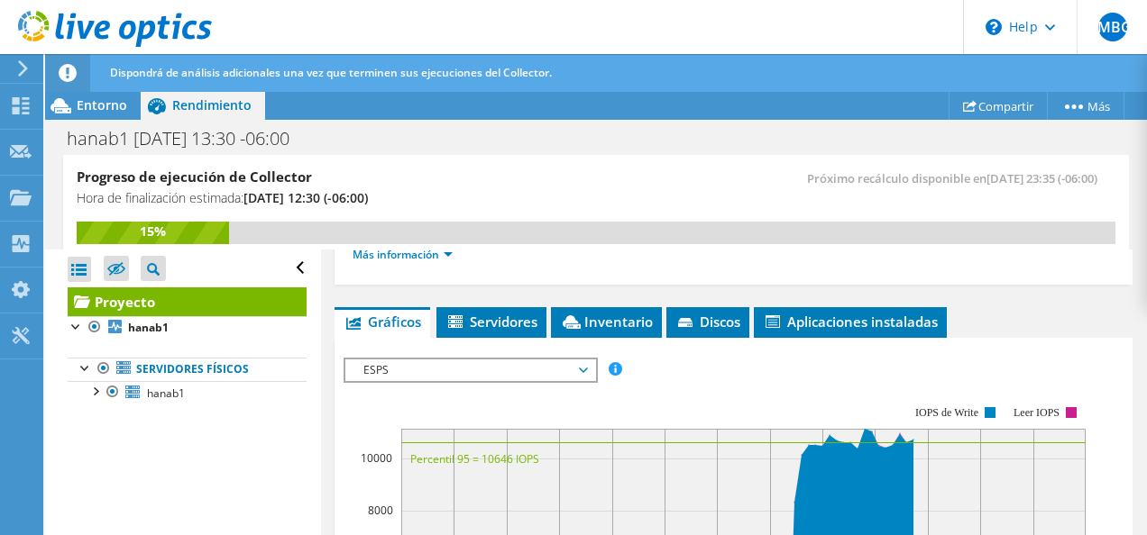
scroll to position [452, 0]
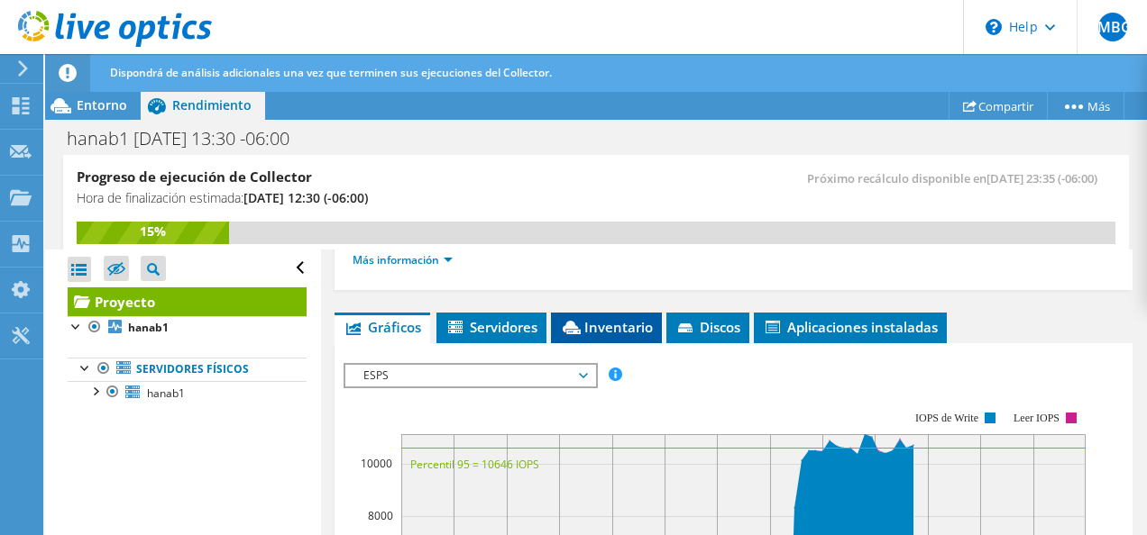
click at [565, 330] on span "Inventario" at bounding box center [606, 327] width 93 height 18
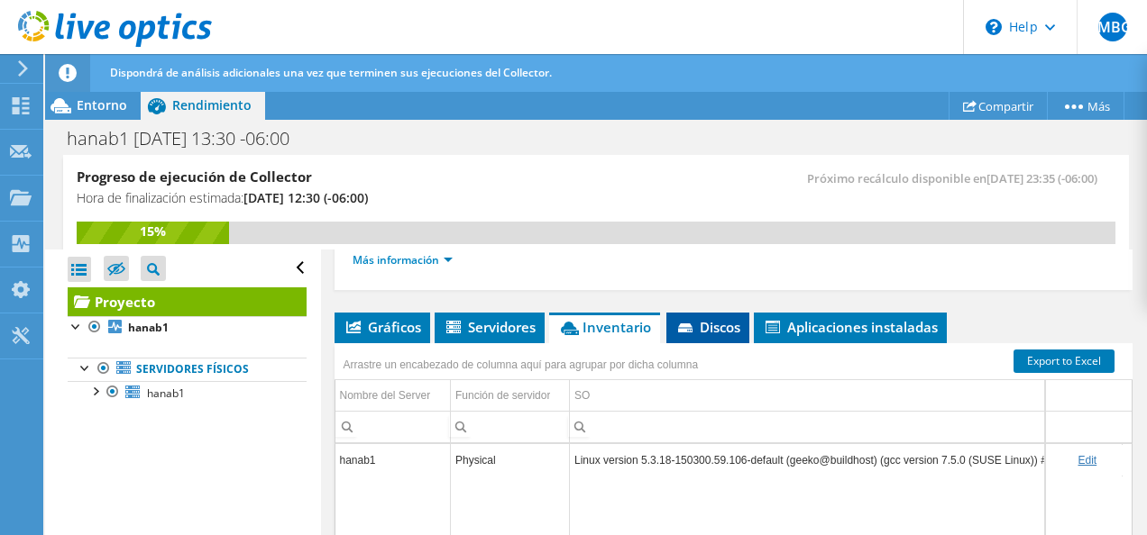
click at [696, 332] on li "Discos" at bounding box center [707, 328] width 83 height 31
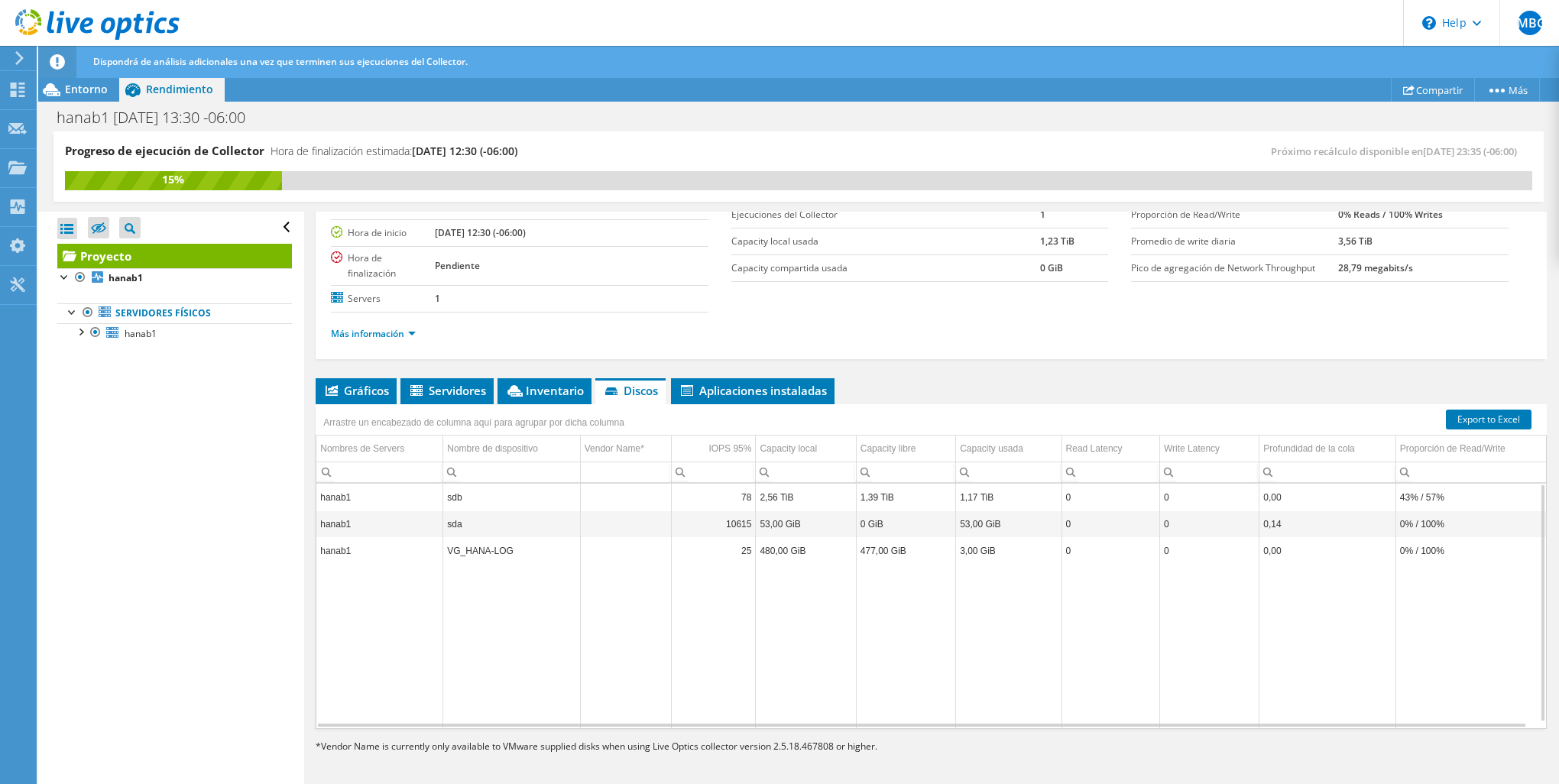
scroll to position [136, 0]
